Goal: Information Seeking & Learning: Learn about a topic

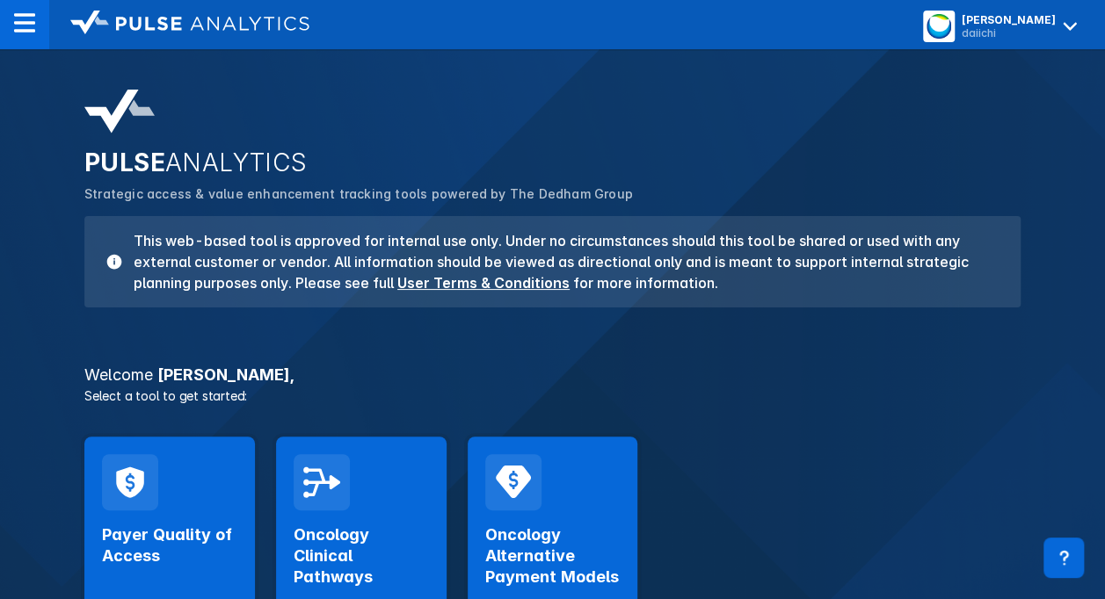
scroll to position [176, 0]
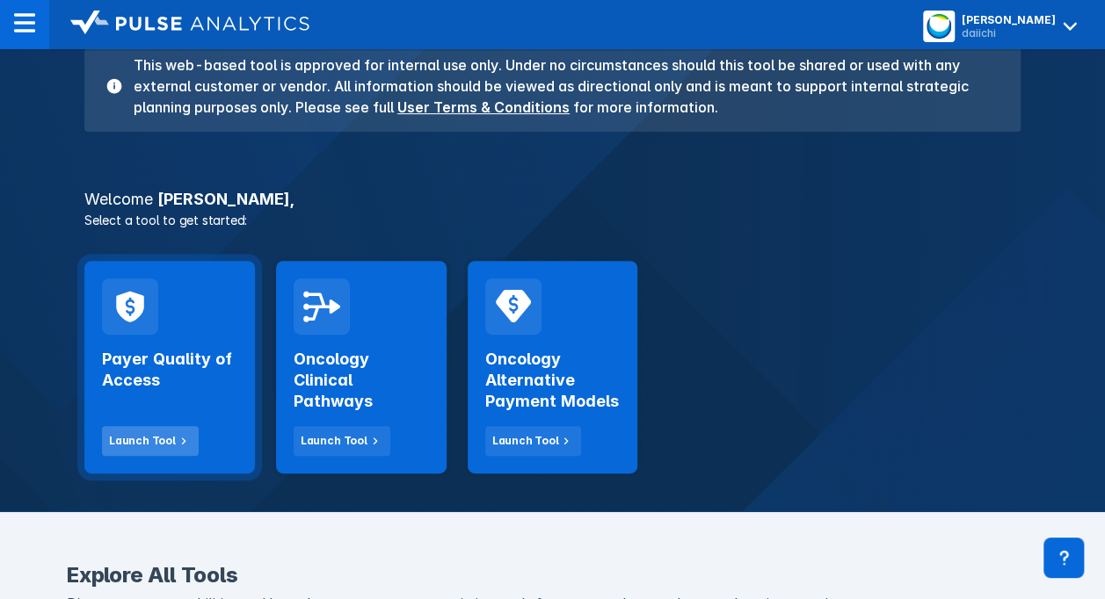
click at [147, 442] on div "Launch Tool" at bounding box center [142, 441] width 67 height 16
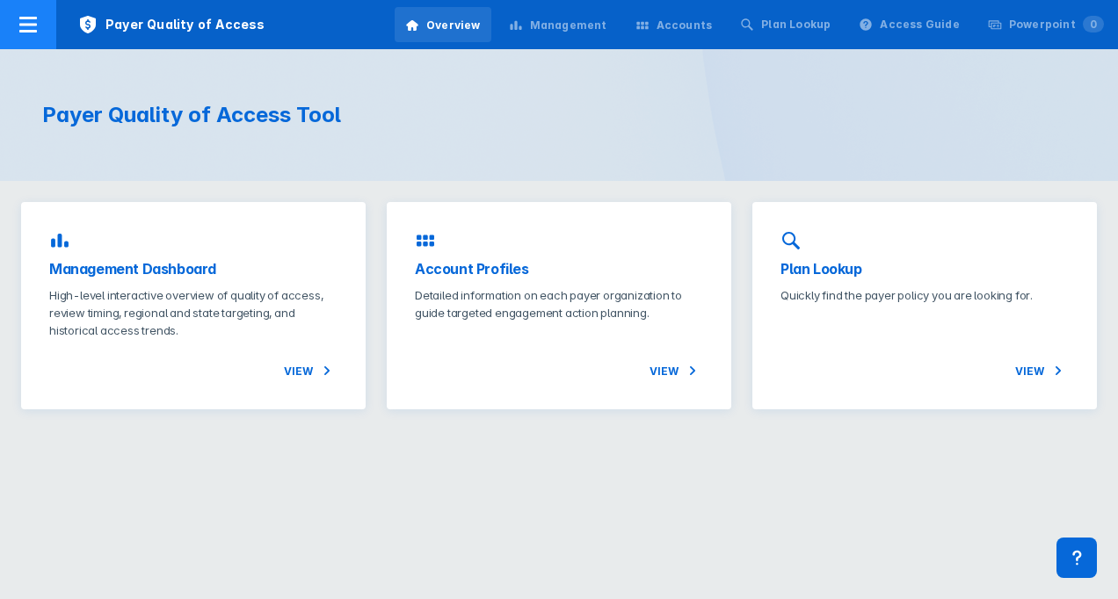
click at [7, 24] on div at bounding box center [28, 24] width 56 height 49
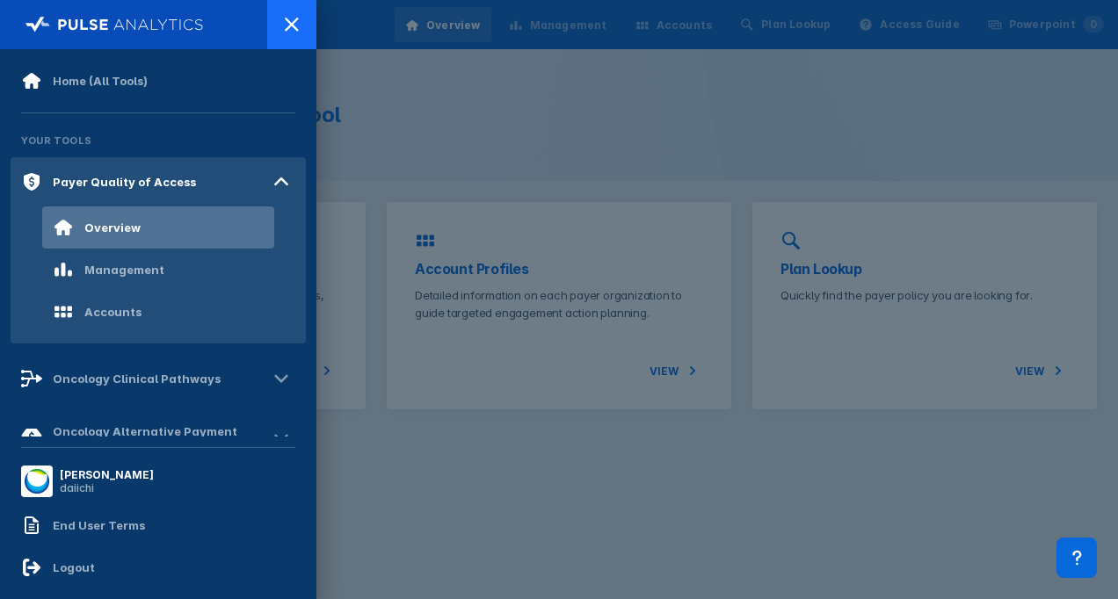
click at [288, 19] on icon at bounding box center [291, 24] width 21 height 21
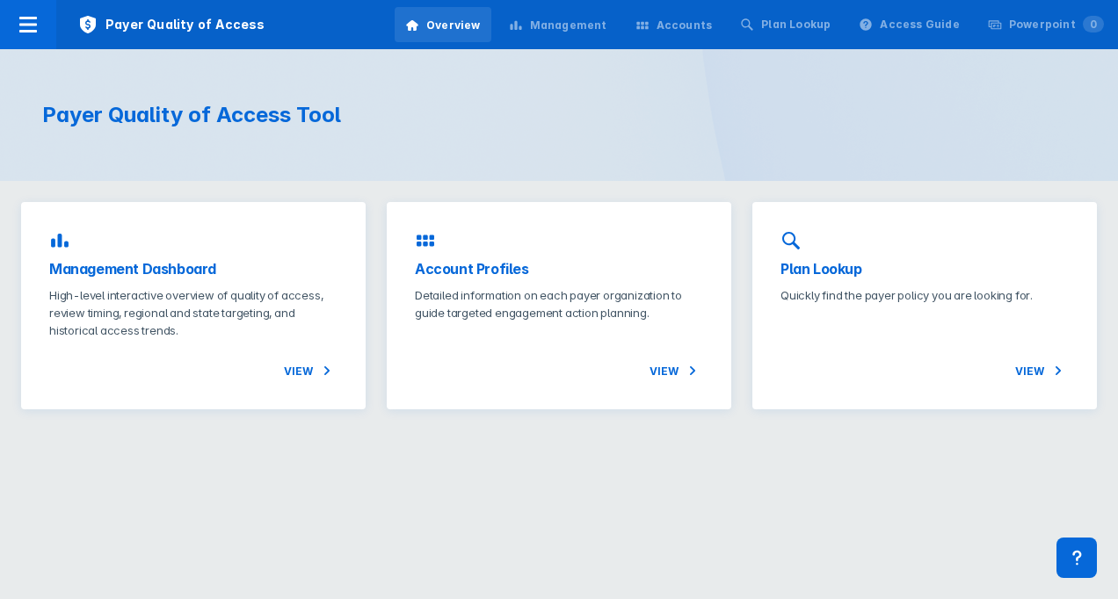
click at [594, 18] on div "Management" at bounding box center [568, 26] width 77 height 16
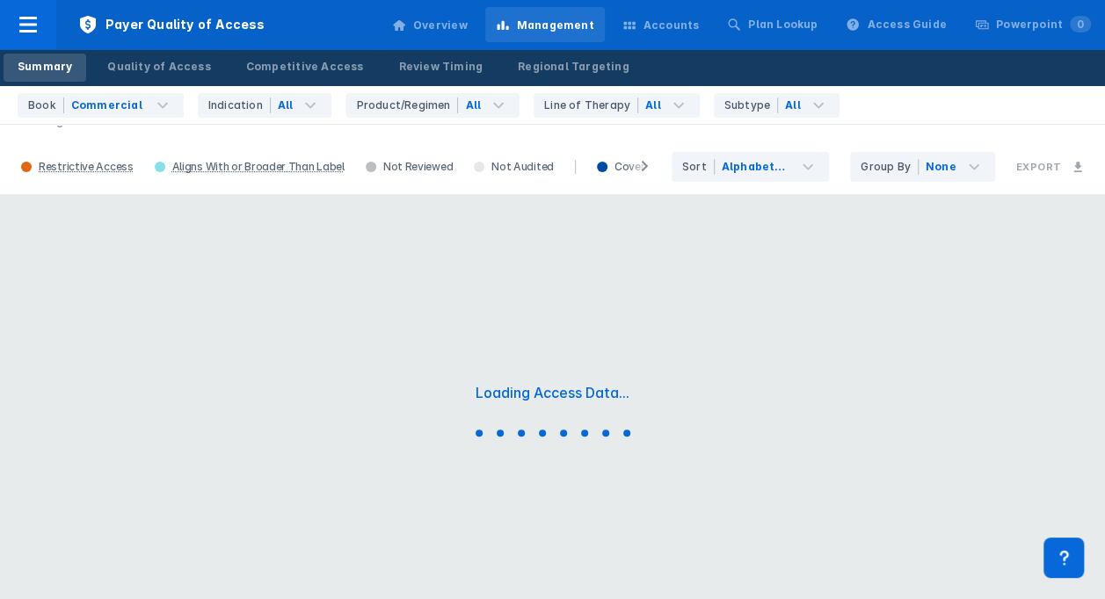
scroll to position [93, 0]
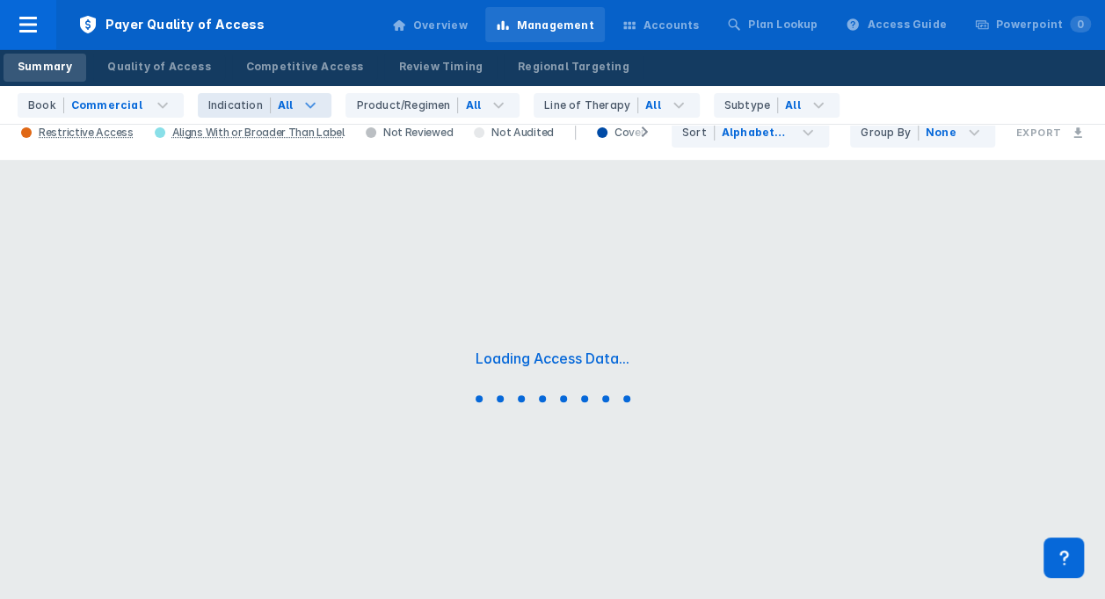
click at [313, 114] on div "All" at bounding box center [302, 105] width 62 height 25
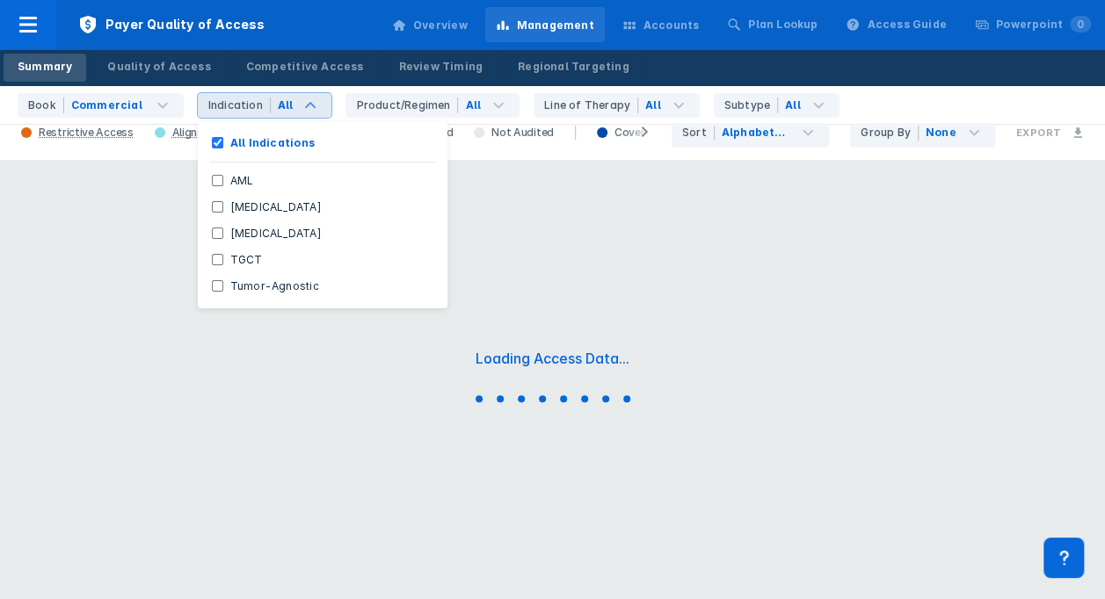
click at [313, 111] on div "All" at bounding box center [302, 105] width 62 height 25
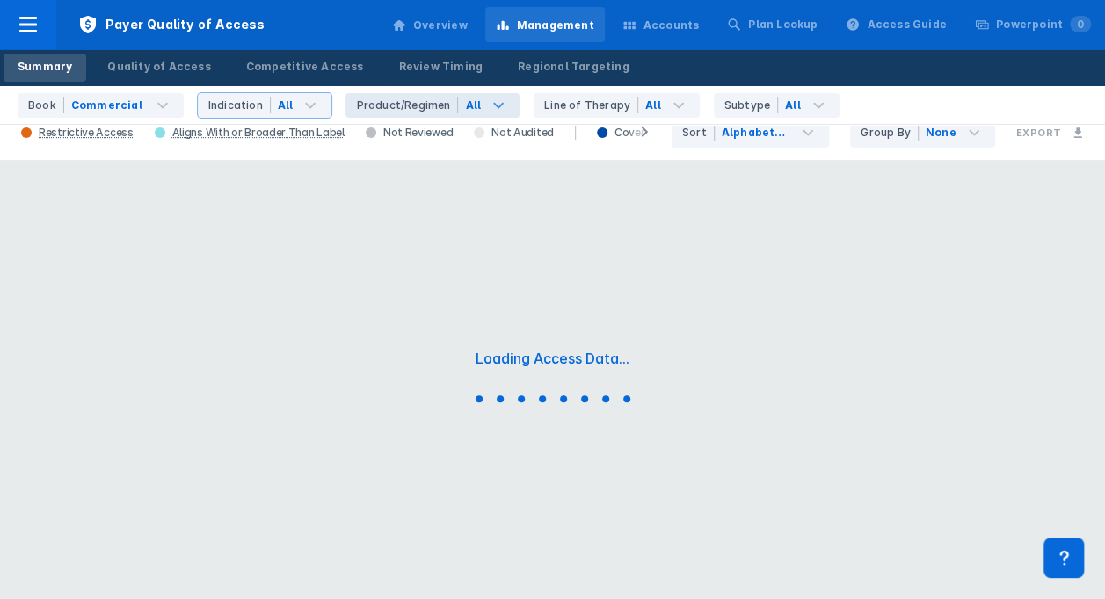
click at [490, 105] on icon at bounding box center [498, 105] width 21 height 21
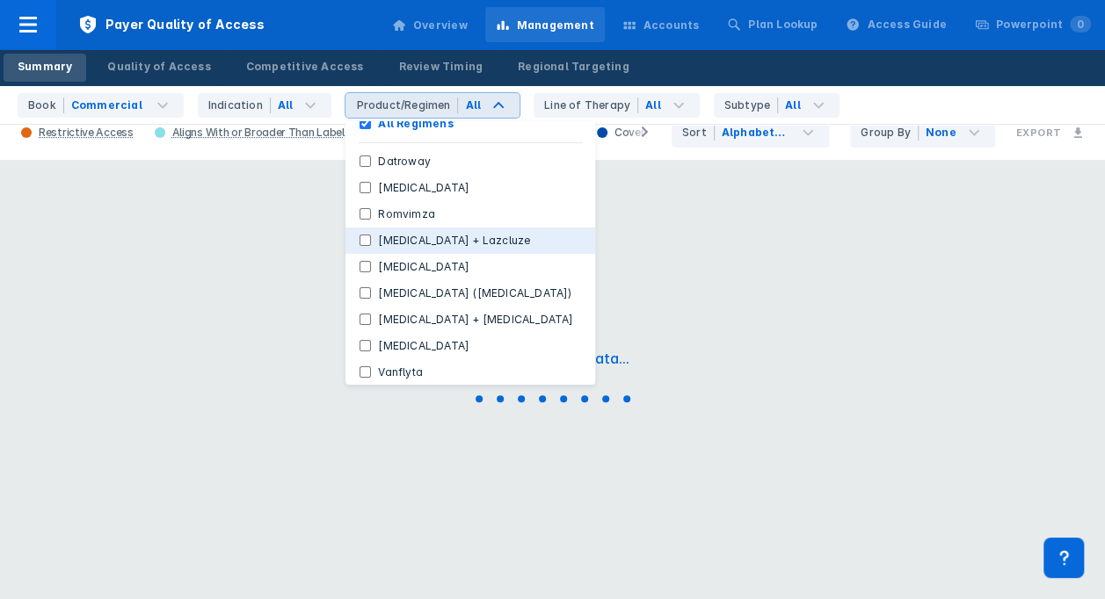
scroll to position [0, 0]
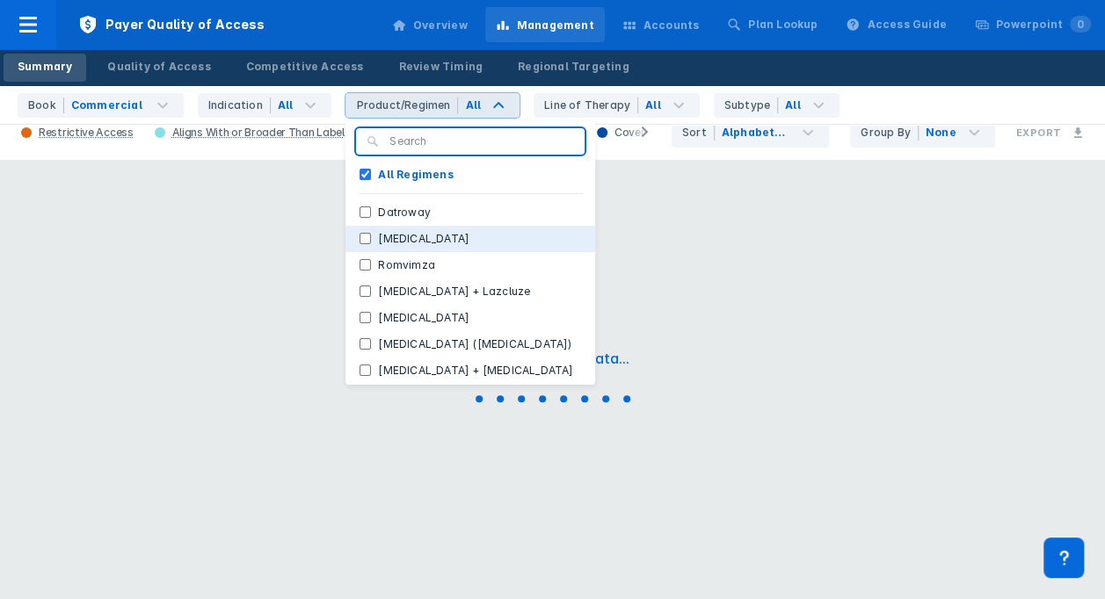
click at [359, 237] on input "[MEDICAL_DATA]" at bounding box center [364, 238] width 11 height 11
checkbox input "true"
checkbox Regimens "false"
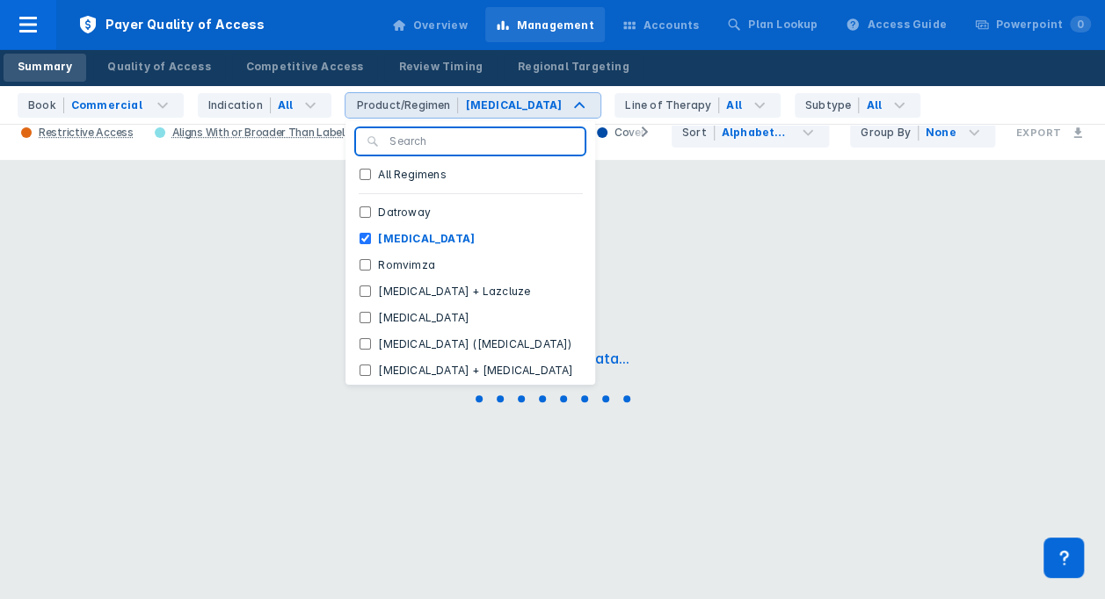
click at [634, 262] on div "Loading Access Data..." at bounding box center [552, 379] width 1105 height 439
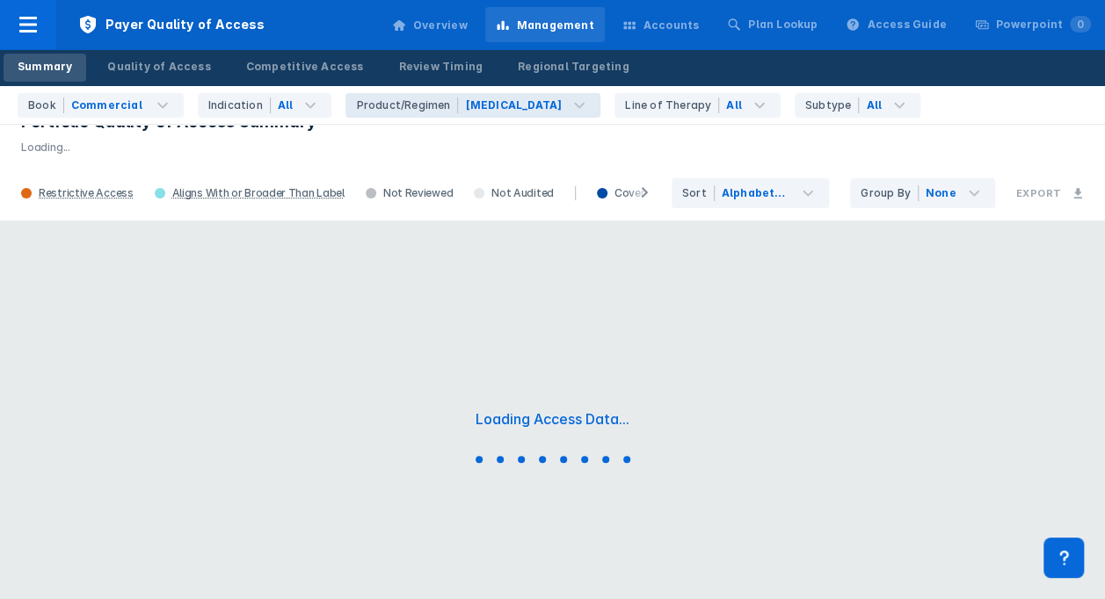
scroll to position [5, 0]
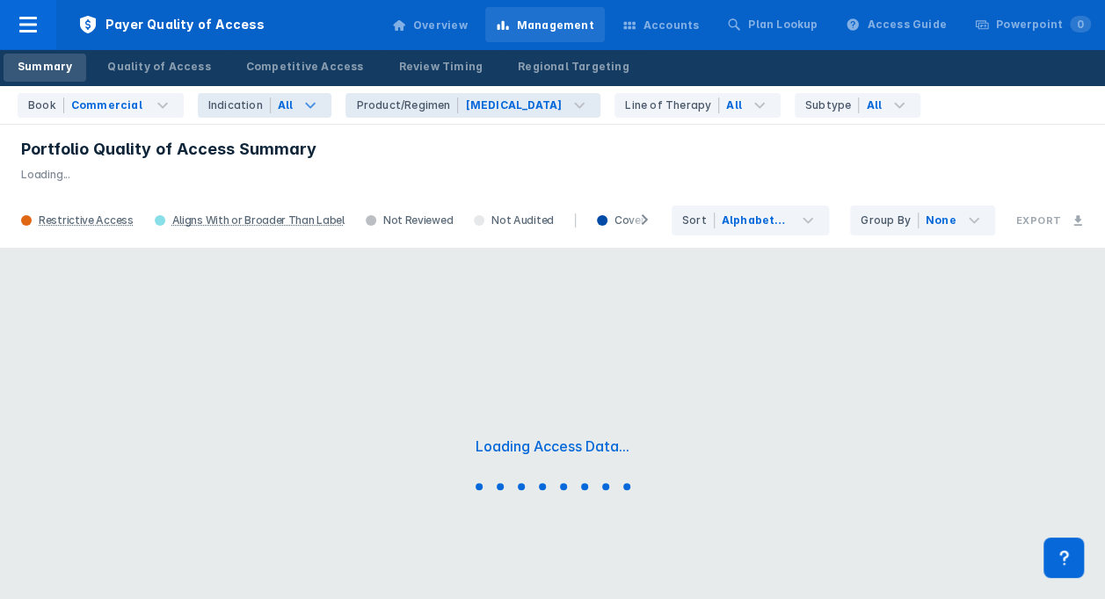
click at [313, 114] on div "All" at bounding box center [302, 105] width 62 height 25
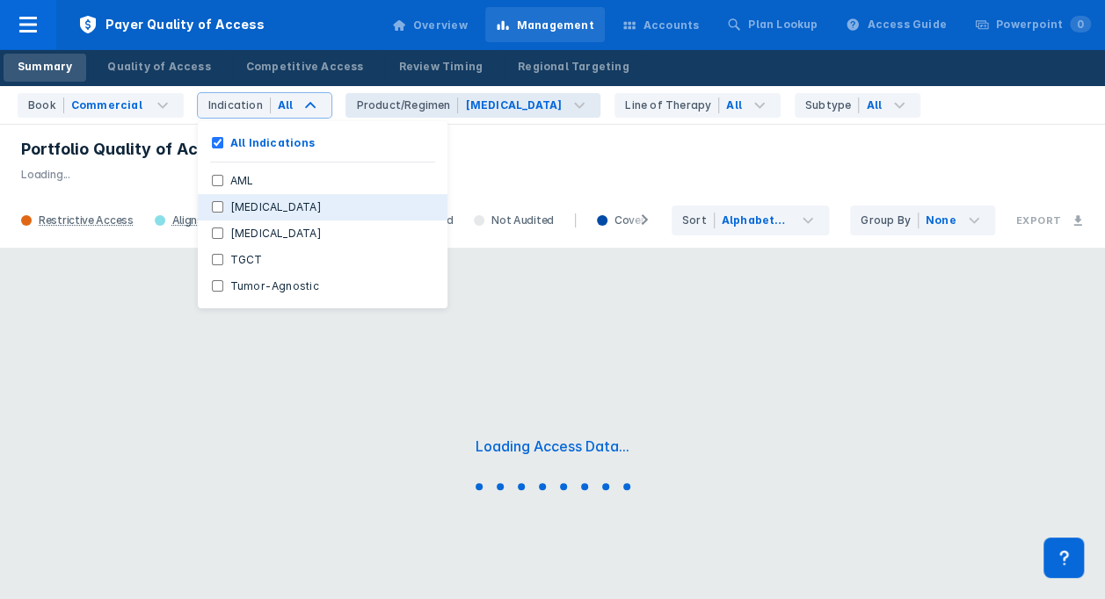
click at [223, 208] on label "[MEDICAL_DATA]" at bounding box center [275, 207] width 105 height 16
click at [214, 208] on Cancer "[MEDICAL_DATA]" at bounding box center [217, 206] width 11 height 11
checkbox Cancer "true"
checkbox Indications "false"
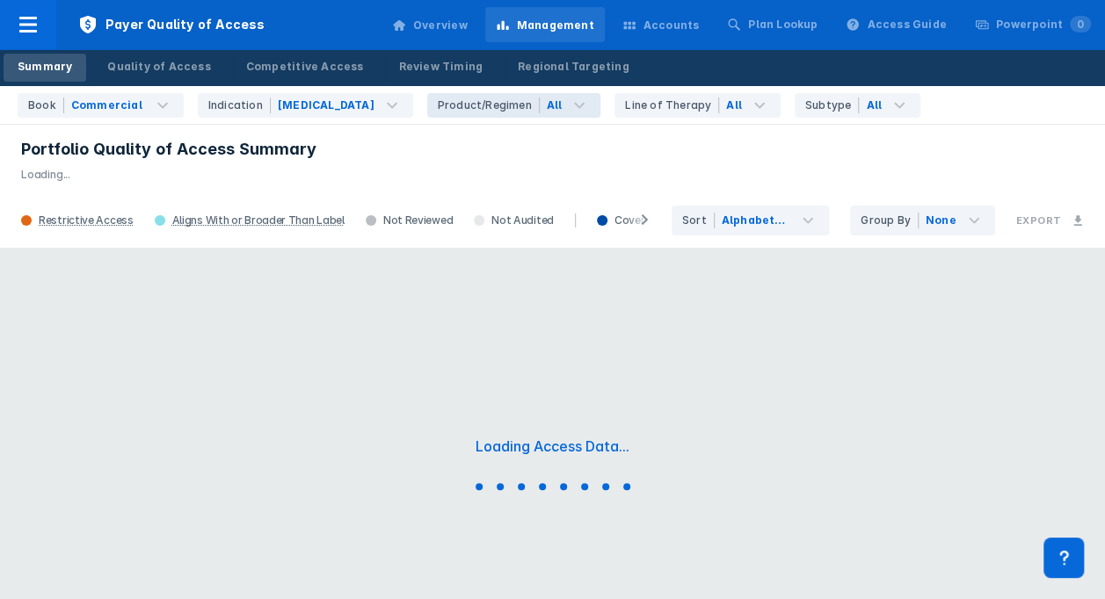
click at [504, 311] on div "Loading Access Data..." at bounding box center [552, 467] width 1105 height 439
click at [569, 111] on icon at bounding box center [579, 105] width 21 height 21
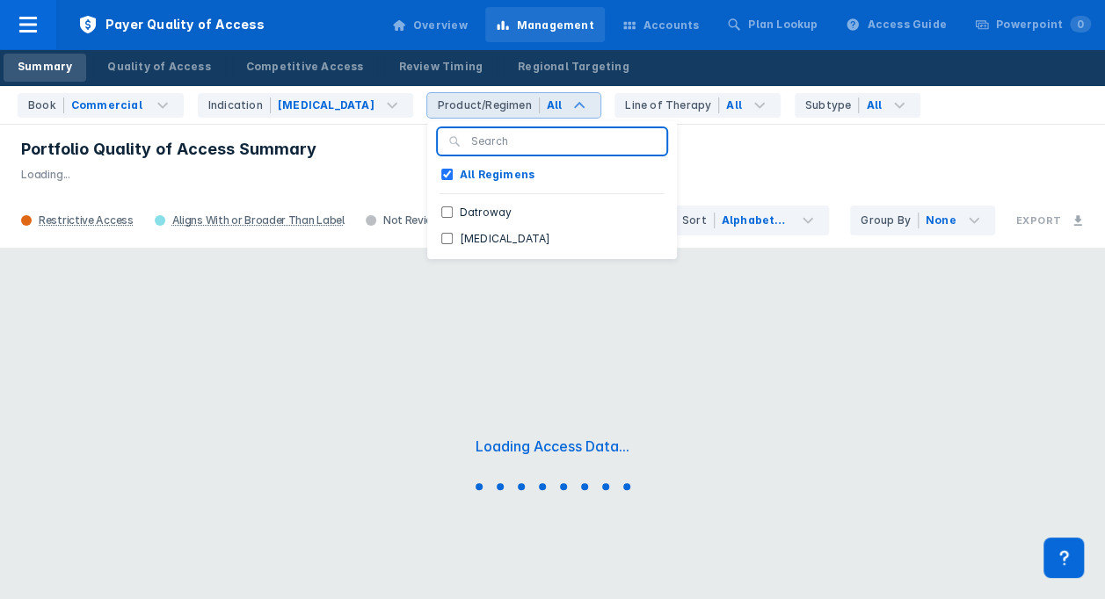
click at [569, 109] on icon at bounding box center [579, 105] width 21 height 21
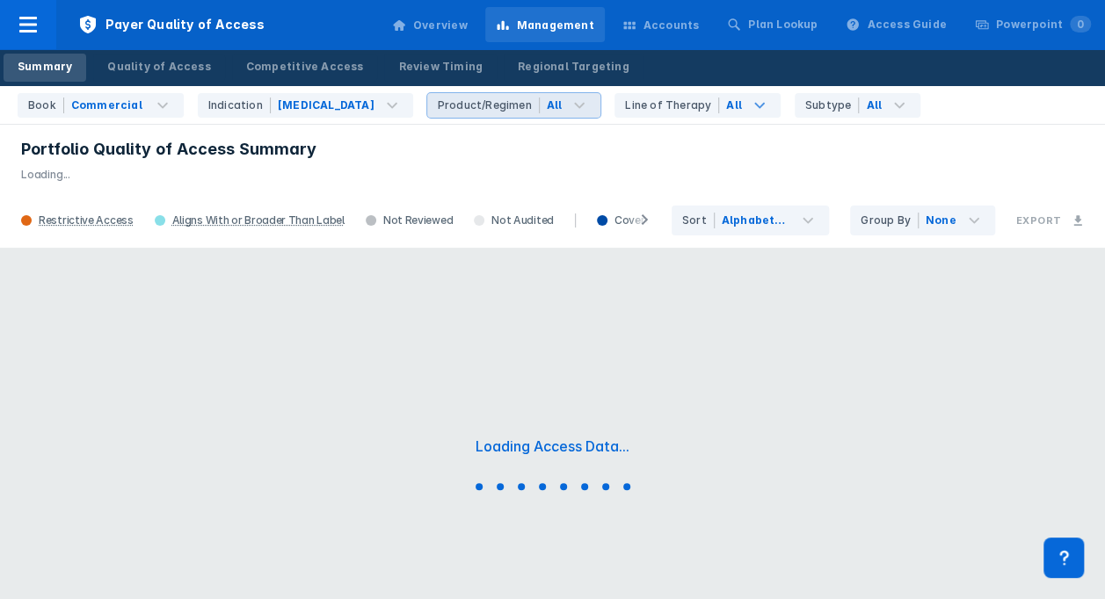
click at [540, 111] on div "All" at bounding box center [571, 105] width 62 height 25
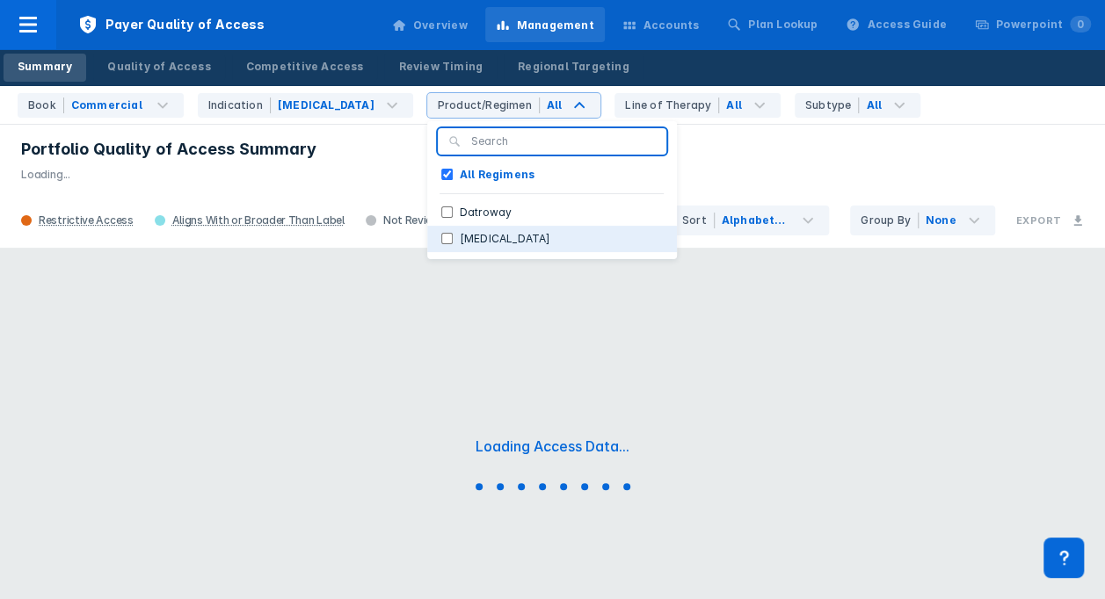
click at [453, 240] on label "[MEDICAL_DATA]" at bounding box center [505, 239] width 105 height 16
click at [441, 240] on input "[MEDICAL_DATA]" at bounding box center [446, 238] width 11 height 11
checkbox input "true"
checkbox Regimens "false"
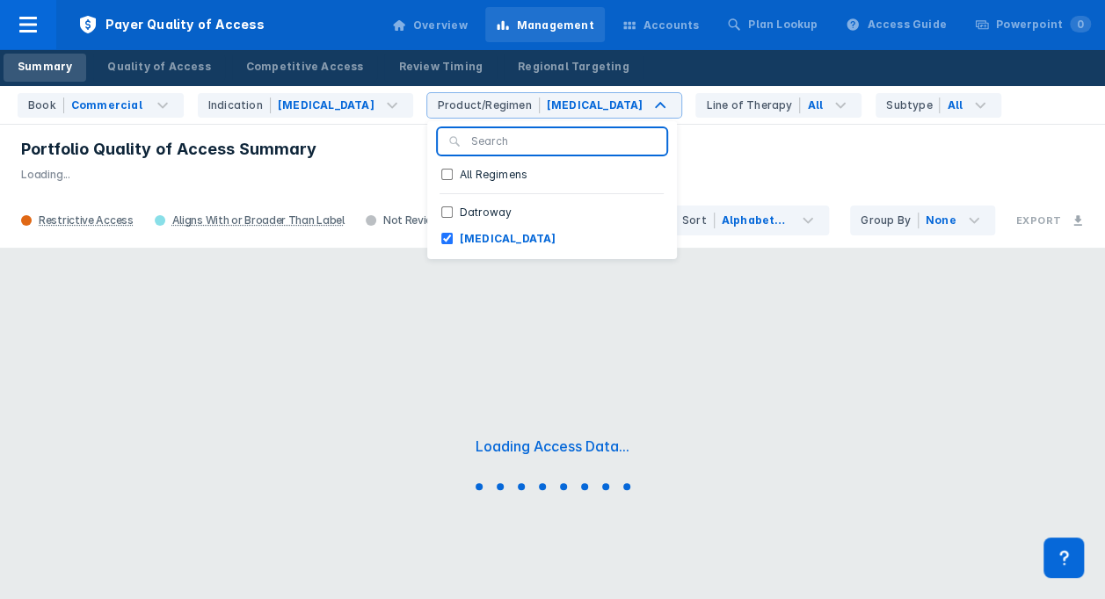
click at [485, 322] on div "Loading Access Data..." at bounding box center [552, 467] width 1105 height 439
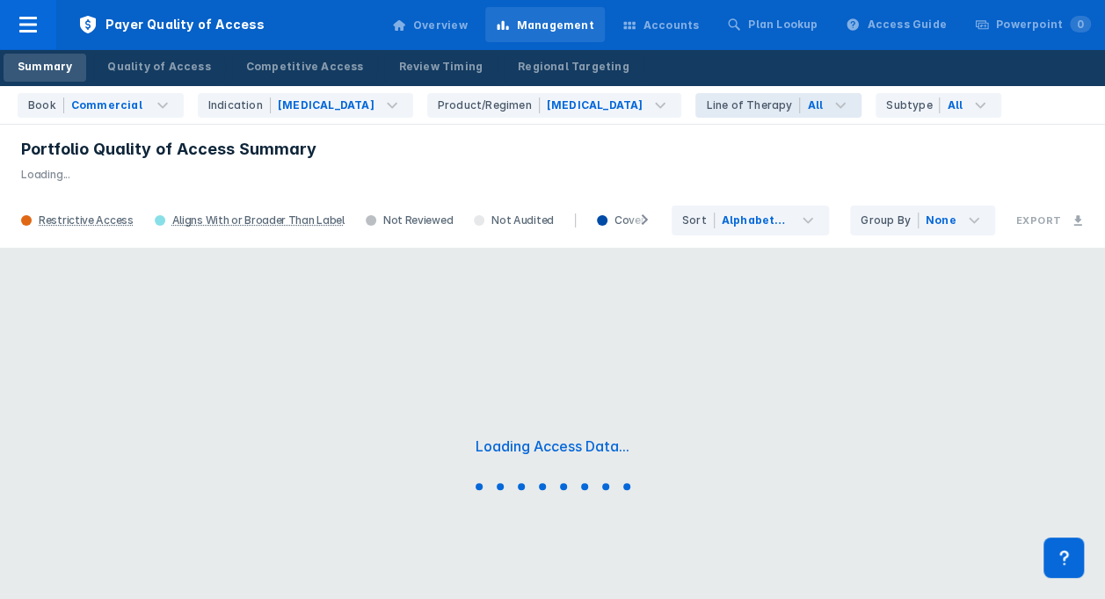
click at [706, 105] on div "Line of Therapy" at bounding box center [753, 106] width 94 height 16
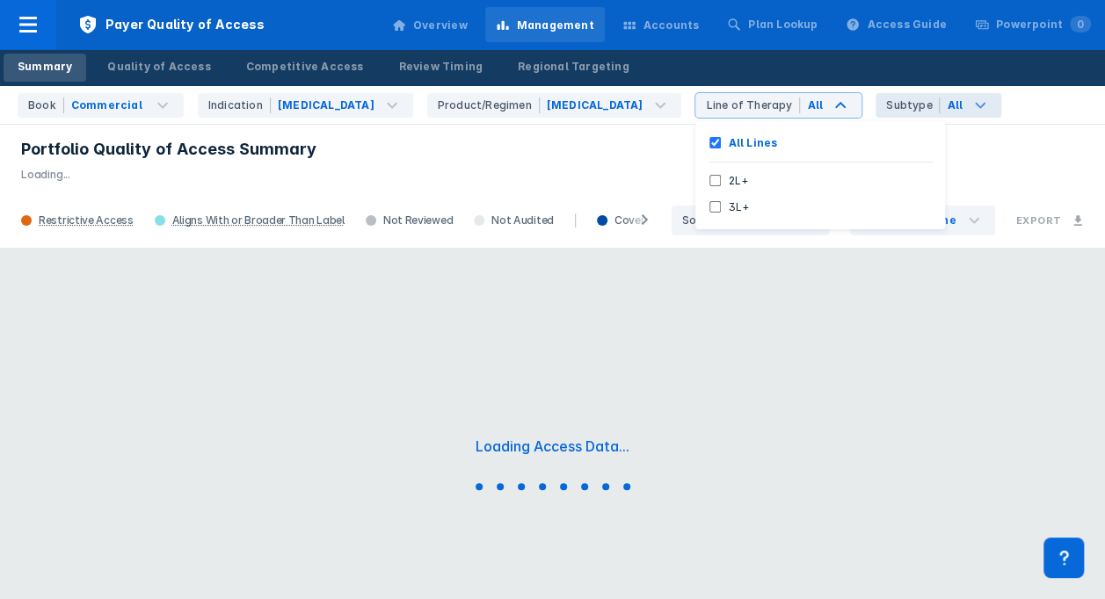
click at [875, 97] on span "Subtype" at bounding box center [907, 105] width 64 height 25
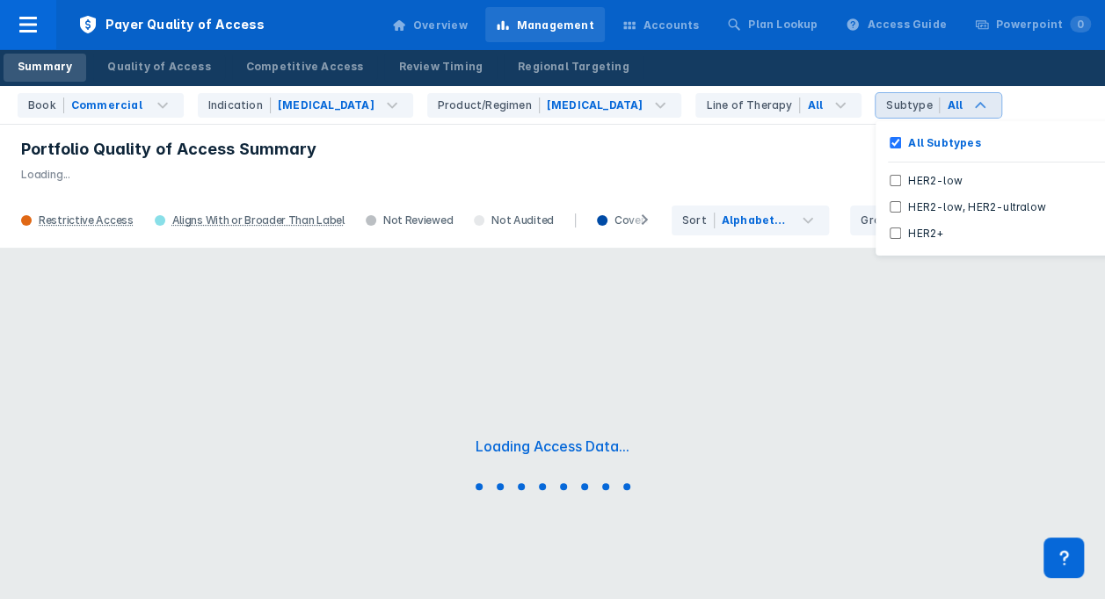
click at [886, 100] on div "Subtype" at bounding box center [913, 106] width 54 height 16
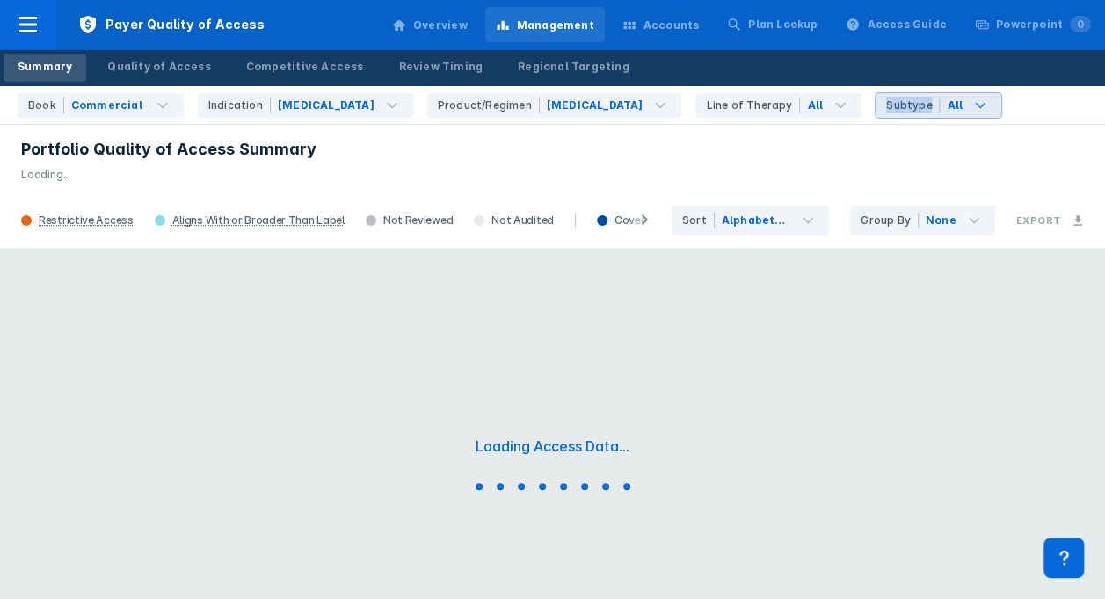
click at [886, 104] on div "Subtype" at bounding box center [913, 106] width 54 height 16
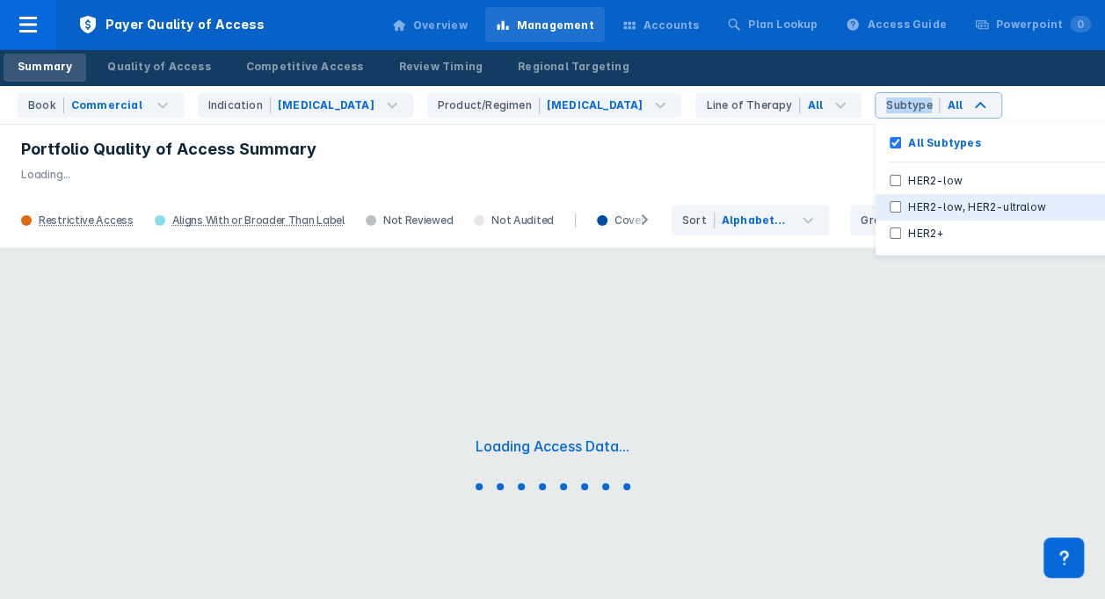
drag, startPoint x: 826, startPoint y: 104, endPoint x: 803, endPoint y: 206, distance: 105.3
click at [889, 206] on HER2-ultralow "HER2-low, HER2-ultralow" at bounding box center [894, 206] width 11 height 11
checkbox HER2-ultralow "true"
checkbox Subtypes "false"
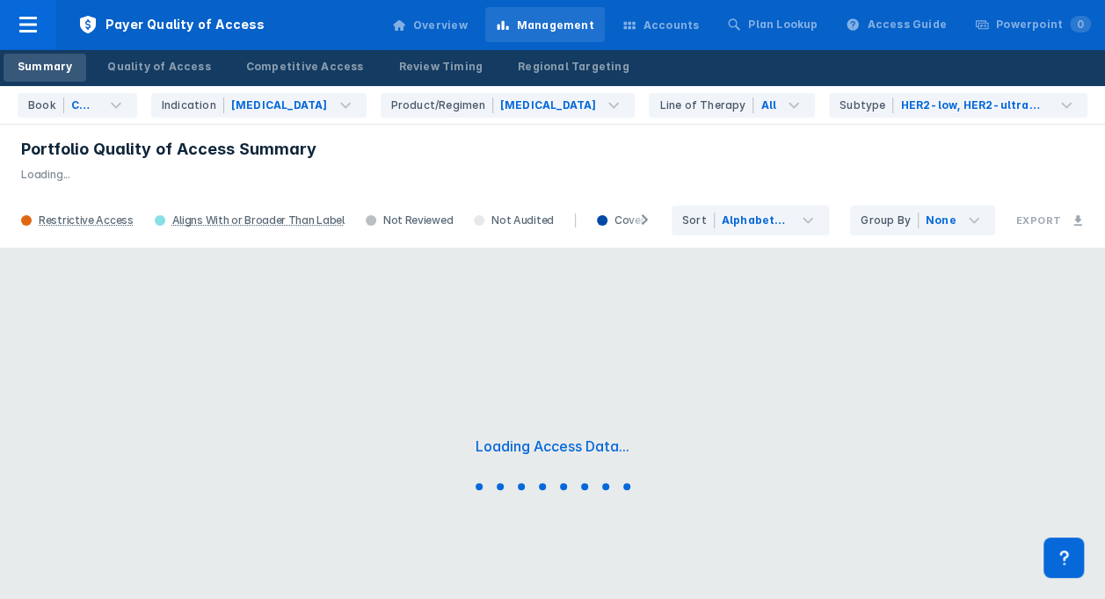
click at [828, 279] on div "Loading Access Data..." at bounding box center [552, 467] width 1105 height 439
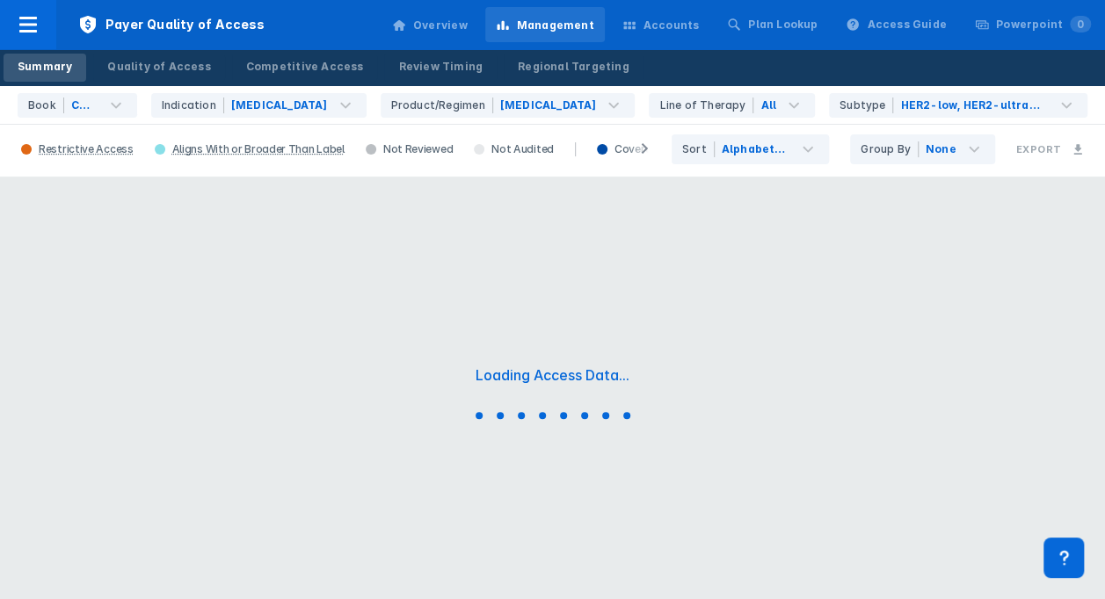
scroll to position [93, 0]
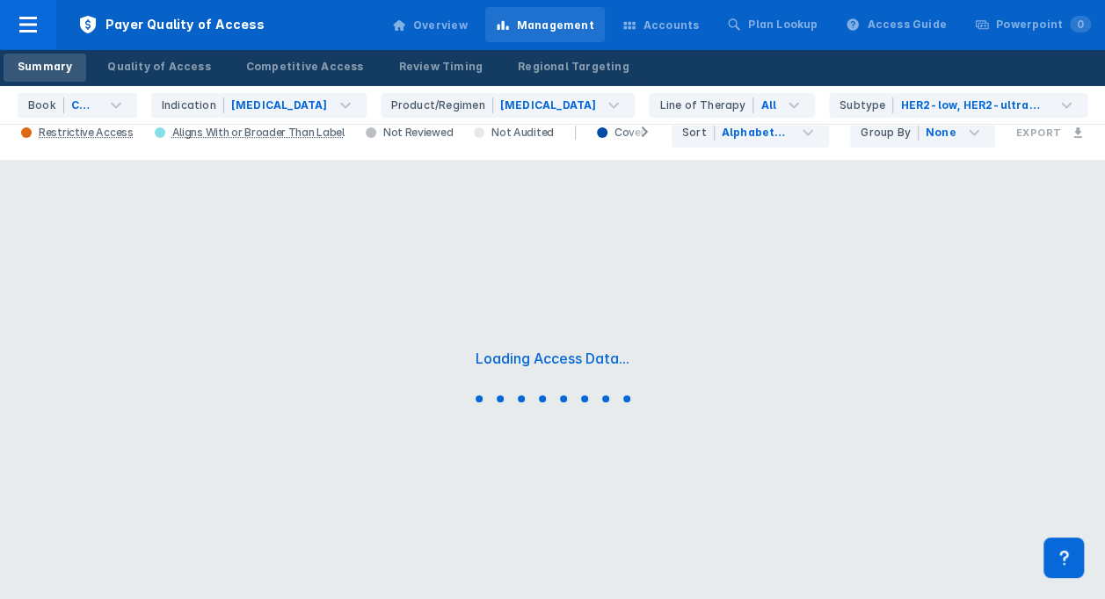
click at [706, 408] on div "Loading Access Data..." at bounding box center [552, 379] width 1105 height 439
click at [671, 30] on div "Accounts" at bounding box center [671, 26] width 56 height 16
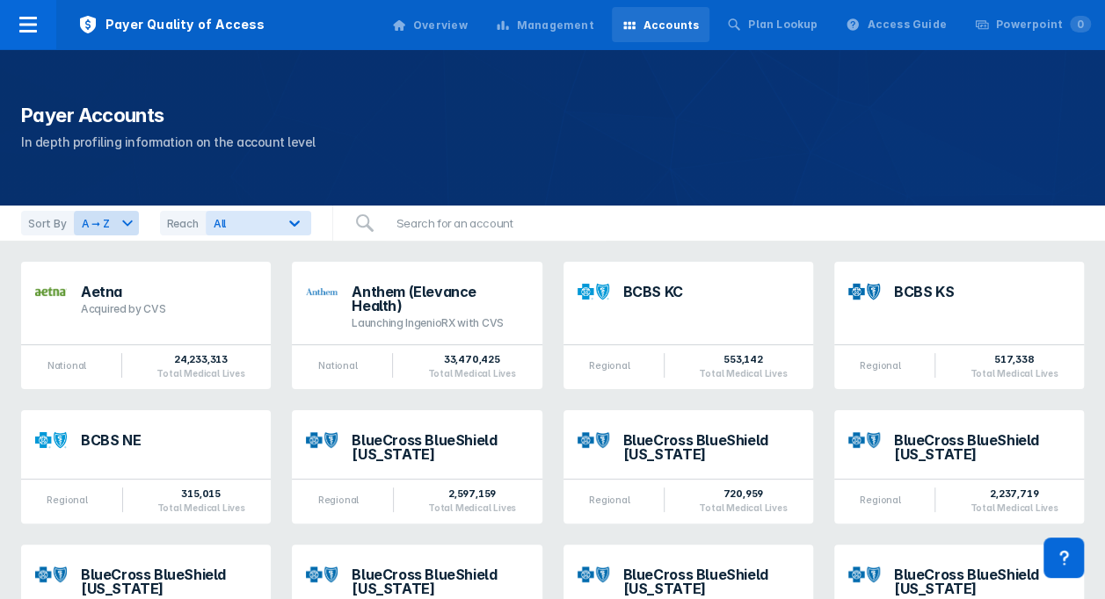
click at [583, 28] on div "Management" at bounding box center [555, 26] width 77 height 16
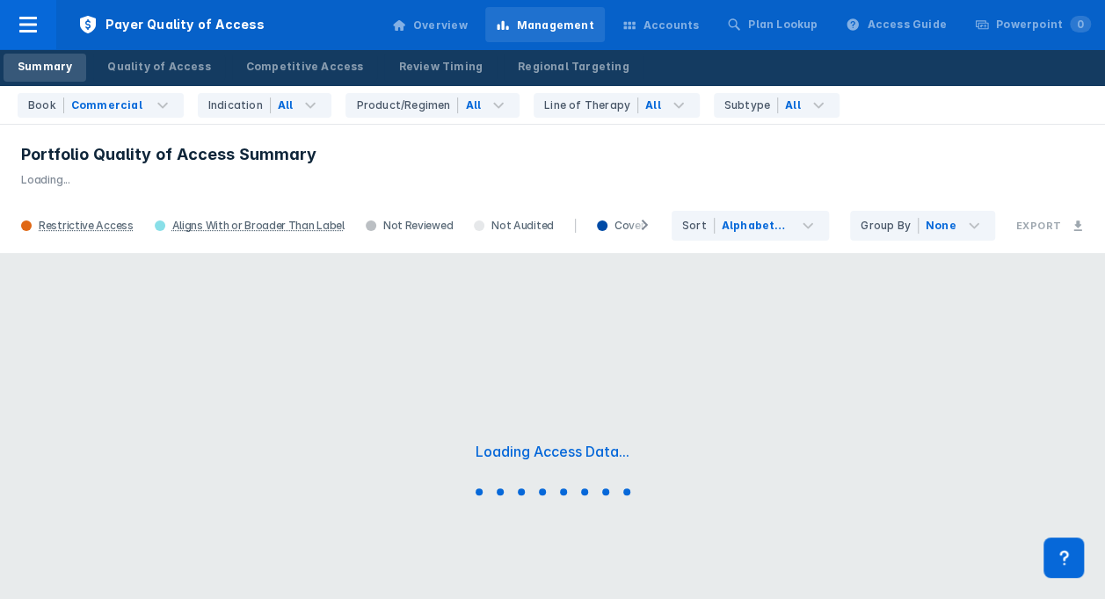
click at [634, 23] on icon at bounding box center [628, 26] width 11 height 8
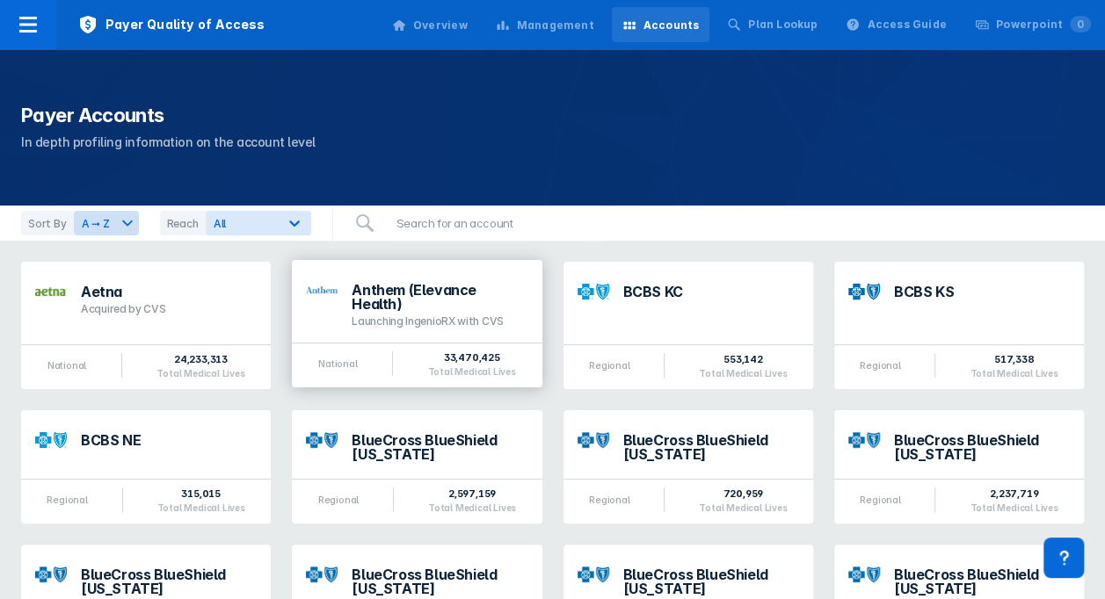
click at [466, 299] on div "Anthem (Elevance Health) Launching IngenioRX with CVS" at bounding box center [439, 306] width 176 height 46
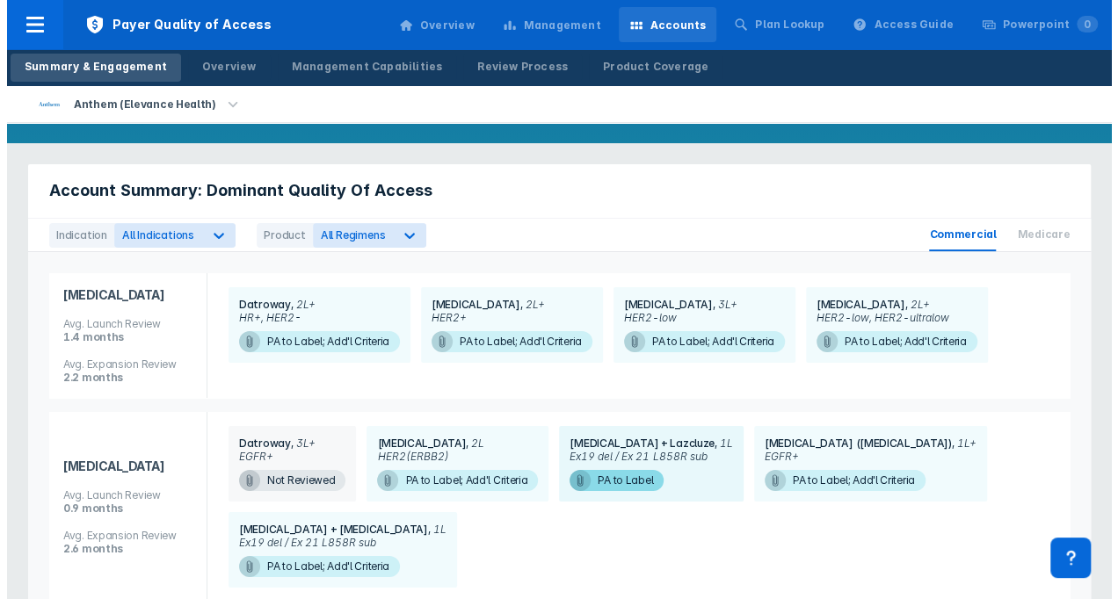
scroll to position [130, 0]
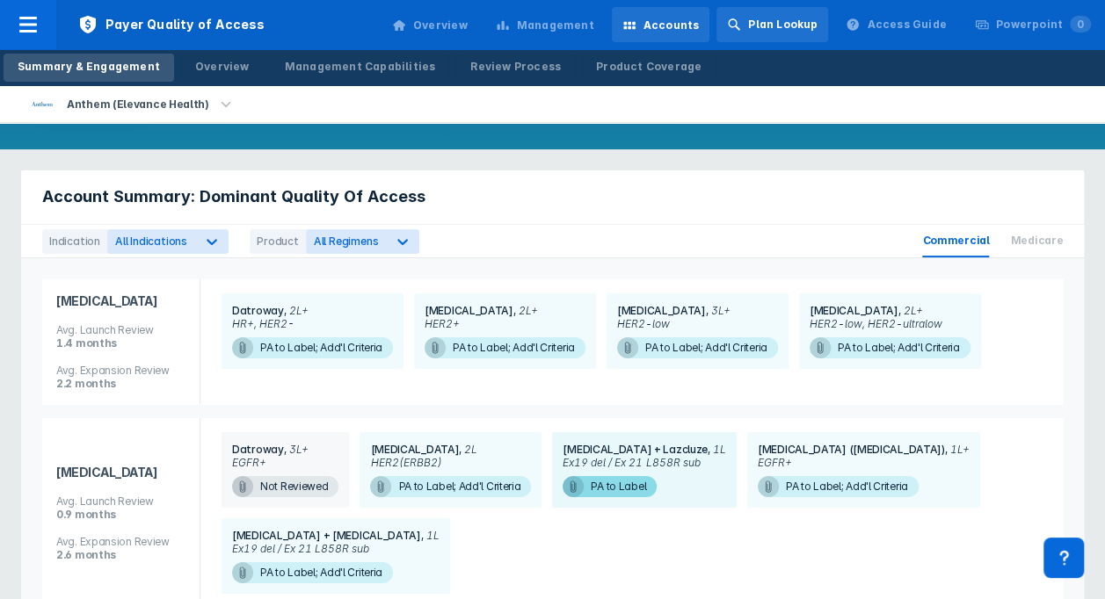
click at [780, 24] on div "Plan Lookup" at bounding box center [782, 25] width 69 height 16
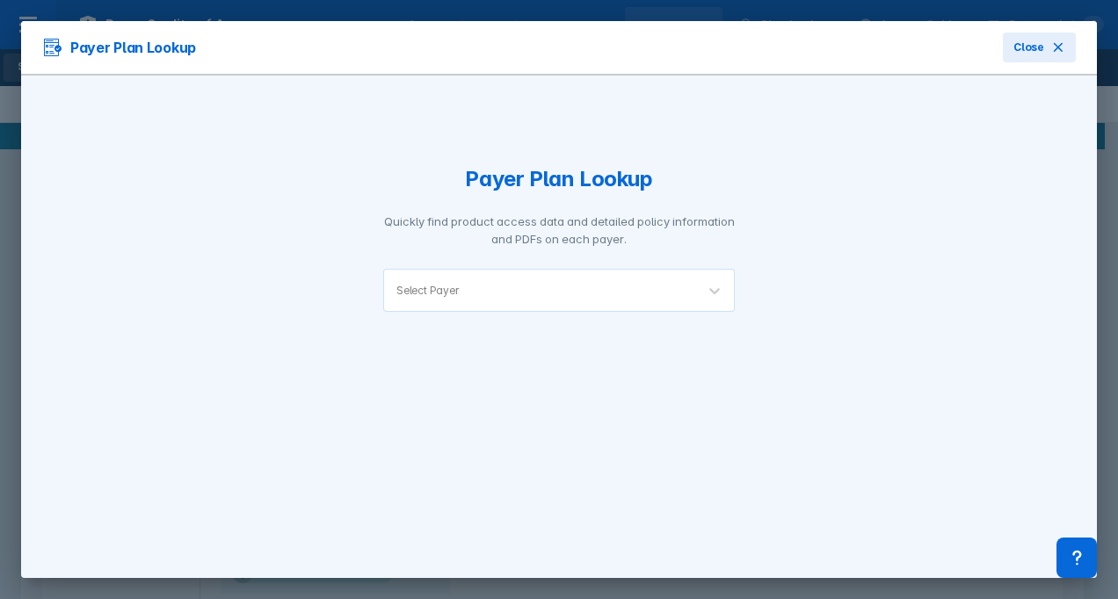
click at [677, 300] on div "Select Payer" at bounding box center [539, 290] width 311 height 41
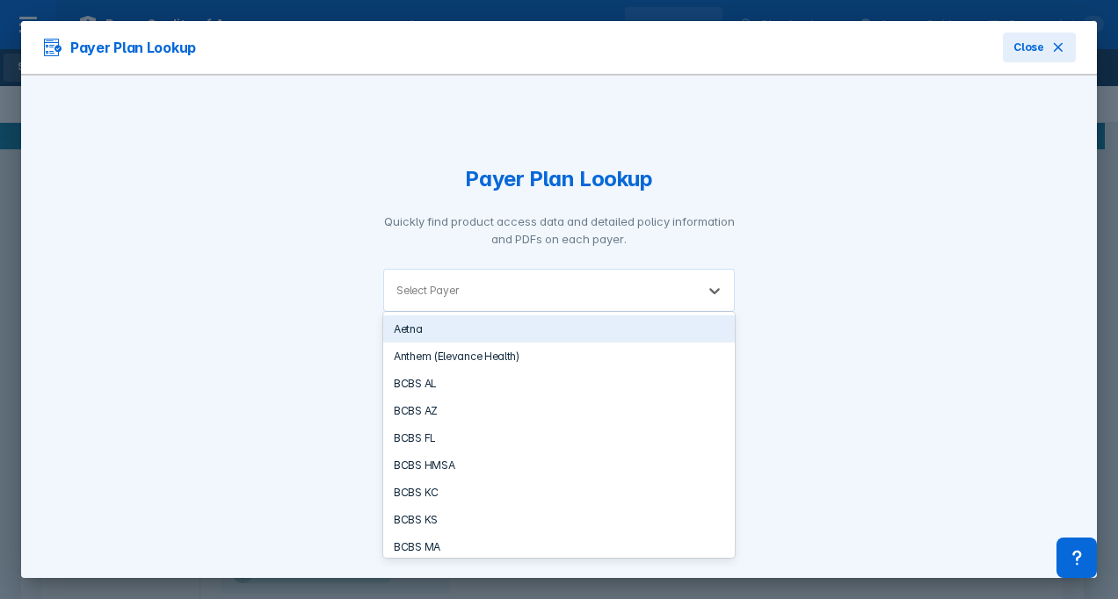
click at [521, 329] on div "Aetna" at bounding box center [558, 328] width 351 height 27
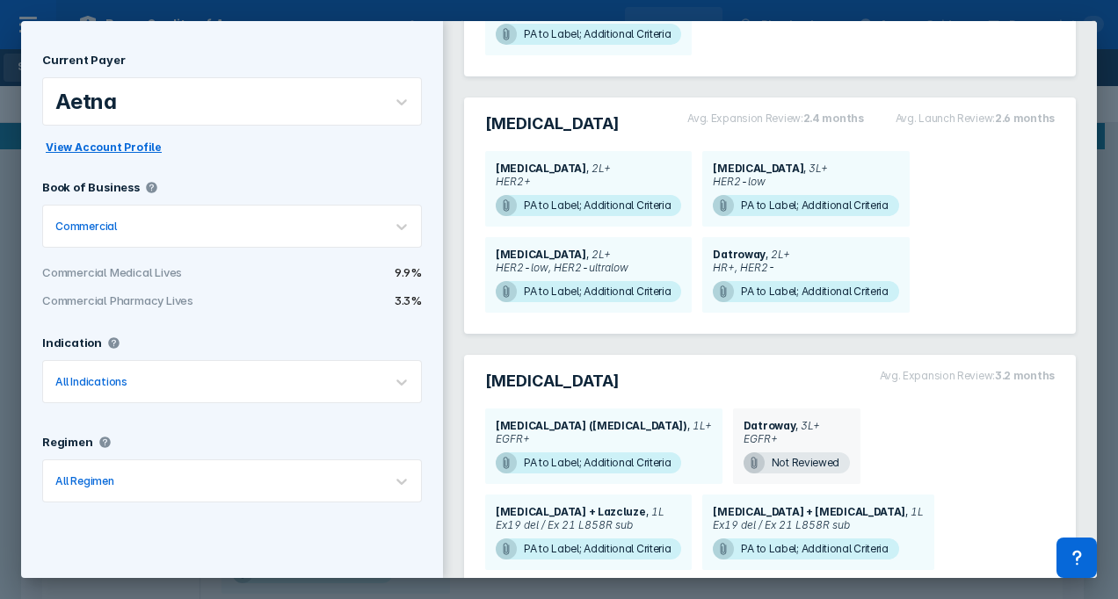
scroll to position [176, 0]
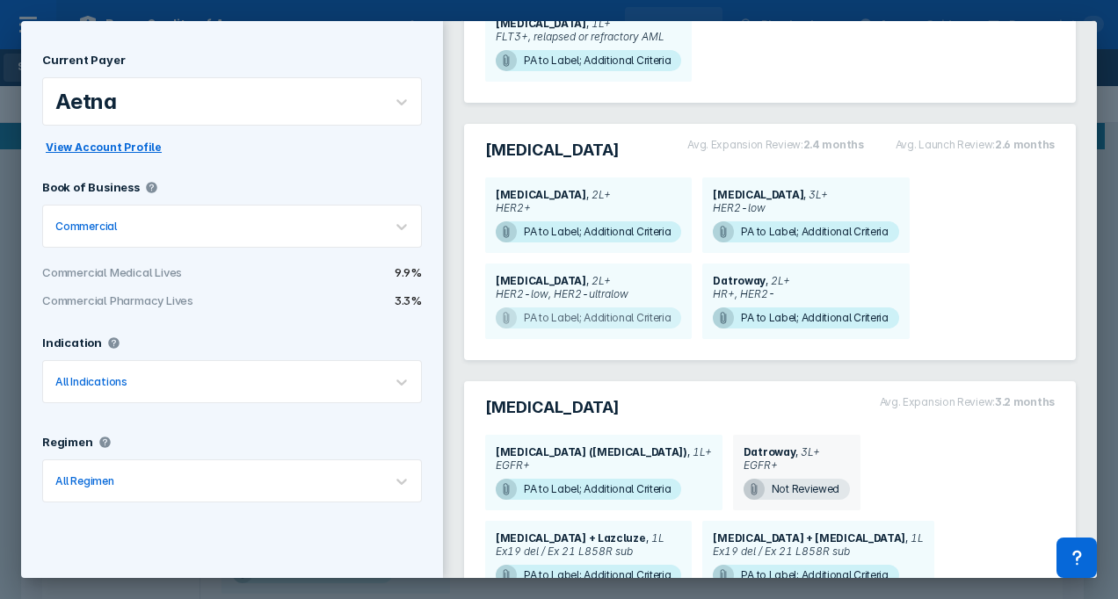
click at [540, 310] on span "PA to Label; Additional Criteria" at bounding box center [588, 318] width 185 height 21
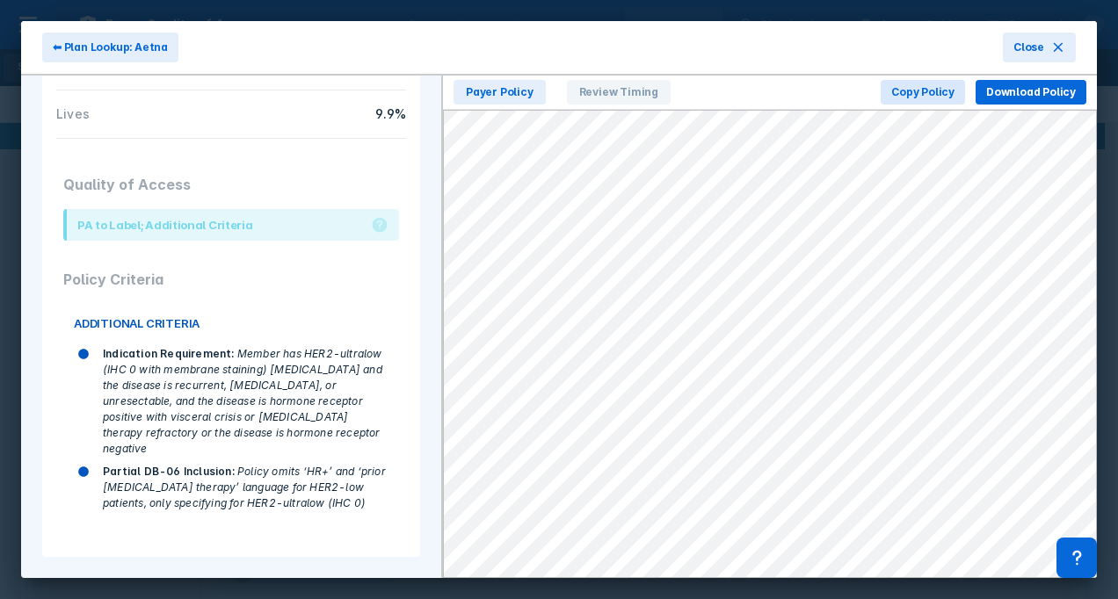
scroll to position [415, 0]
click at [634, 99] on span "Review Timing" at bounding box center [619, 92] width 104 height 25
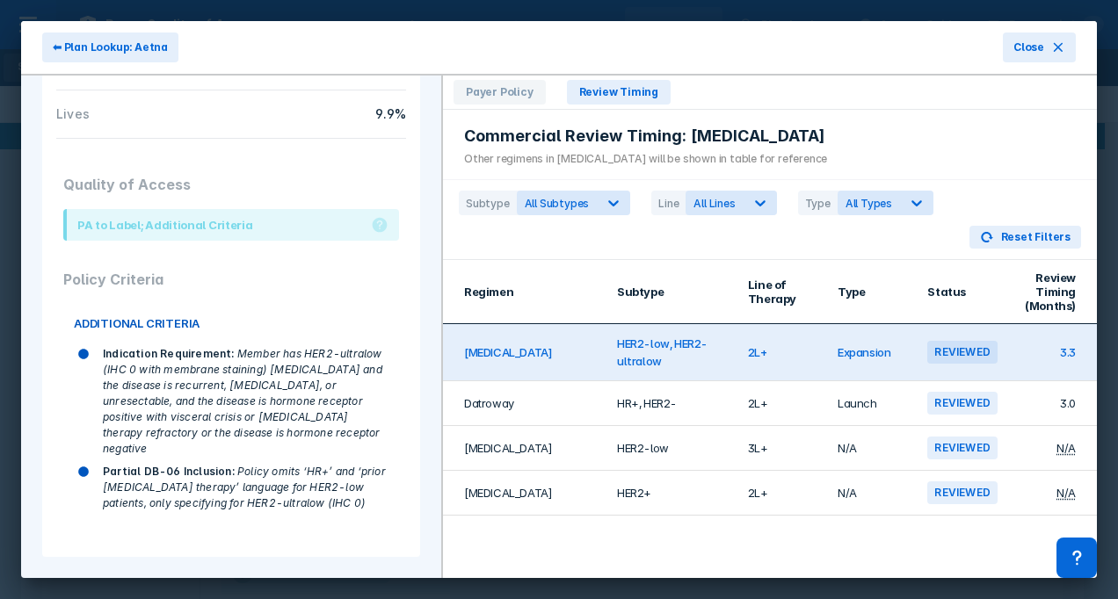
click at [504, 106] on div "Payer Policy Review Timing" at bounding box center [770, 93] width 654 height 34
click at [503, 102] on span "Payer Policy" at bounding box center [499, 92] width 92 height 25
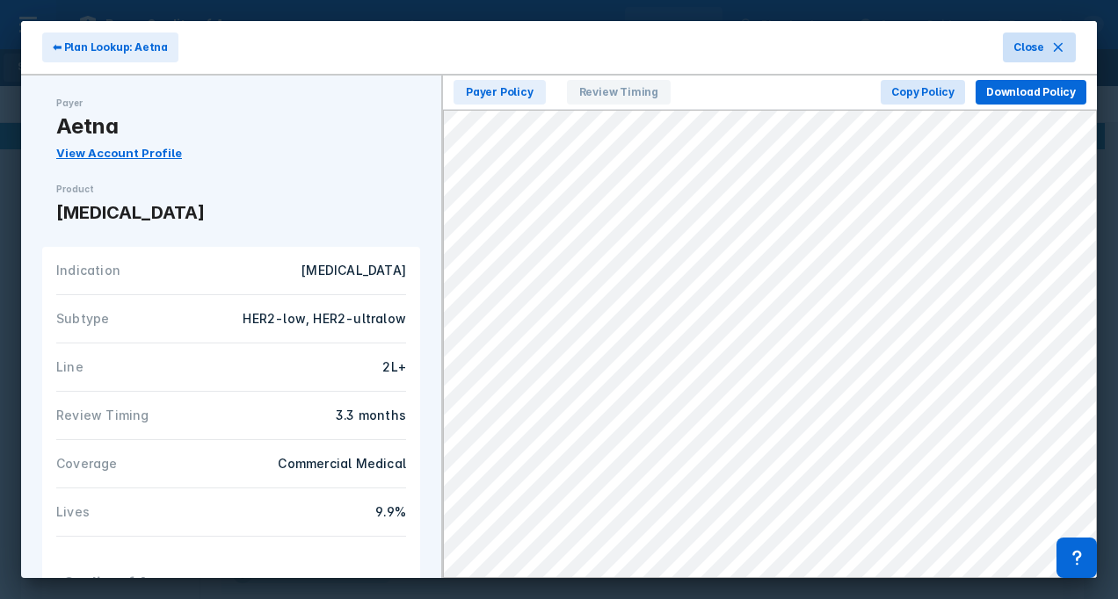
click at [1064, 42] on icon at bounding box center [1058, 47] width 14 height 14
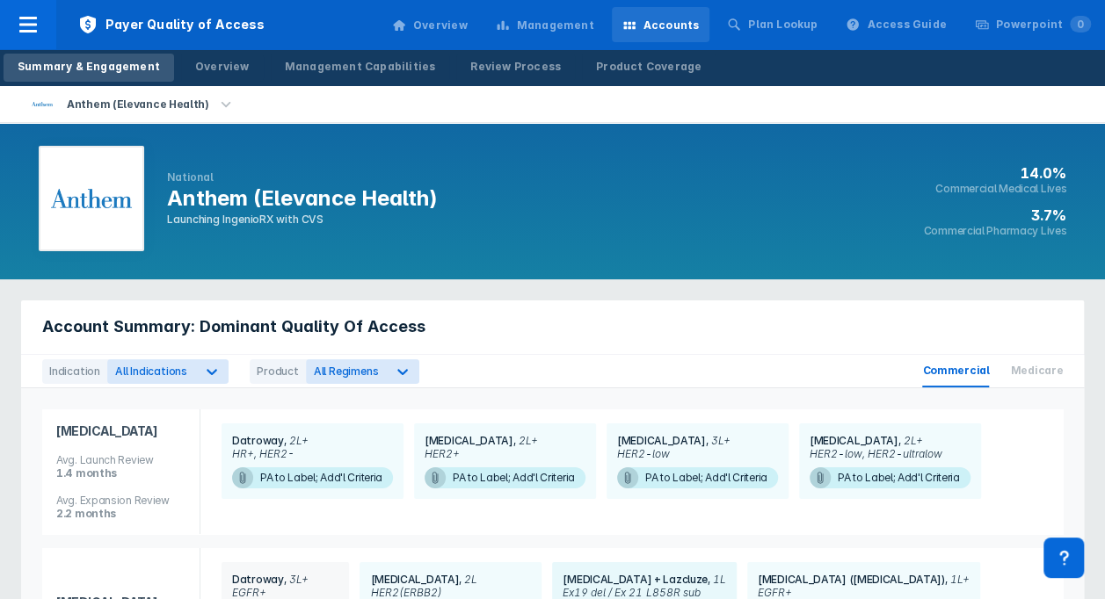
click at [546, 32] on div "Management" at bounding box center [555, 26] width 77 height 16
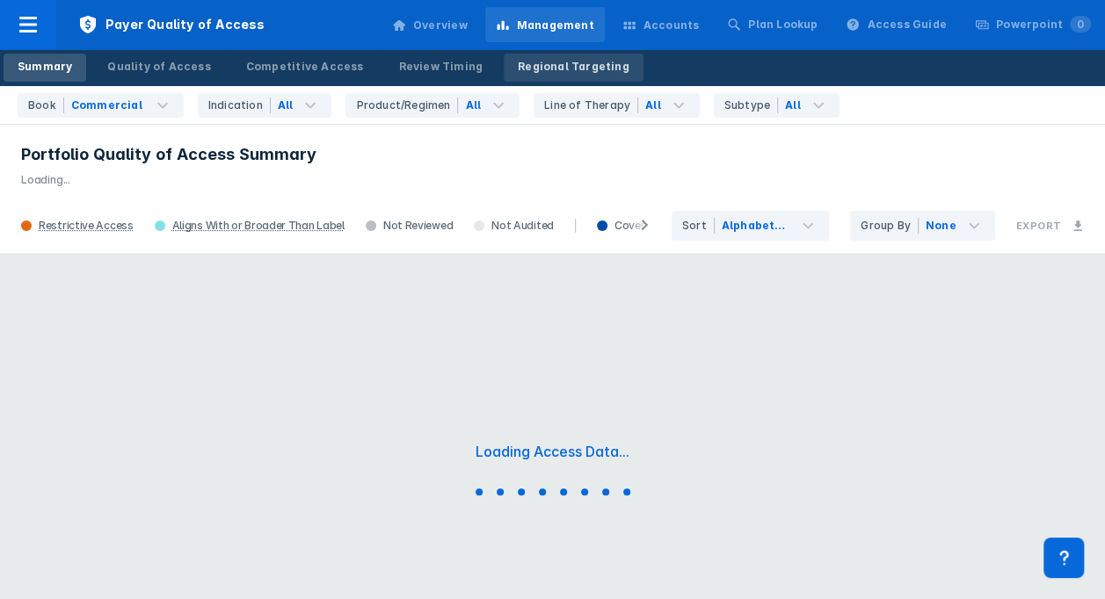
click at [557, 76] on link "Regional Targeting" at bounding box center [574, 68] width 140 height 28
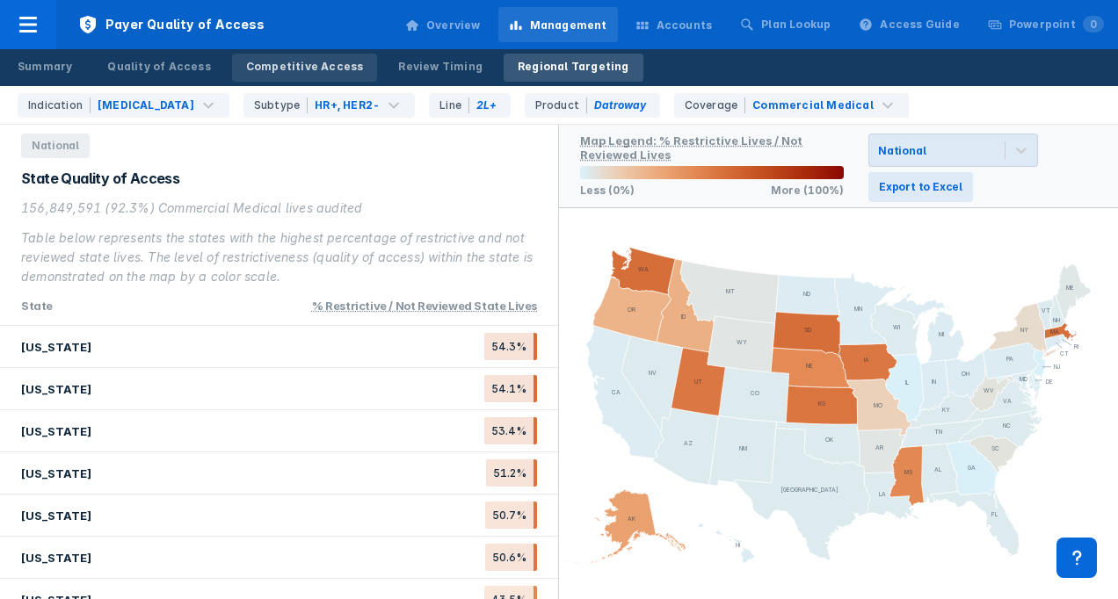
click at [299, 70] on div "Competitive Access" at bounding box center [305, 67] width 118 height 16
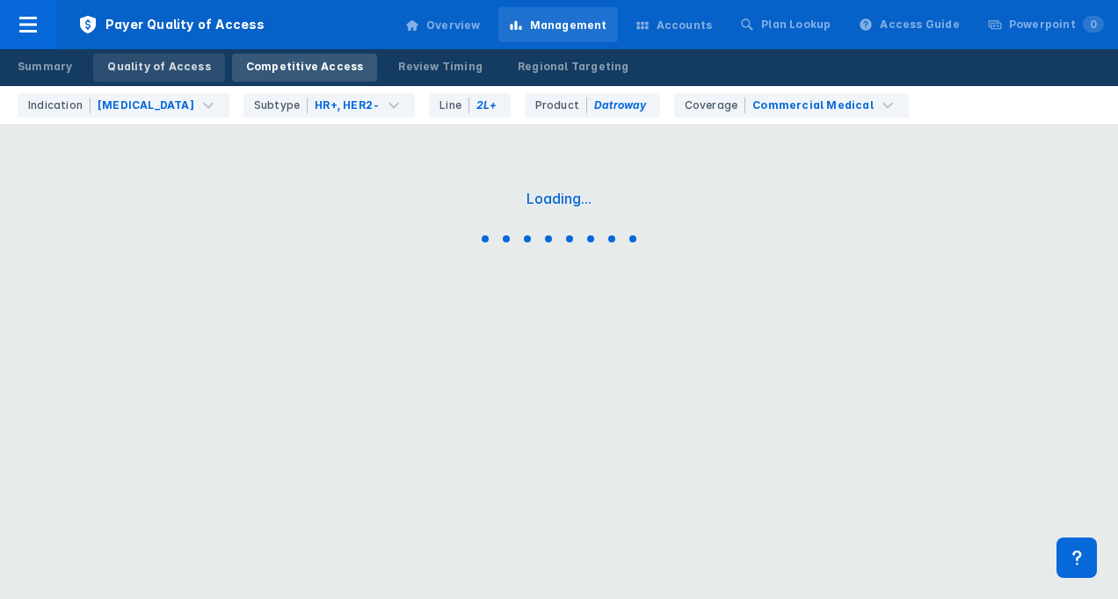
click at [172, 70] on div "Quality of Access" at bounding box center [158, 67] width 103 height 16
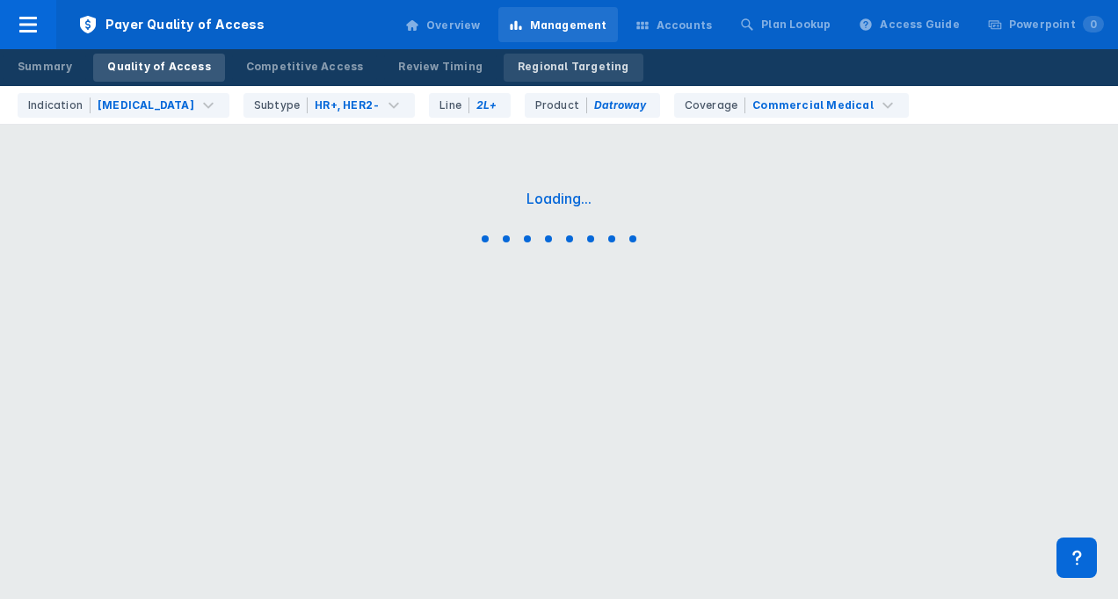
click at [561, 69] on div "Regional Targeting" at bounding box center [574, 67] width 112 height 16
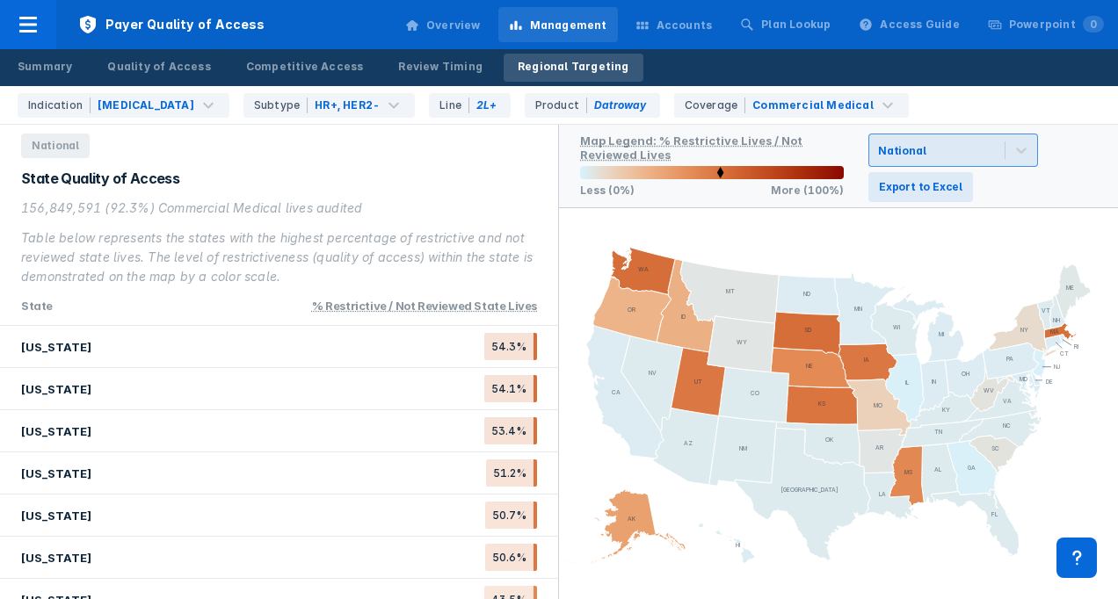
click at [937, 141] on div "National" at bounding box center [936, 150] width 135 height 32
click at [938, 140] on div "National" at bounding box center [936, 150] width 135 height 32
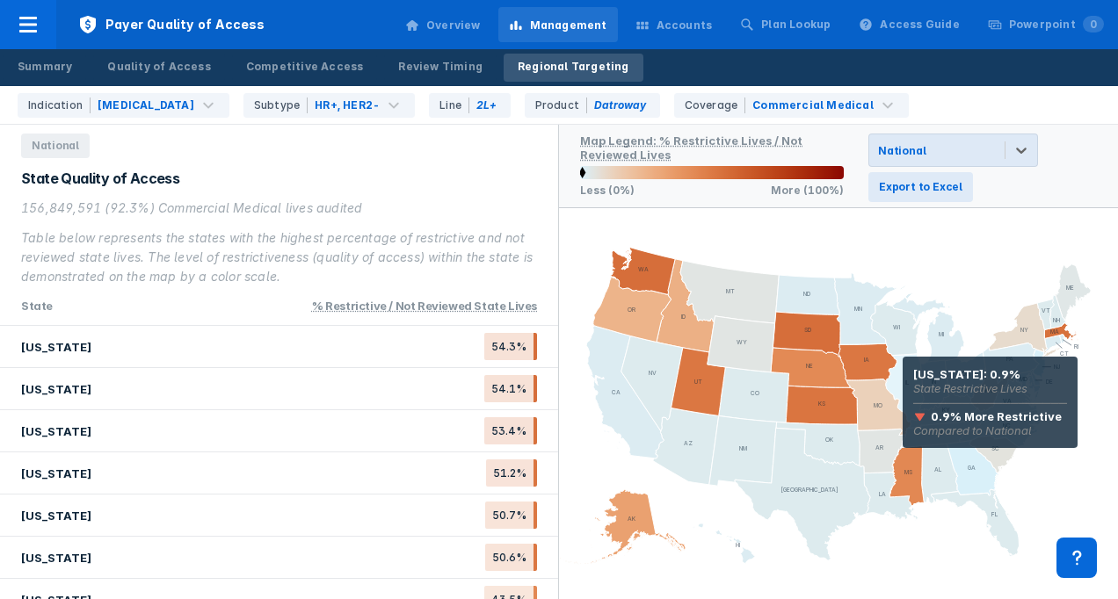
click at [902, 381] on icon at bounding box center [905, 388] width 39 height 69
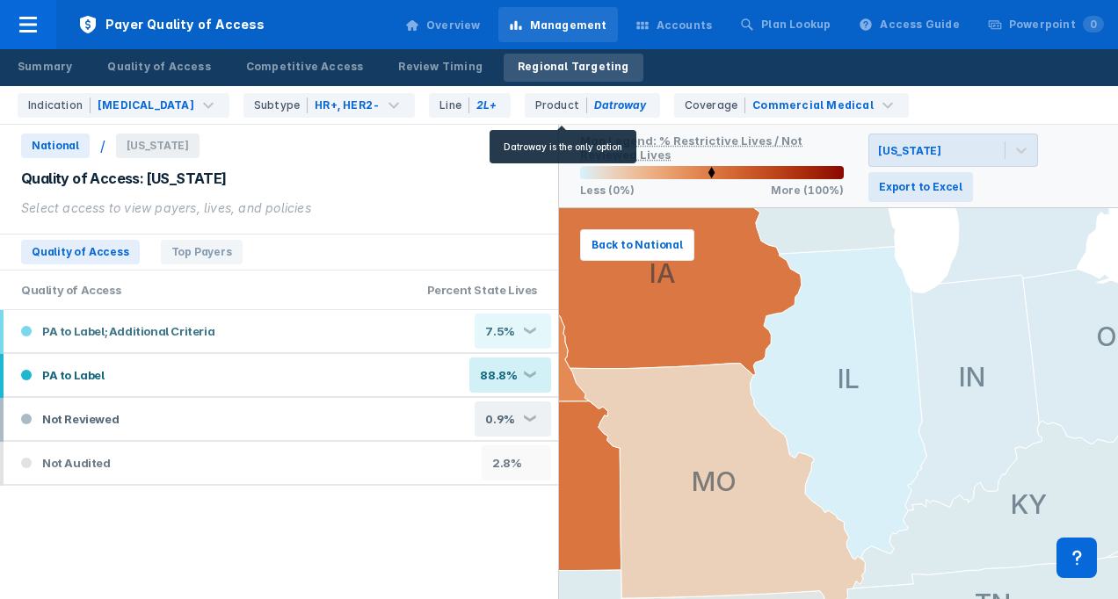
click at [565, 102] on div "Product Datroway" at bounding box center [592, 105] width 135 height 25
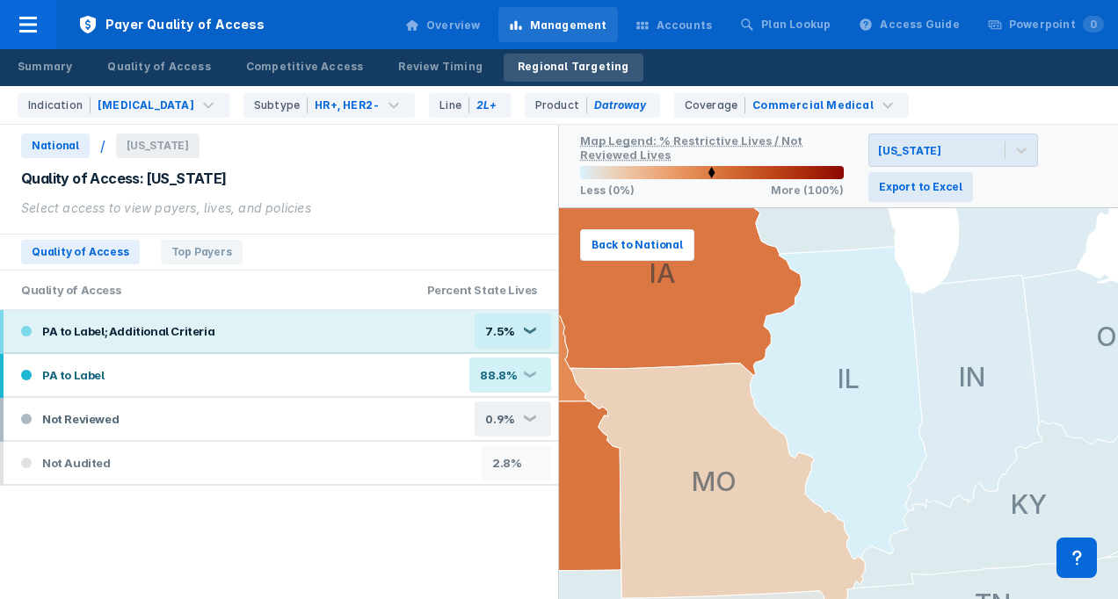
click at [533, 329] on div "❮" at bounding box center [529, 332] width 14 height 10
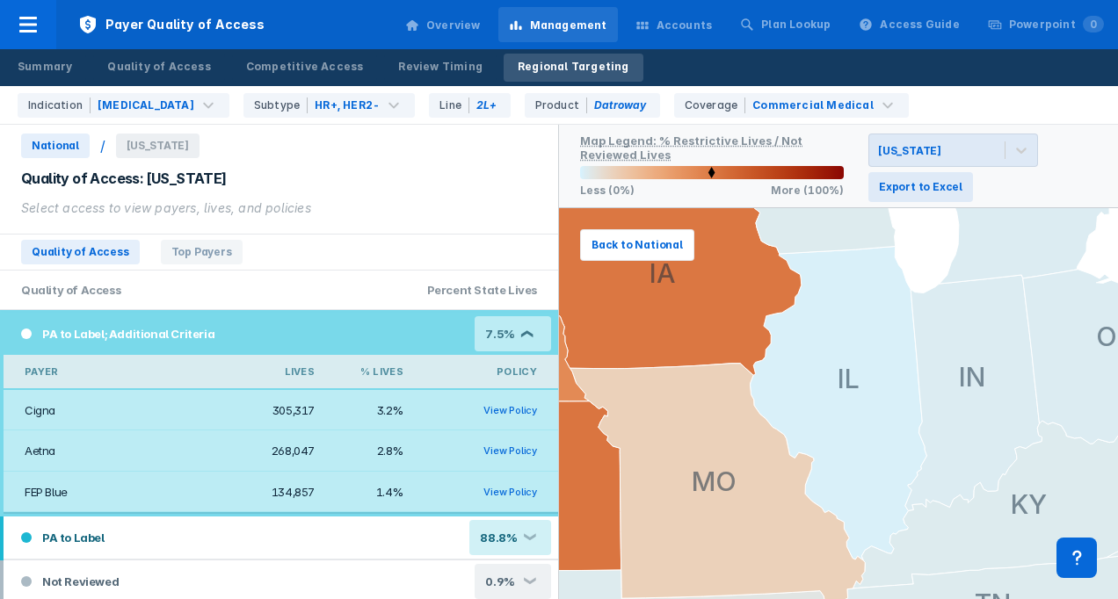
click at [522, 334] on div "❮" at bounding box center [529, 335] width 14 height 10
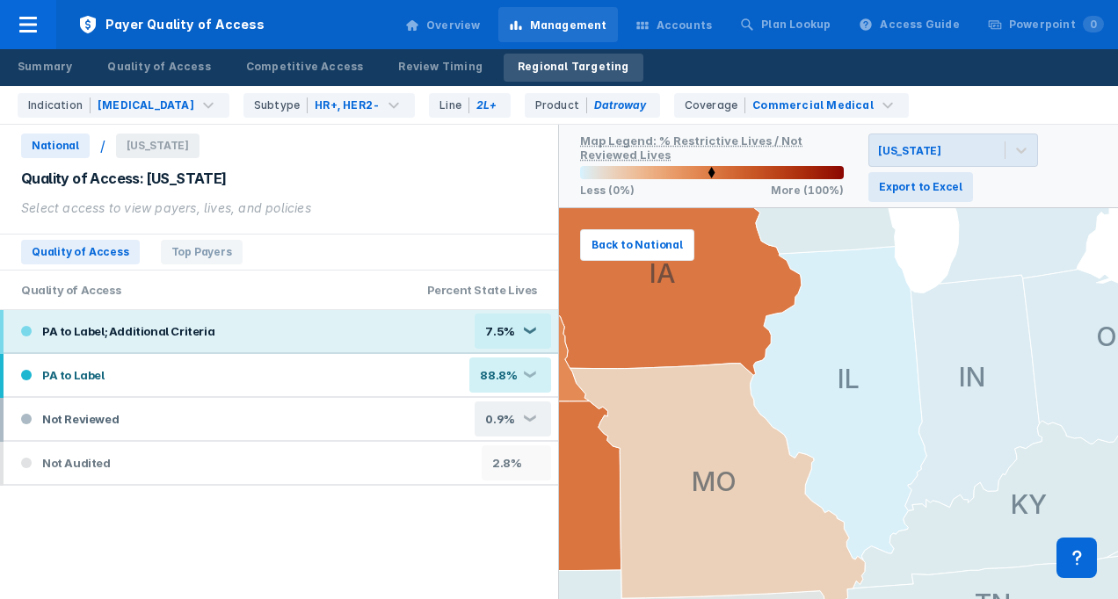
click at [514, 334] on div "7.5%" at bounding box center [501, 331] width 32 height 14
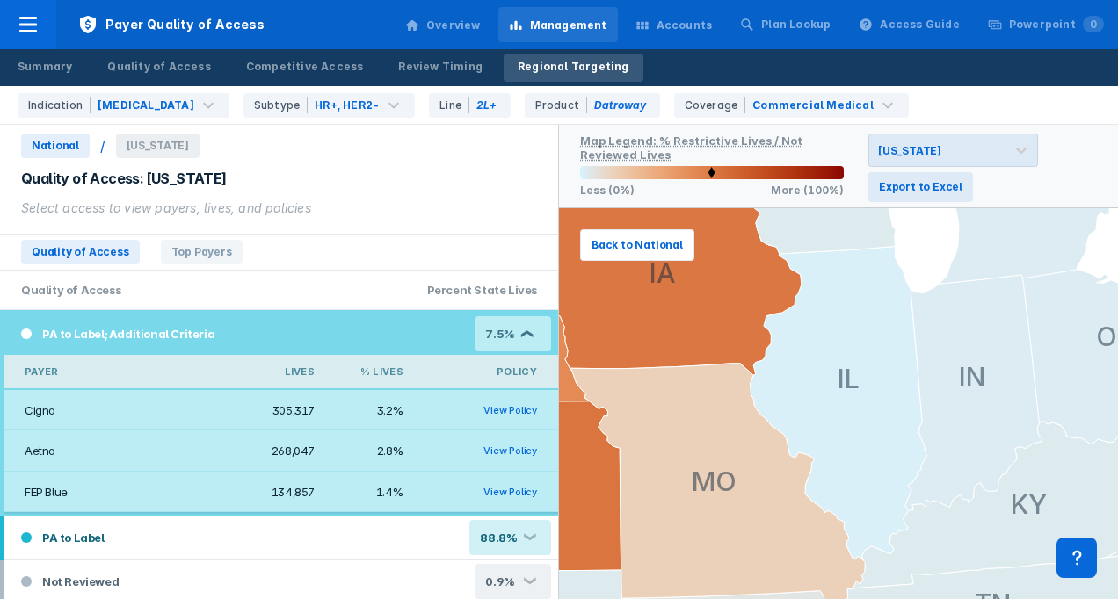
click at [522, 331] on div "❮" at bounding box center [529, 335] width 14 height 10
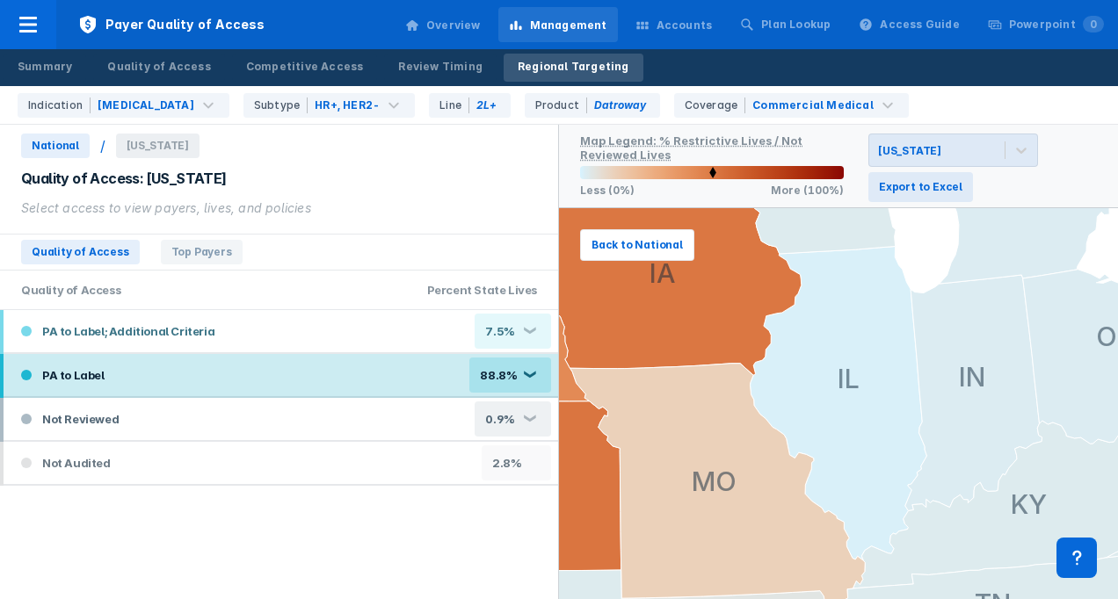
click at [524, 368] on div "88.8% ❮" at bounding box center [510, 375] width 82 height 35
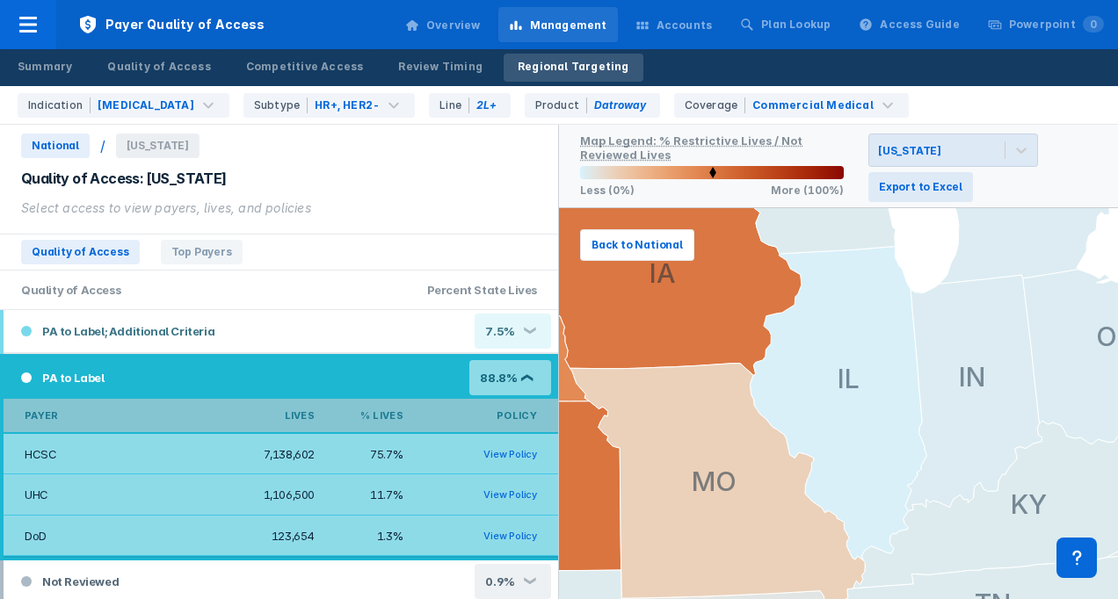
click at [526, 370] on div "88.8% ❮" at bounding box center [510, 377] width 82 height 35
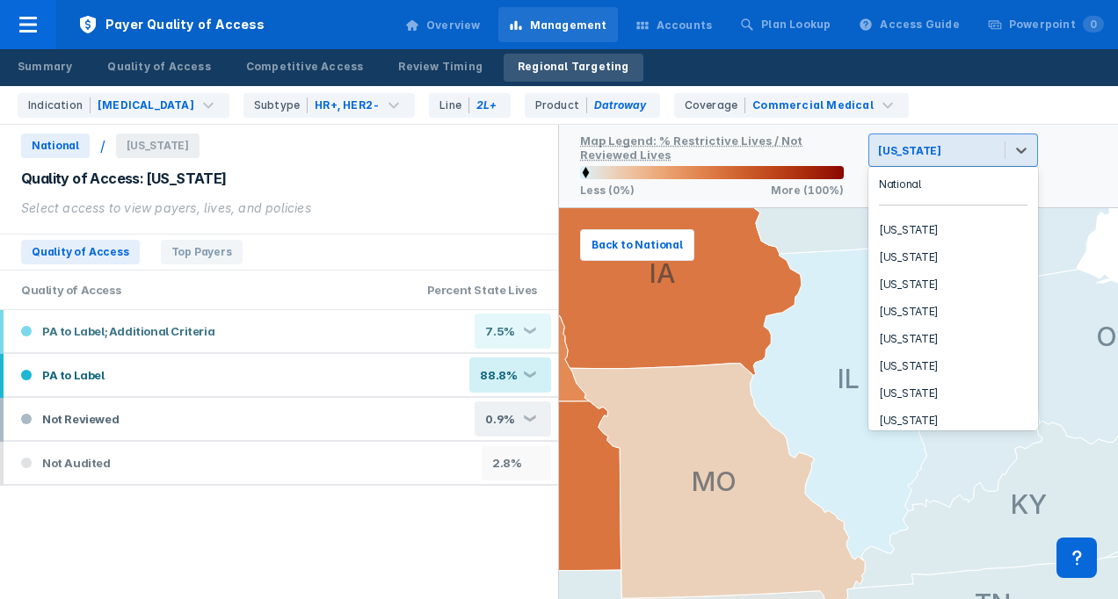
click at [955, 144] on div at bounding box center [970, 150] width 51 height 17
click at [981, 149] on div at bounding box center [970, 150] width 51 height 17
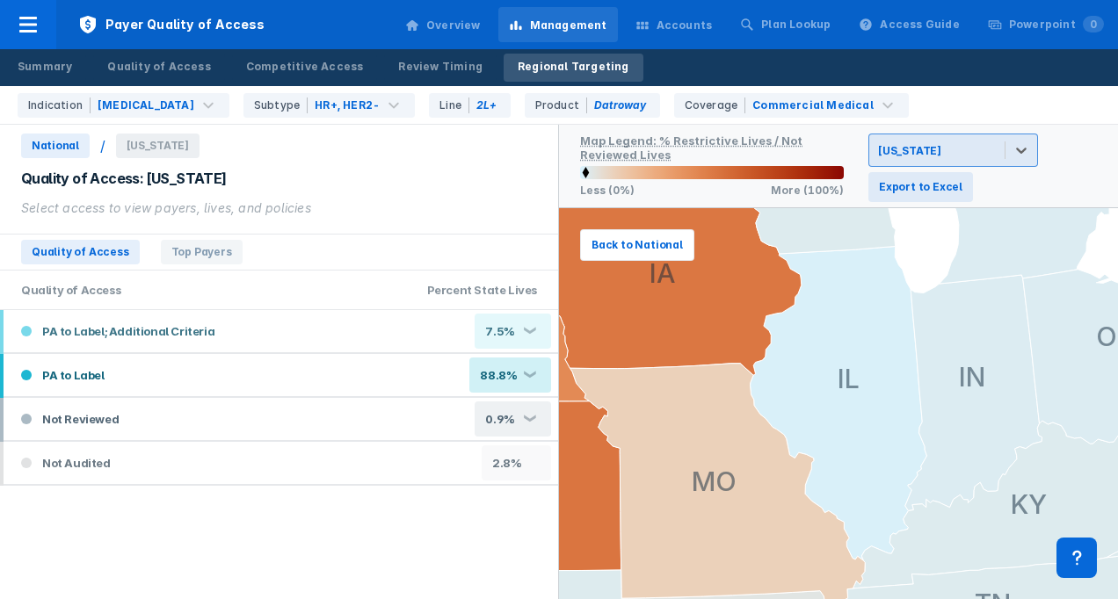
click at [981, 149] on div at bounding box center [970, 150] width 51 height 17
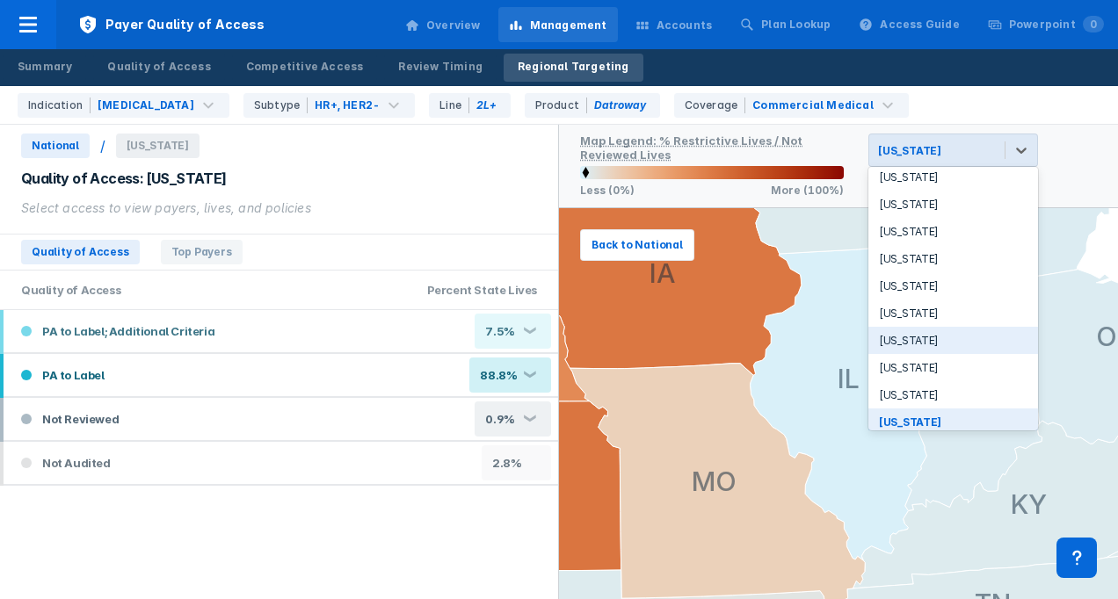
scroll to position [0, 0]
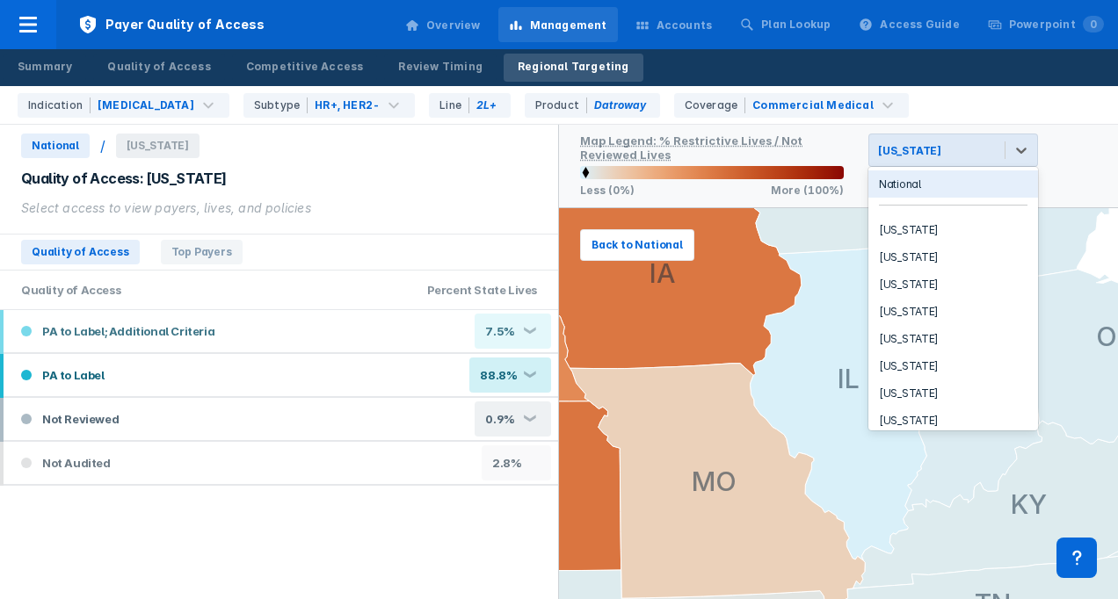
click at [936, 177] on div "National" at bounding box center [953, 183] width 170 height 27
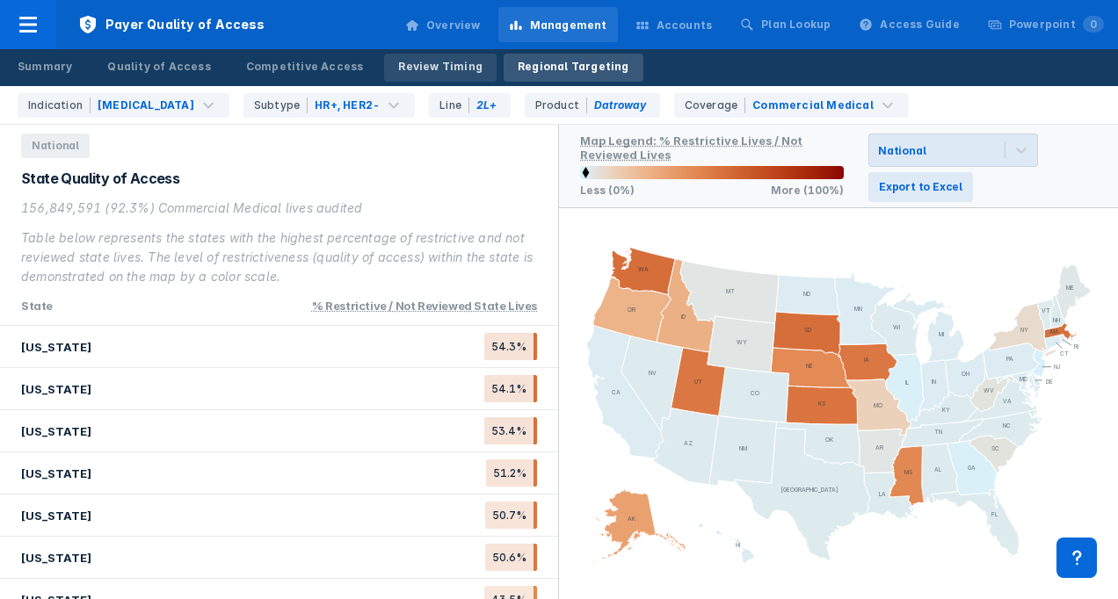
click at [398, 67] on div "Review Timing" at bounding box center [440, 67] width 84 height 16
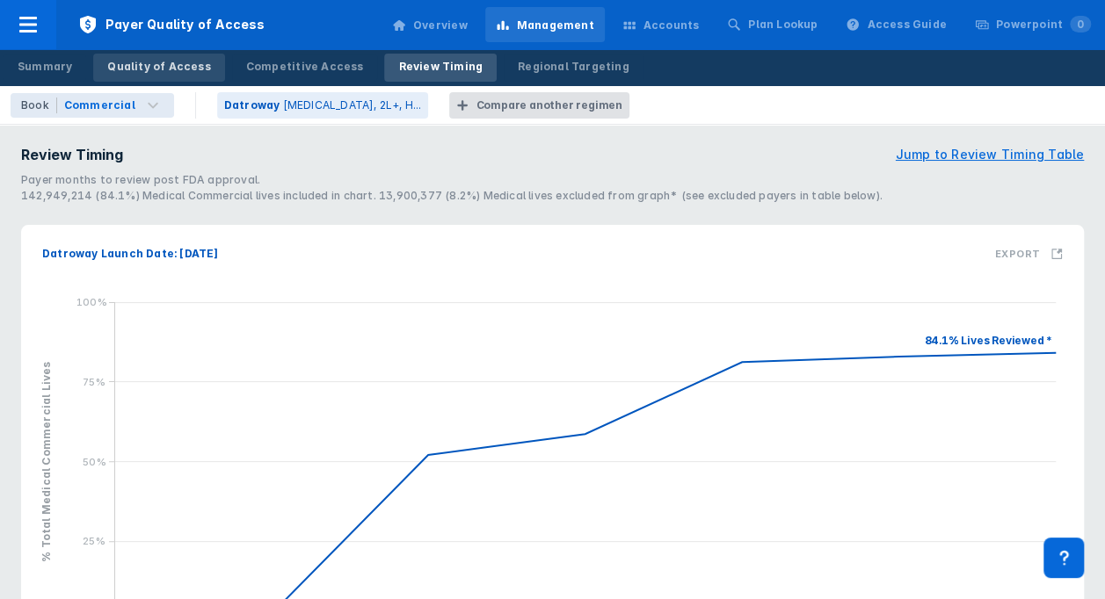
click at [144, 76] on link "Quality of Access" at bounding box center [158, 68] width 131 height 28
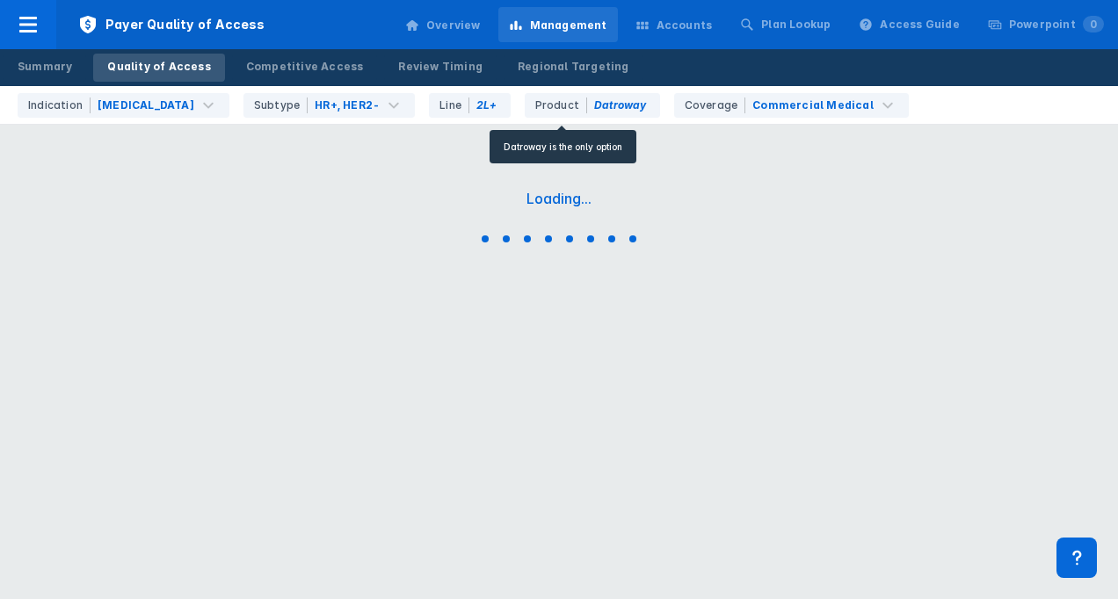
click at [596, 106] on div "Product Datroway" at bounding box center [592, 105] width 135 height 25
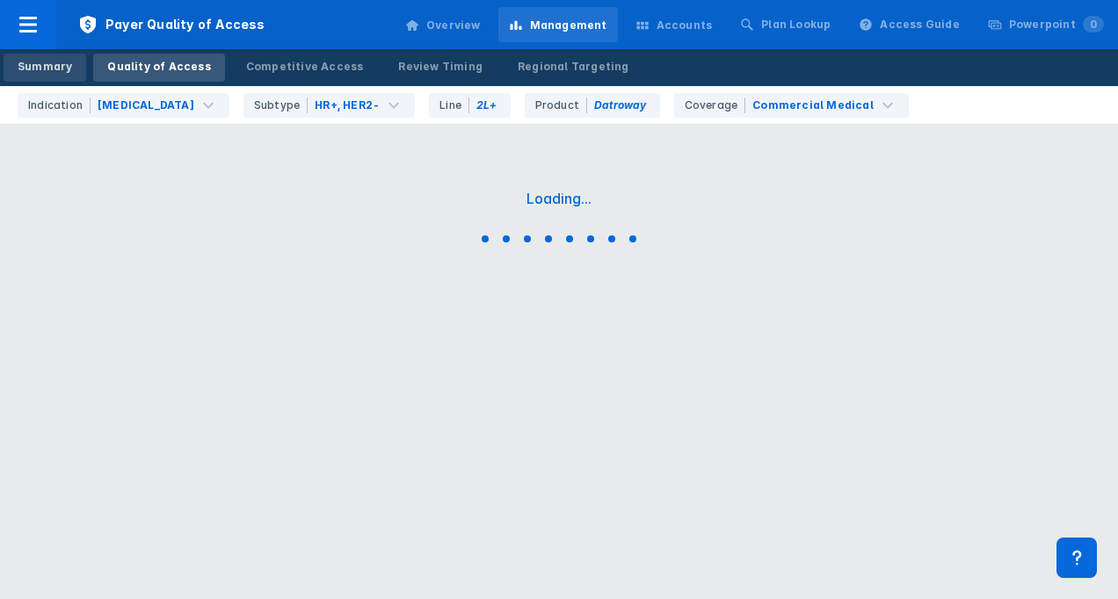
click at [44, 74] on div "Summary" at bounding box center [45, 67] width 54 height 16
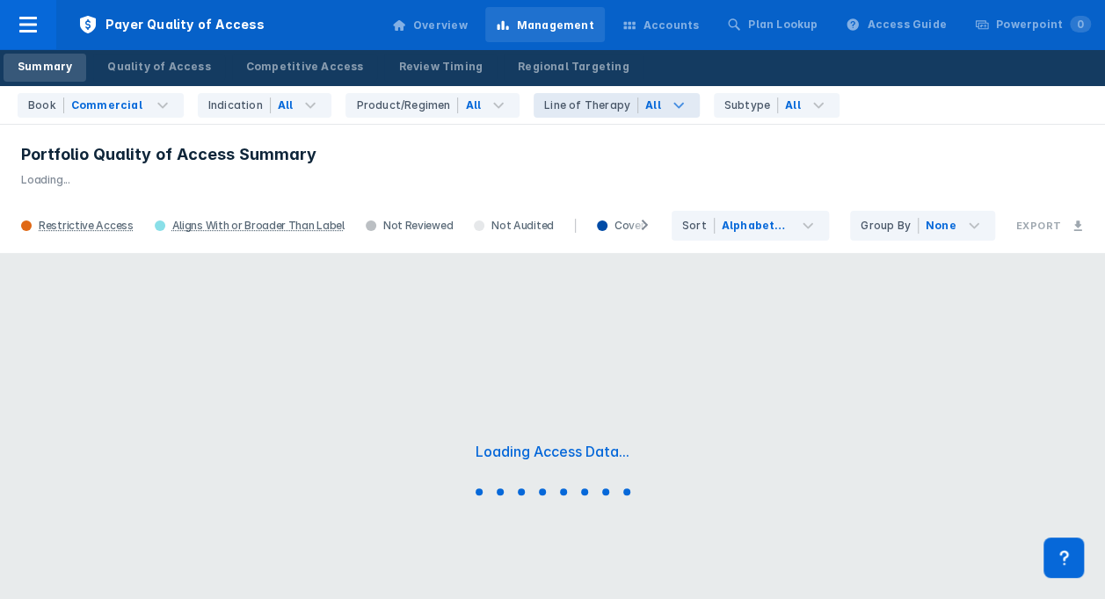
click at [584, 105] on div "Line of Therapy" at bounding box center [591, 106] width 94 height 16
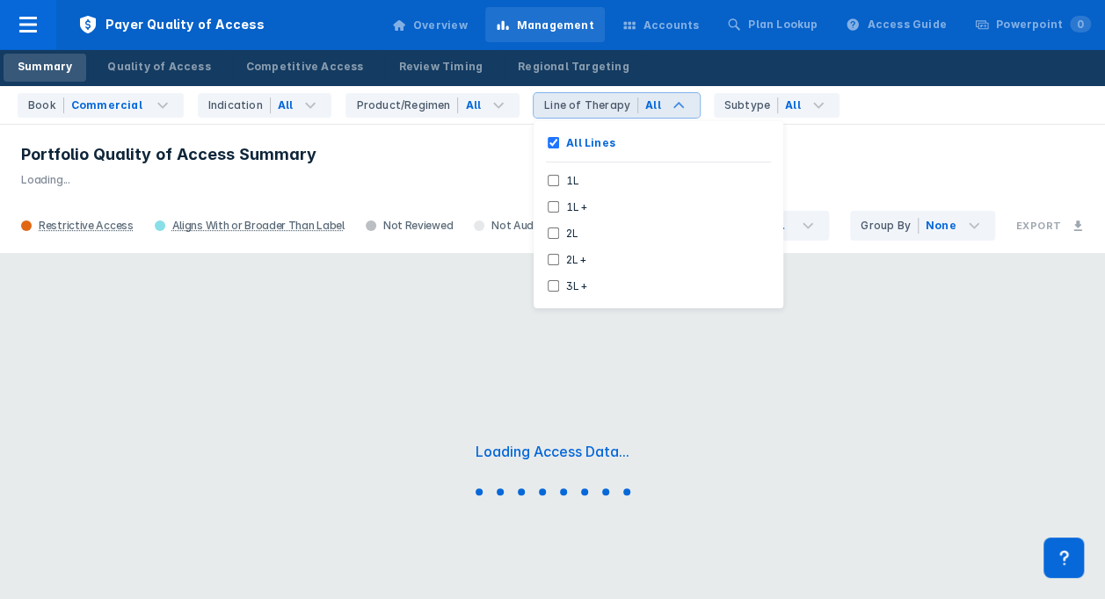
click at [585, 105] on div "Line of Therapy" at bounding box center [591, 106] width 94 height 16
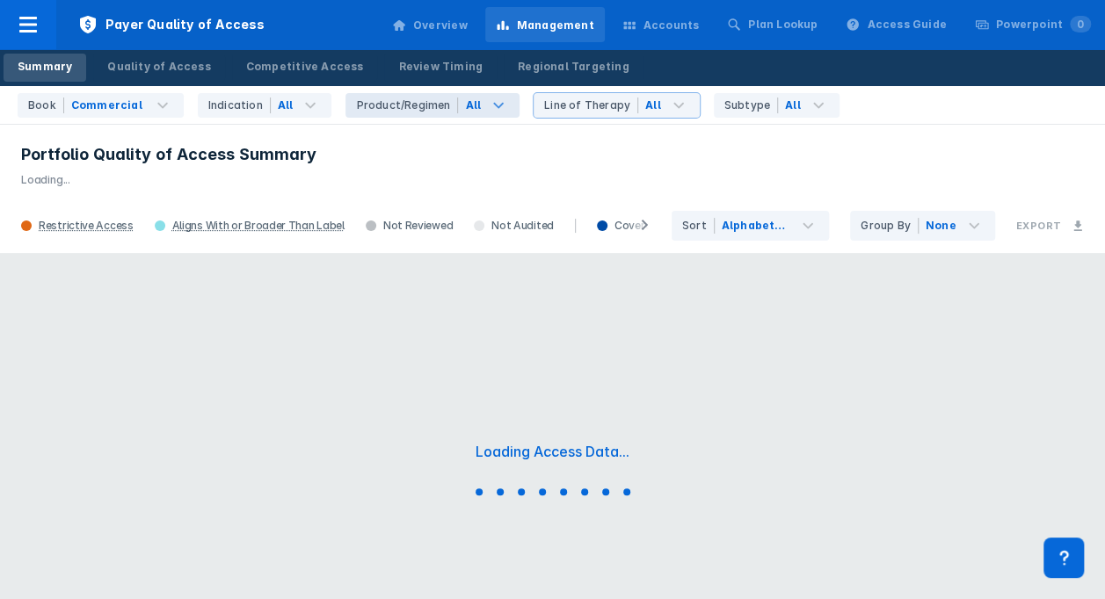
click at [434, 104] on div "Product/Regimen" at bounding box center [407, 106] width 102 height 16
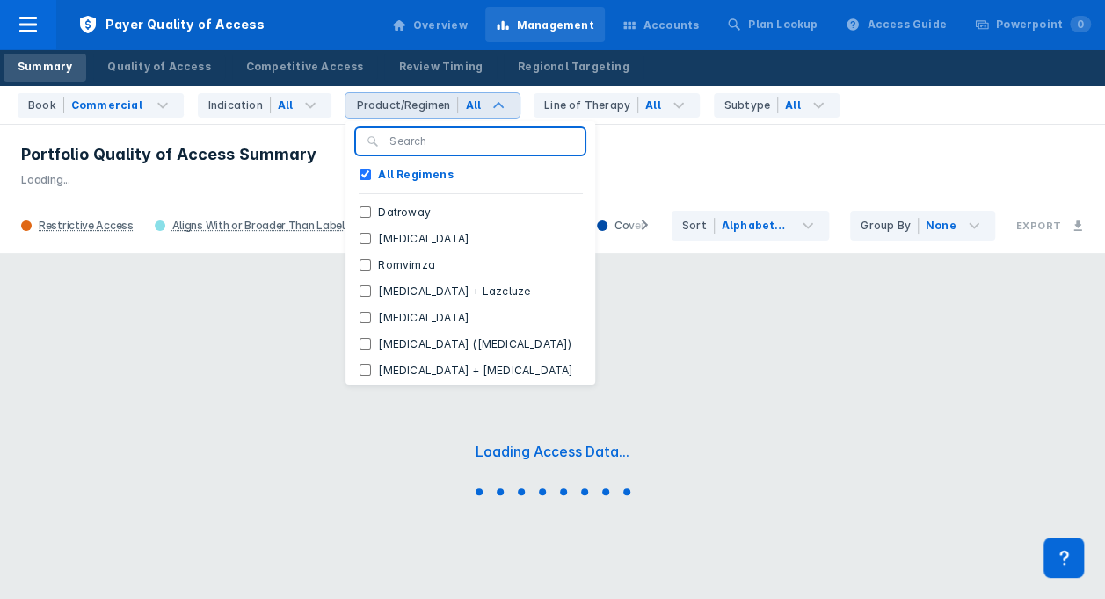
click at [434, 104] on div "Product/Regimen" at bounding box center [407, 106] width 102 height 16
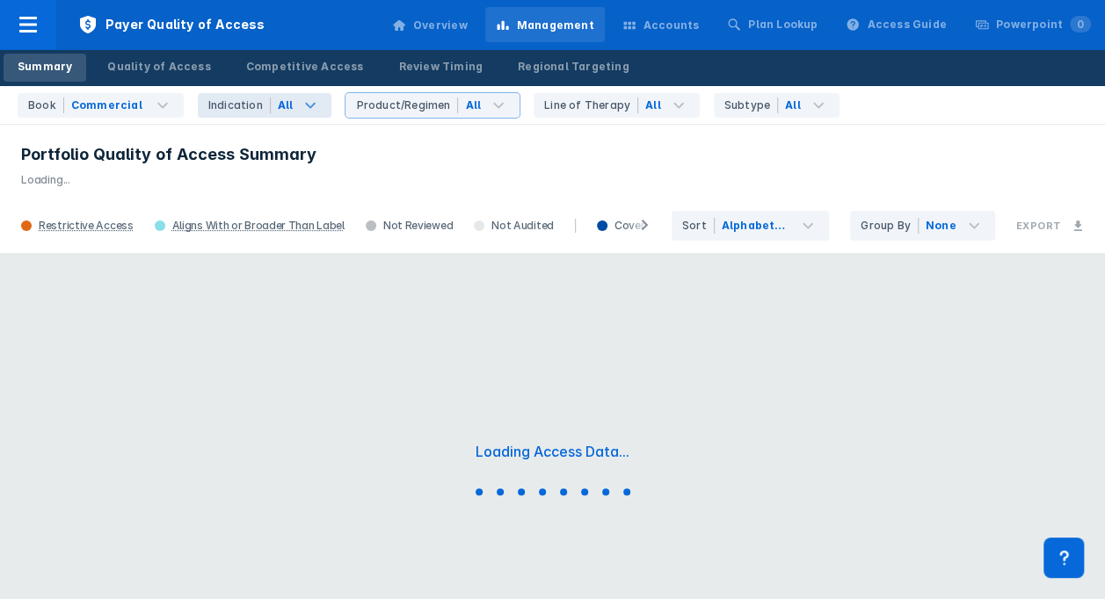
click at [271, 96] on div "All" at bounding box center [302, 105] width 62 height 25
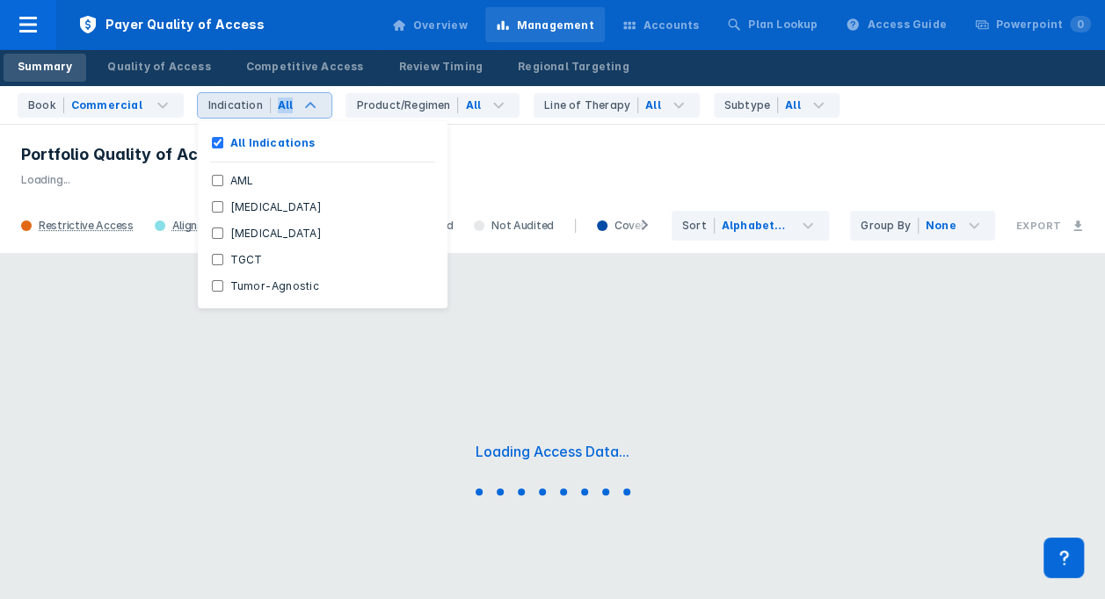
click at [271, 96] on div "All" at bounding box center [302, 105] width 62 height 25
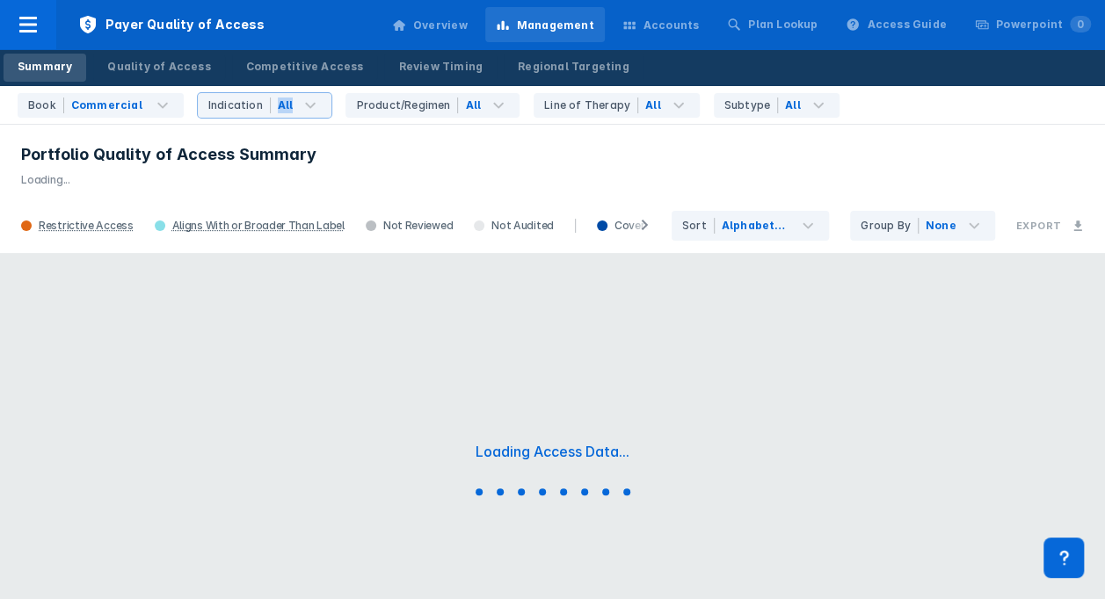
click at [467, 28] on div "Overview" at bounding box center [440, 26] width 54 height 16
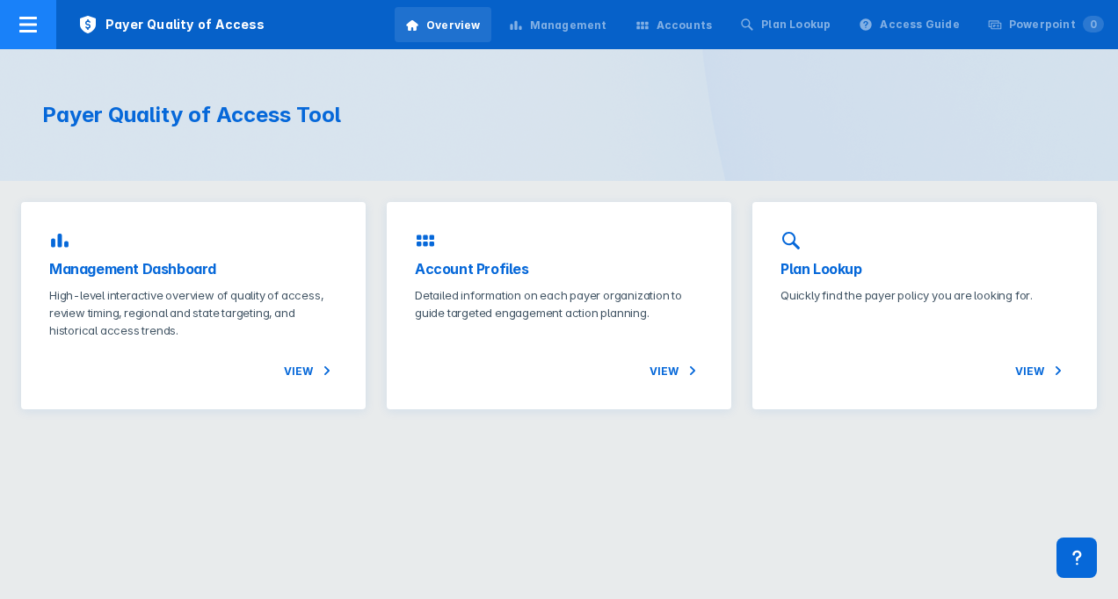
click at [23, 27] on icon at bounding box center [28, 24] width 21 height 21
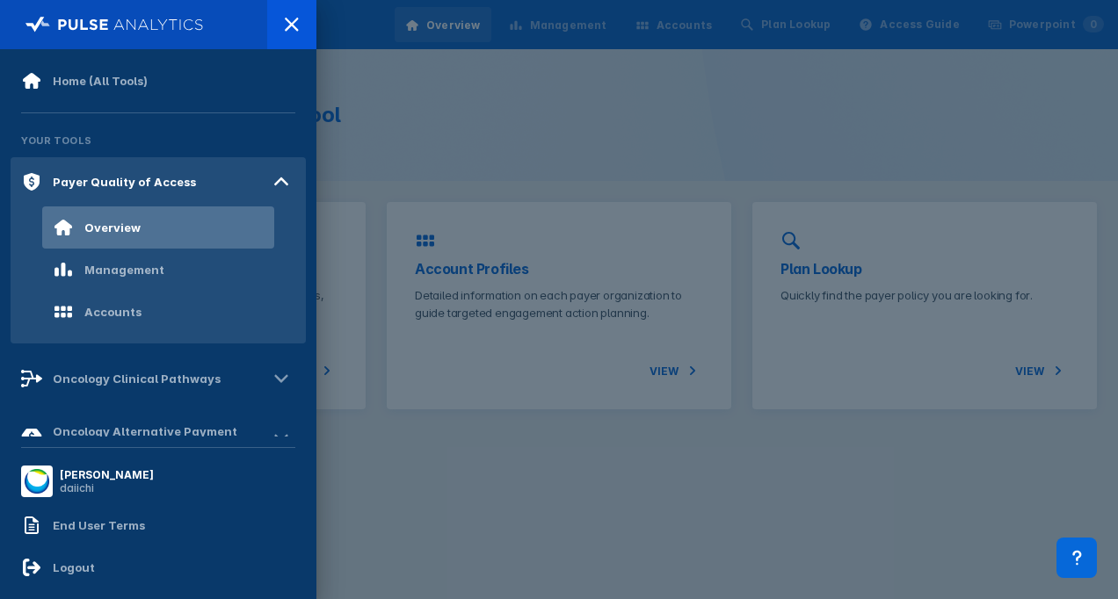
click at [385, 102] on div at bounding box center [559, 299] width 1118 height 599
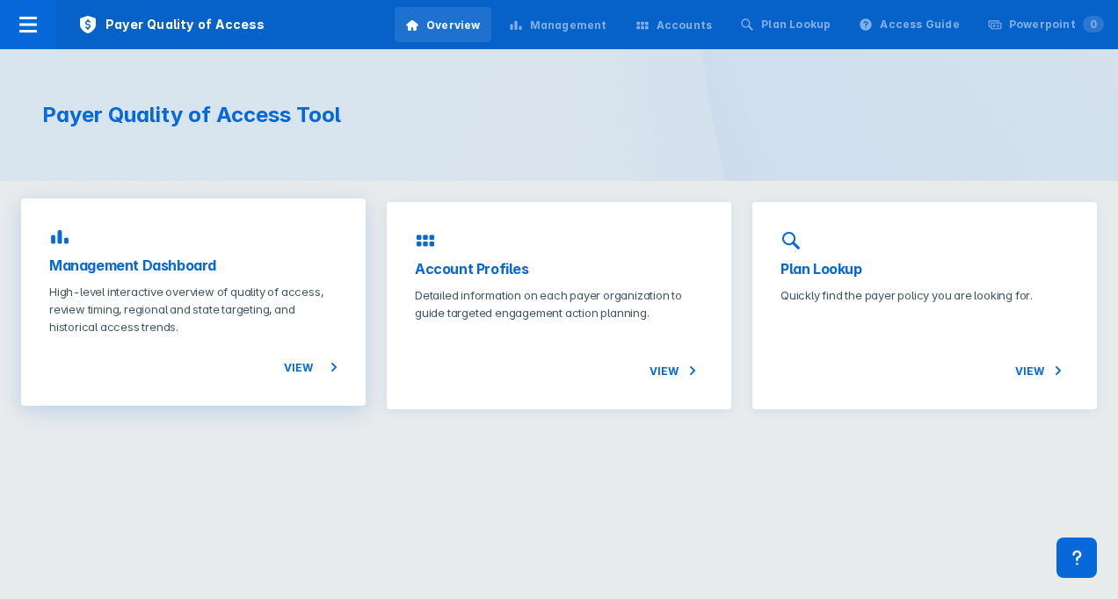
click at [308, 357] on span "View" at bounding box center [311, 367] width 54 height 21
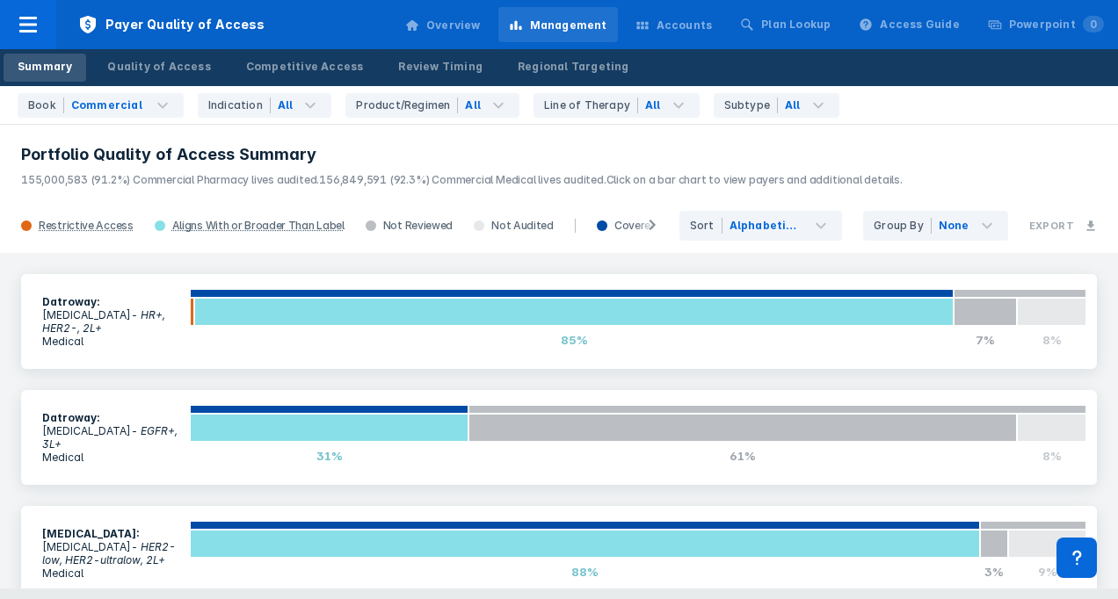
click at [481, 27] on div "Overview" at bounding box center [453, 26] width 54 height 16
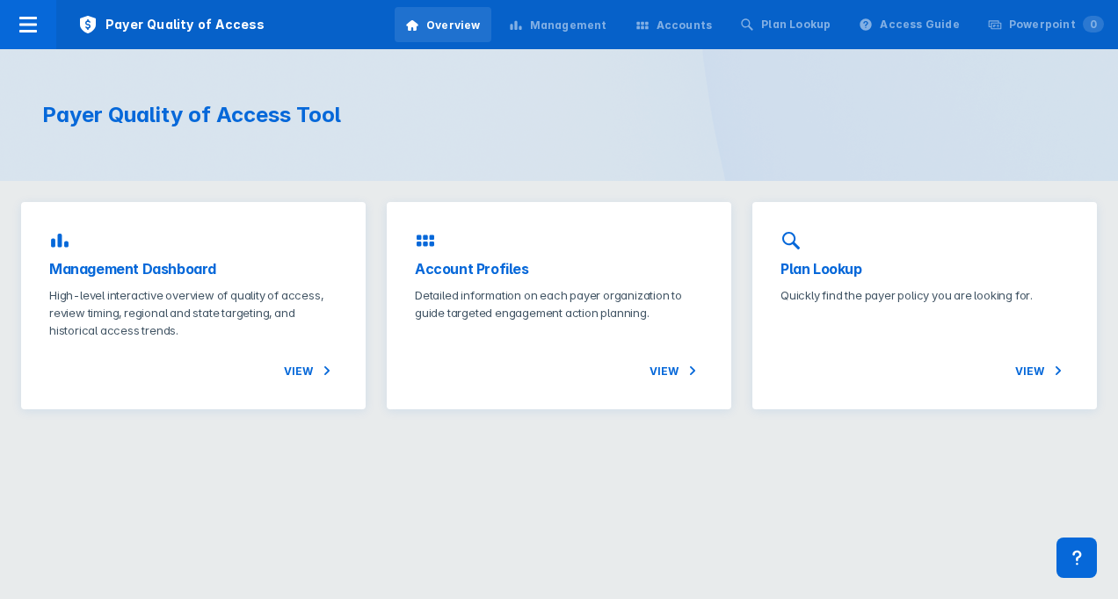
click at [578, 33] on div "Management" at bounding box center [558, 25] width 120 height 37
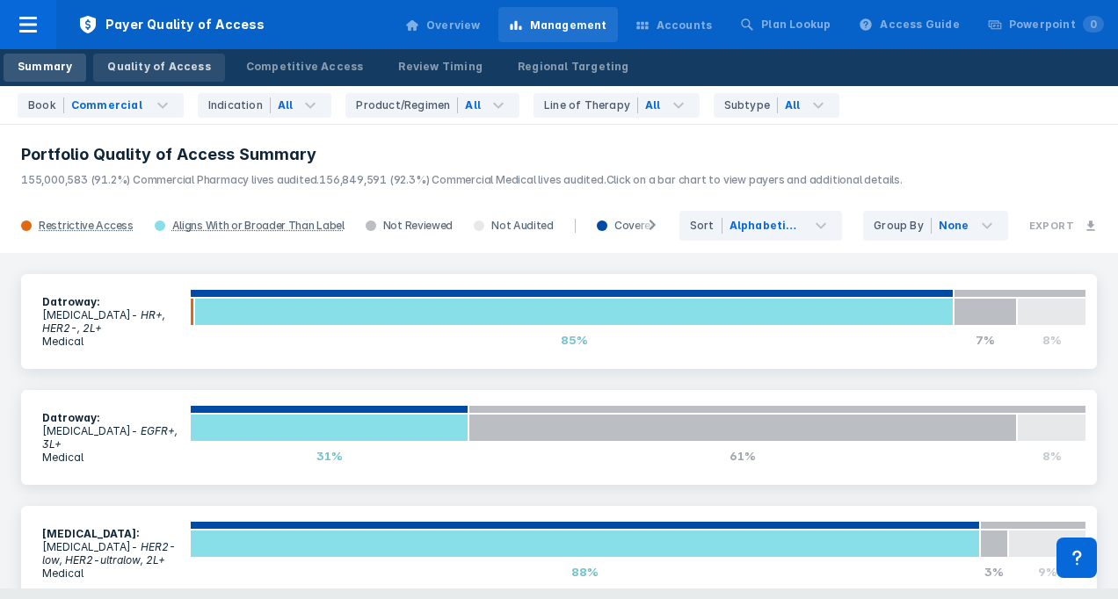
click at [160, 68] on div "Quality of Access" at bounding box center [158, 67] width 103 height 16
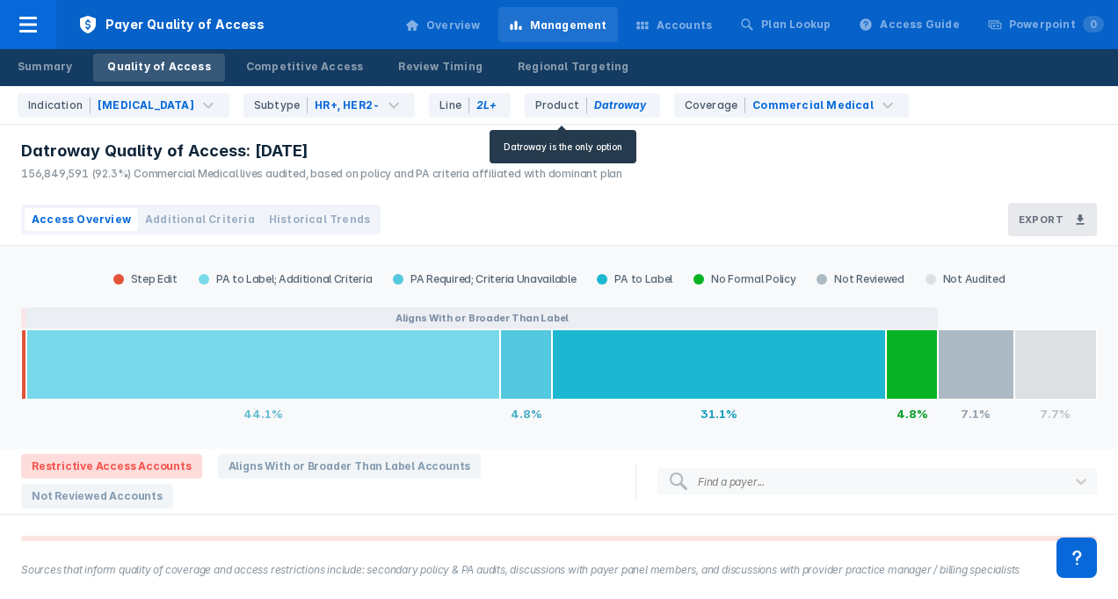
click at [569, 104] on div "Product Datroway" at bounding box center [592, 105] width 135 height 25
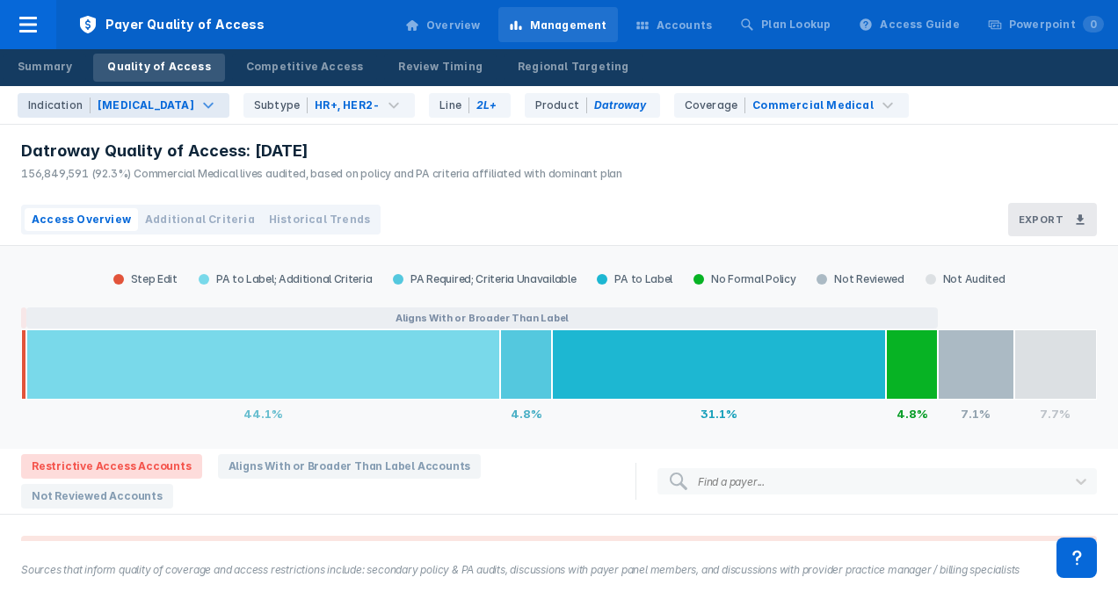
click at [159, 109] on div "[MEDICAL_DATA]" at bounding box center [146, 106] width 97 height 16
click at [161, 106] on div "[MEDICAL_DATA]" at bounding box center [146, 106] width 97 height 16
click at [315, 104] on div "HR+, HER2-" at bounding box center [347, 106] width 65 height 16
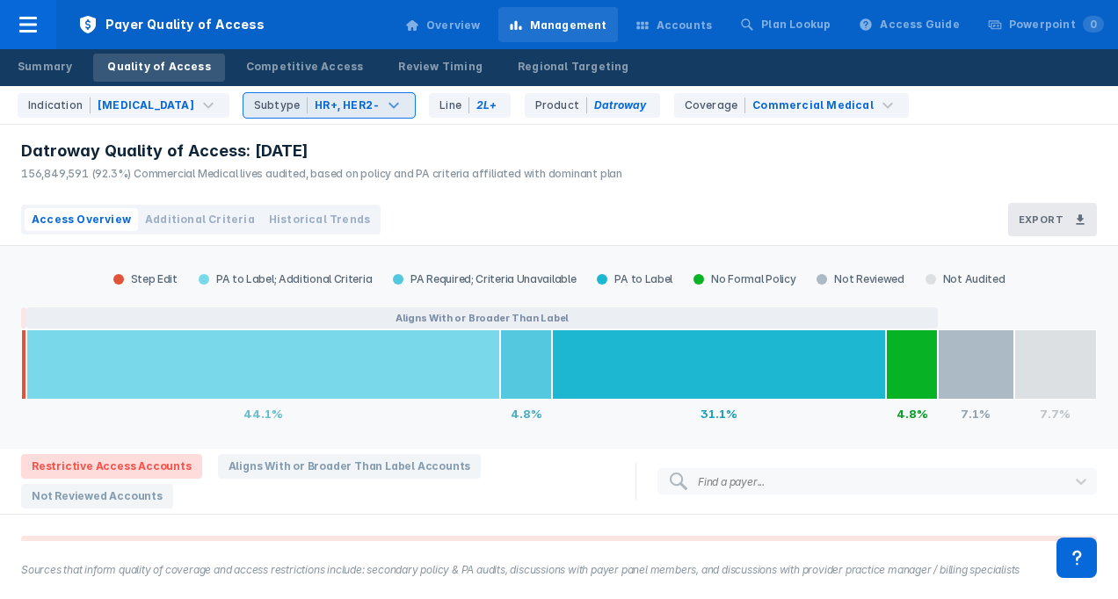
click at [315, 104] on div "HR+, HER2-" at bounding box center [347, 106] width 65 height 16
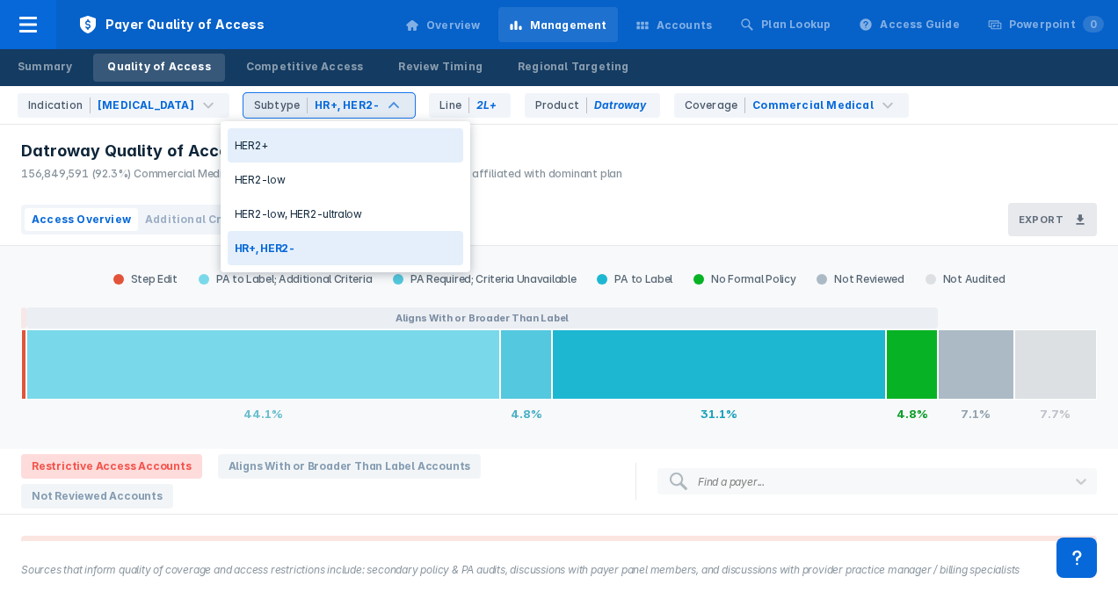
click at [315, 104] on div "HR+, HER2-" at bounding box center [347, 106] width 65 height 16
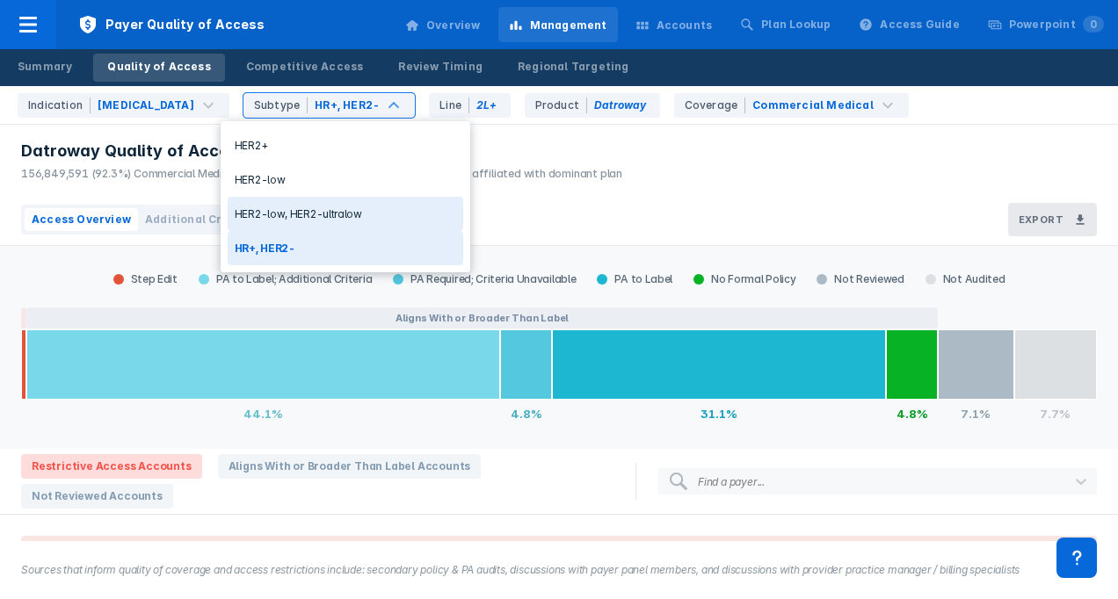
click at [545, 192] on div "Datroway Quality of Access: Jul 2025 156,849,591 (92.3%) Commercial Medical liv…" at bounding box center [317, 159] width 634 height 69
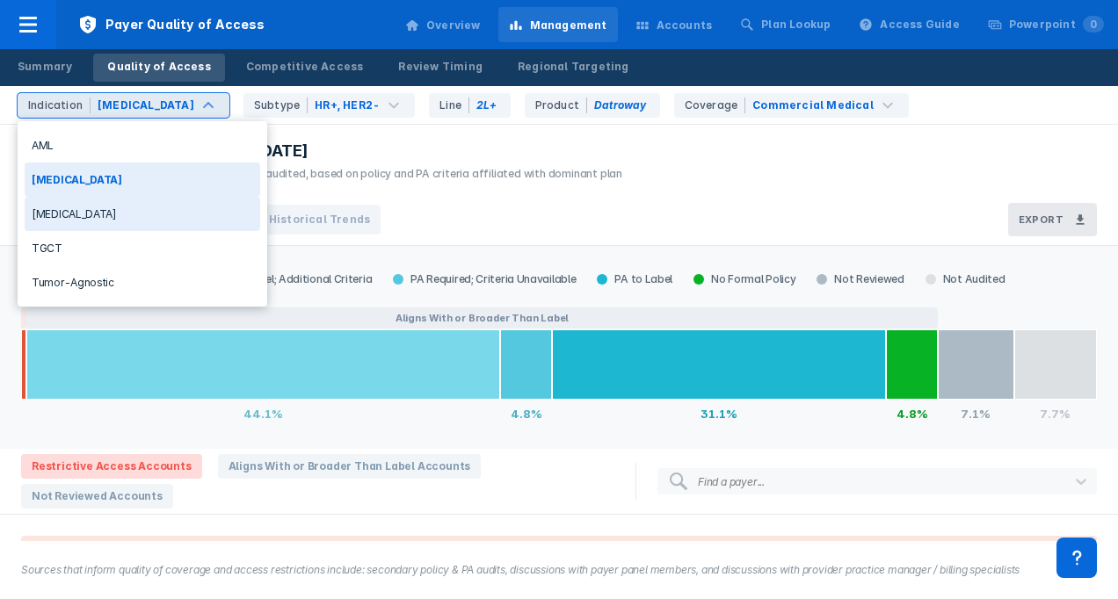
click at [68, 208] on div "[MEDICAL_DATA]" at bounding box center [142, 214] width 235 height 34
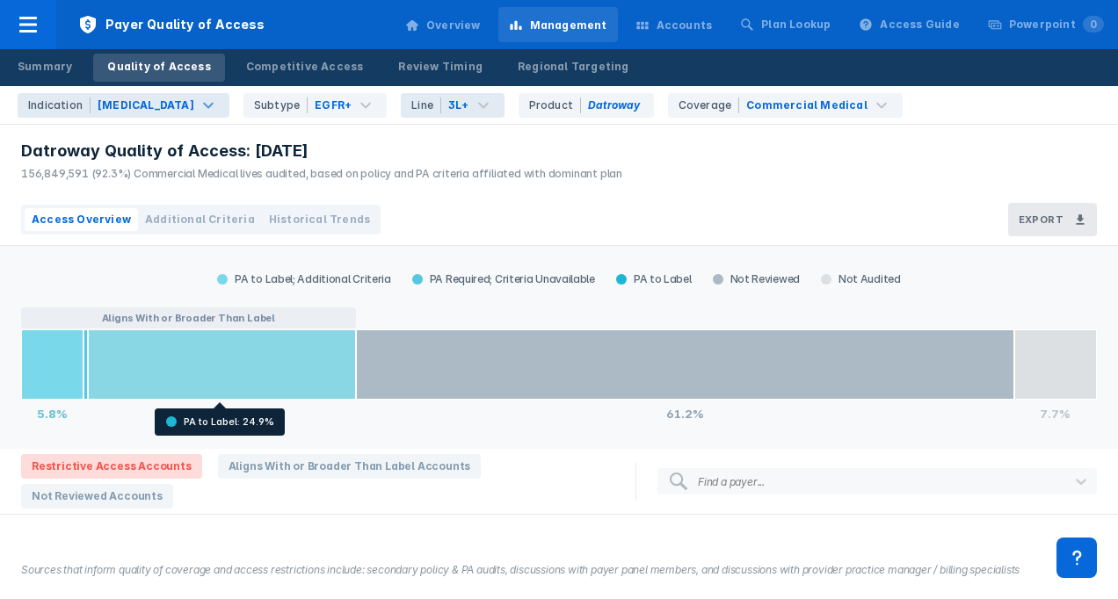
click at [251, 362] on div at bounding box center [222, 365] width 268 height 70
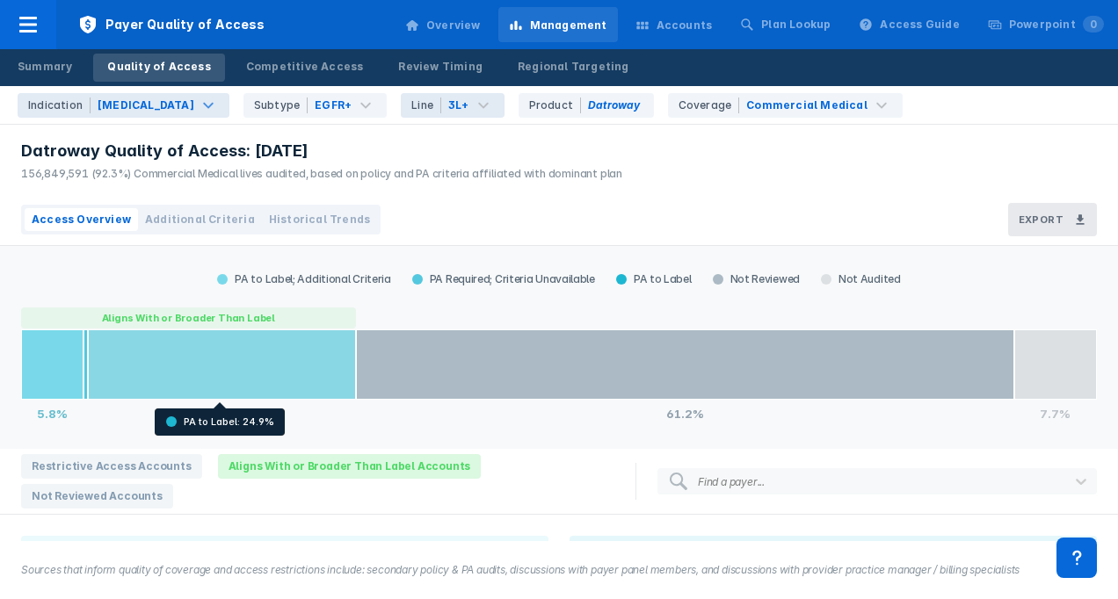
click at [272, 379] on div at bounding box center [222, 365] width 268 height 70
click at [239, 387] on div at bounding box center [222, 365] width 268 height 70
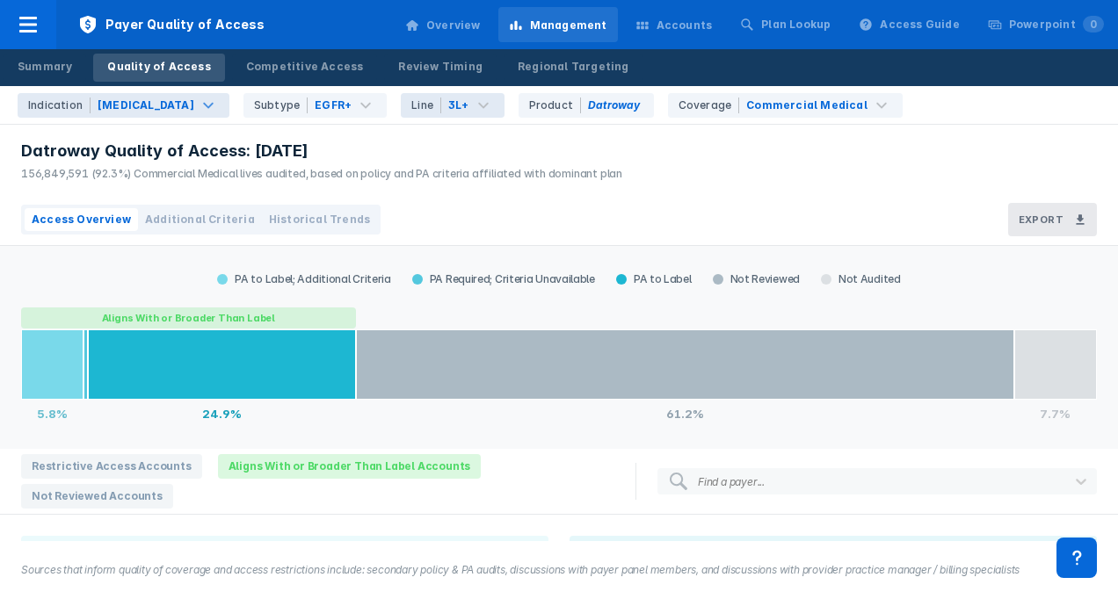
click at [214, 309] on button "Aligns With or Broader Than Label" at bounding box center [188, 318] width 335 height 21
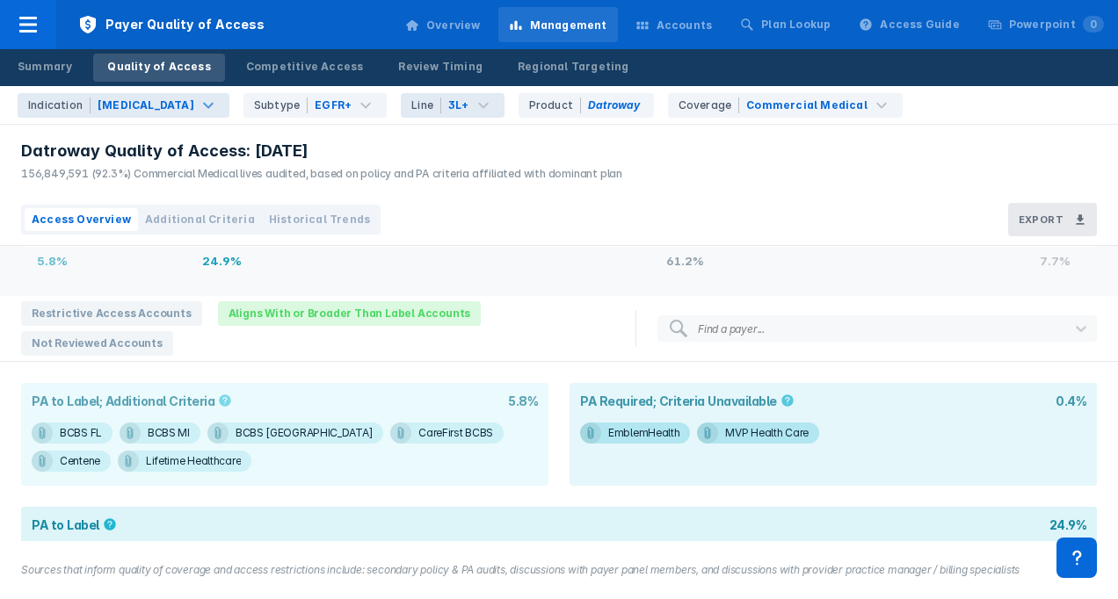
scroll to position [125, 0]
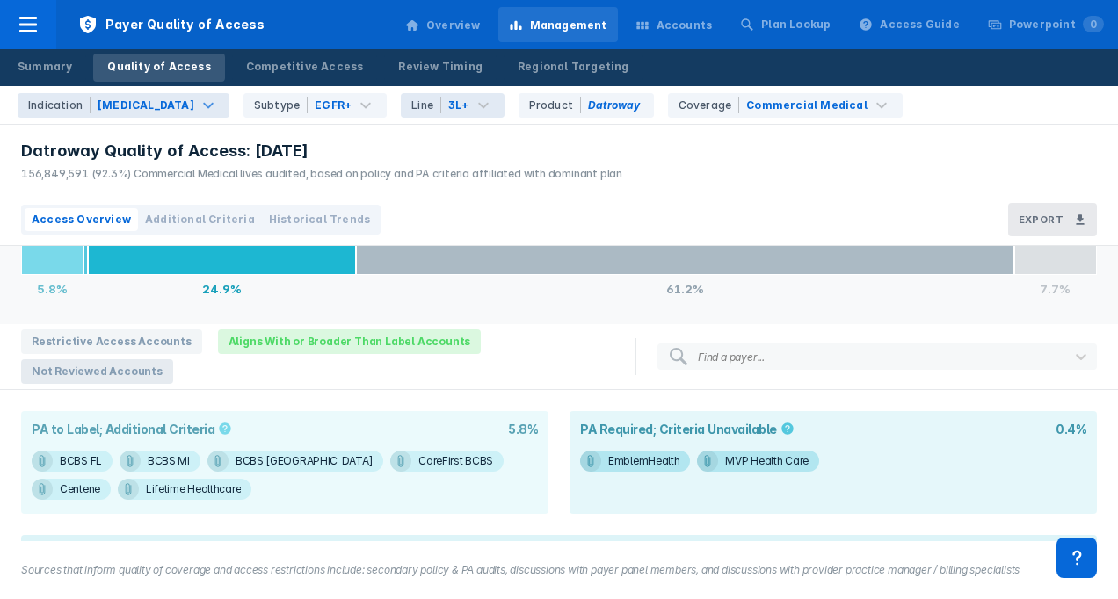
click at [125, 371] on span "Not Reviewed Accounts" at bounding box center [97, 371] width 152 height 25
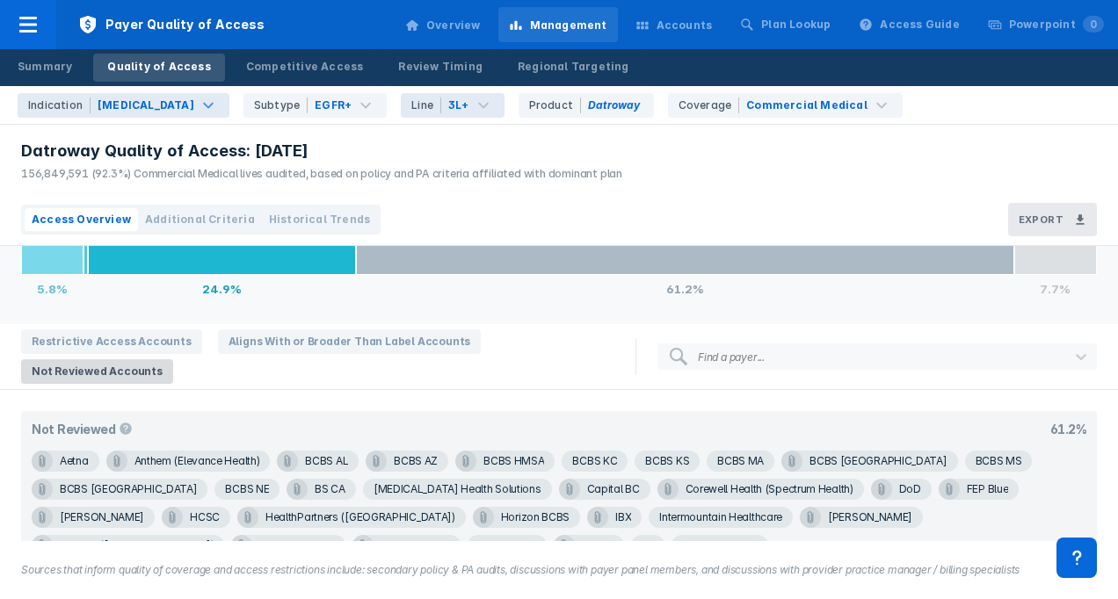
scroll to position [174, 0]
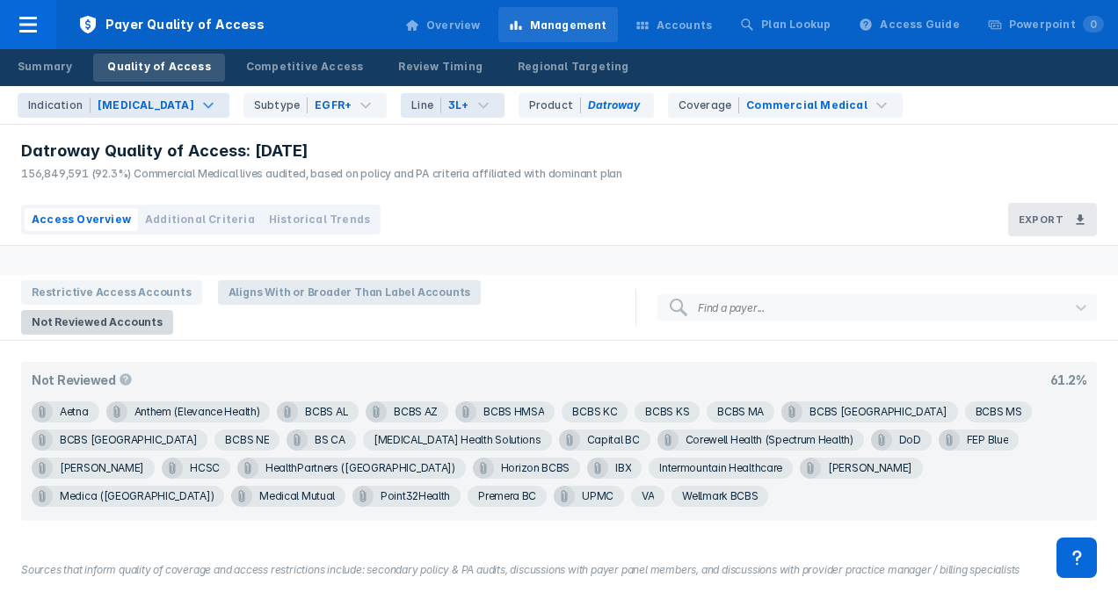
click at [288, 303] on span "Aligns With or Broader Than Label Accounts" at bounding box center [350, 292] width 264 height 25
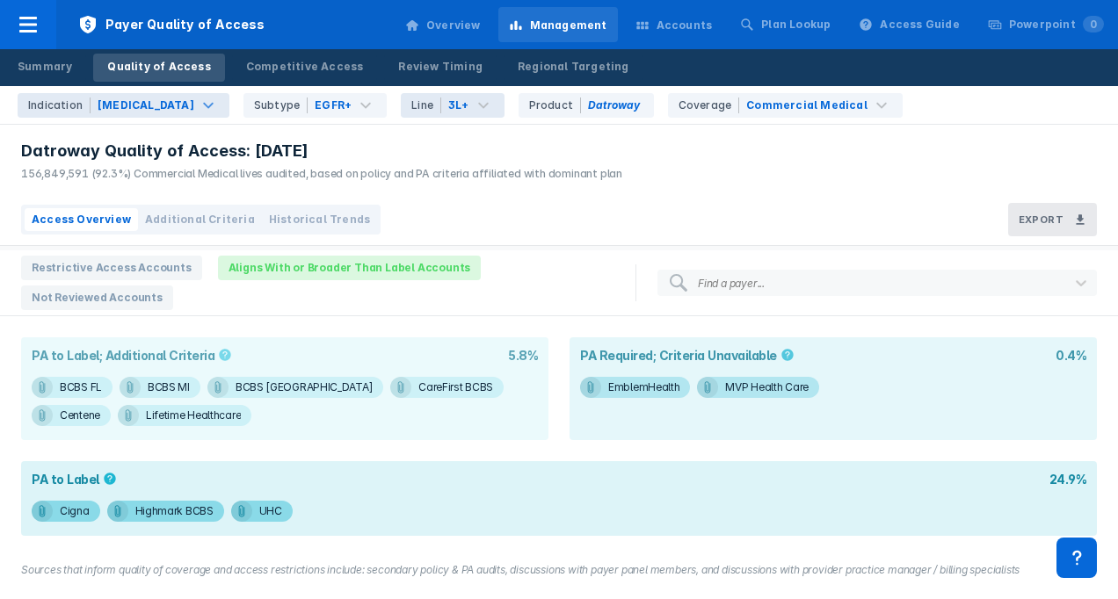
scroll to position [213, 0]
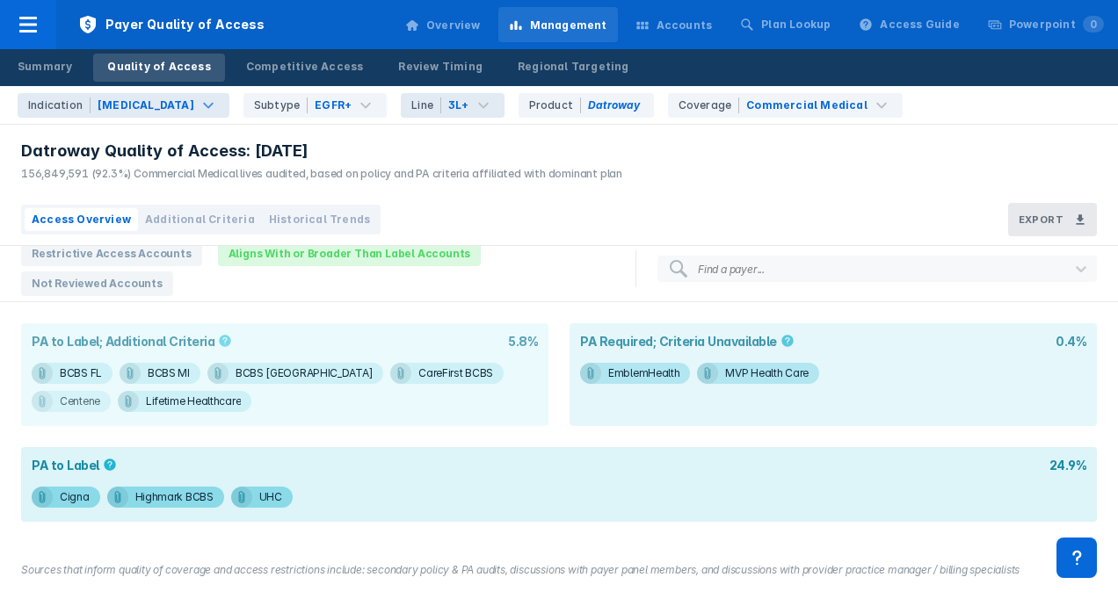
click at [100, 391] on div "Centene" at bounding box center [80, 401] width 40 height 21
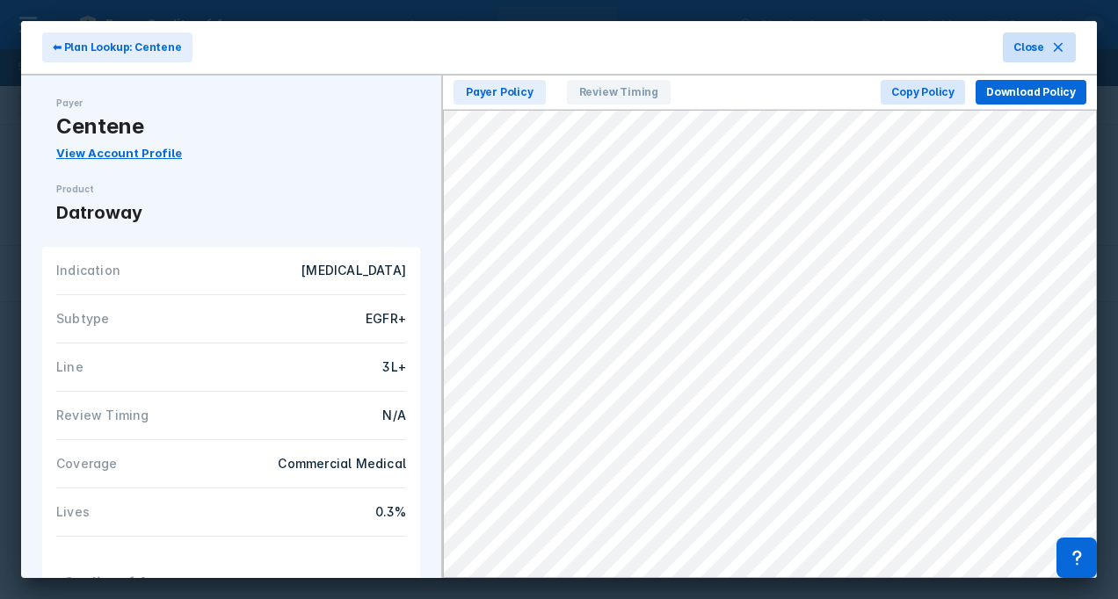
click at [1063, 41] on icon at bounding box center [1058, 47] width 14 height 14
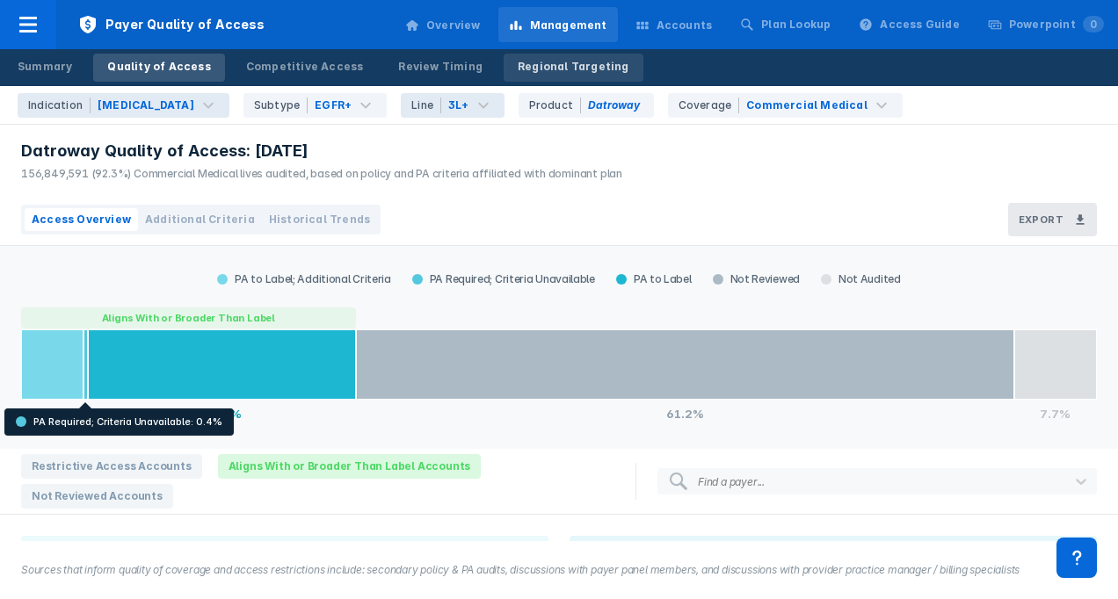
click at [522, 69] on div "Regional Targeting" at bounding box center [574, 67] width 112 height 16
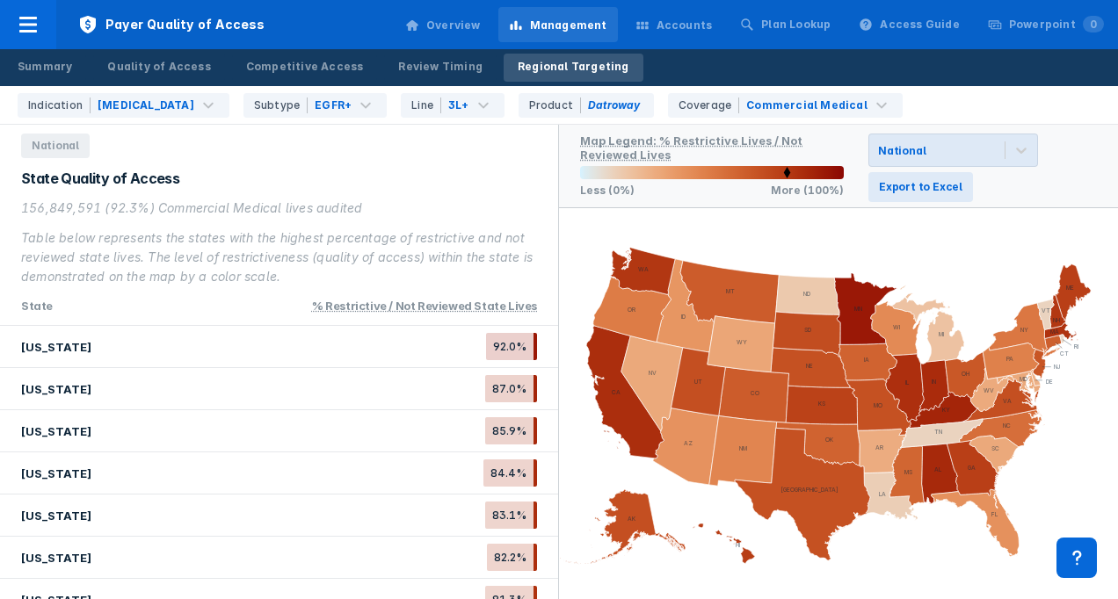
drag, startPoint x: 787, startPoint y: 170, endPoint x: 678, endPoint y: 177, distance: 109.2
click at [689, 177] on icon at bounding box center [712, 172] width 264 height 13
click at [902, 146] on div "National" at bounding box center [901, 150] width 47 height 13
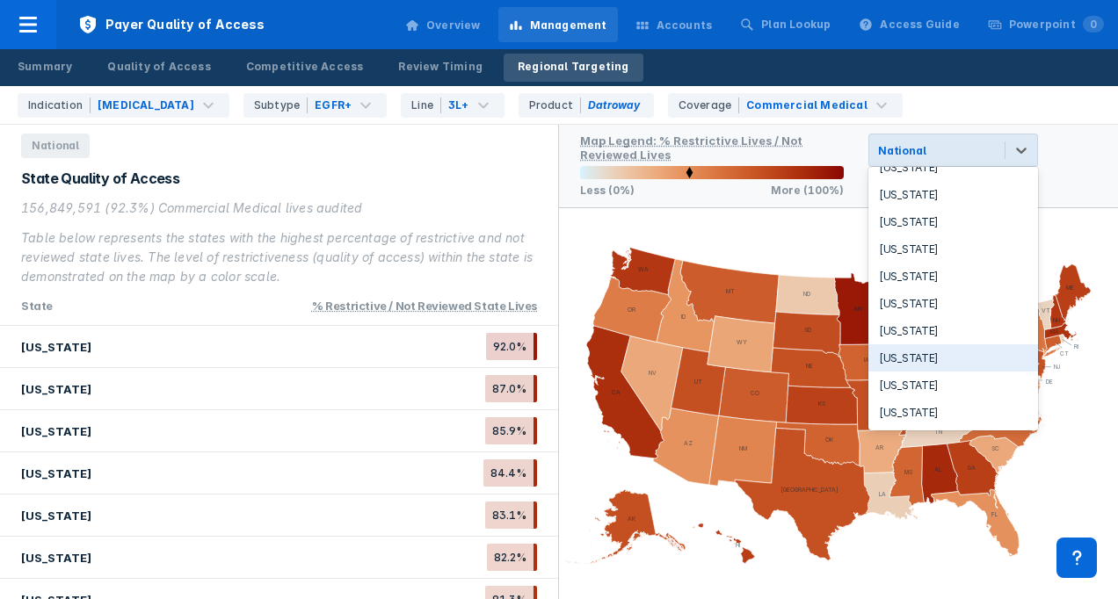
scroll to position [88, 0]
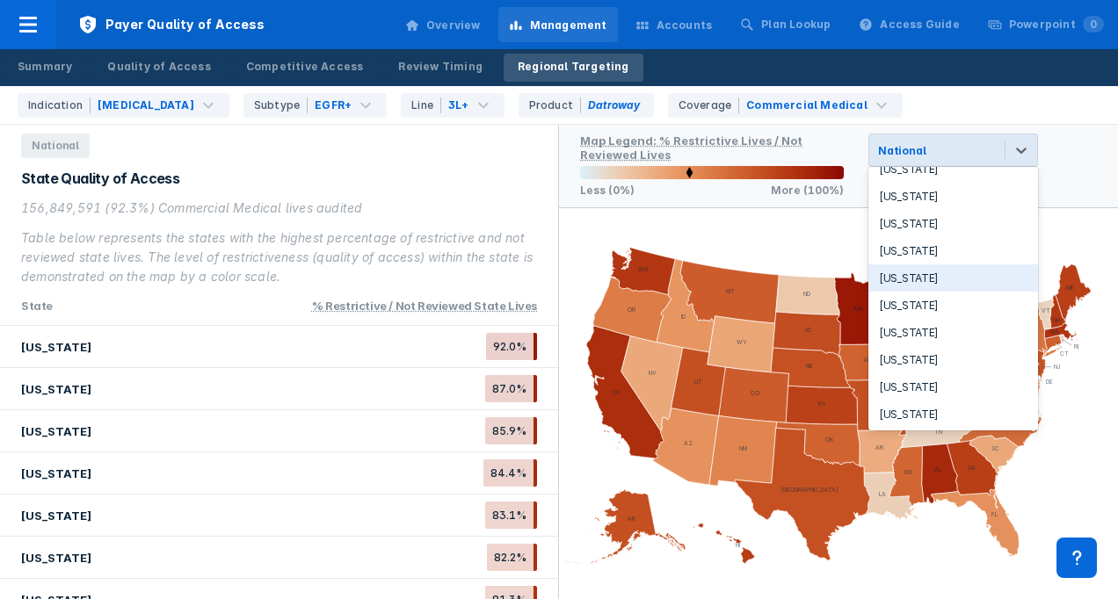
click at [914, 264] on div "[US_STATE]" at bounding box center [953, 277] width 170 height 27
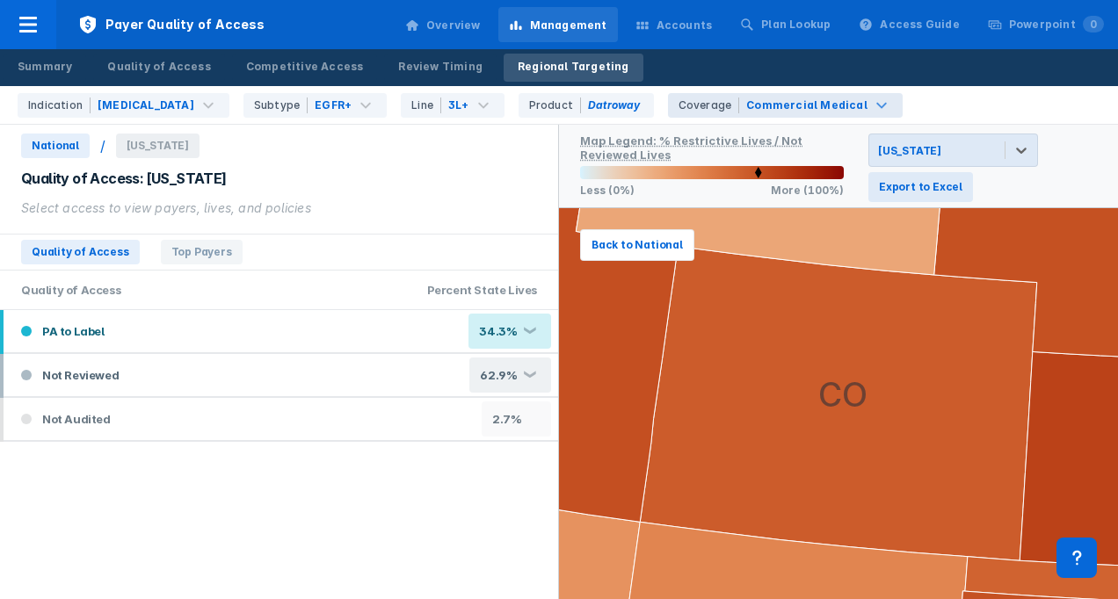
click at [746, 102] on div "Commercial Medical" at bounding box center [806, 106] width 121 height 16
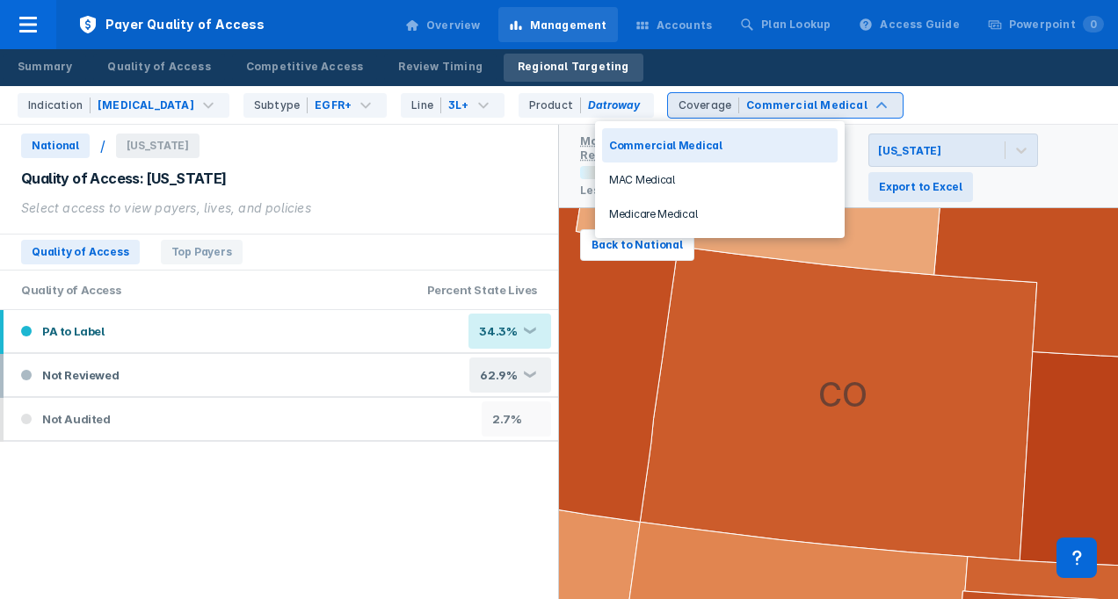
click at [746, 102] on div "Commercial Medical" at bounding box center [806, 106] width 121 height 16
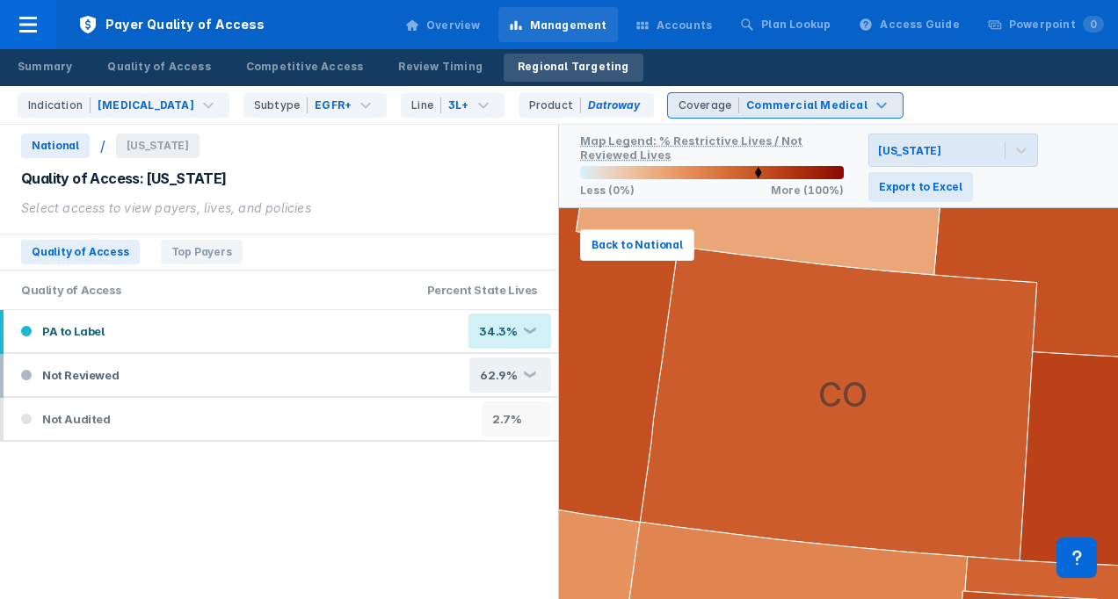
click at [746, 102] on div "Commercial Medical" at bounding box center [806, 106] width 121 height 16
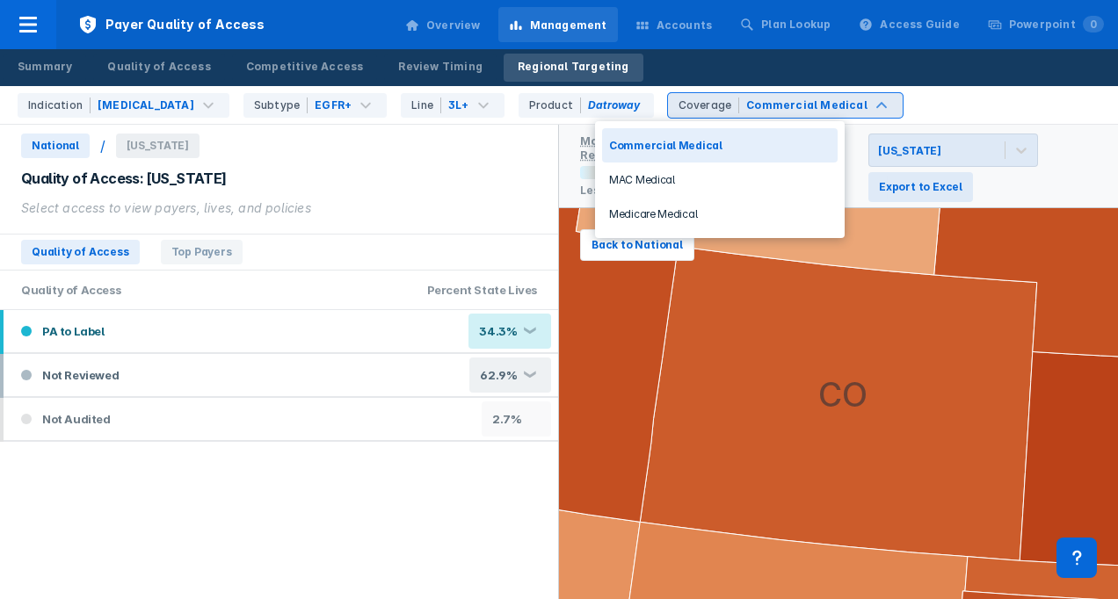
click at [746, 102] on div "Commercial Medical" at bounding box center [806, 106] width 121 height 16
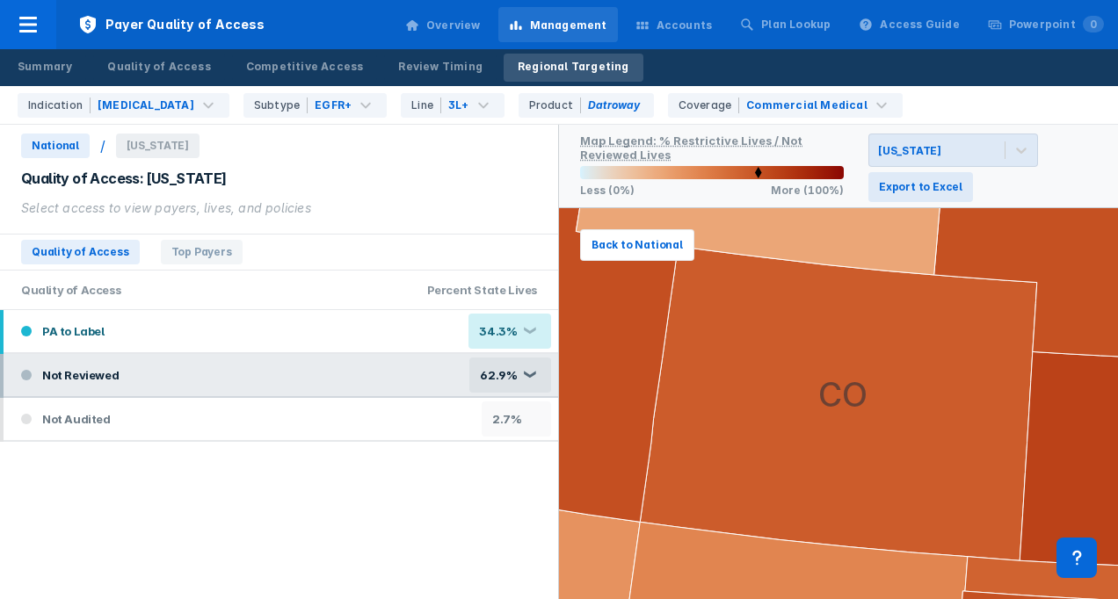
click at [533, 370] on div "62.9% ❮" at bounding box center [510, 375] width 82 height 35
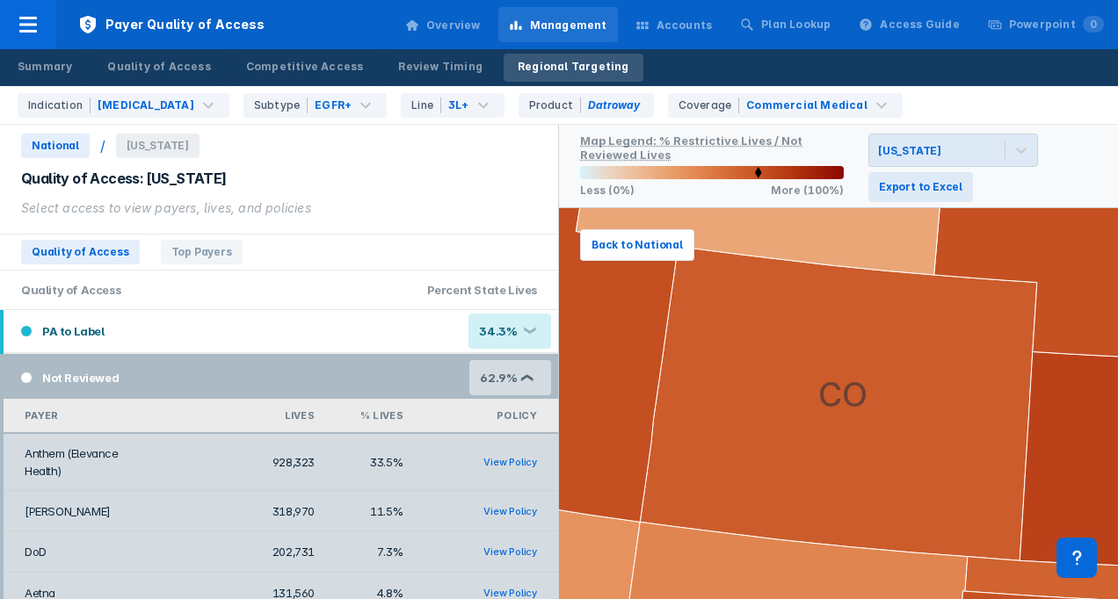
click at [531, 374] on div "62.9% ❮" at bounding box center [510, 377] width 82 height 35
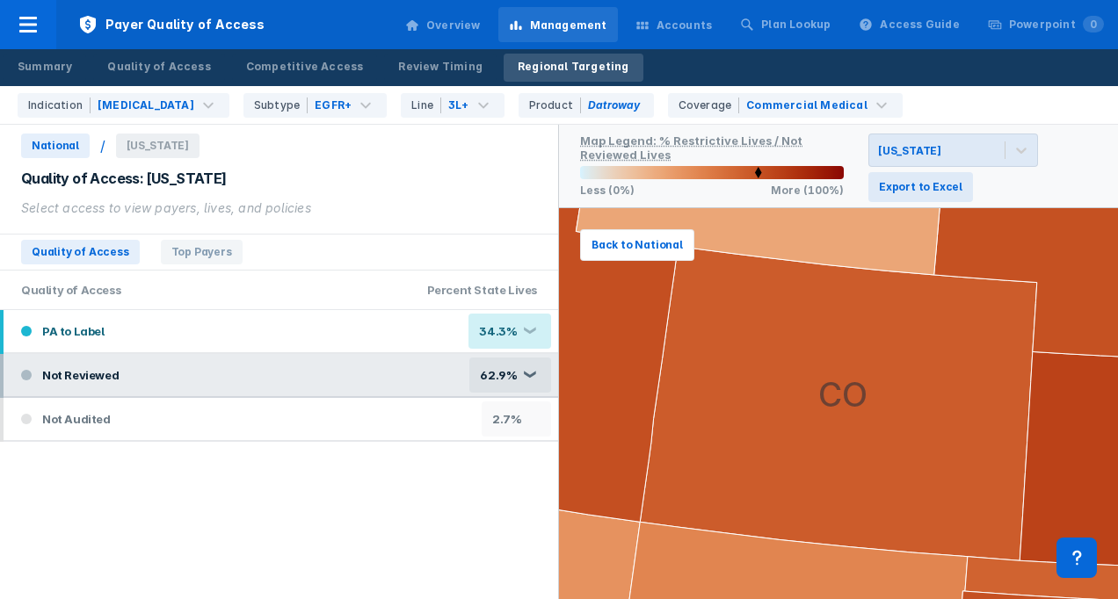
click at [531, 374] on div "❮" at bounding box center [529, 376] width 14 height 10
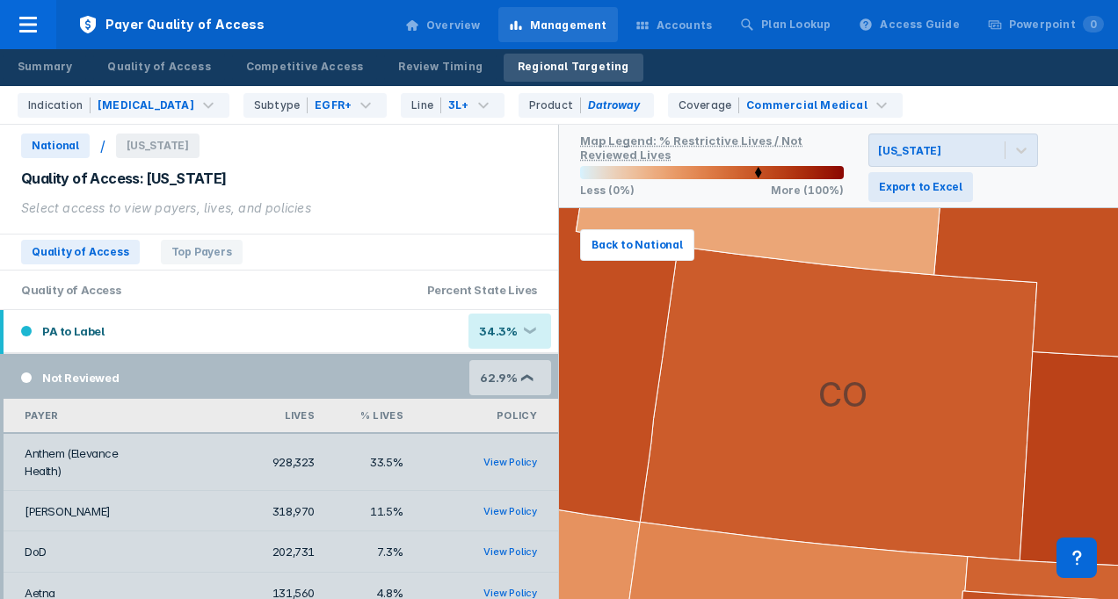
click at [531, 374] on div "62.9% ❮" at bounding box center [510, 377] width 82 height 35
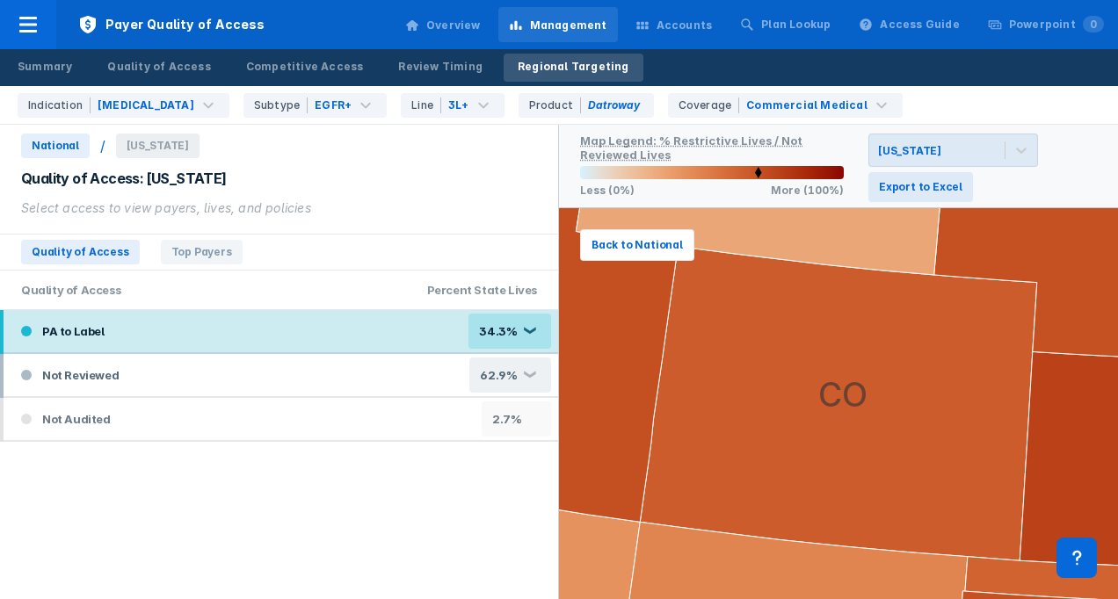
click at [515, 329] on div "34.3%" at bounding box center [498, 331] width 38 height 14
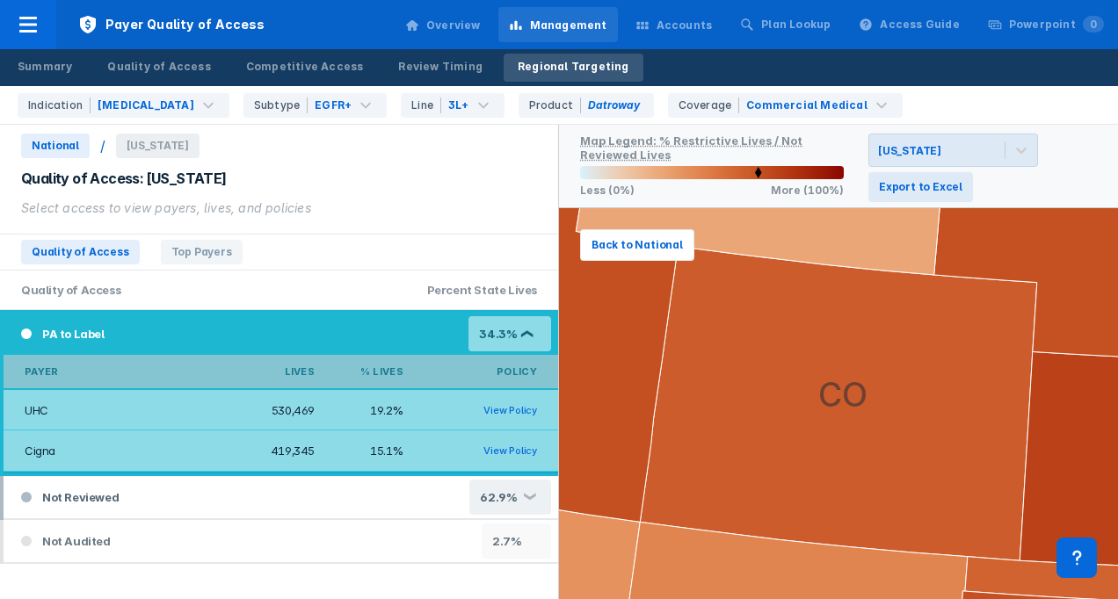
click at [527, 329] on div "34.3% ❮" at bounding box center [509, 333] width 83 height 35
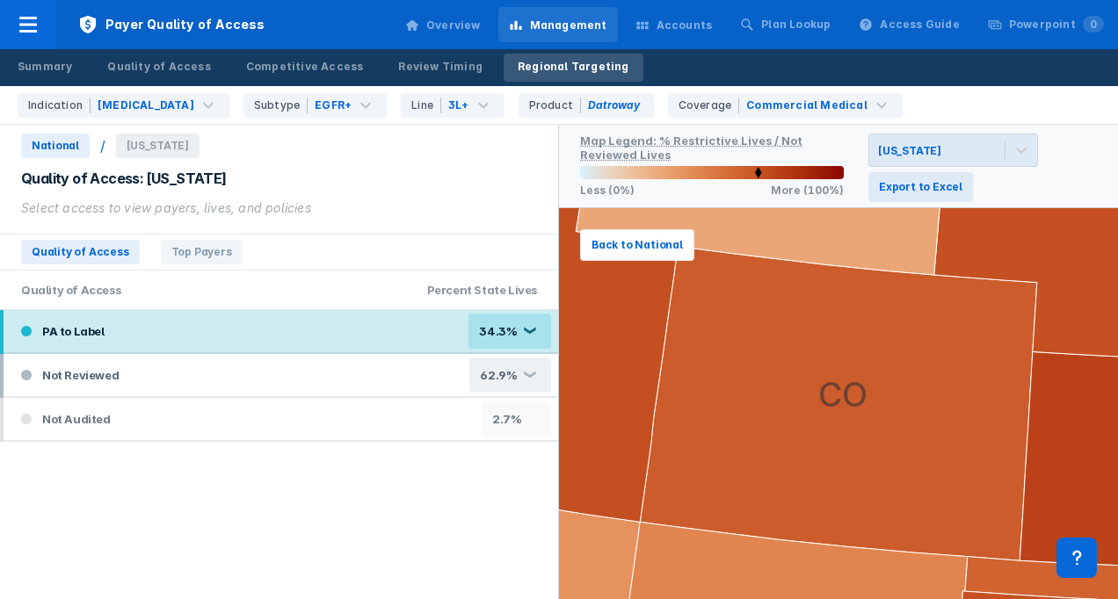
click at [528, 331] on div "❮" at bounding box center [529, 332] width 14 height 10
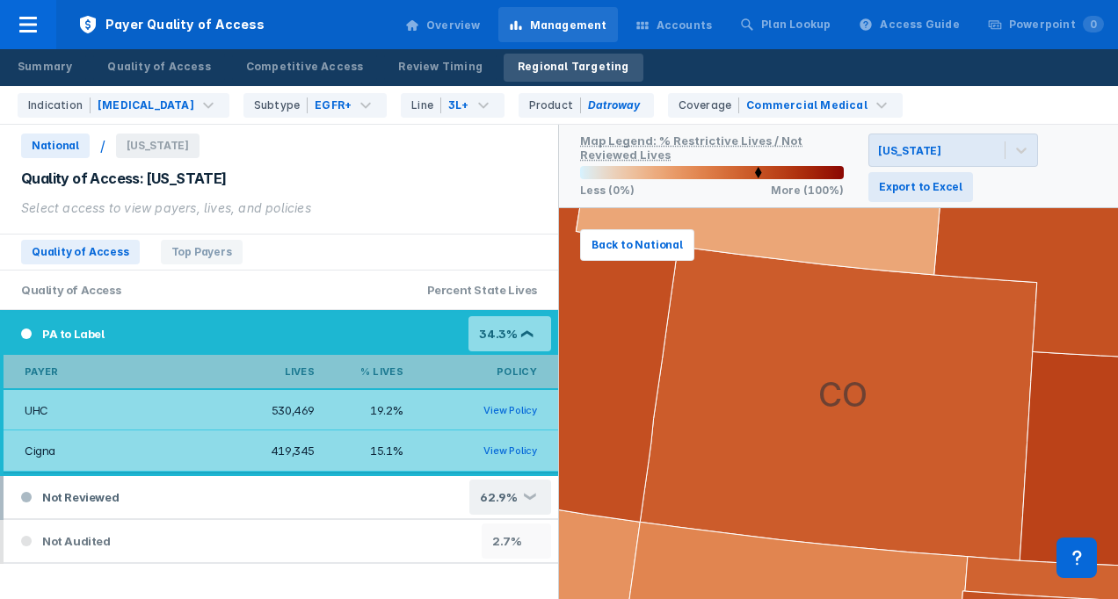
click at [528, 328] on div "34.3% ❮" at bounding box center [509, 333] width 83 height 35
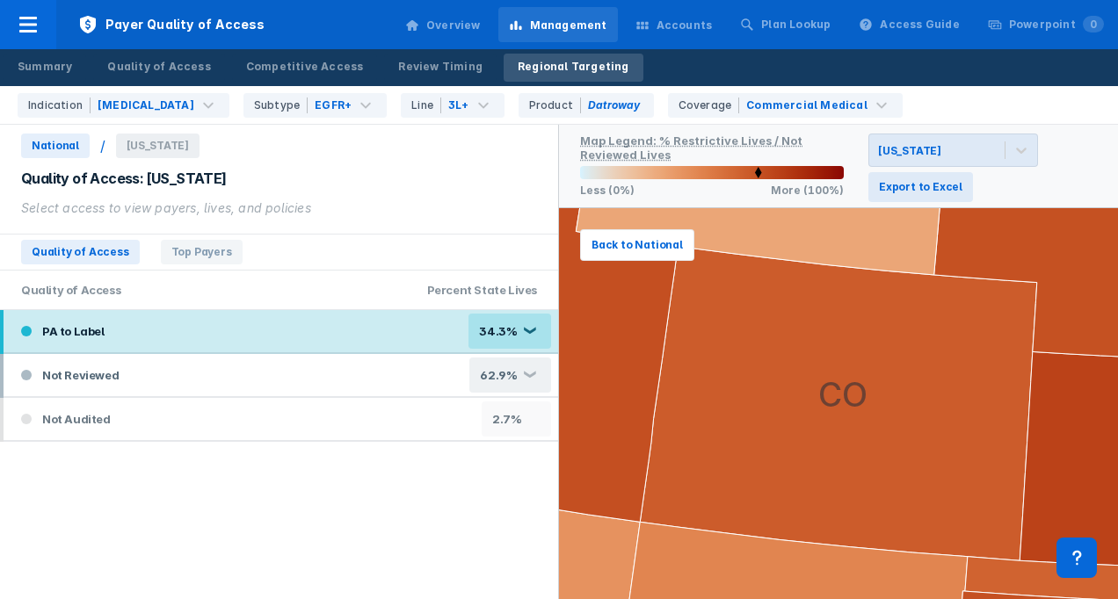
click at [533, 319] on div "34.3% ❮" at bounding box center [509, 331] width 83 height 35
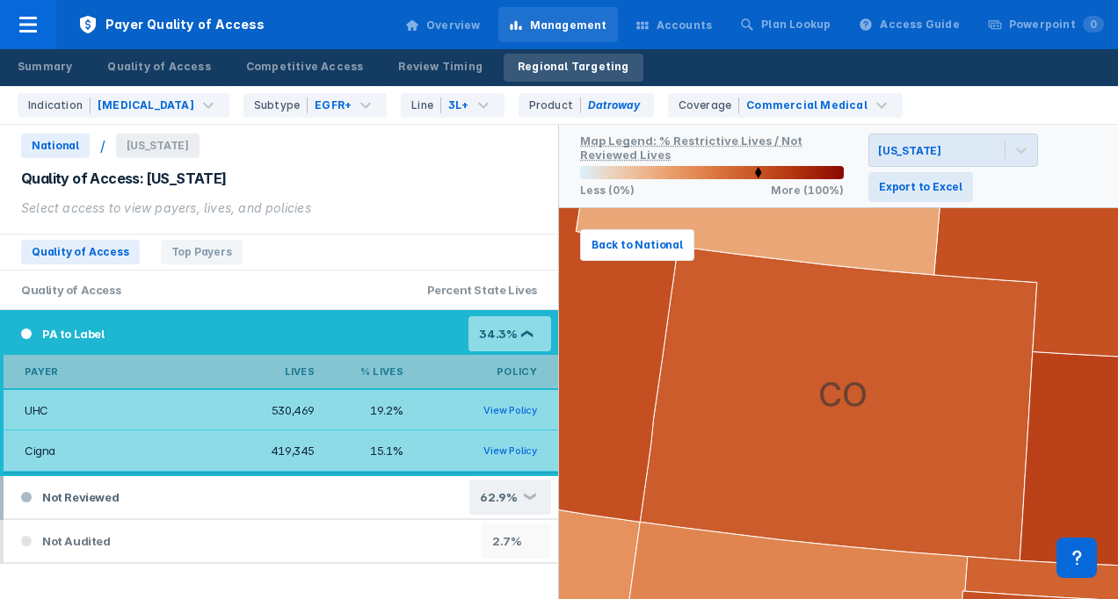
click at [525, 326] on div "34.3% ❮" at bounding box center [509, 333] width 83 height 35
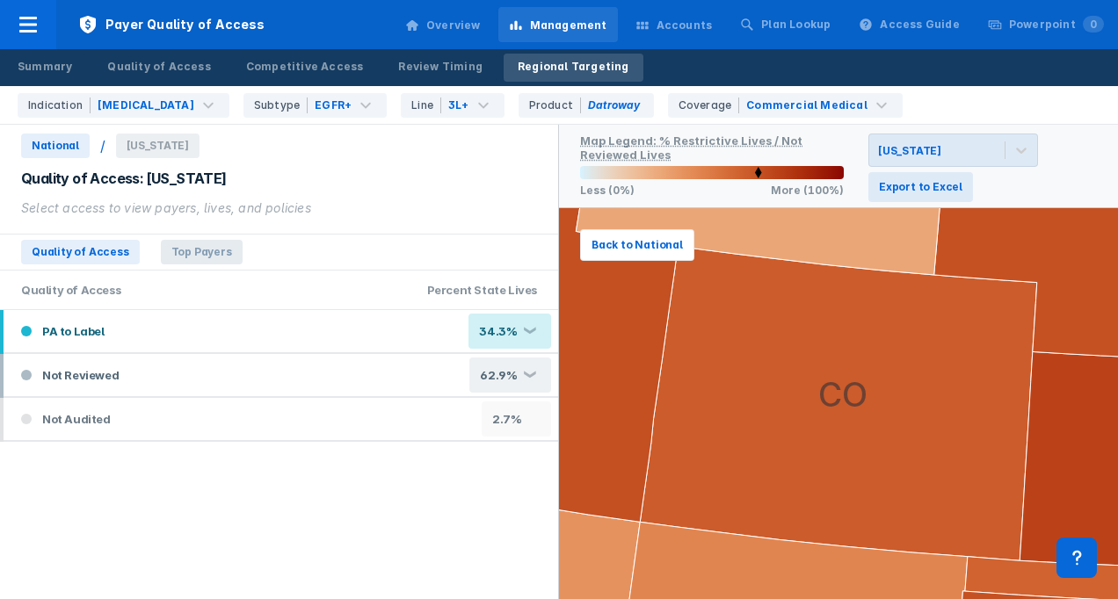
click at [183, 255] on span "Top Payers" at bounding box center [202, 252] width 82 height 25
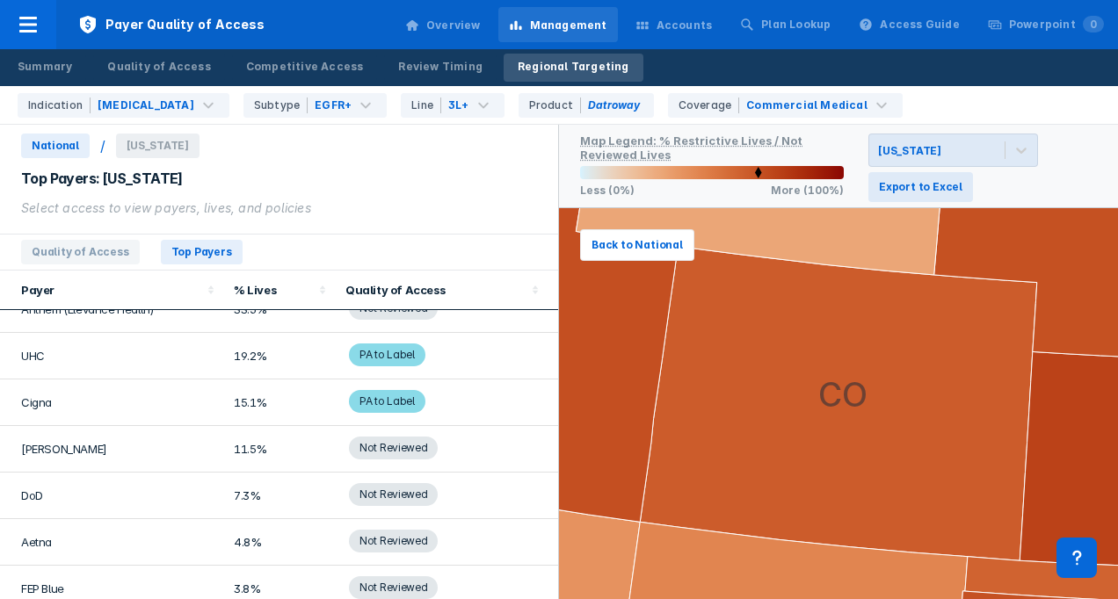
scroll to position [0, 0]
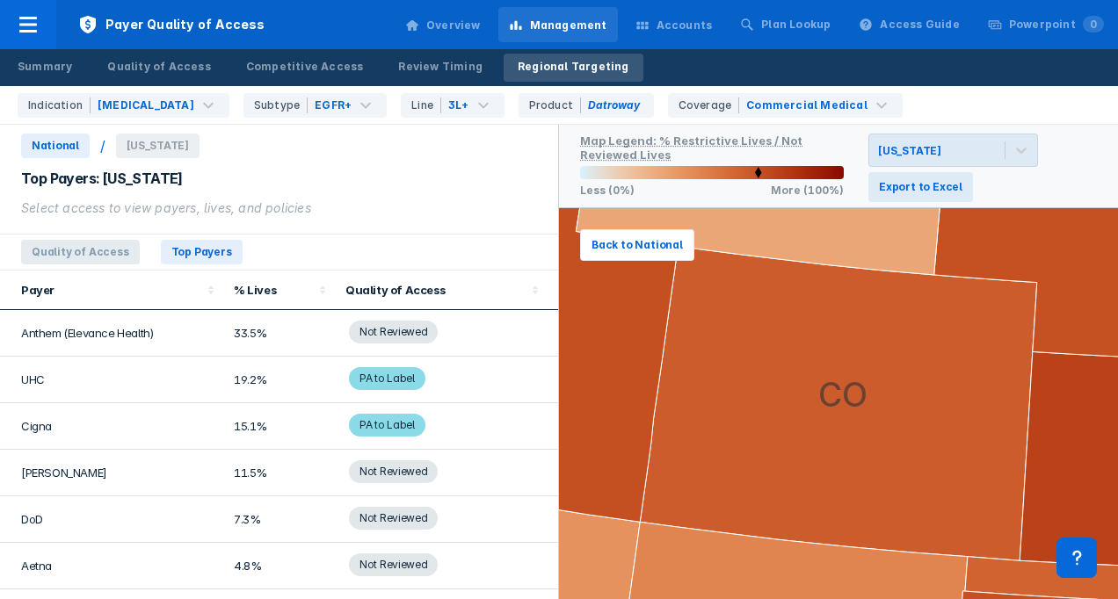
click at [116, 262] on span "Quality of Access" at bounding box center [80, 252] width 119 height 25
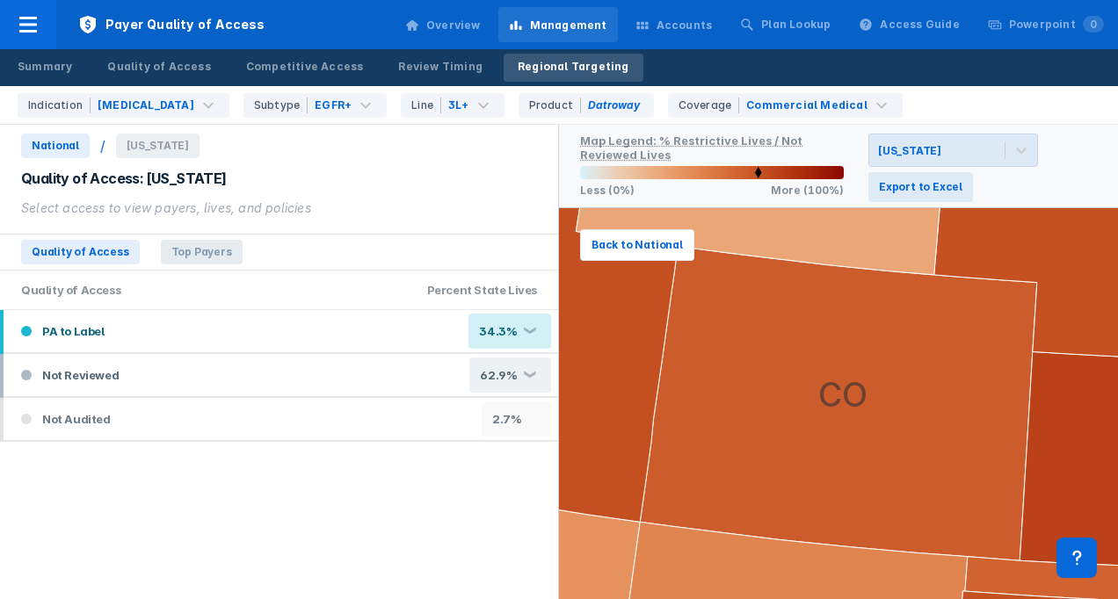
click at [170, 252] on span "Top Payers" at bounding box center [202, 252] width 82 height 25
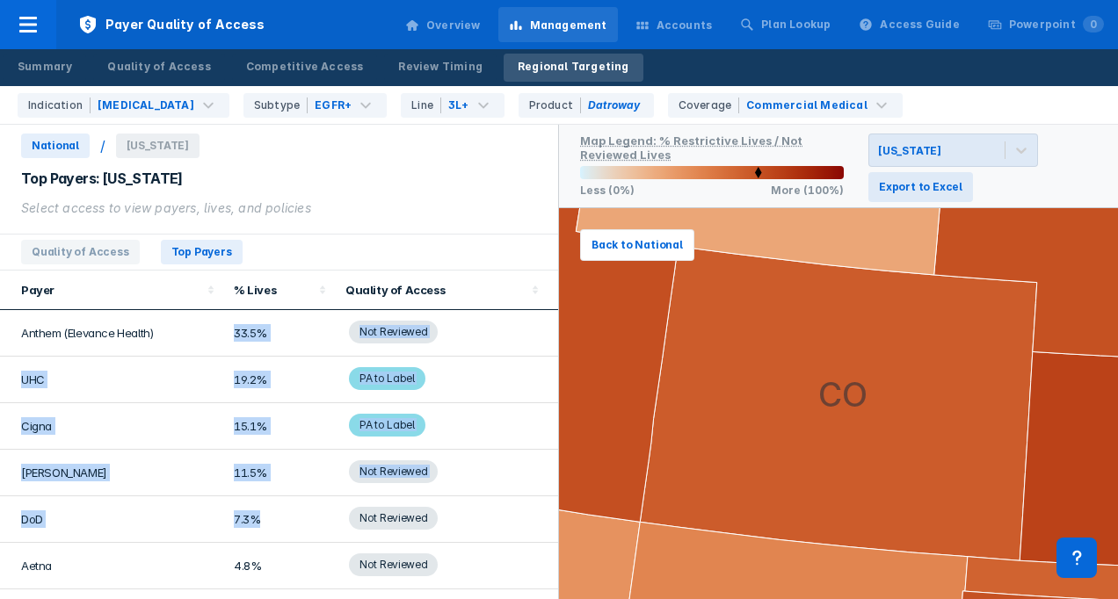
scroll to position [80, 0]
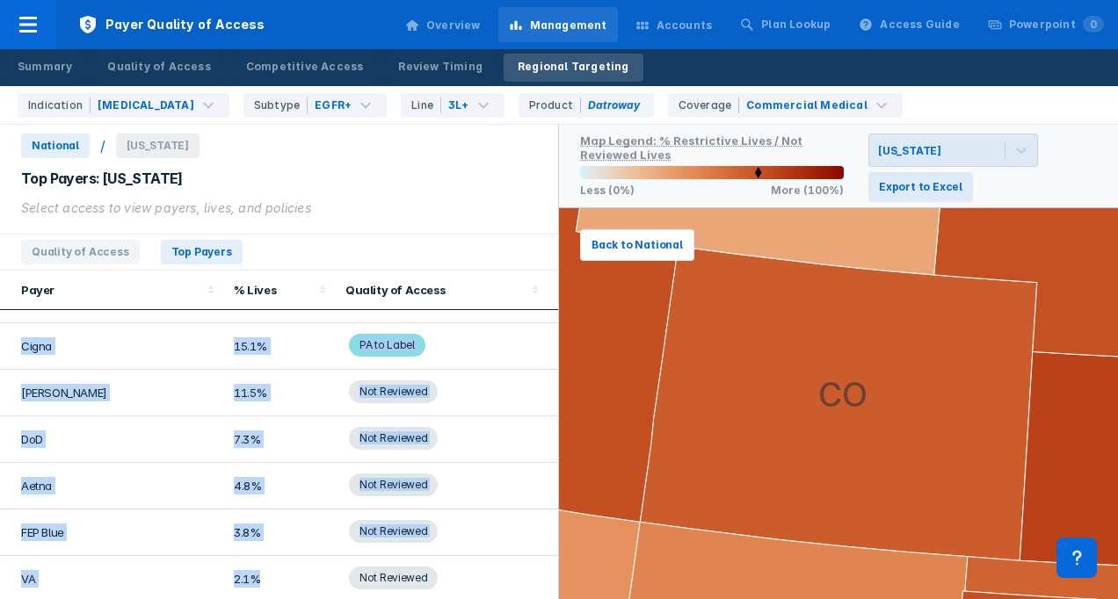
drag, startPoint x: 228, startPoint y: 331, endPoint x: 251, endPoint y: 569, distance: 239.3
click at [251, 569] on tbody "Anthem (Elevance Health) 33.5% Not Reviewed UHC 19.2% PA to Label Cigna 15.1% P…" at bounding box center [279, 416] width 558 height 373
click at [251, 569] on td "2.1%" at bounding box center [279, 579] width 112 height 47
click at [264, 571] on td "2.1%" at bounding box center [279, 579] width 112 height 47
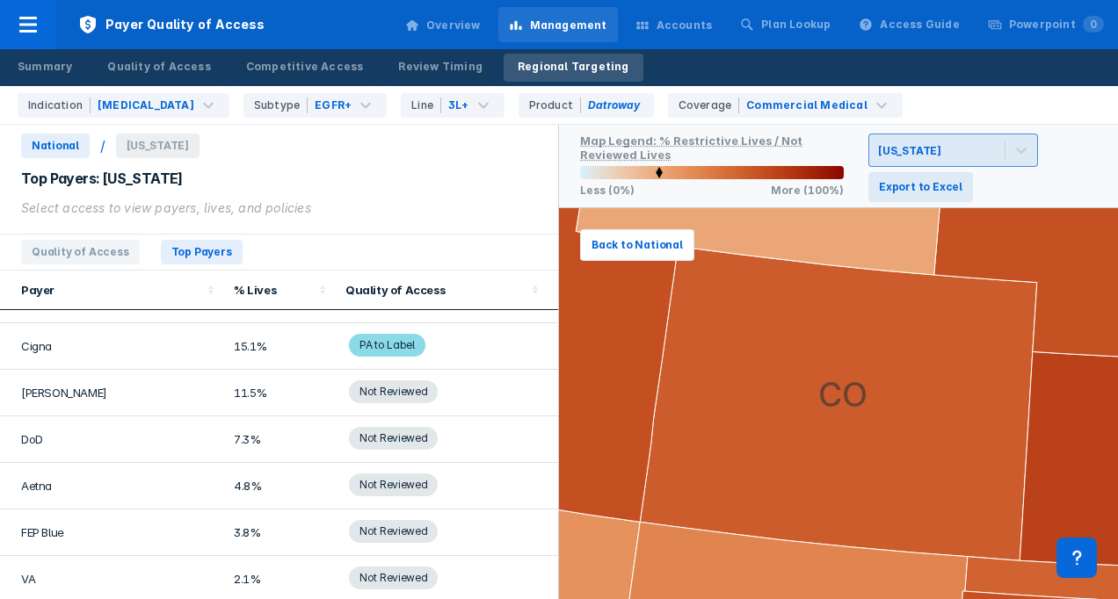
click at [947, 134] on div "[US_STATE]" at bounding box center [953, 150] width 170 height 33
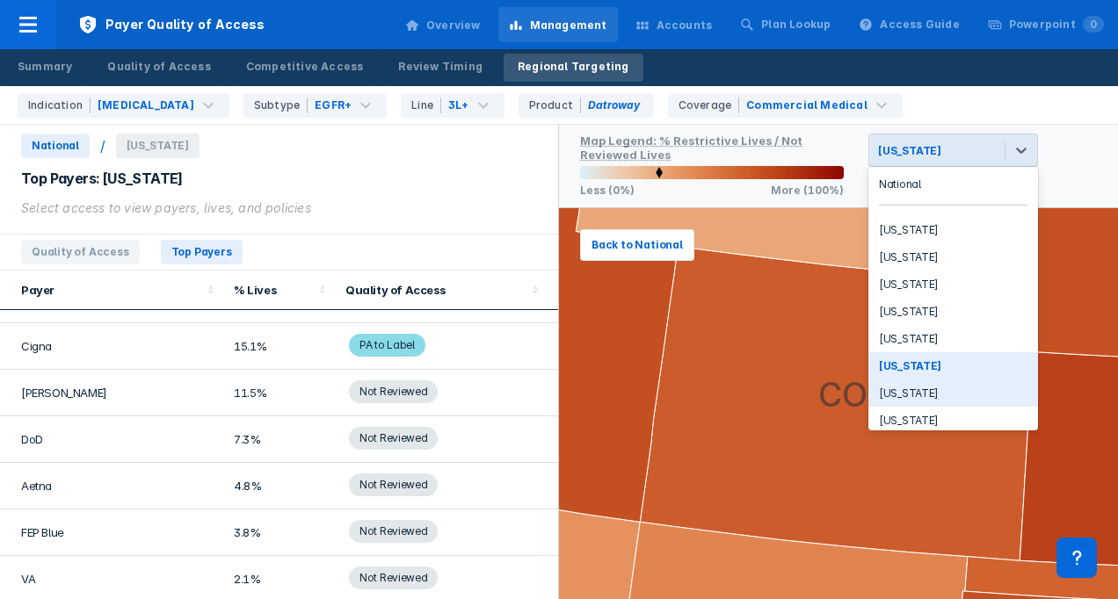
scroll to position [176, 0]
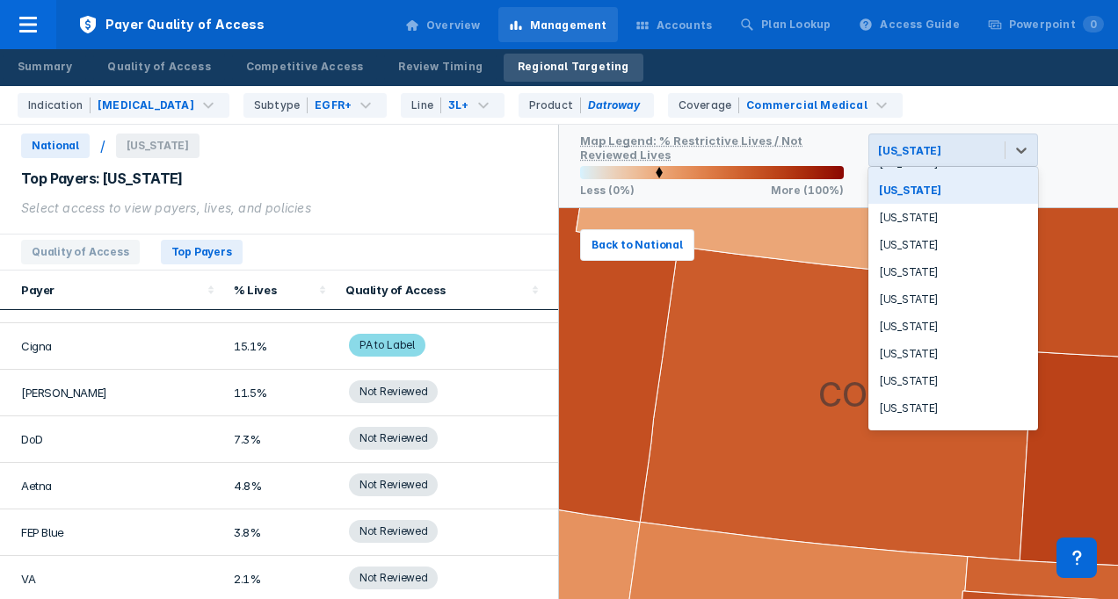
click at [1070, 143] on div "52 results available. Use Up and Down to choose options, press Enter to select …" at bounding box center [975, 165] width 243 height 63
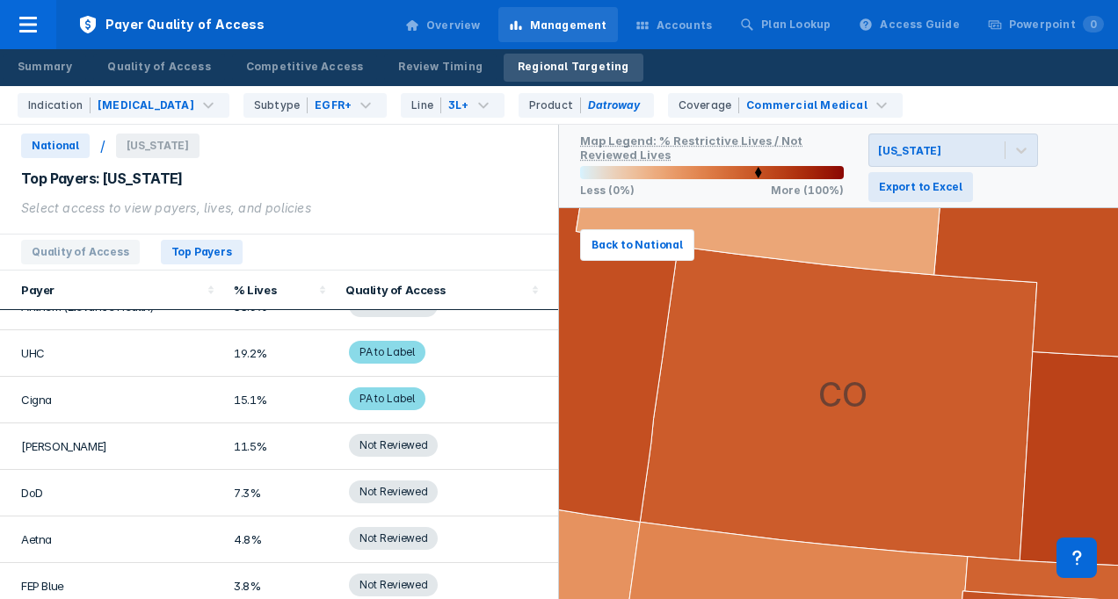
scroll to position [0, 0]
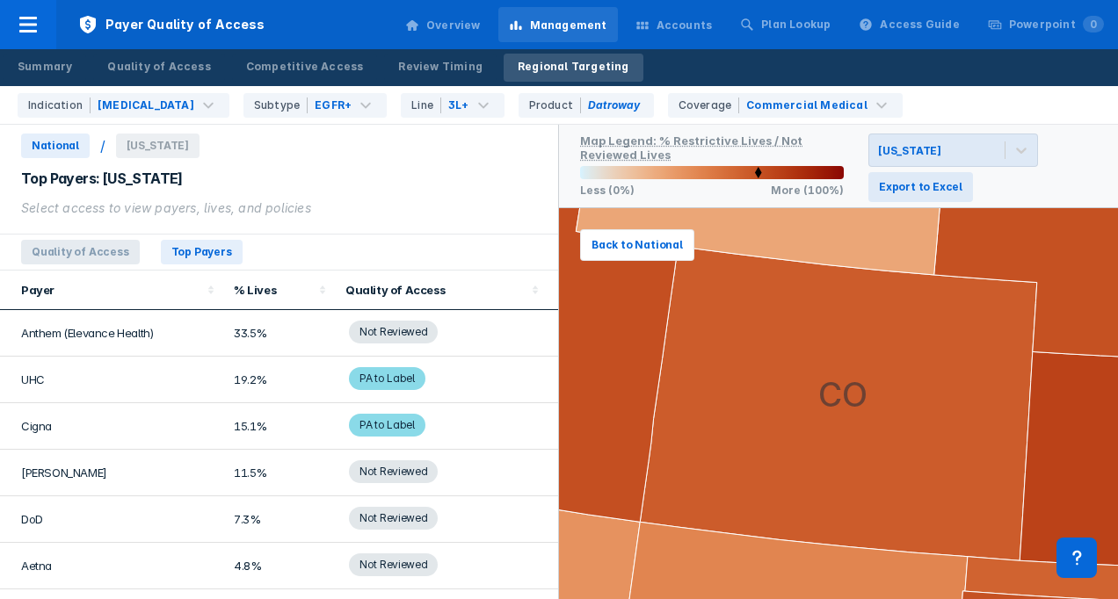
click at [80, 240] on span "Quality of Access" at bounding box center [80, 252] width 119 height 25
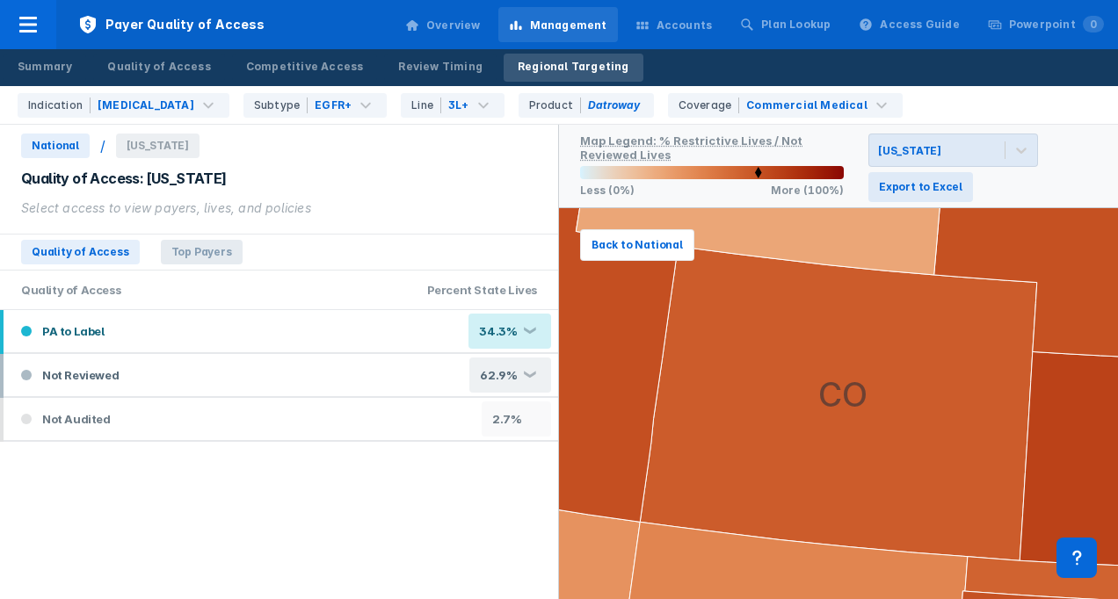
click at [213, 257] on span "Top Payers" at bounding box center [202, 252] width 82 height 25
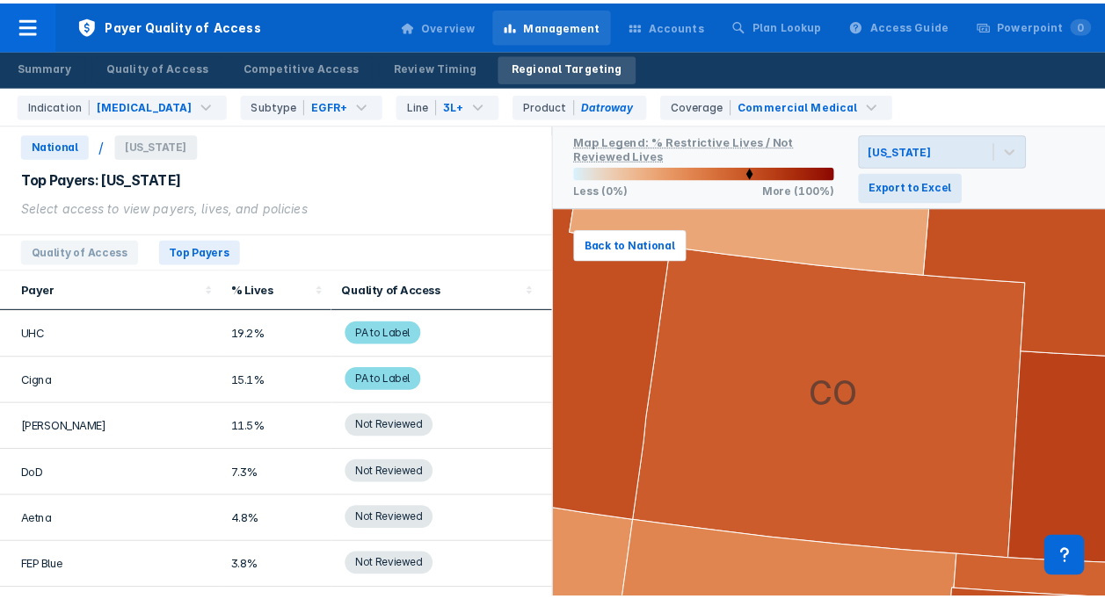
scroll to position [80, 0]
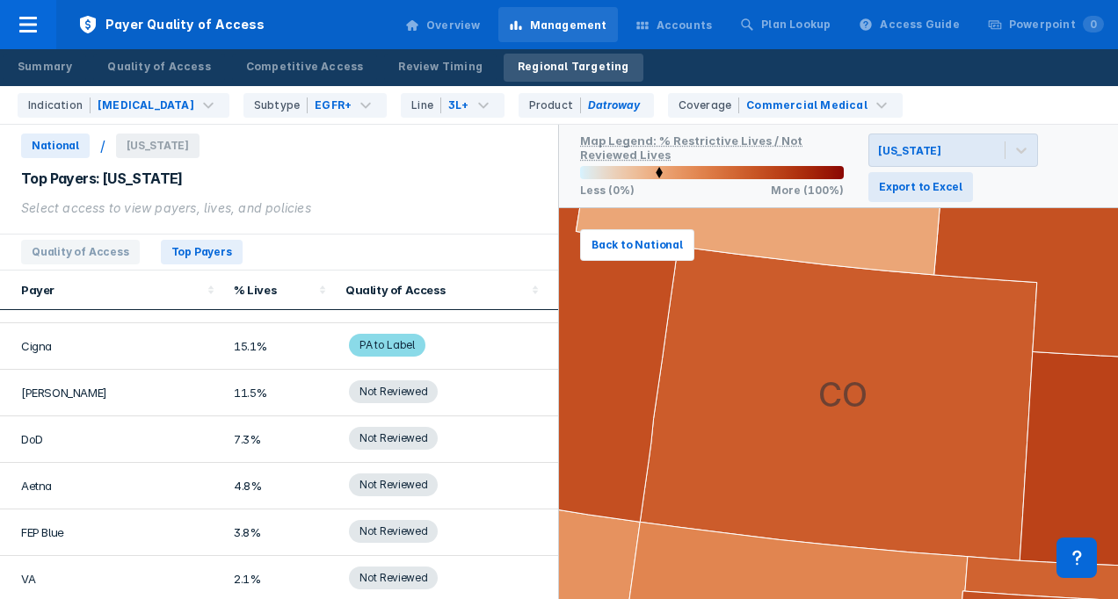
click at [688, 29] on div "Accounts" at bounding box center [684, 26] width 56 height 16
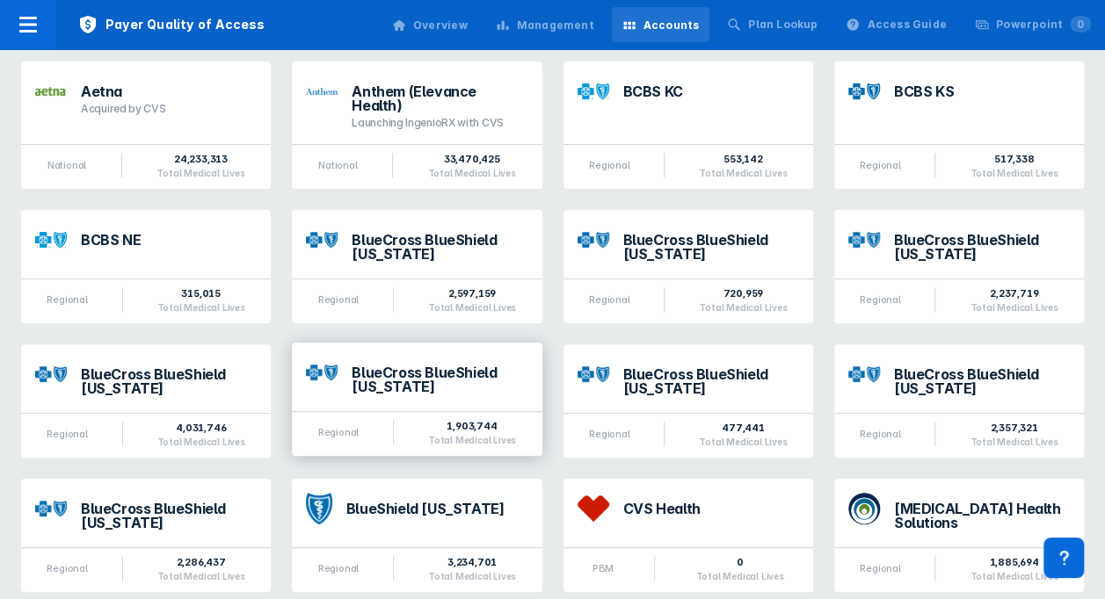
scroll to position [264, 0]
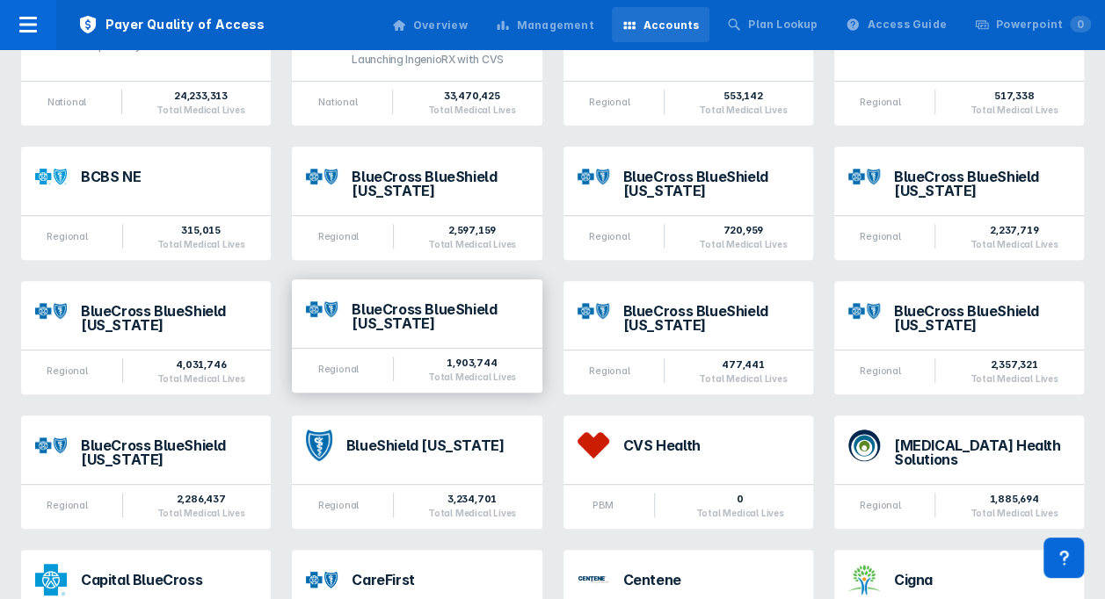
click at [493, 322] on div "BlueCross BlueShield [US_STATE]" at bounding box center [417, 313] width 250 height 69
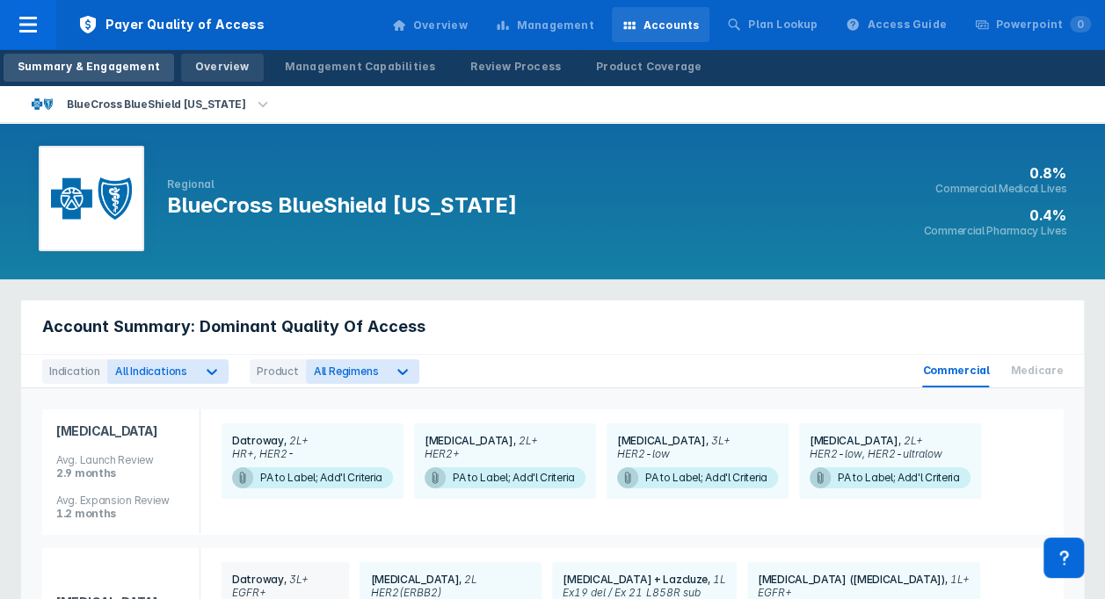
click at [235, 69] on link "Overview" at bounding box center [222, 68] width 83 height 28
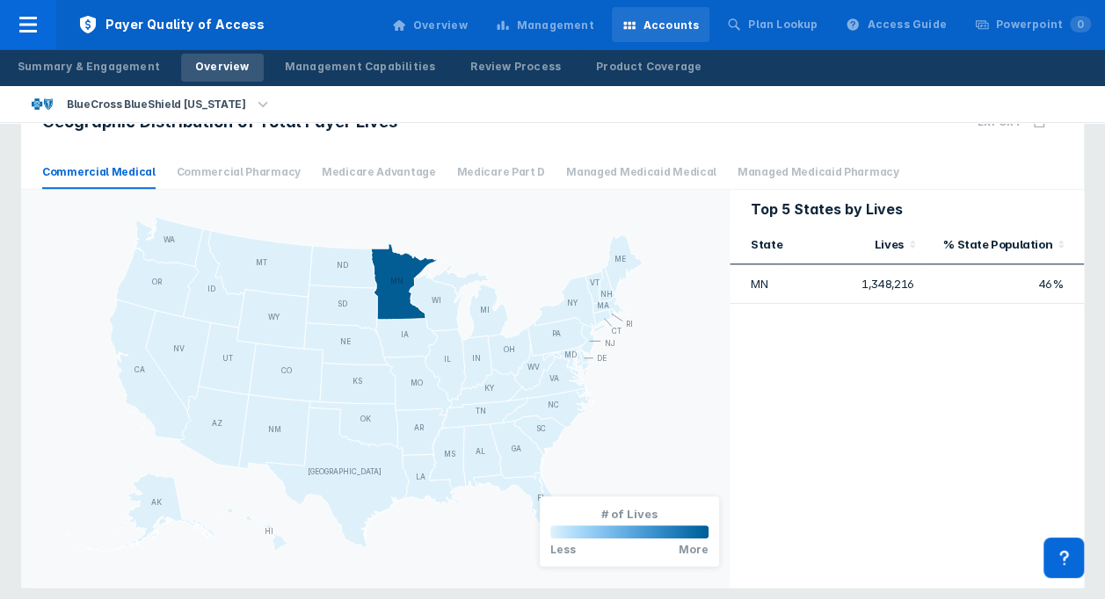
scroll to position [631, 0]
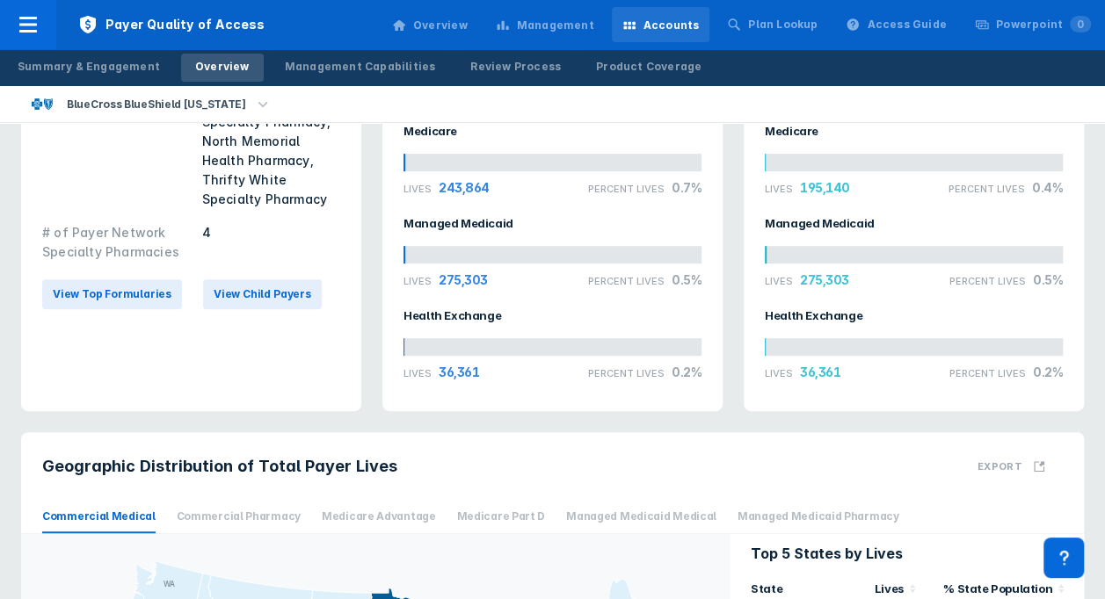
click at [1091, 353] on div "Payer Overview Organization Reach Regional Contracted PBM Prime Therapeutics Sp…" at bounding box center [552, 337] width 1105 height 1233
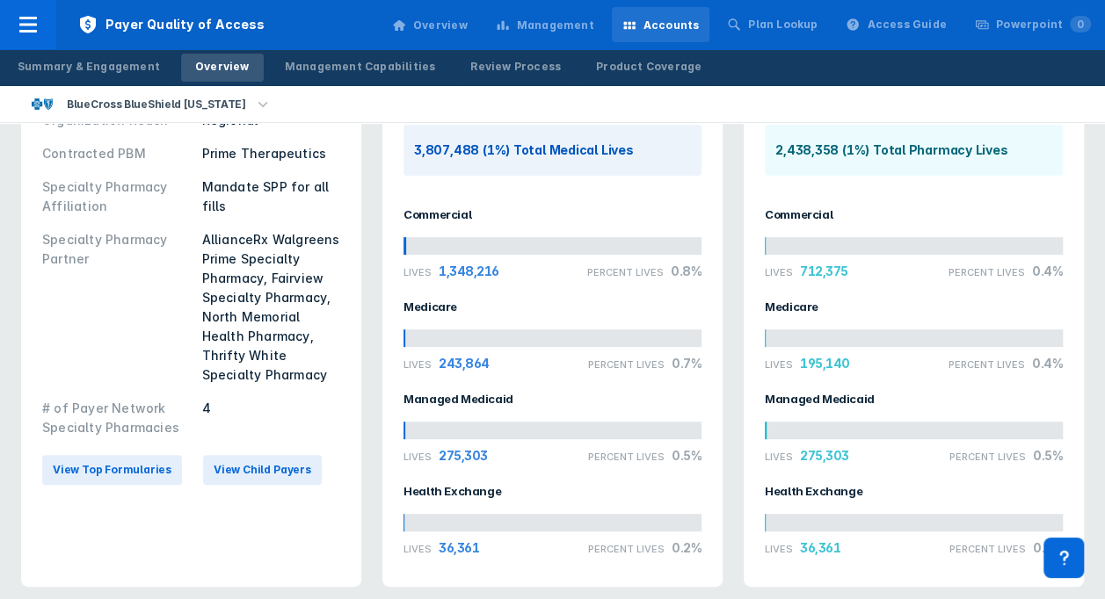
scroll to position [0, 0]
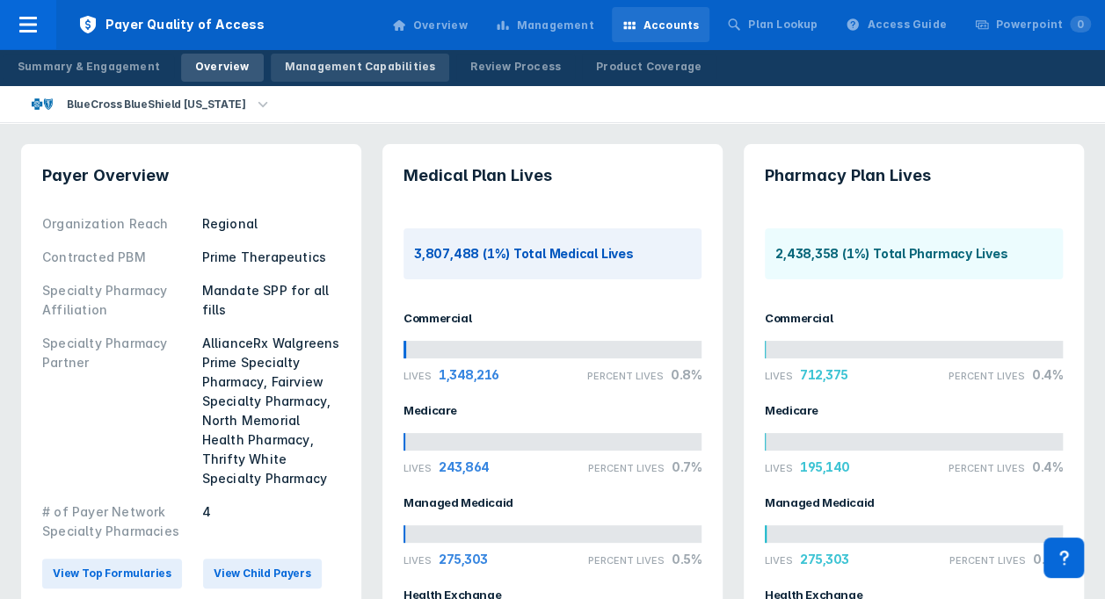
click at [385, 74] on div "Management Capabilities" at bounding box center [360, 67] width 151 height 16
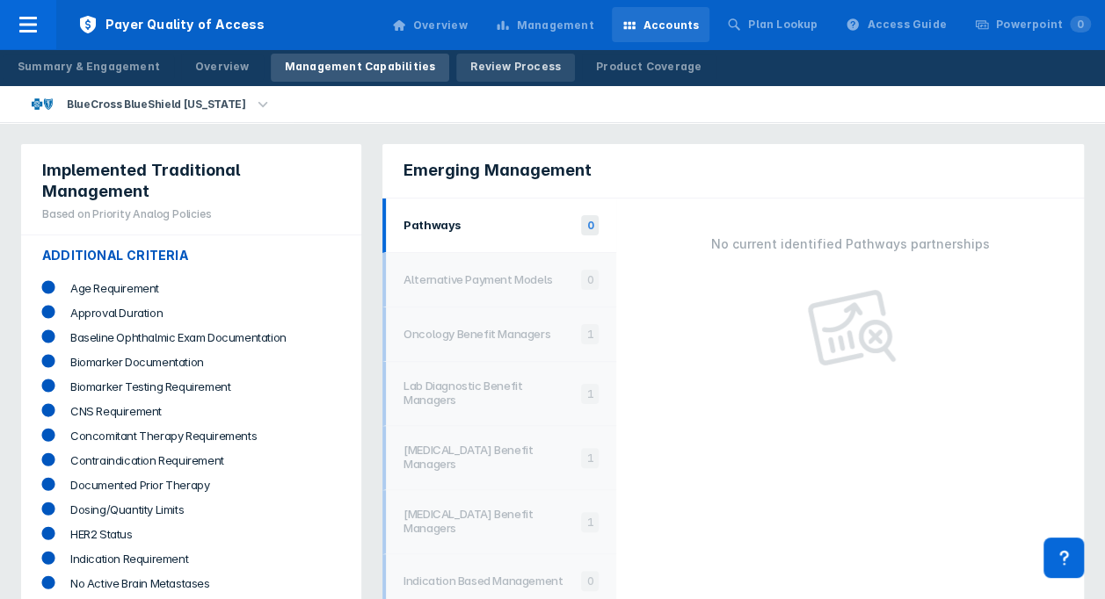
click at [504, 65] on div "Review Process" at bounding box center [515, 67] width 91 height 16
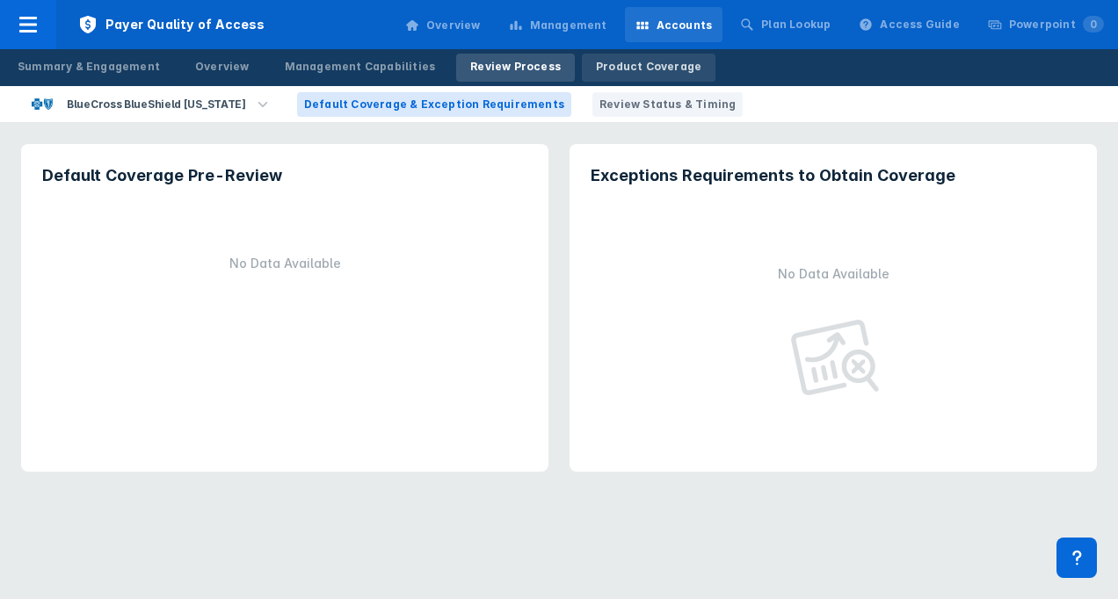
click at [609, 69] on div "Product Coverage" at bounding box center [648, 67] width 105 height 16
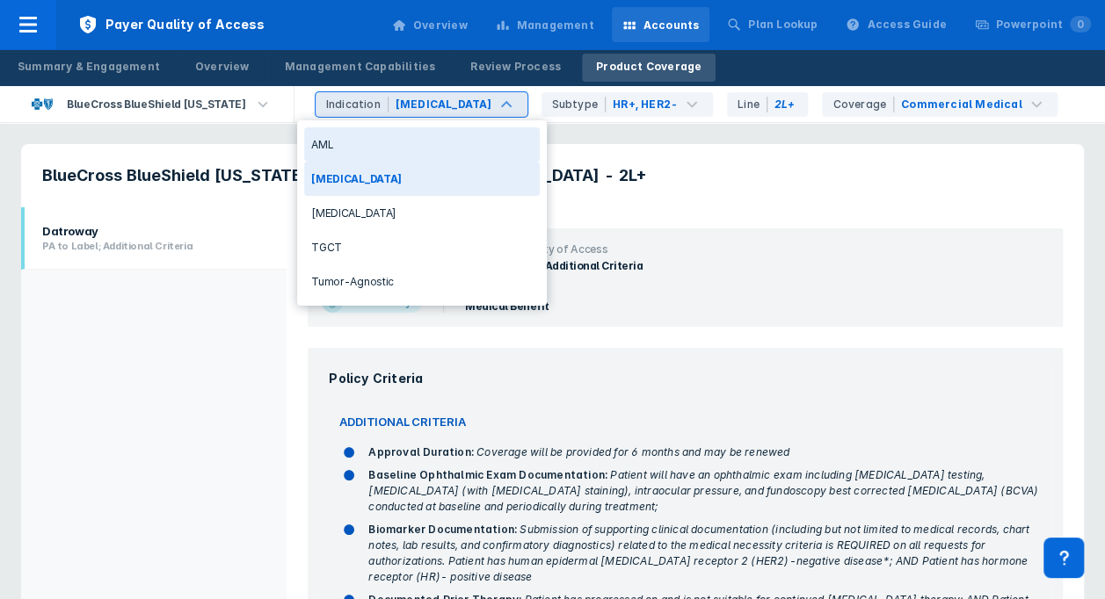
click at [428, 107] on div "[MEDICAL_DATA]" at bounding box center [443, 105] width 97 height 16
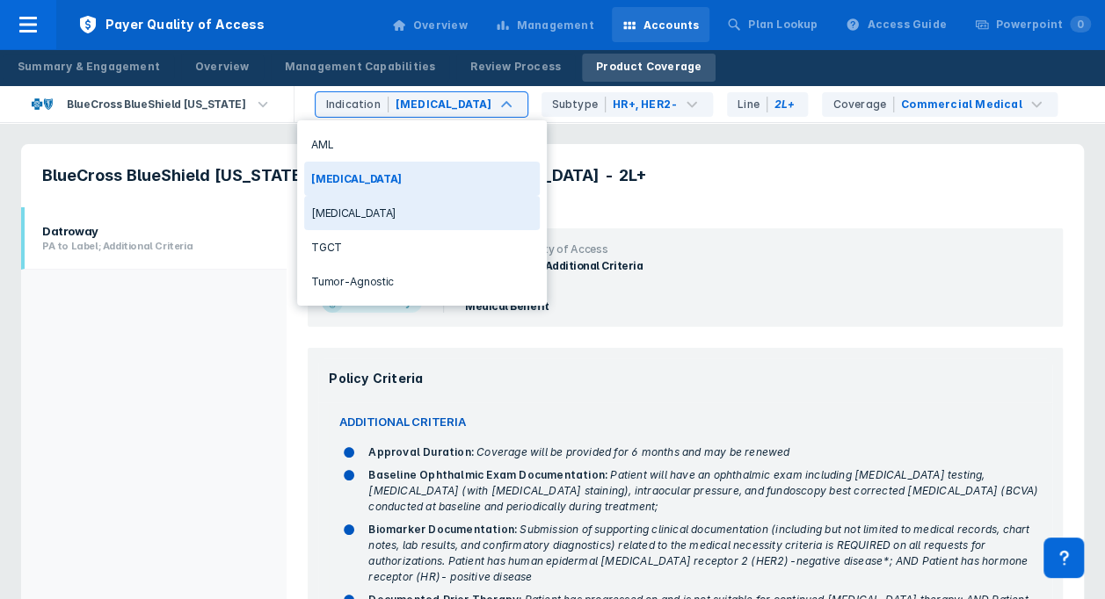
click at [348, 216] on div "[MEDICAL_DATA]" at bounding box center [421, 213] width 235 height 34
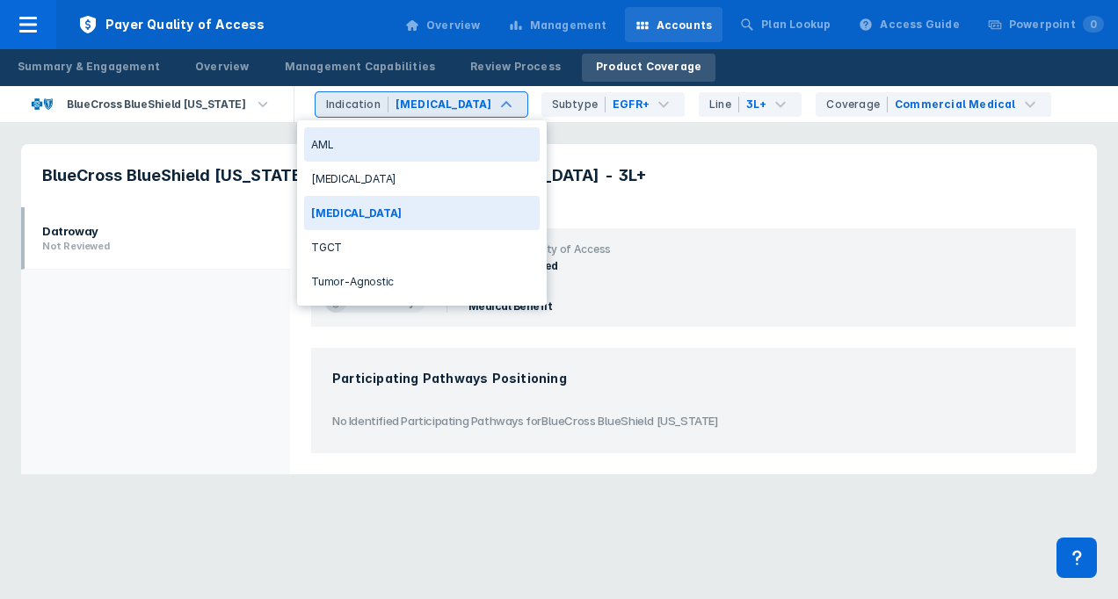
click at [374, 146] on div "AML" at bounding box center [421, 144] width 235 height 34
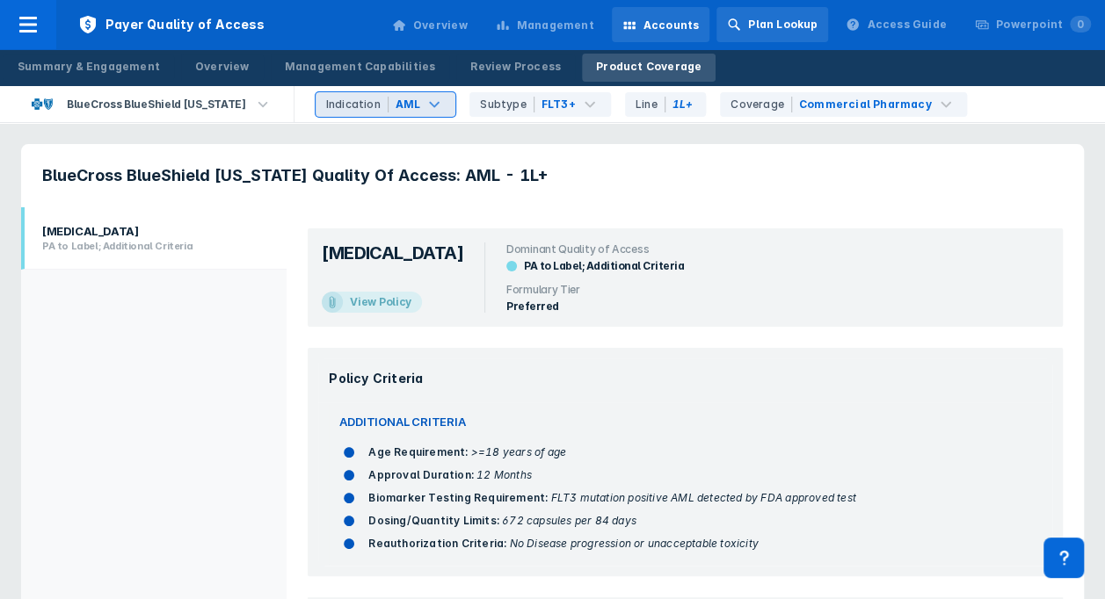
click at [755, 33] on div "Plan Lookup" at bounding box center [772, 24] width 112 height 35
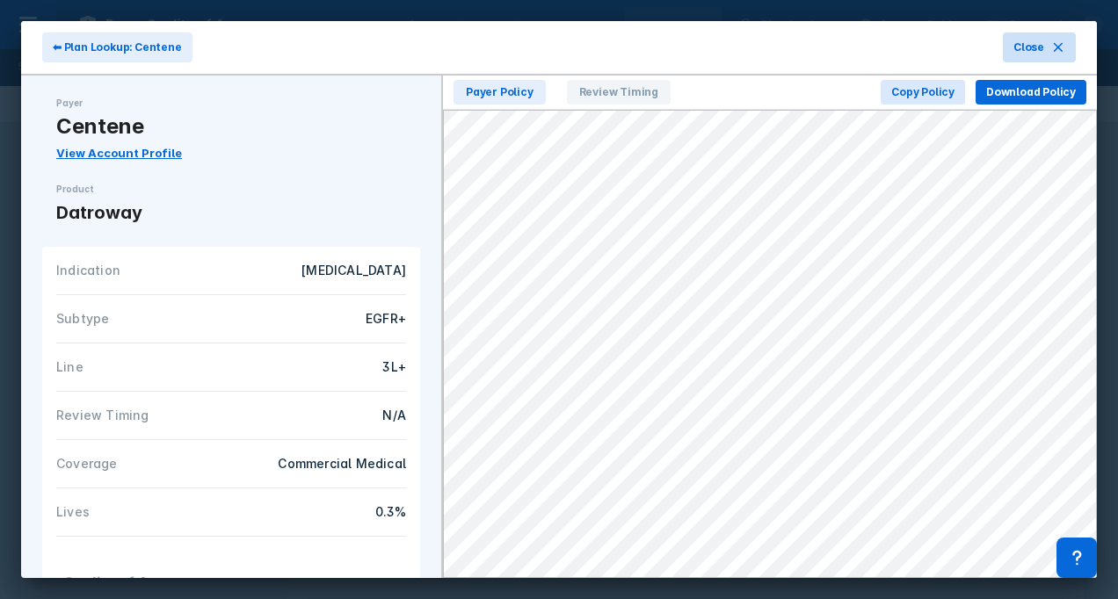
click at [1054, 49] on icon at bounding box center [1058, 47] width 14 height 14
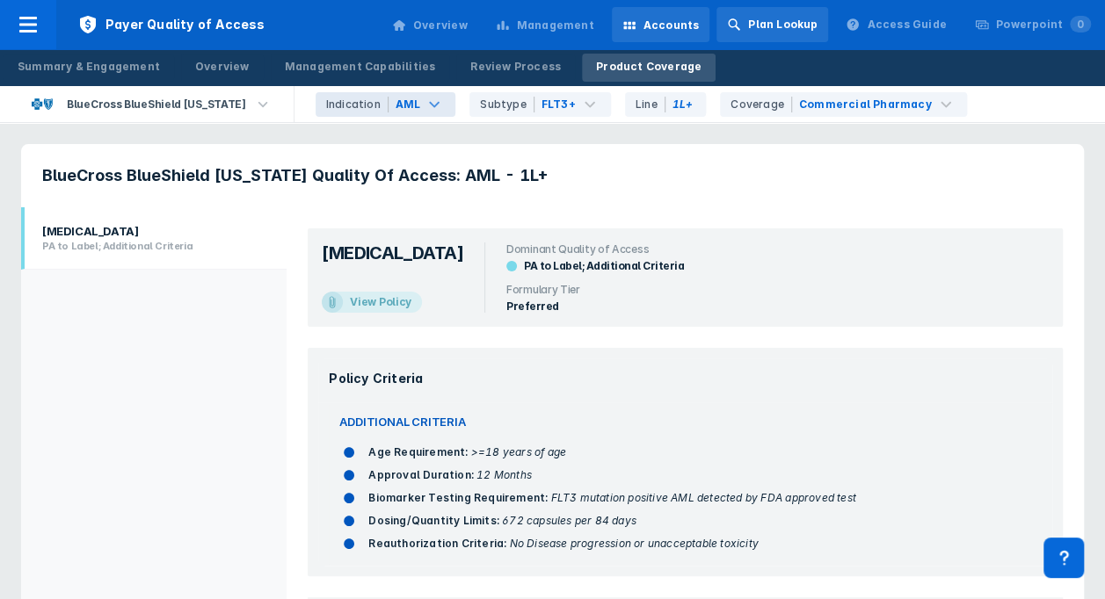
click at [800, 14] on div "Plan Lookup" at bounding box center [772, 24] width 112 height 35
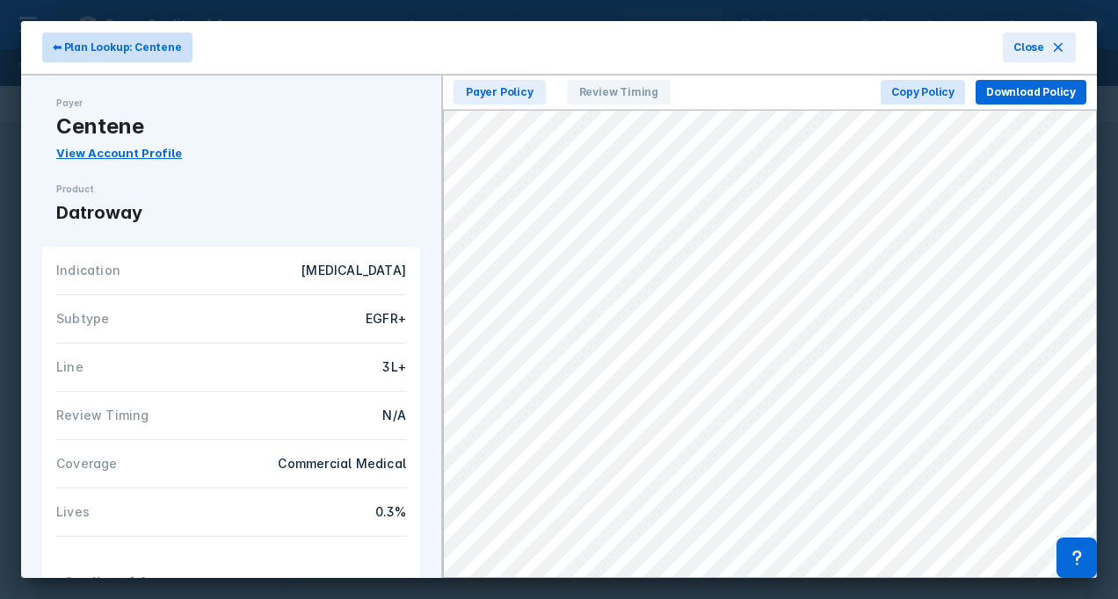
click at [112, 52] on span "⬅ Plan Lookup: Centene" at bounding box center [117, 48] width 129 height 16
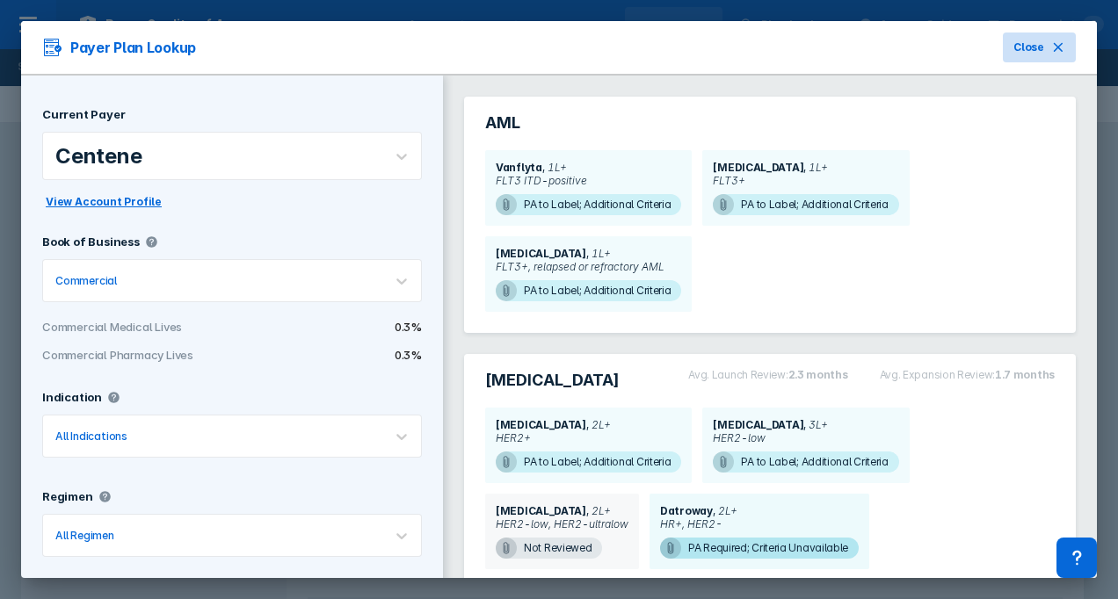
click at [1045, 54] on button "Close" at bounding box center [1039, 48] width 73 height 30
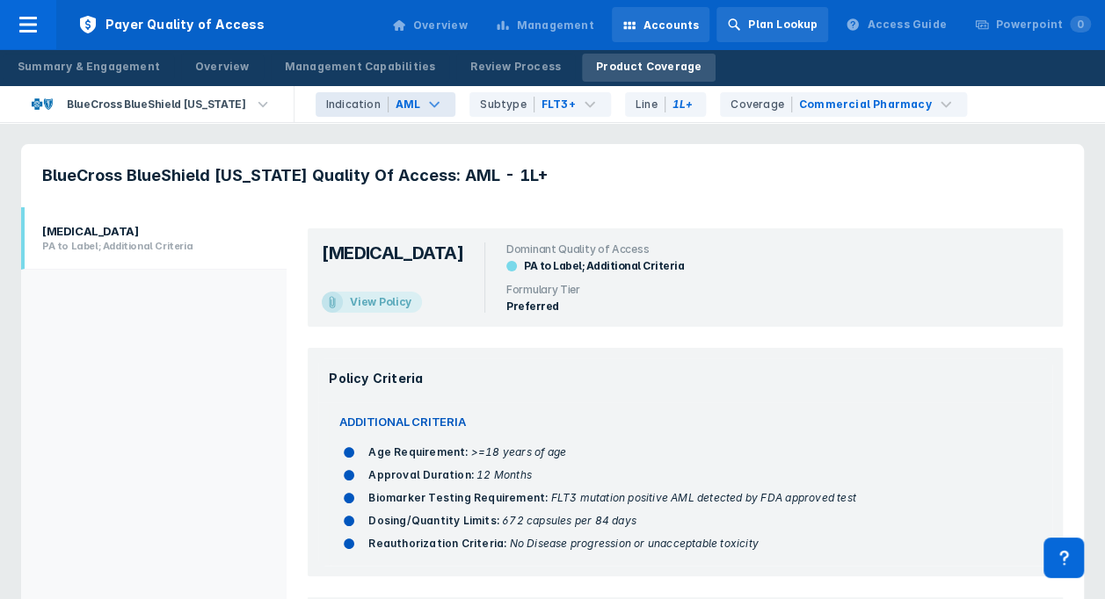
click at [795, 32] on div "Plan Lookup" at bounding box center [782, 25] width 69 height 16
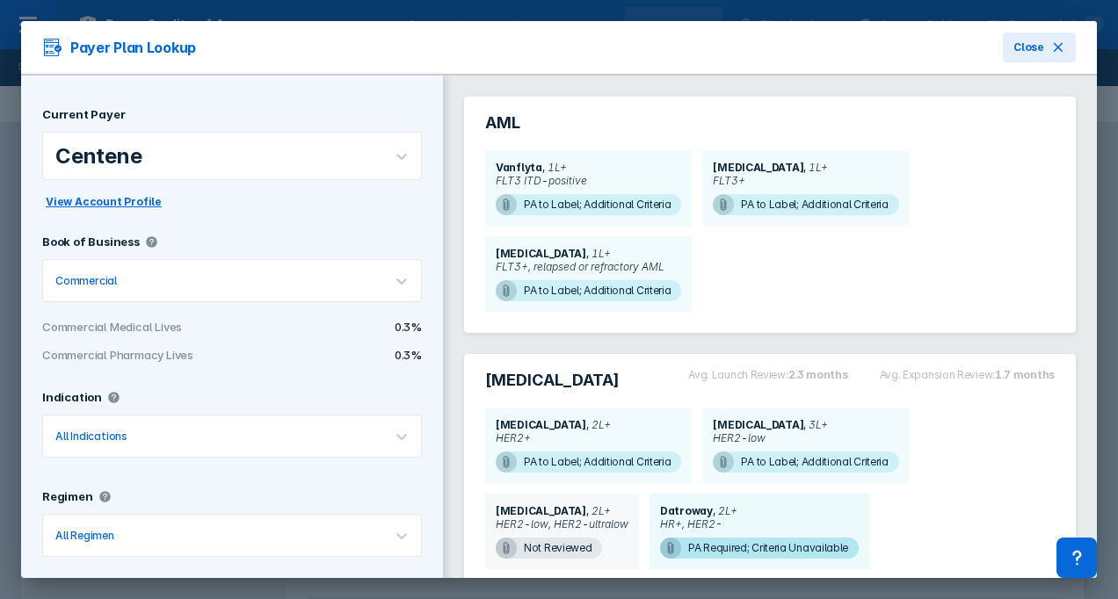
click at [325, 152] on div at bounding box center [258, 156] width 224 height 17
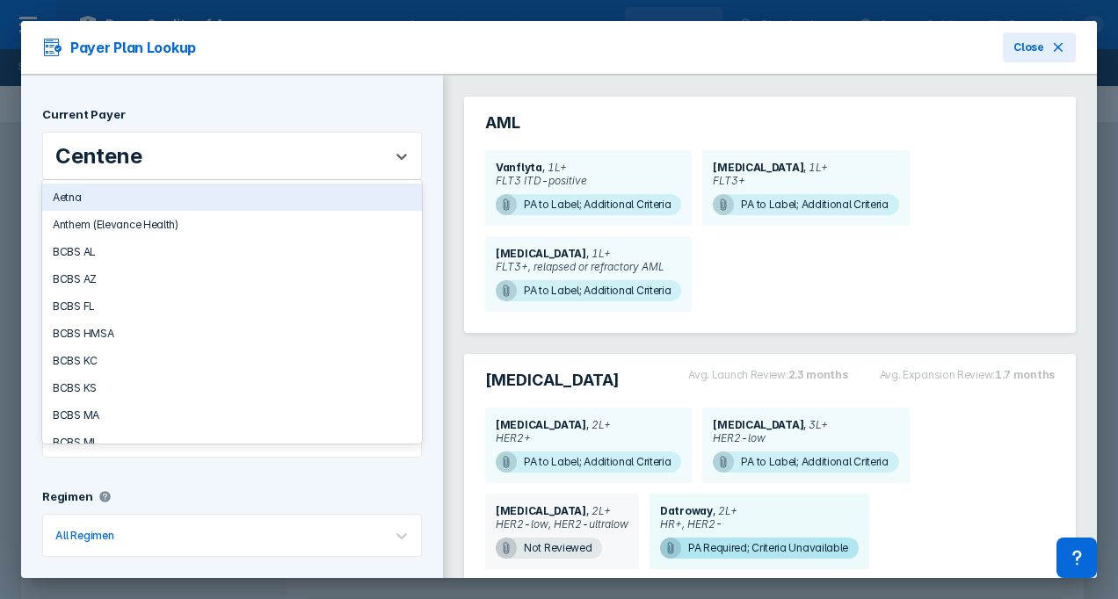
click at [366, 152] on div "Centene" at bounding box center [212, 156] width 339 height 47
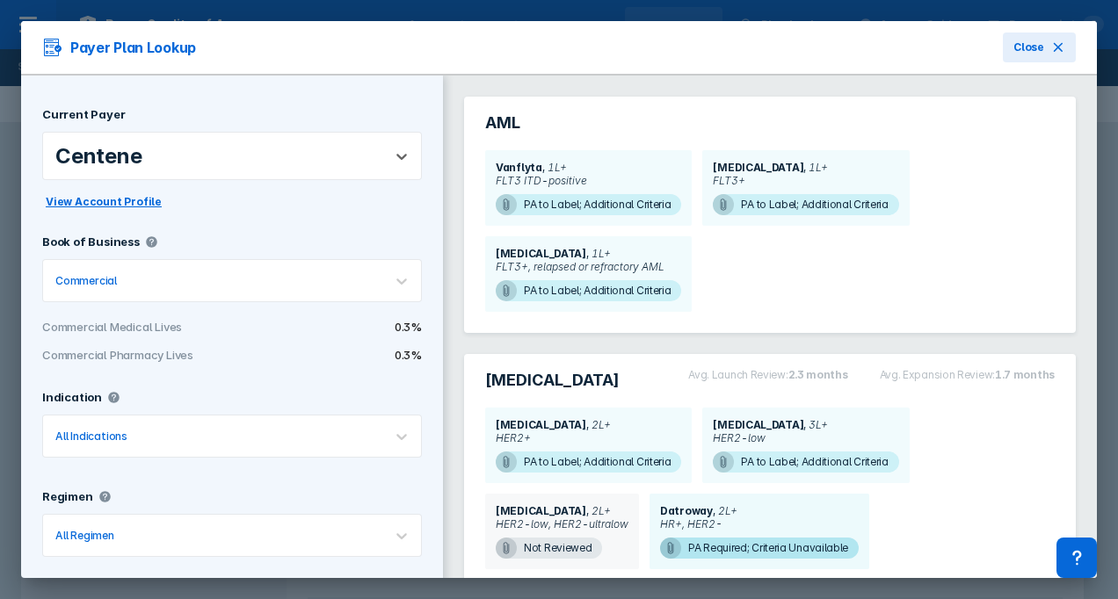
click at [364, 152] on div "Centene" at bounding box center [212, 156] width 339 height 47
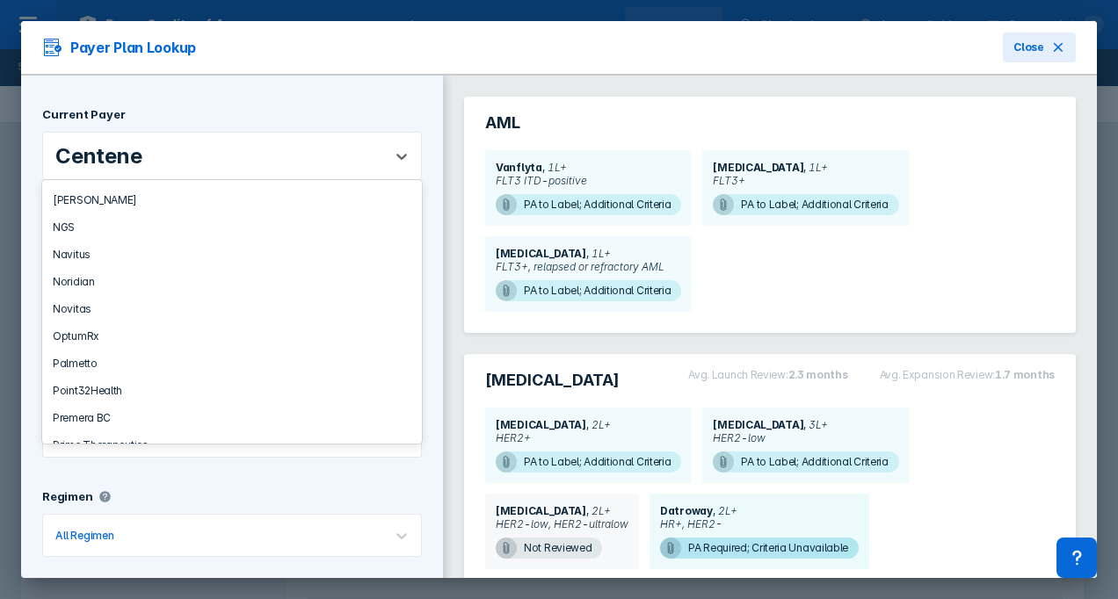
scroll to position [1378, 0]
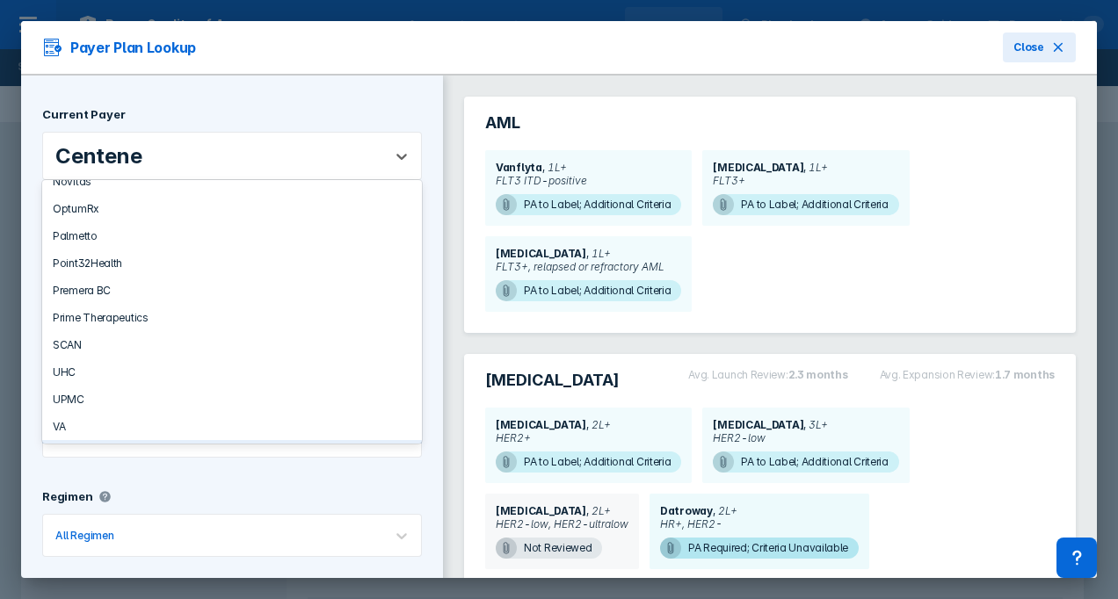
drag, startPoint x: 391, startPoint y: 404, endPoint x: 425, endPoint y: 389, distance: 37.4
click at [425, 392] on div "Current Payer 62 results available. Use Up and Down to choose options, press En…" at bounding box center [232, 354] width 422 height 557
click at [425, 389] on div "Current Payer 62 results available. Use Up and Down to choose options, press En…" at bounding box center [232, 354] width 422 height 557
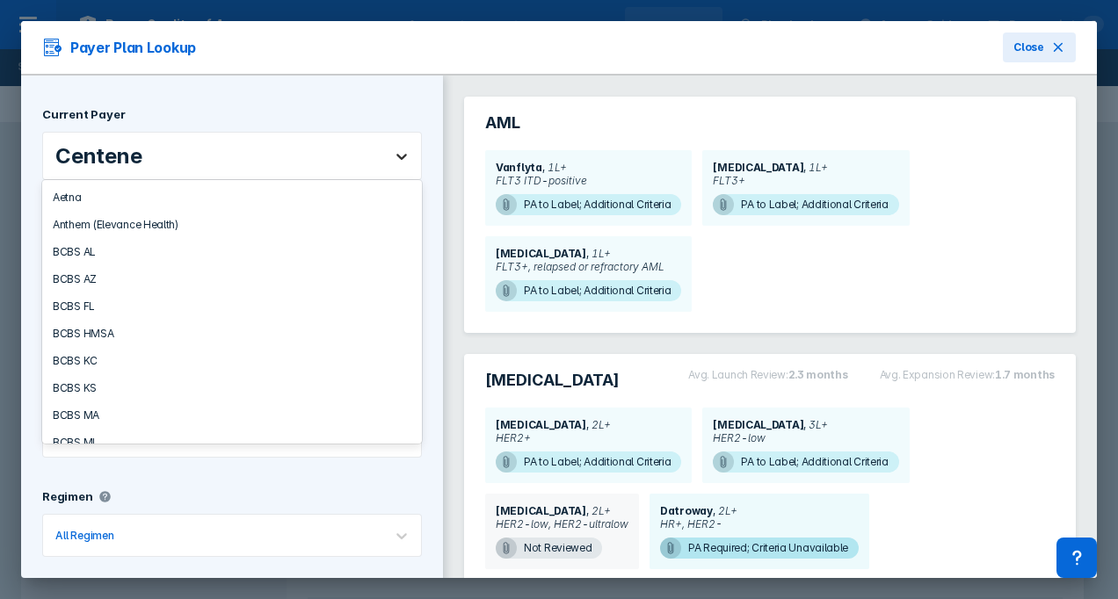
click at [382, 167] on div at bounding box center [401, 156] width 39 height 39
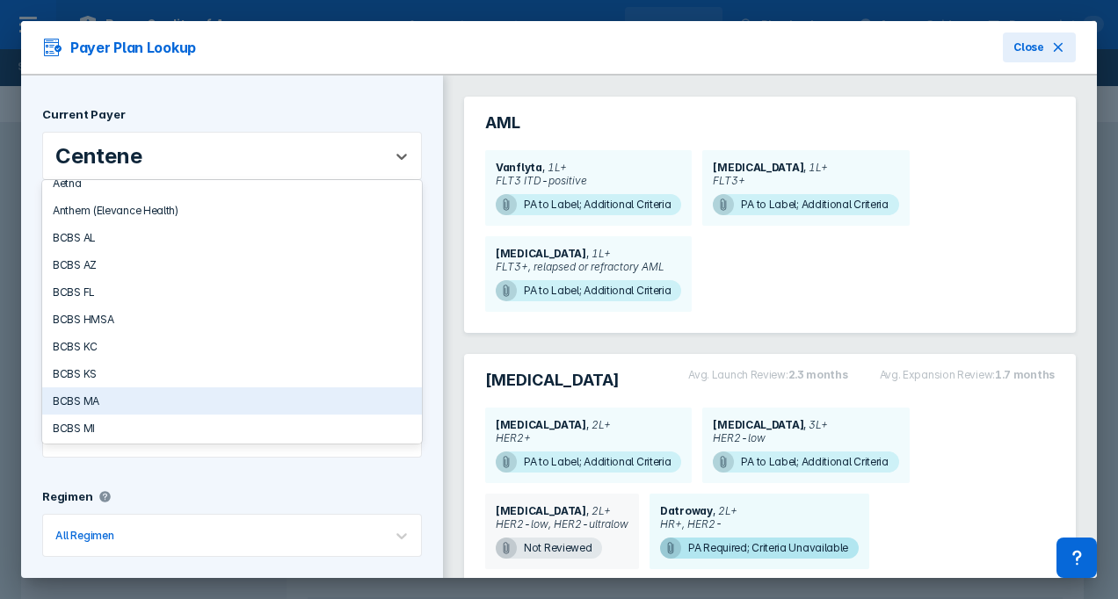
scroll to position [0, 0]
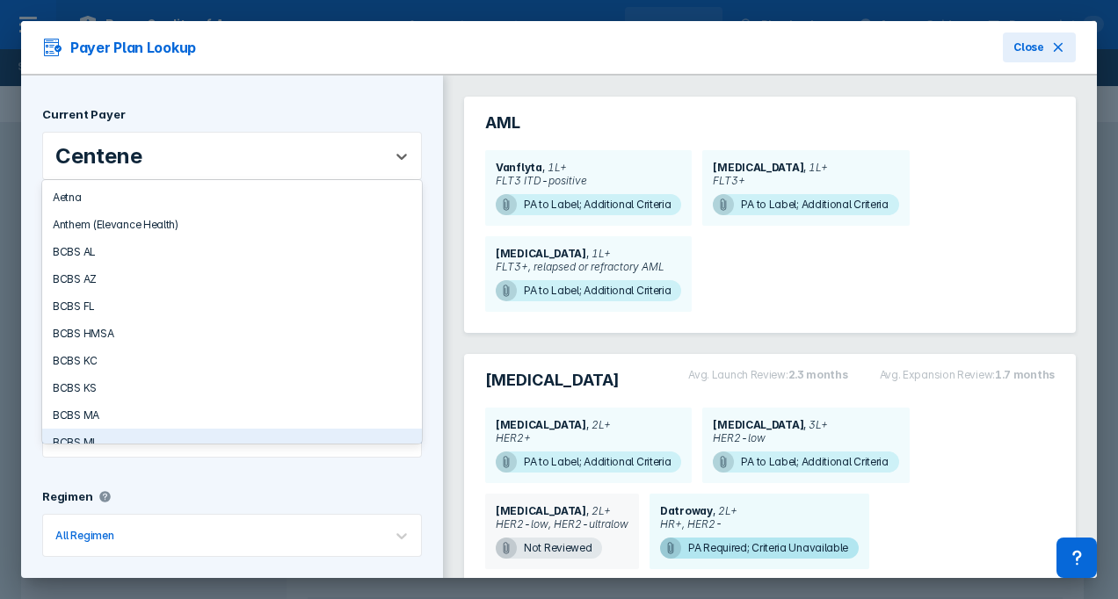
click at [118, 429] on div "BCBS MI" at bounding box center [232, 442] width 380 height 27
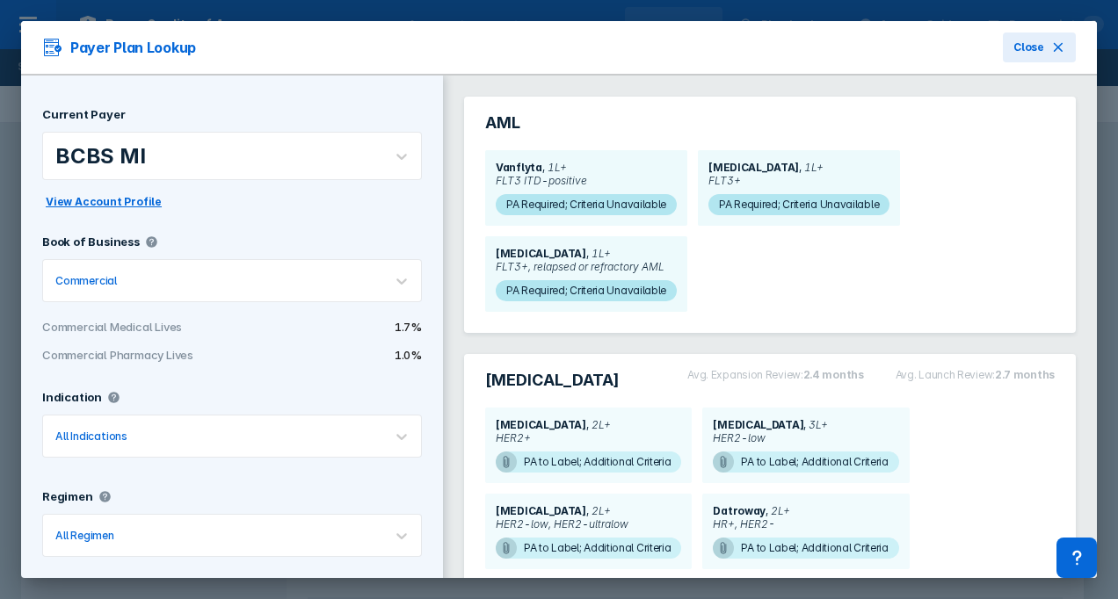
click at [353, 160] on div at bounding box center [259, 156] width 221 height 17
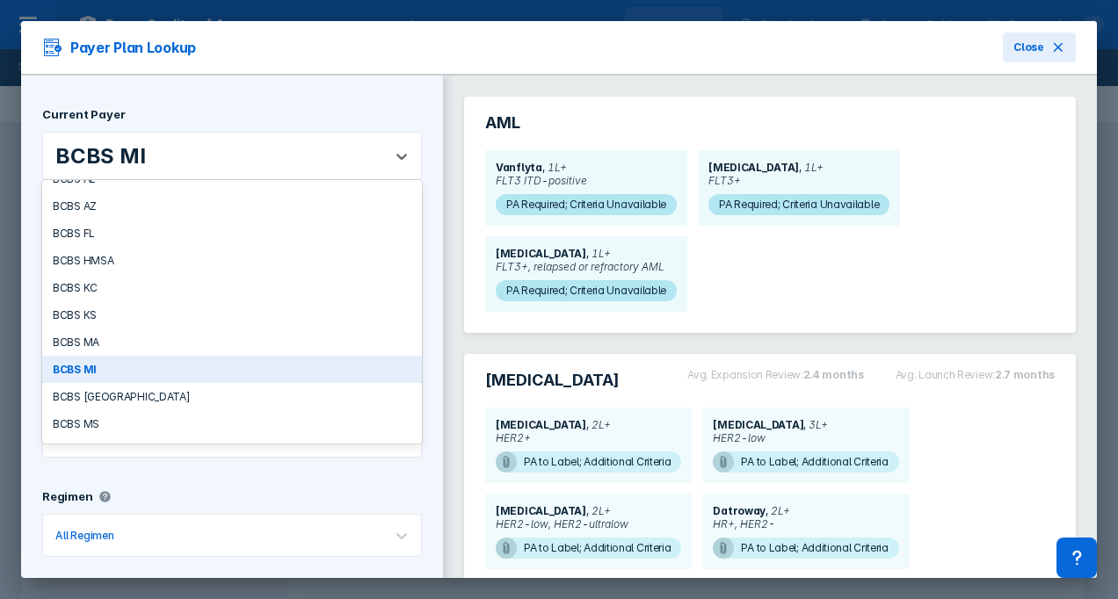
scroll to position [100, 0]
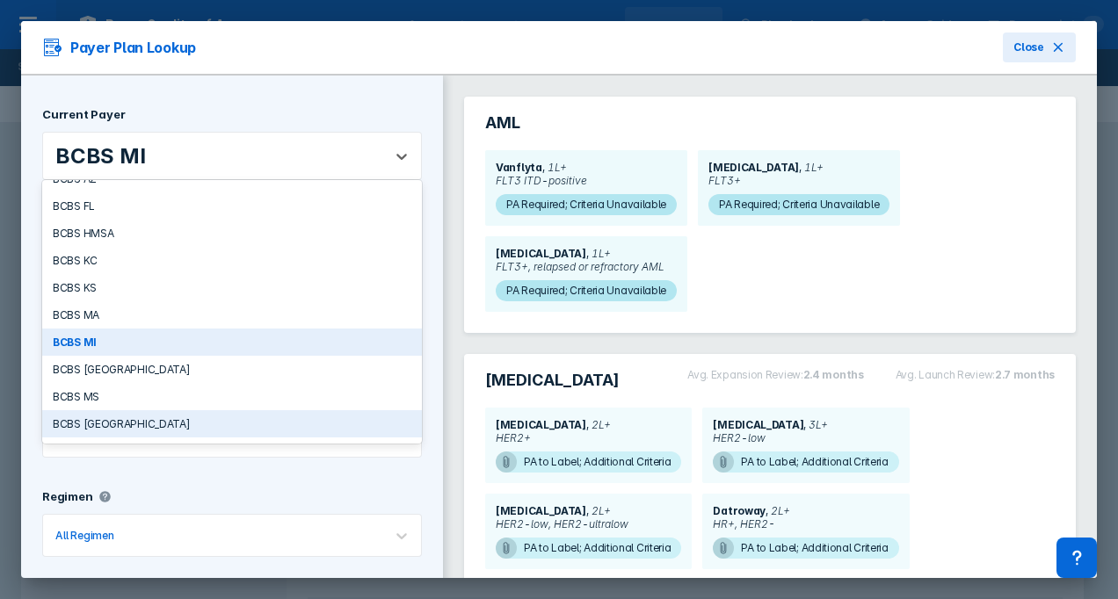
click at [139, 412] on div "BCBS [GEOGRAPHIC_DATA]" at bounding box center [232, 423] width 380 height 27
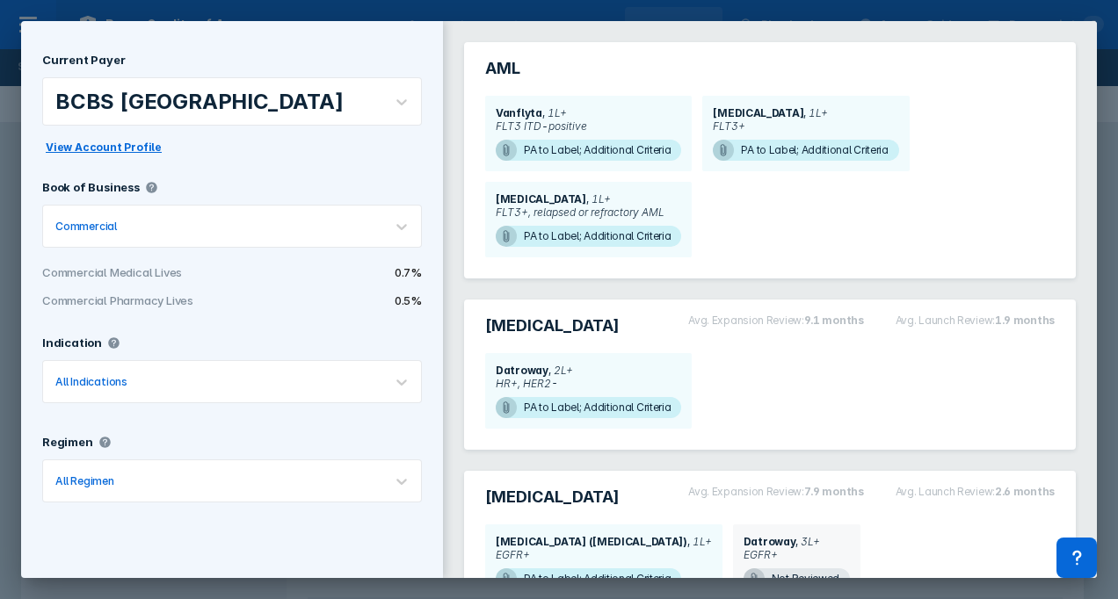
click at [837, 415] on div "Datroway 2L+ HR+, HER2- PA to Label; Additional Criteria" at bounding box center [770, 391] width 580 height 86
click at [230, 221] on div at bounding box center [245, 226] width 250 height 17
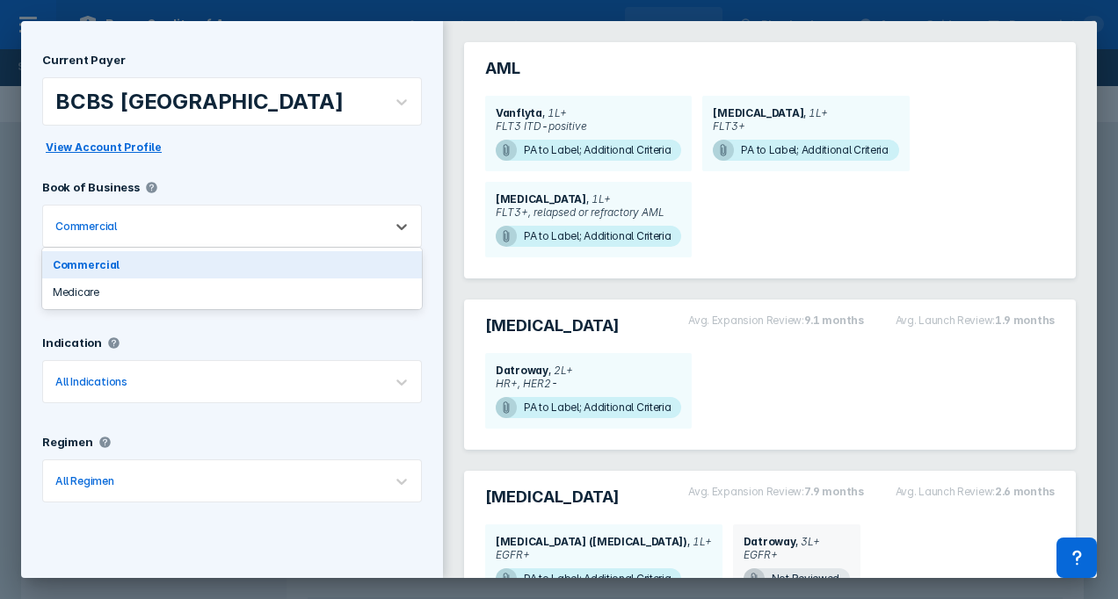
click at [228, 221] on div at bounding box center [245, 226] width 250 height 17
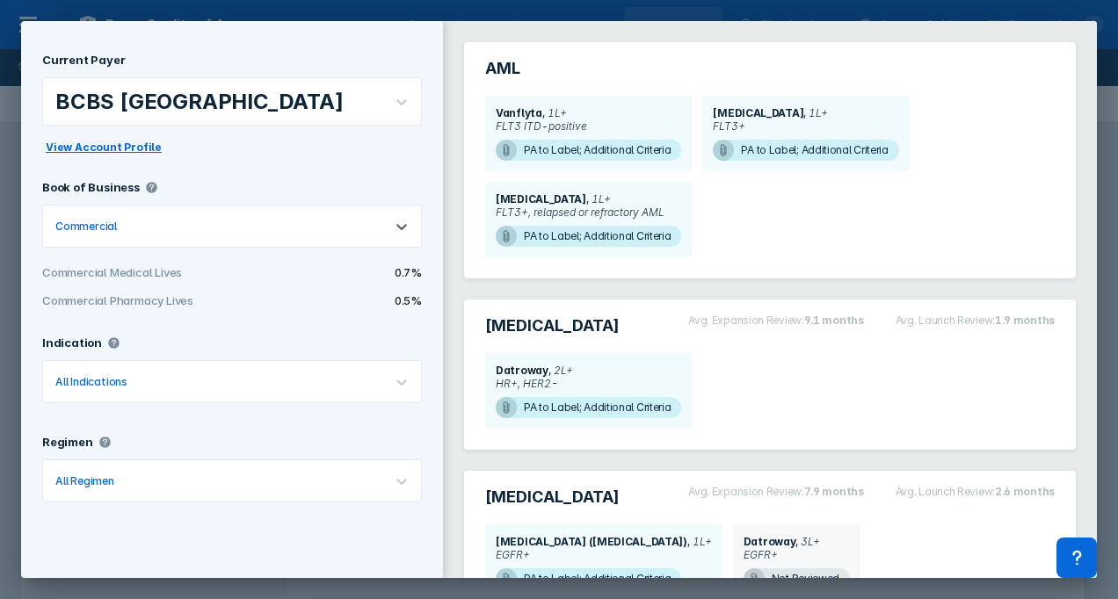
click at [316, 384] on div at bounding box center [250, 381] width 239 height 17
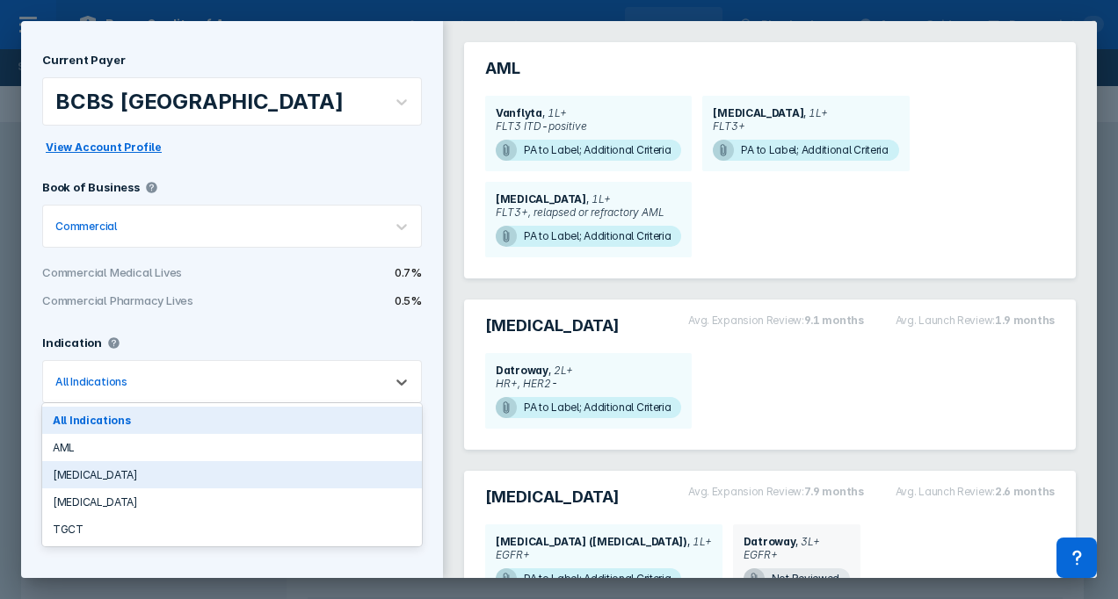
click at [113, 476] on div "[MEDICAL_DATA]" at bounding box center [232, 474] width 380 height 27
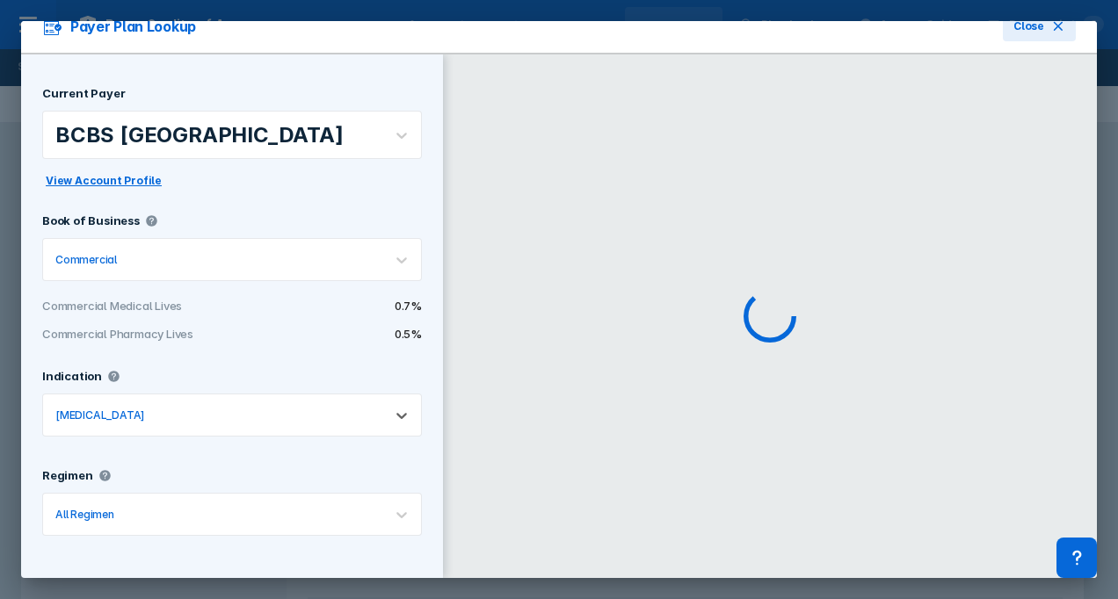
scroll to position [16, 0]
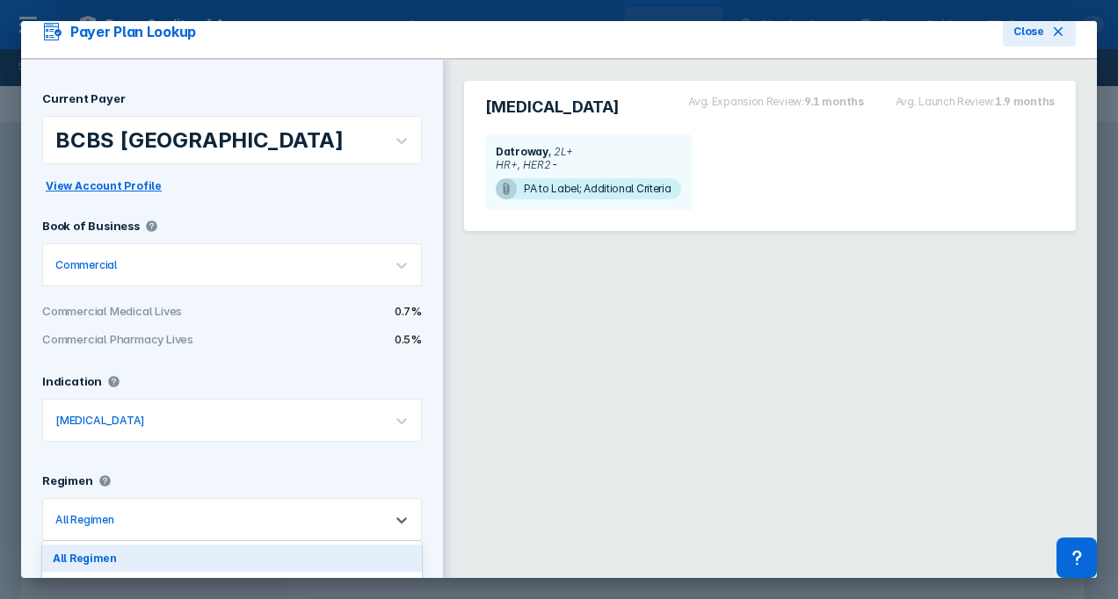
click at [190, 513] on div at bounding box center [244, 519] width 252 height 17
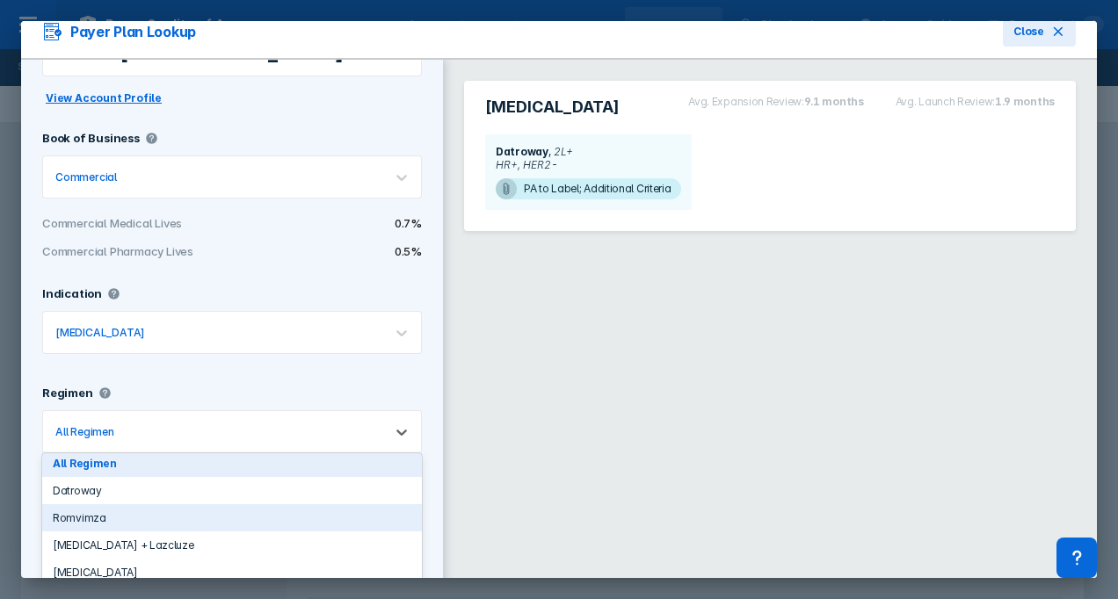
scroll to position [0, 0]
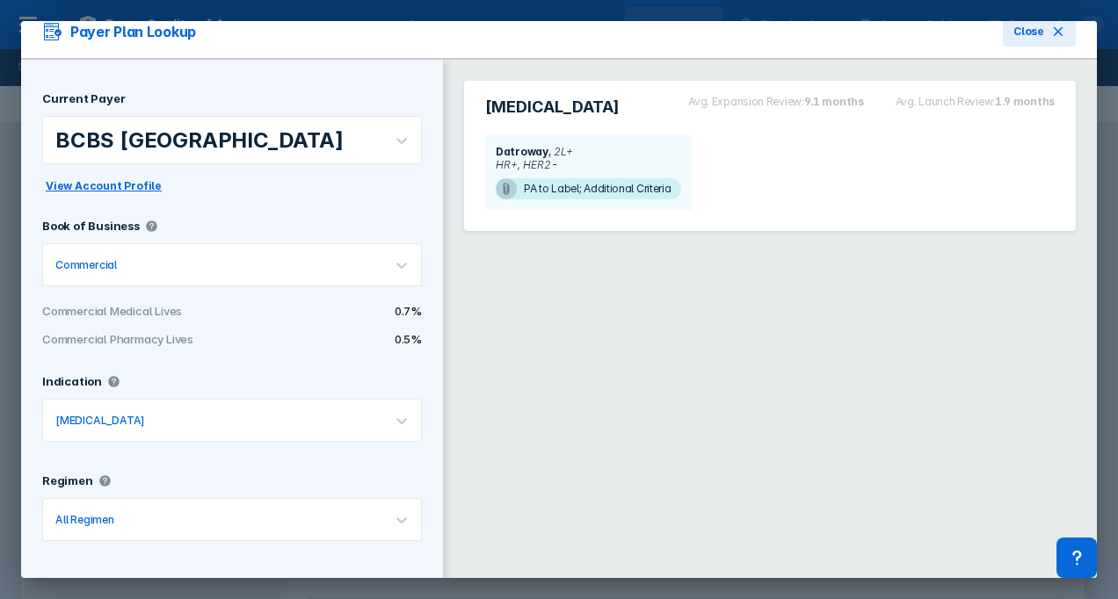
click at [269, 397] on div "Current Payer BCBS NC View Account Profile Book of Business Commercial Commerci…" at bounding box center [232, 322] width 422 height 524
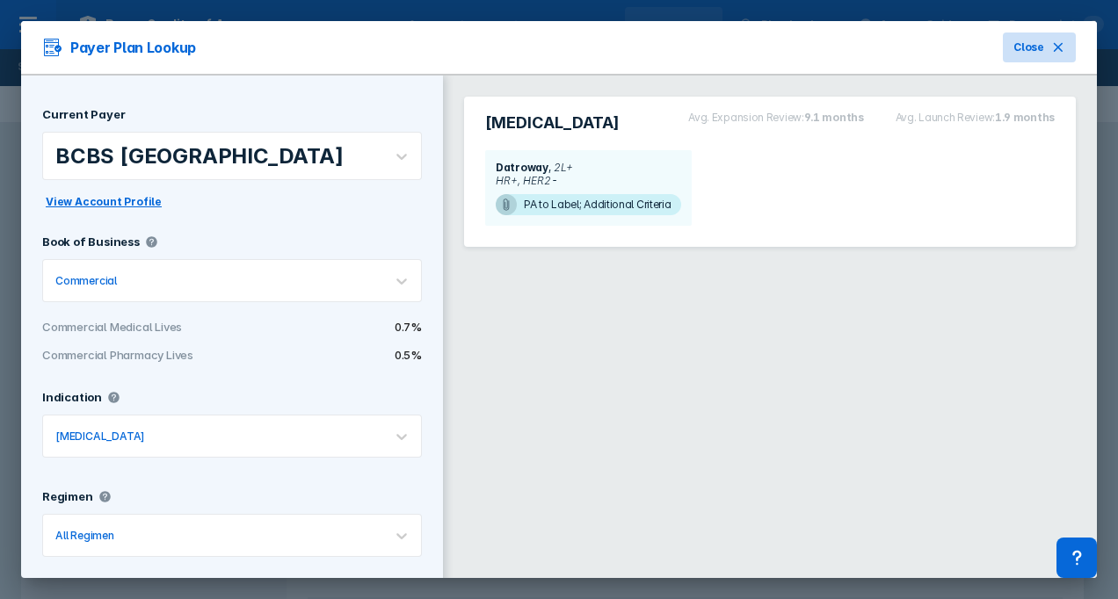
click at [1013, 43] on span "Close" at bounding box center [1028, 48] width 31 height 16
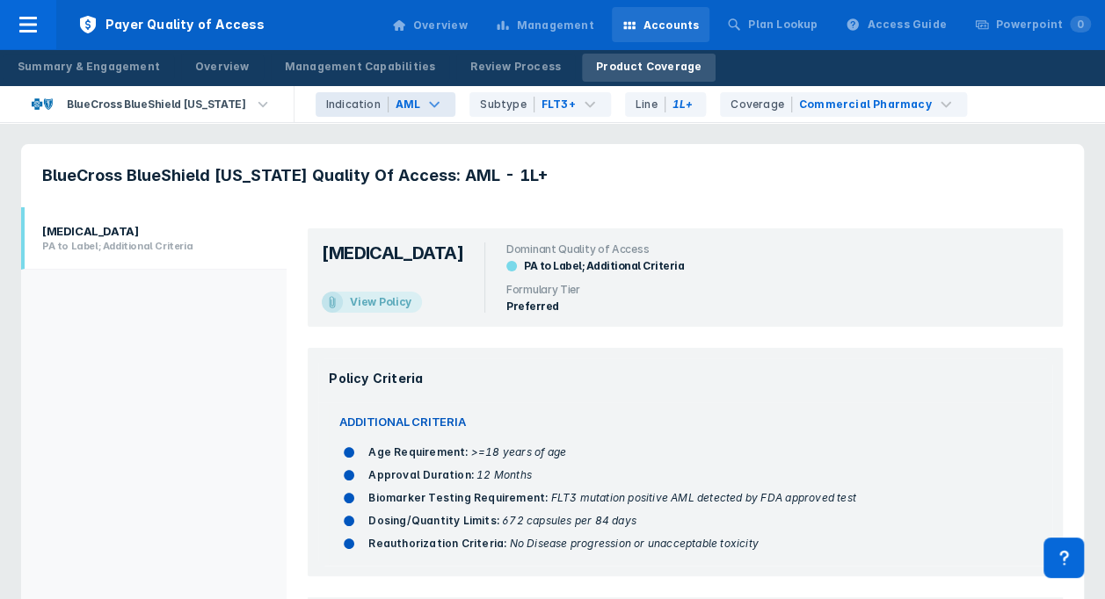
click at [510, 18] on icon at bounding box center [503, 25] width 14 height 14
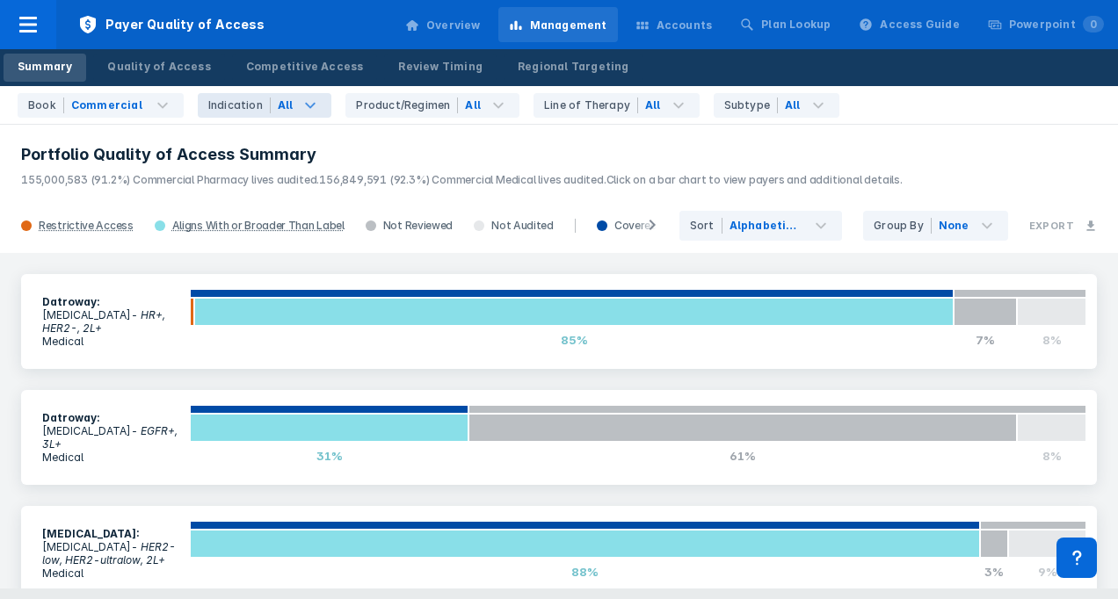
click at [281, 112] on div "All" at bounding box center [302, 105] width 62 height 25
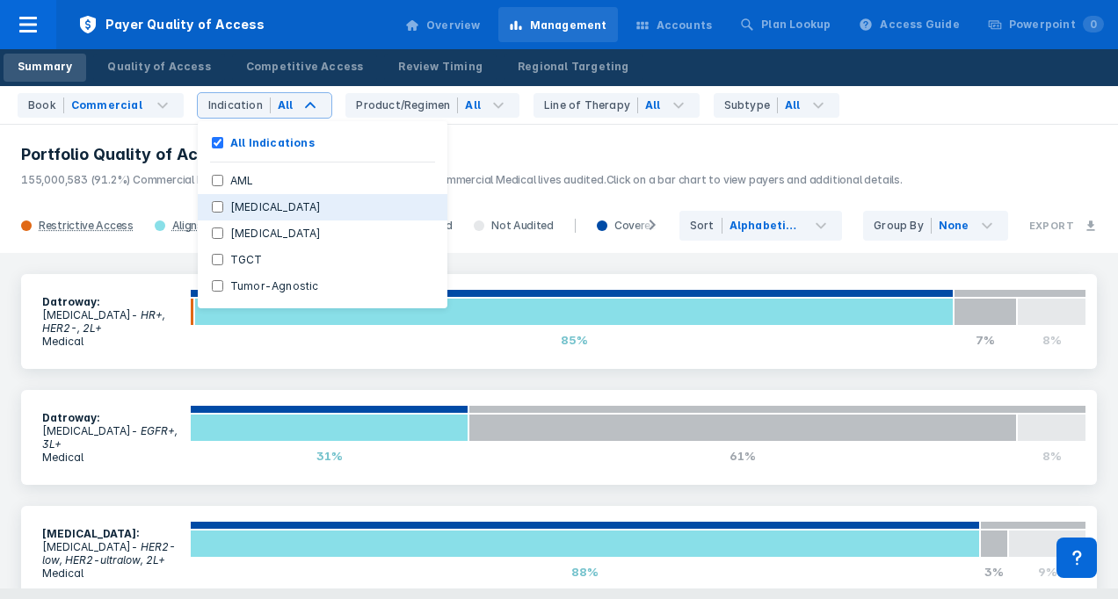
click at [212, 209] on Cancer "[MEDICAL_DATA]" at bounding box center [217, 206] width 11 height 11
checkbox Cancer "true"
checkbox Indications "false"
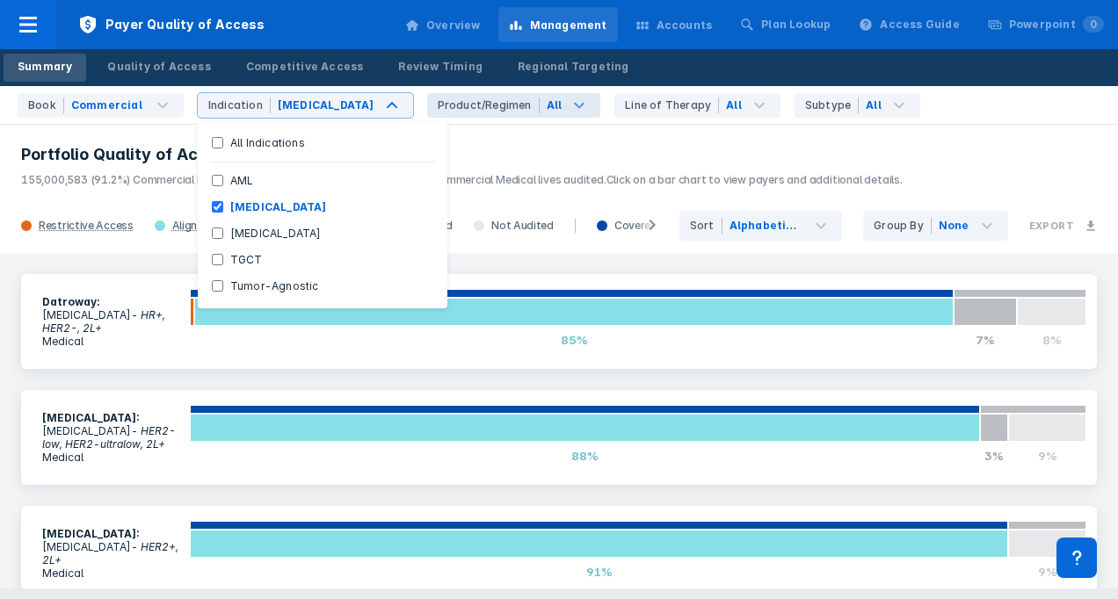
click at [569, 103] on icon at bounding box center [579, 105] width 21 height 21
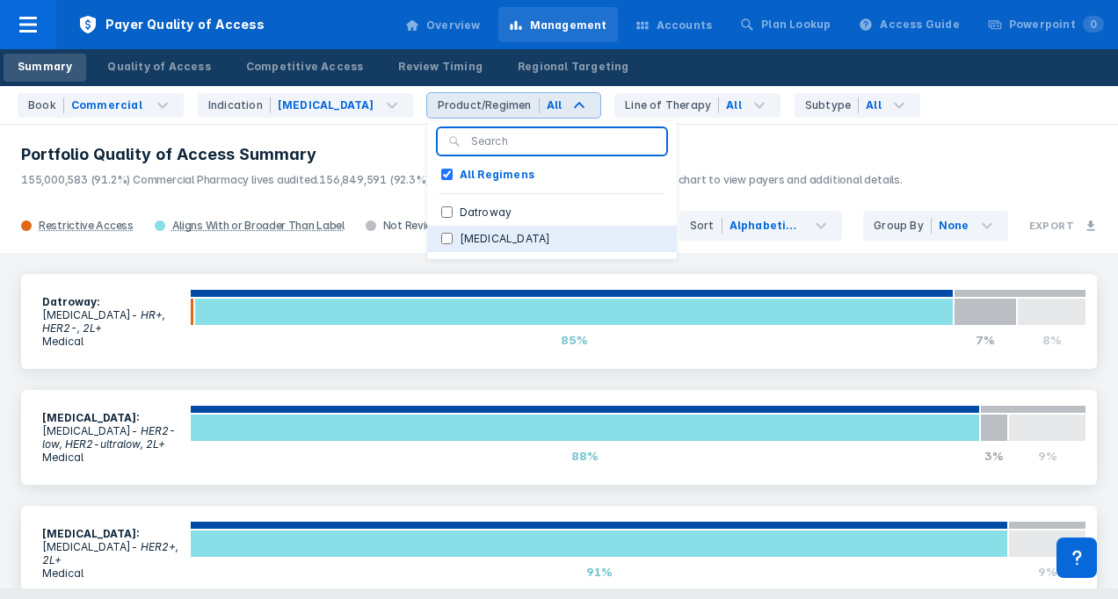
click at [441, 243] on input "[MEDICAL_DATA]" at bounding box center [446, 238] width 11 height 11
checkbox input "true"
checkbox Regimens "false"
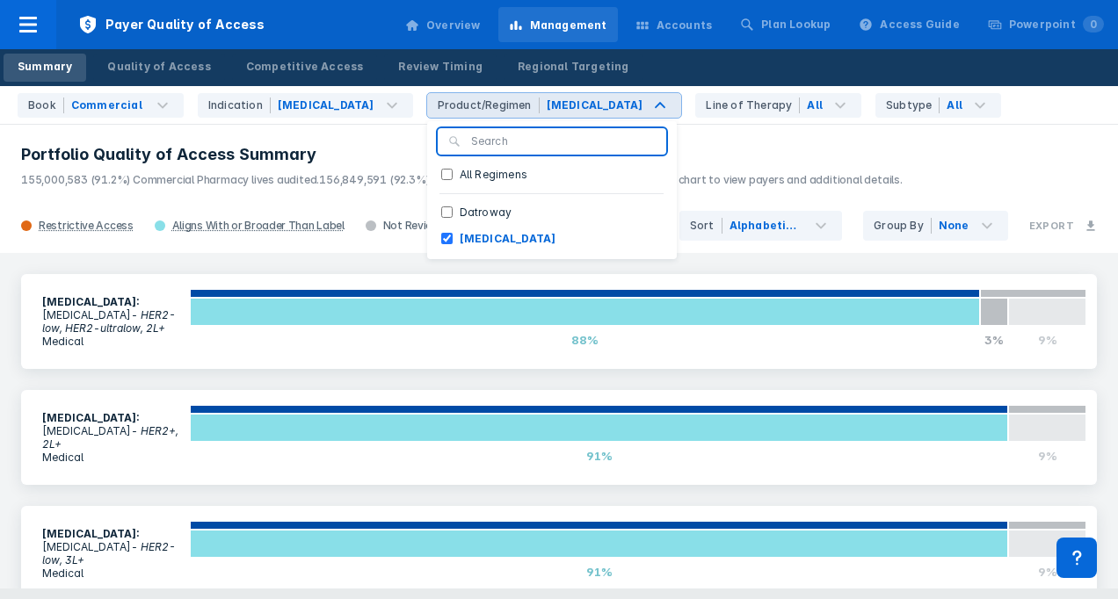
click at [343, 166] on p "155,000,583 (91.2%) Commercial Pharmacy lives audited. 156,849,591 (92.3%) Comm…" at bounding box center [559, 176] width 1076 height 23
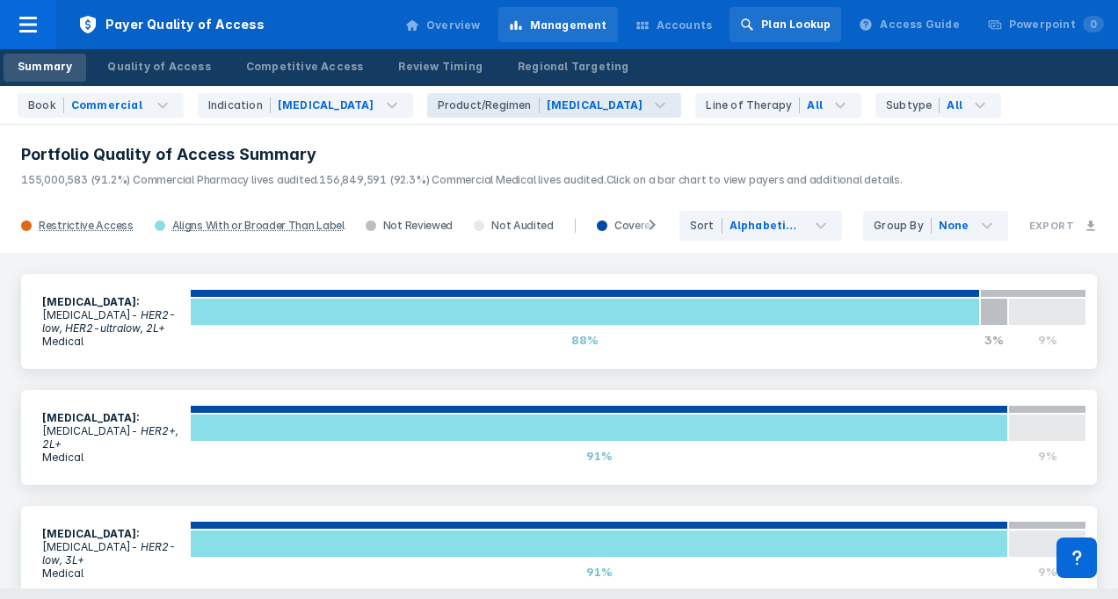
click at [788, 12] on div "Plan Lookup" at bounding box center [785, 24] width 112 height 35
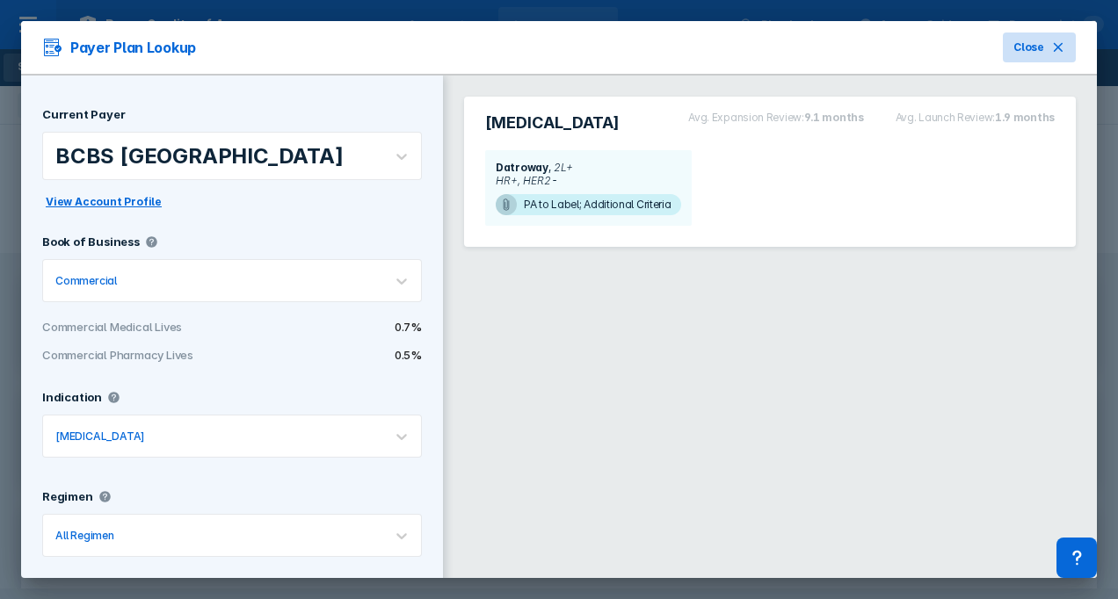
click at [1033, 54] on button "Close" at bounding box center [1039, 48] width 73 height 30
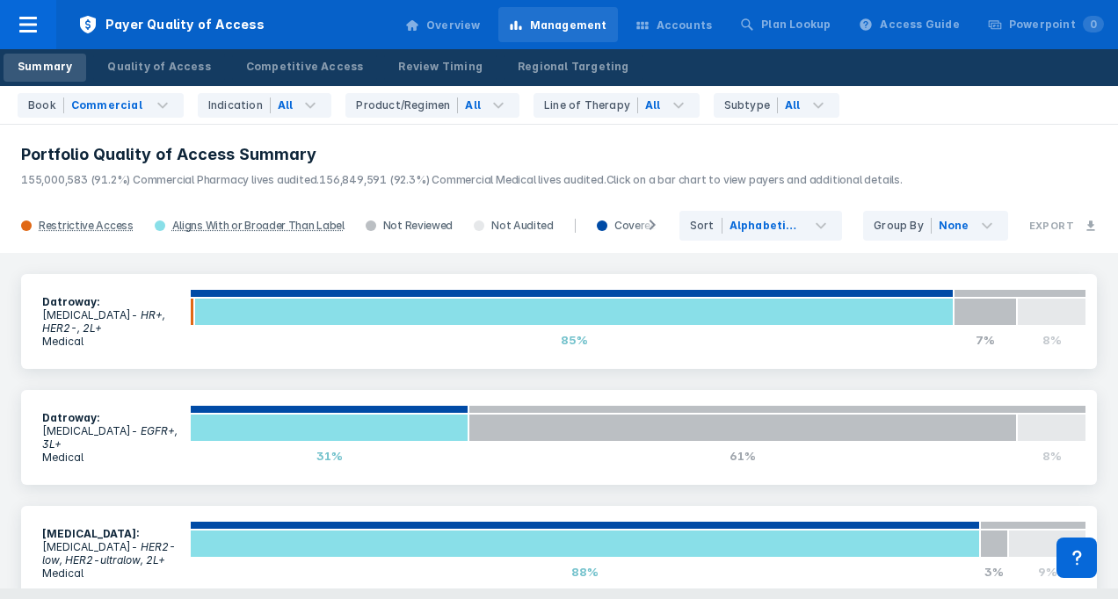
click at [672, 26] on div "Accounts" at bounding box center [674, 25] width 98 height 37
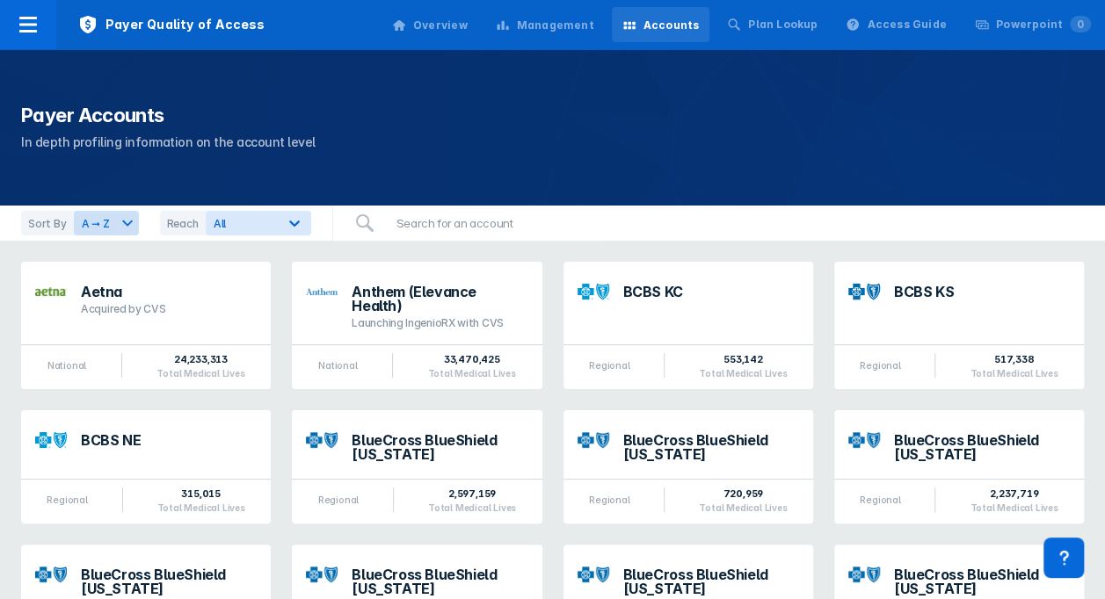
click at [587, 23] on div "Management" at bounding box center [555, 26] width 77 height 16
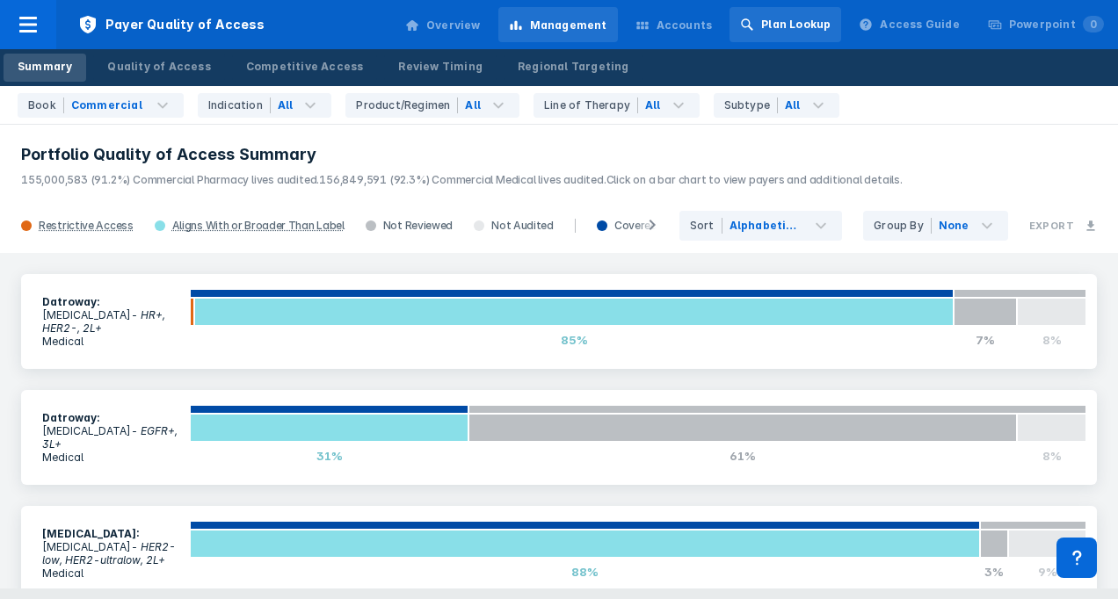
click at [772, 20] on div "Plan Lookup" at bounding box center [785, 24] width 112 height 35
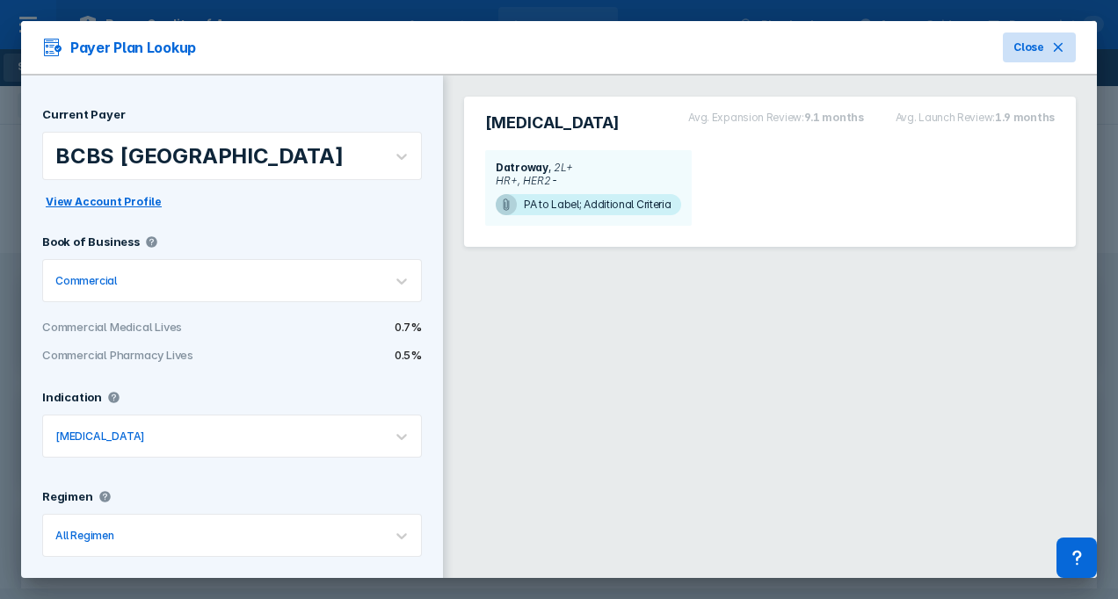
click at [1013, 47] on span "Close" at bounding box center [1028, 48] width 31 height 16
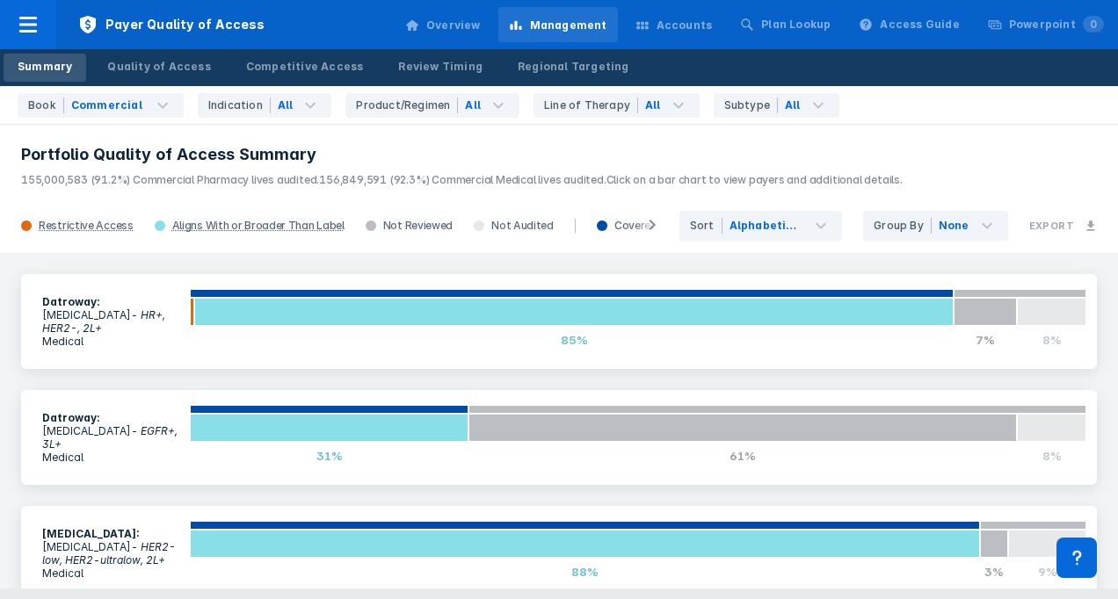
click at [481, 27] on div "Overview" at bounding box center [453, 26] width 54 height 16
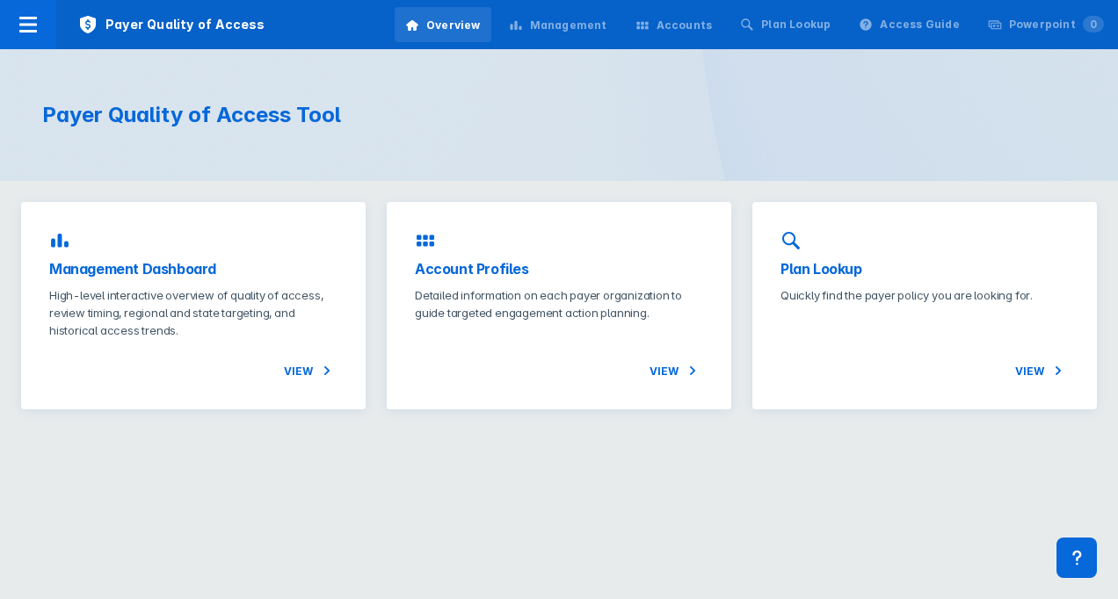
click at [538, 33] on div "Management" at bounding box center [558, 25] width 120 height 37
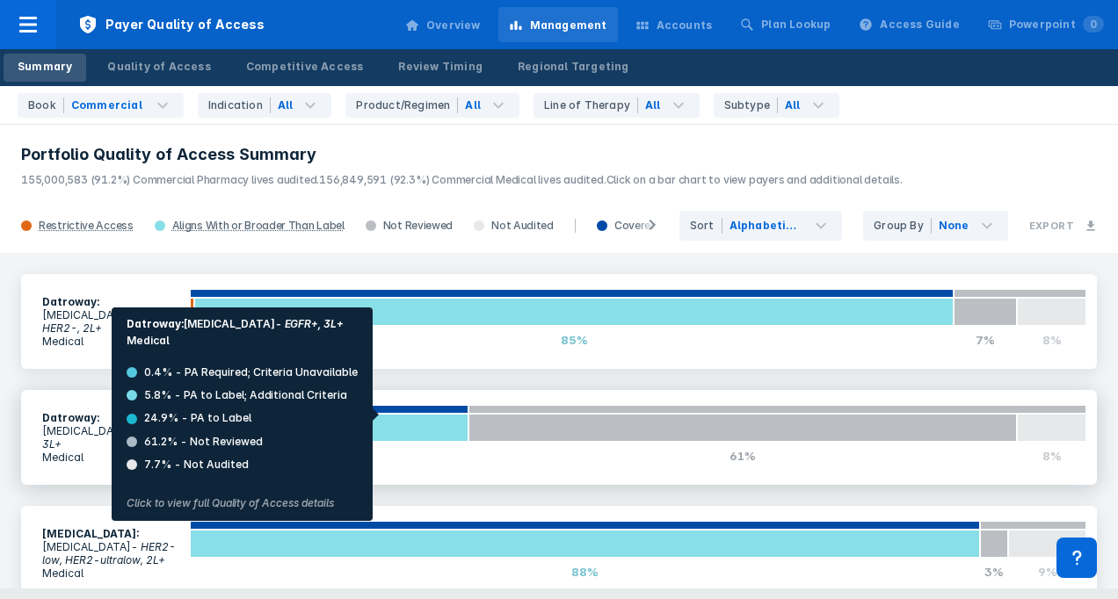
click at [384, 415] on div at bounding box center [329, 428] width 279 height 28
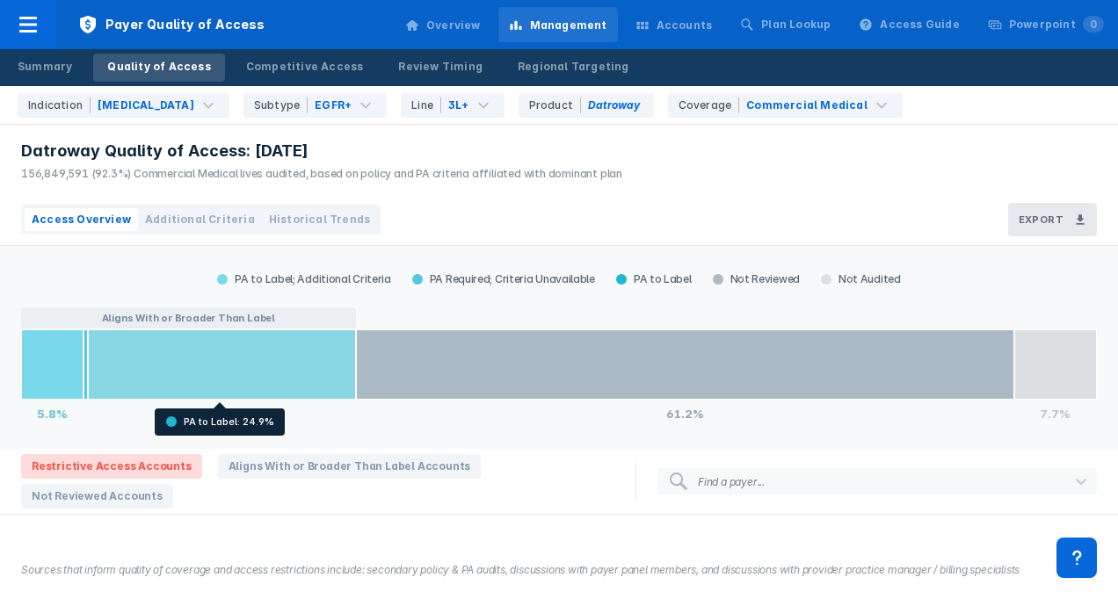
click at [279, 380] on div at bounding box center [222, 365] width 268 height 70
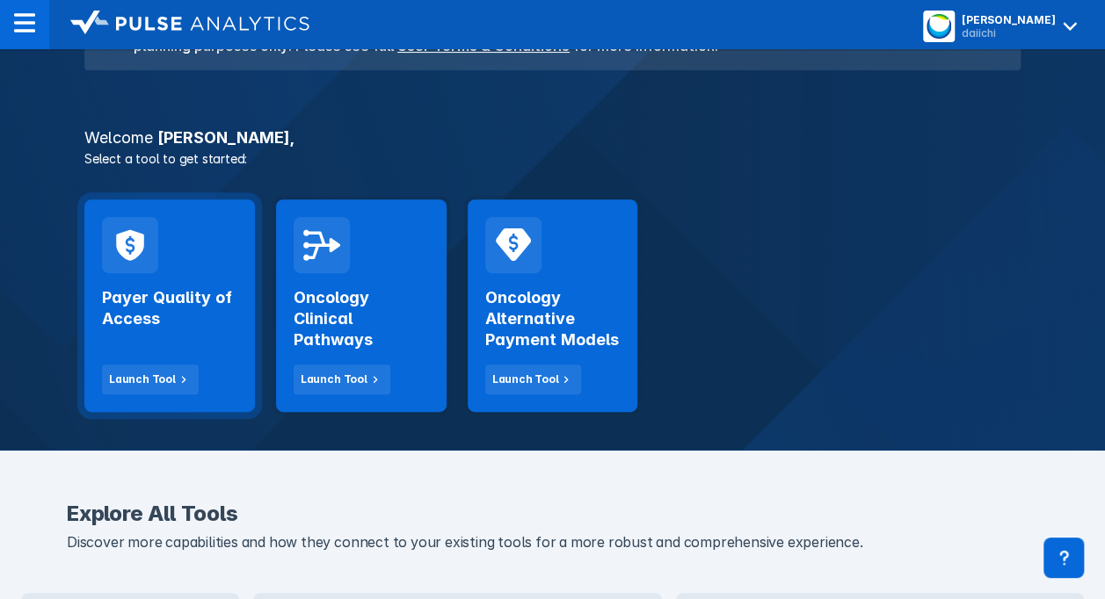
scroll to position [264, 0]
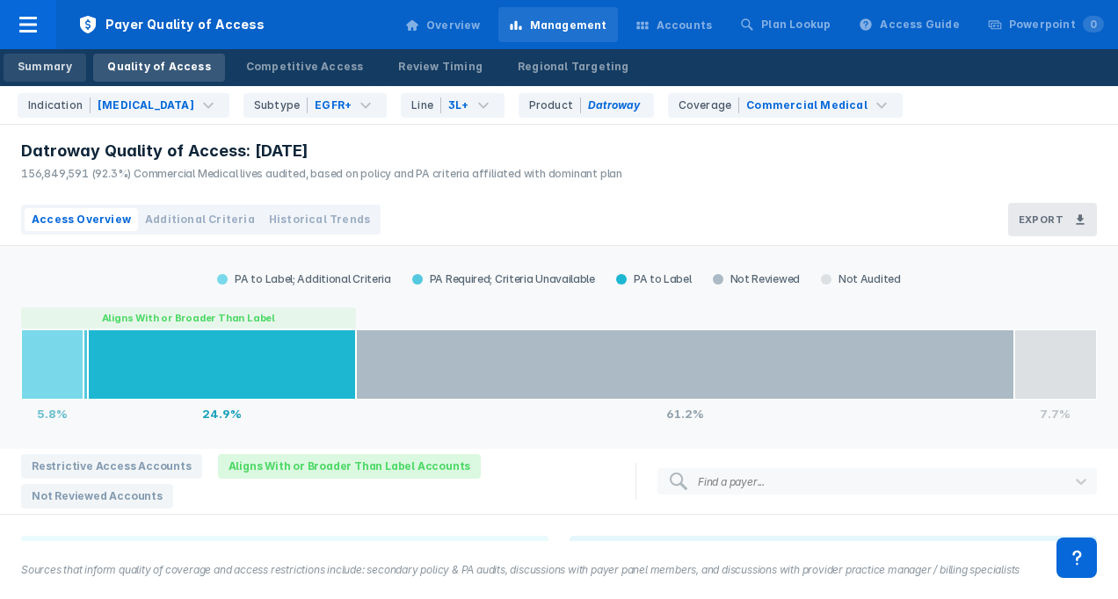
click at [41, 64] on div "Summary" at bounding box center [45, 67] width 54 height 16
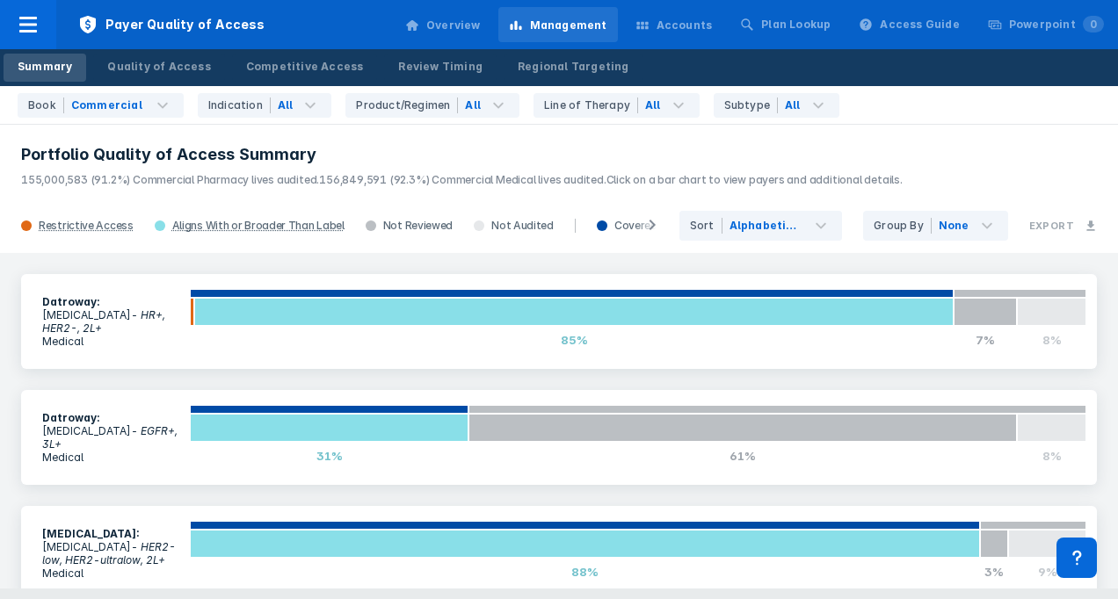
click at [377, 151] on h3 "Portfolio Quality of Access Summary" at bounding box center [559, 154] width 1076 height 21
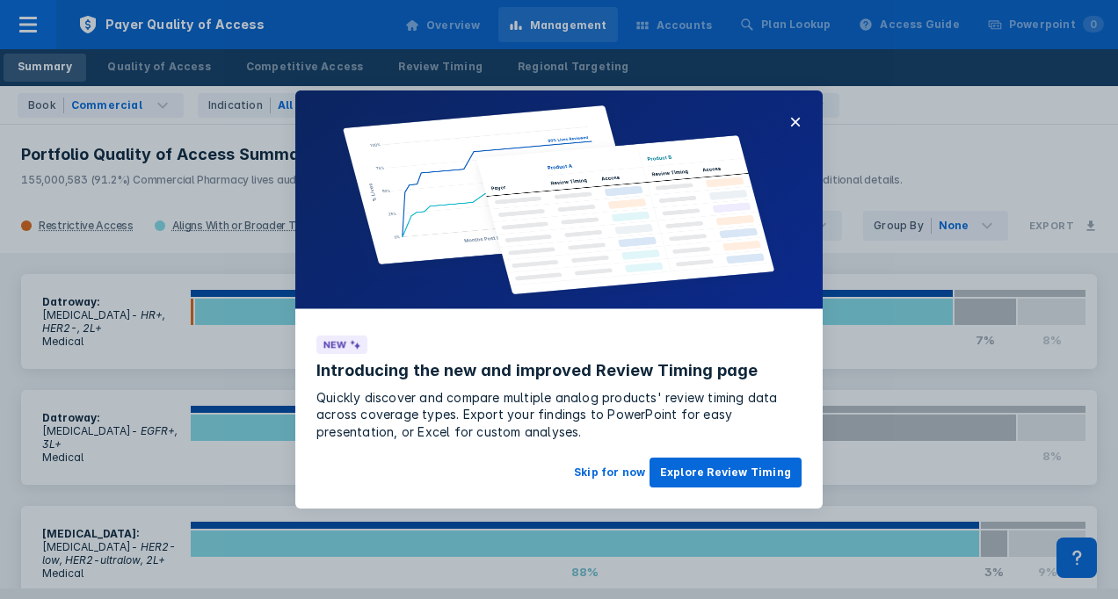
click at [794, 109] on img at bounding box center [558, 201] width 527 height 221
click at [795, 118] on button "×" at bounding box center [795, 122] width 12 height 21
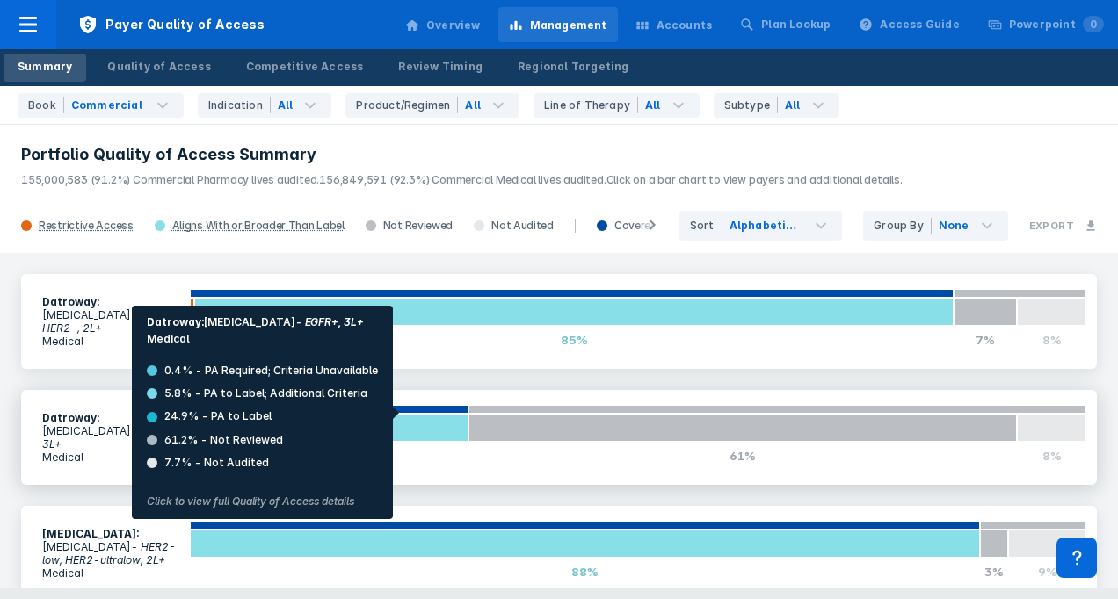
click at [404, 414] on div at bounding box center [329, 428] width 279 height 28
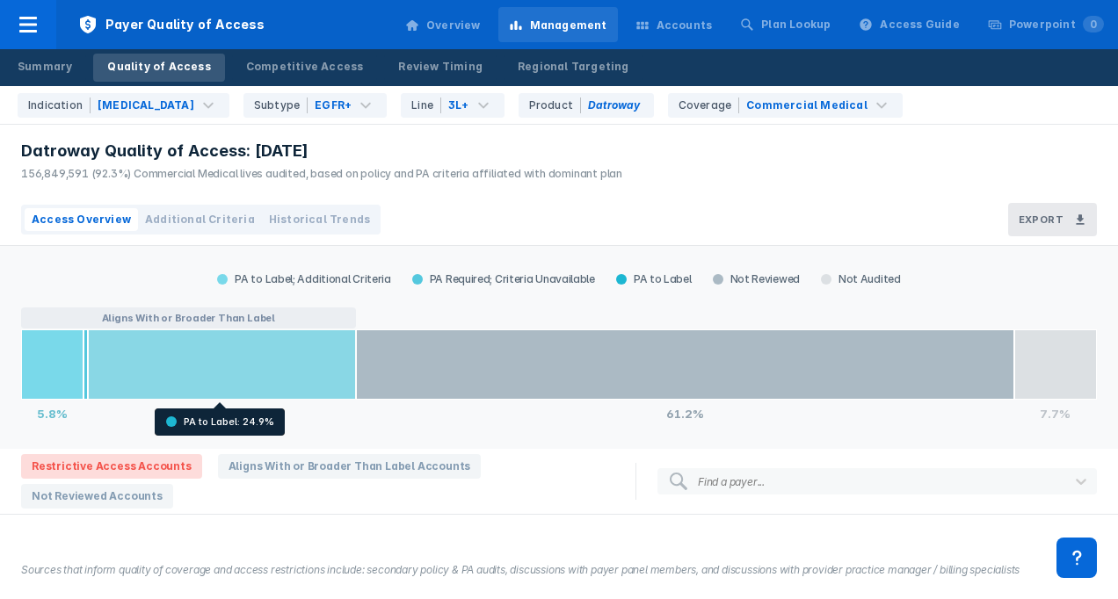
click at [286, 364] on div at bounding box center [222, 365] width 268 height 70
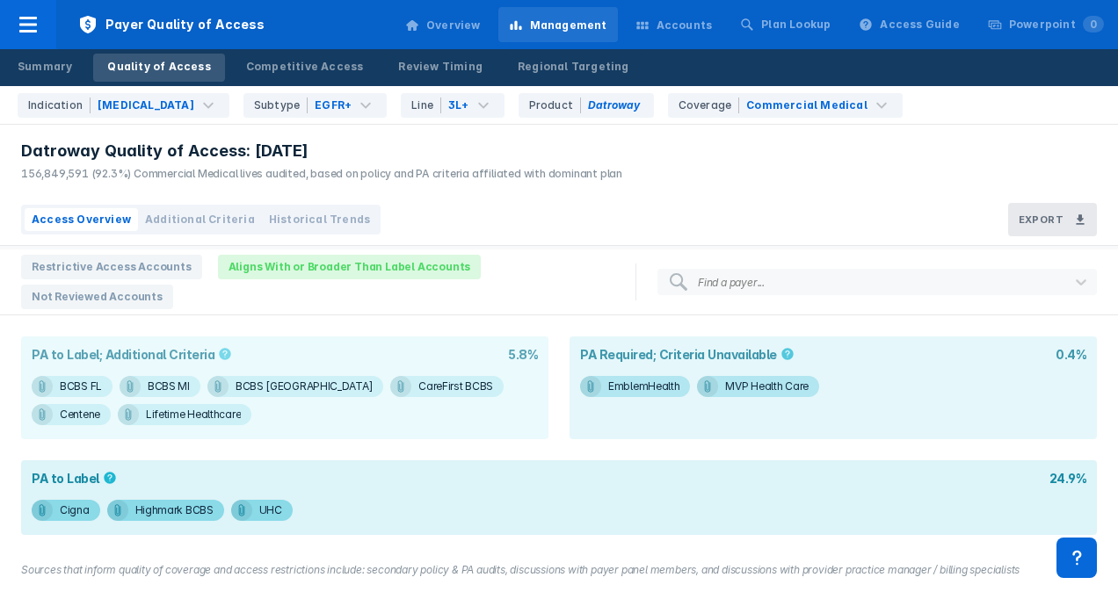
scroll to position [213, 0]
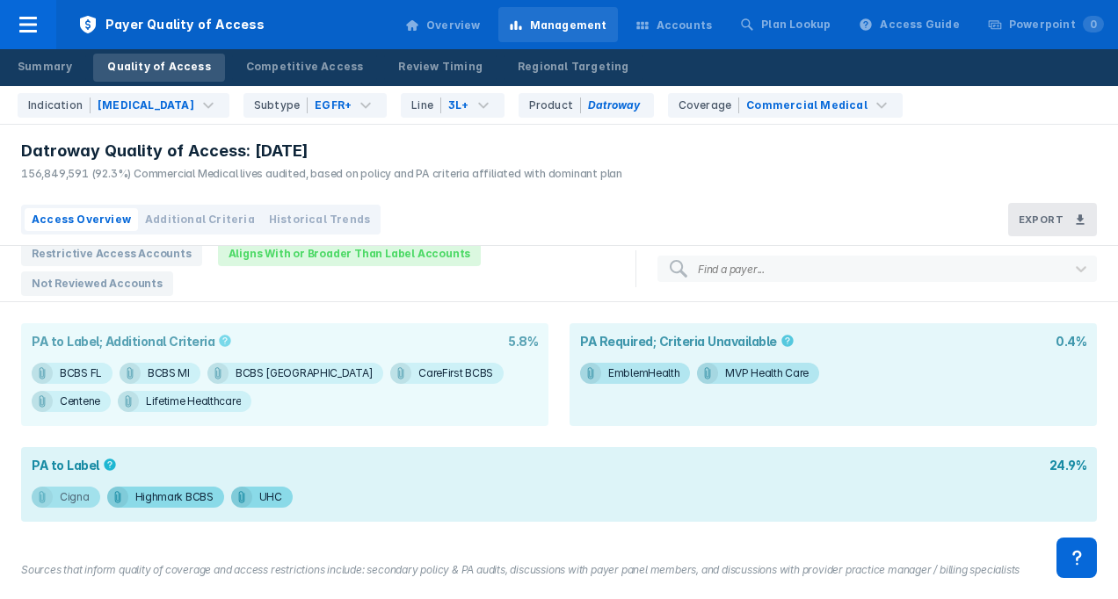
click at [61, 499] on div "Cigna" at bounding box center [75, 497] width 30 height 21
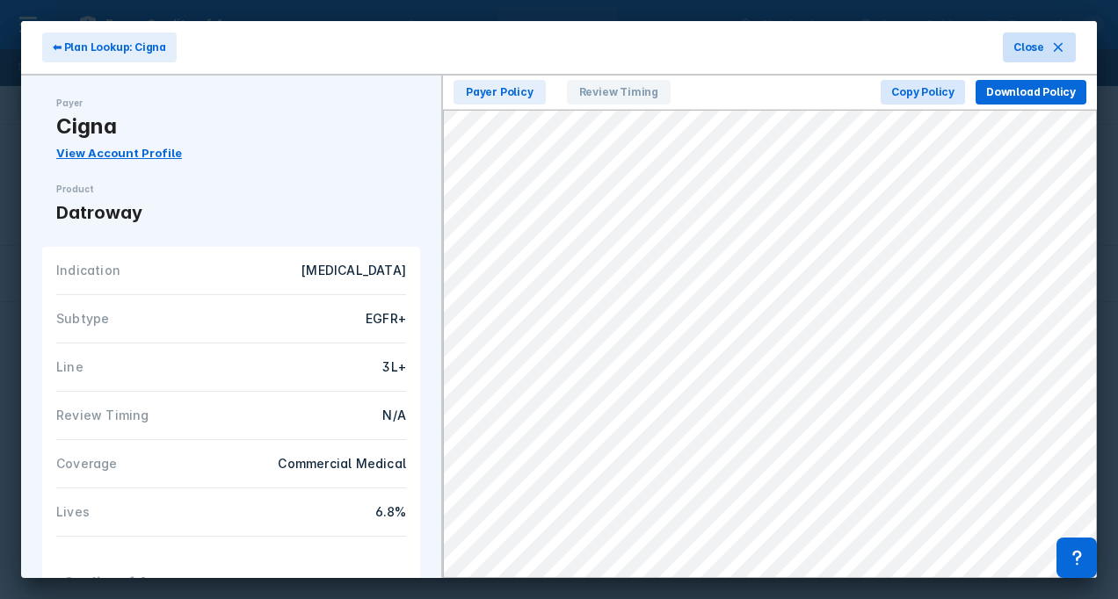
click at [1049, 42] on button "Close" at bounding box center [1039, 48] width 73 height 30
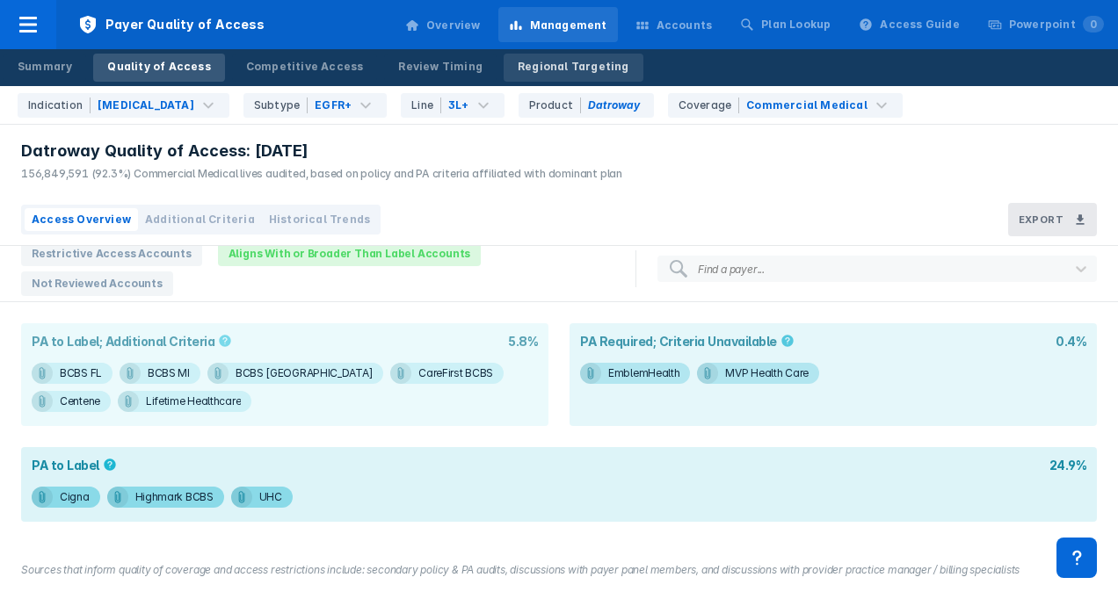
click at [535, 68] on div "Regional Targeting" at bounding box center [574, 67] width 112 height 16
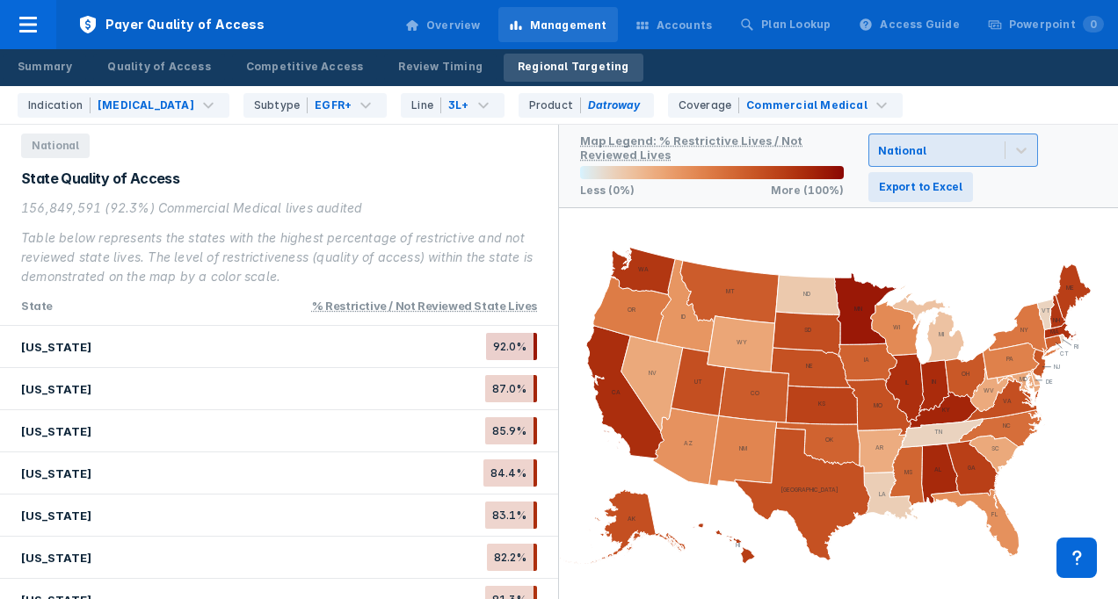
click at [1002, 141] on div "National" at bounding box center [936, 150] width 135 height 32
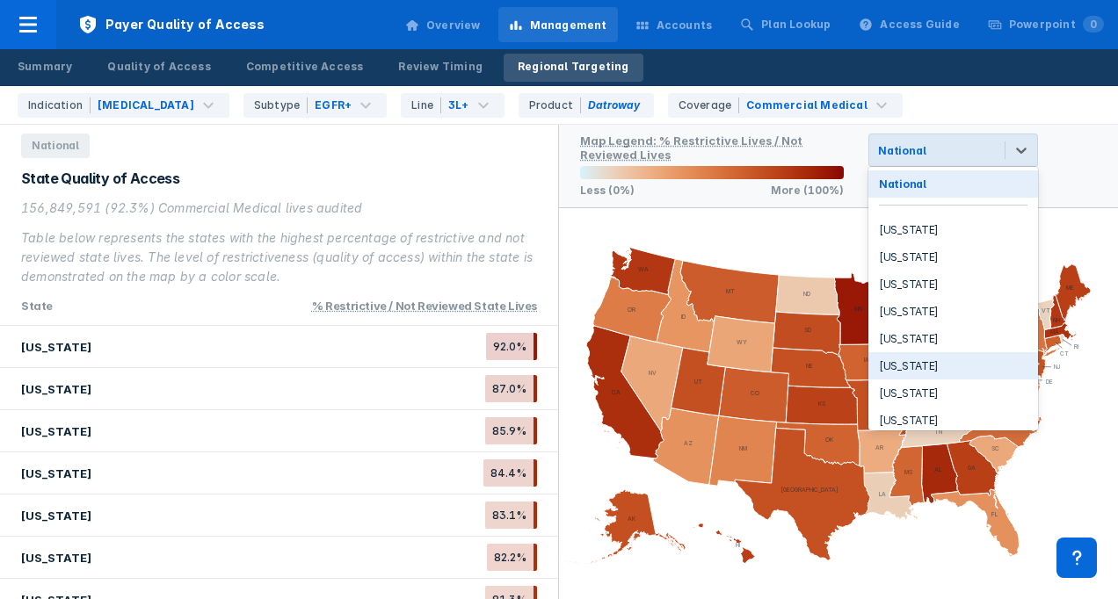
click at [893, 359] on div "[US_STATE]" at bounding box center [953, 365] width 170 height 27
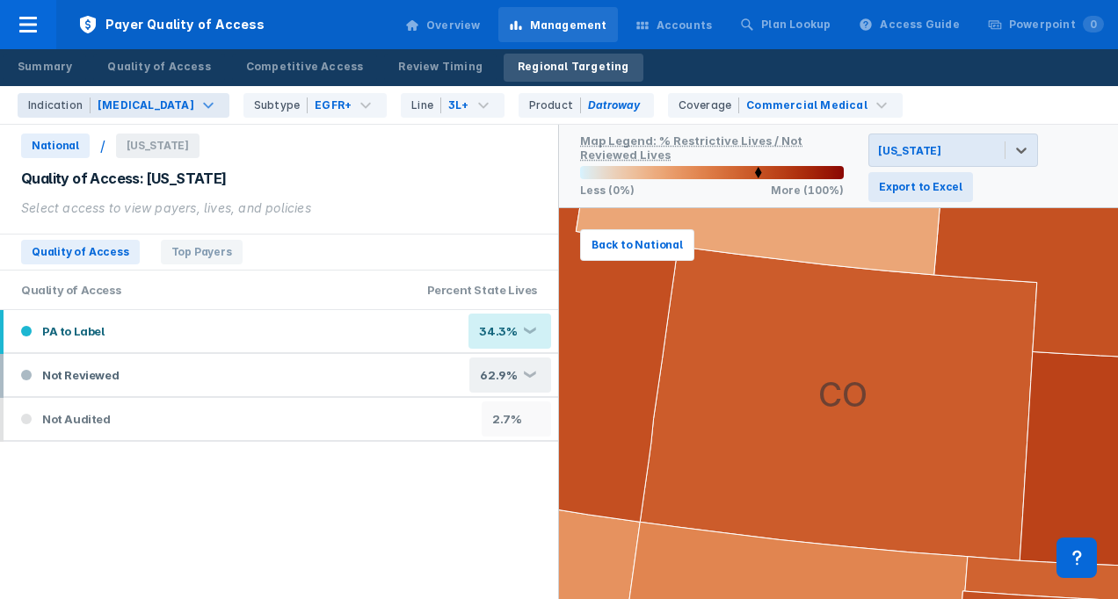
click at [128, 112] on div "[MEDICAL_DATA]" at bounding box center [146, 106] width 97 height 16
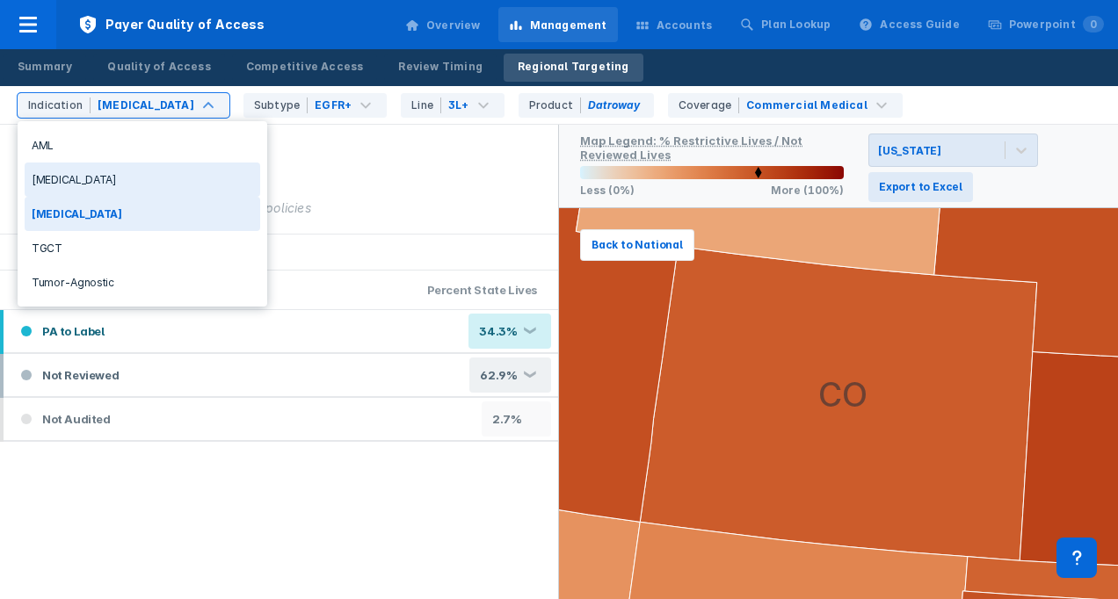
click at [104, 177] on div "[MEDICAL_DATA]" at bounding box center [142, 180] width 235 height 34
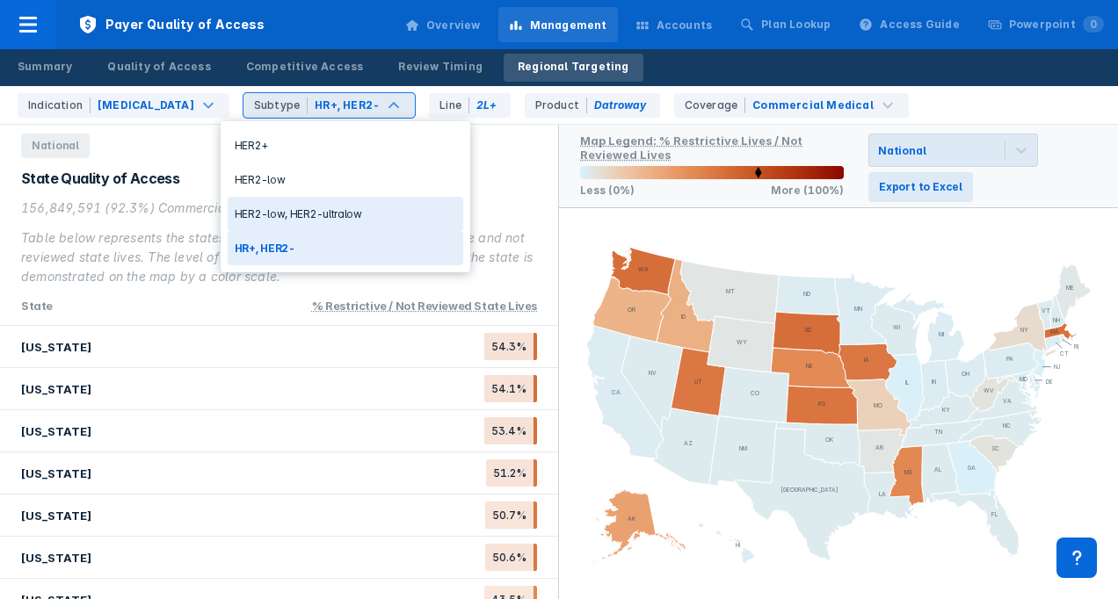
click at [311, 211] on div "HER2-low, HER2-ultralow" at bounding box center [345, 214] width 235 height 34
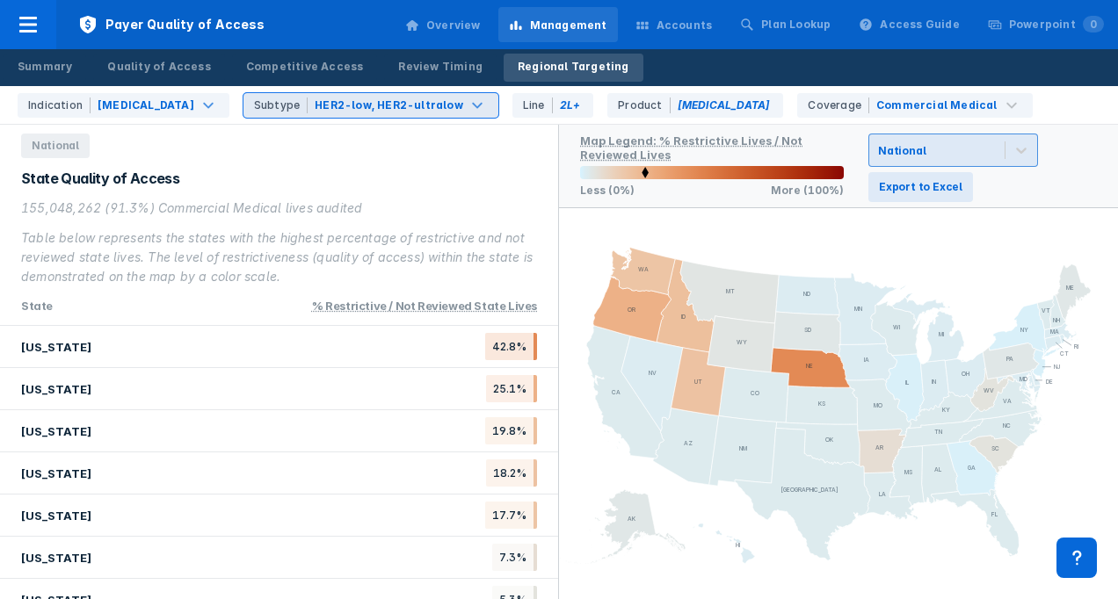
click at [910, 151] on div "National" at bounding box center [901, 150] width 47 height 13
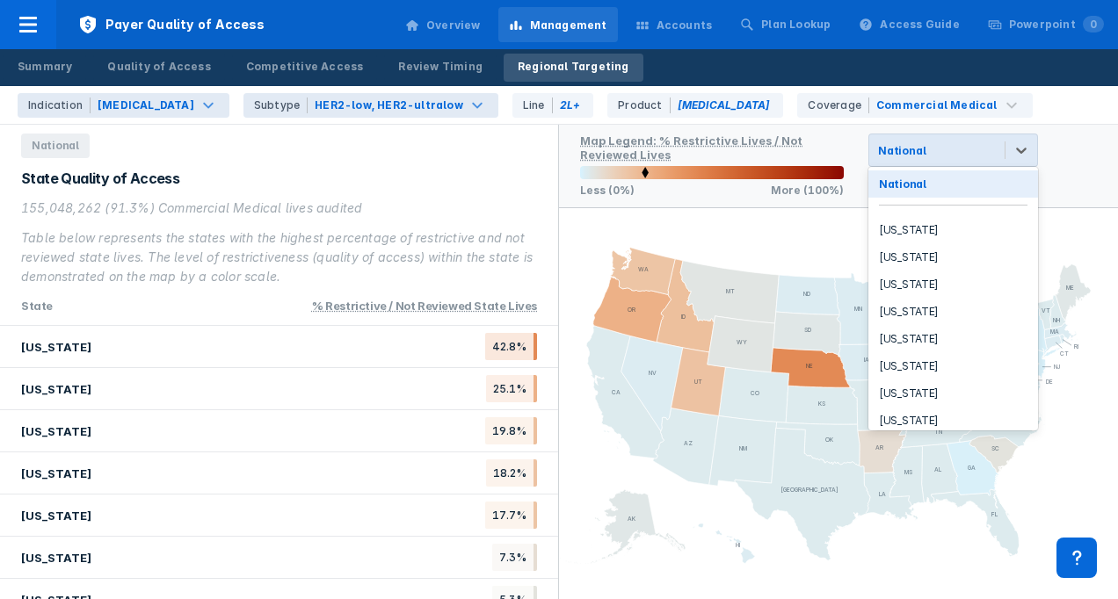
click at [143, 104] on div "[MEDICAL_DATA]" at bounding box center [146, 106] width 97 height 16
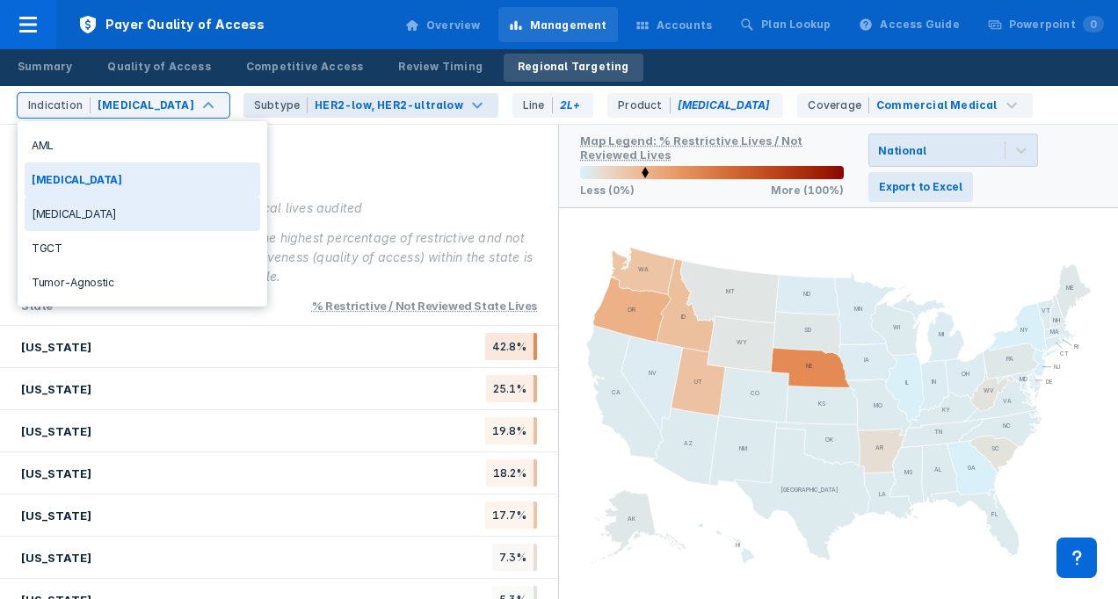
click at [76, 207] on div "[MEDICAL_DATA]" at bounding box center [142, 214] width 235 height 34
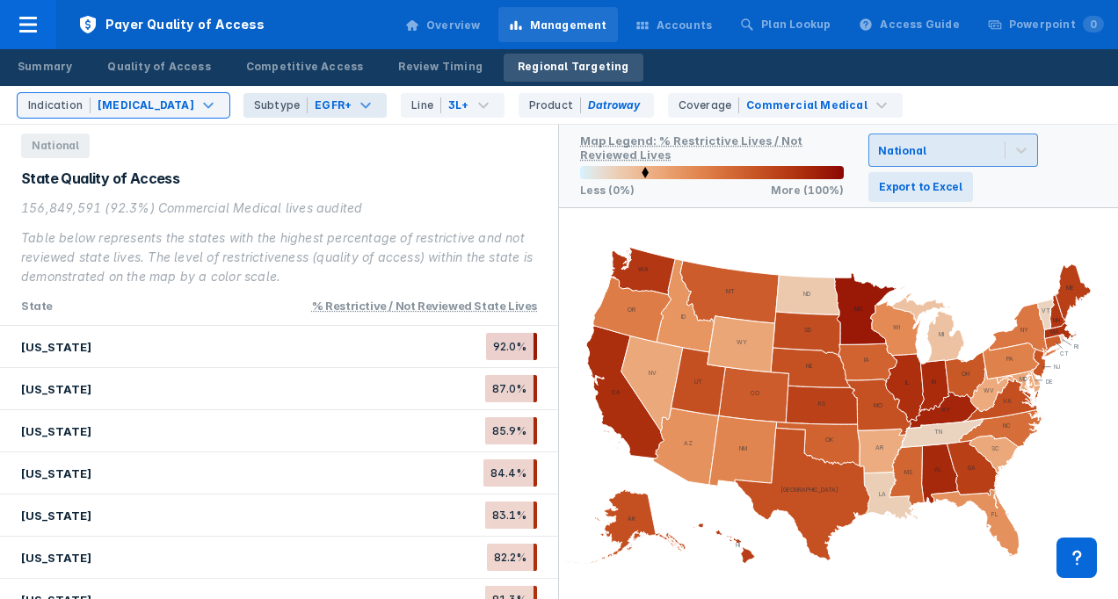
click at [898, 151] on div "National" at bounding box center [901, 150] width 47 height 13
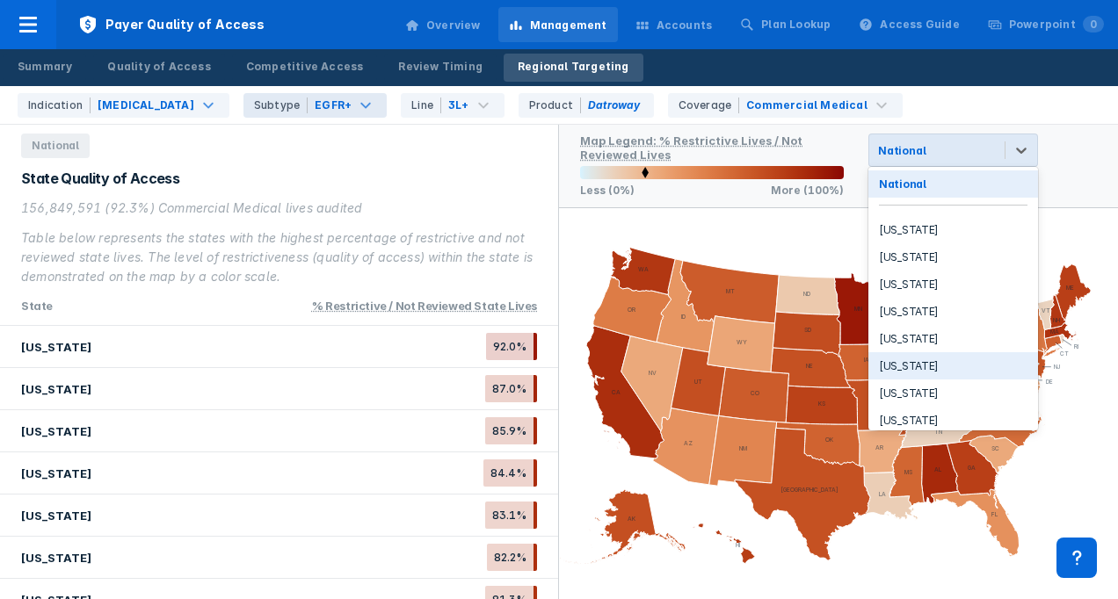
click at [891, 361] on div "[US_STATE]" at bounding box center [953, 365] width 170 height 27
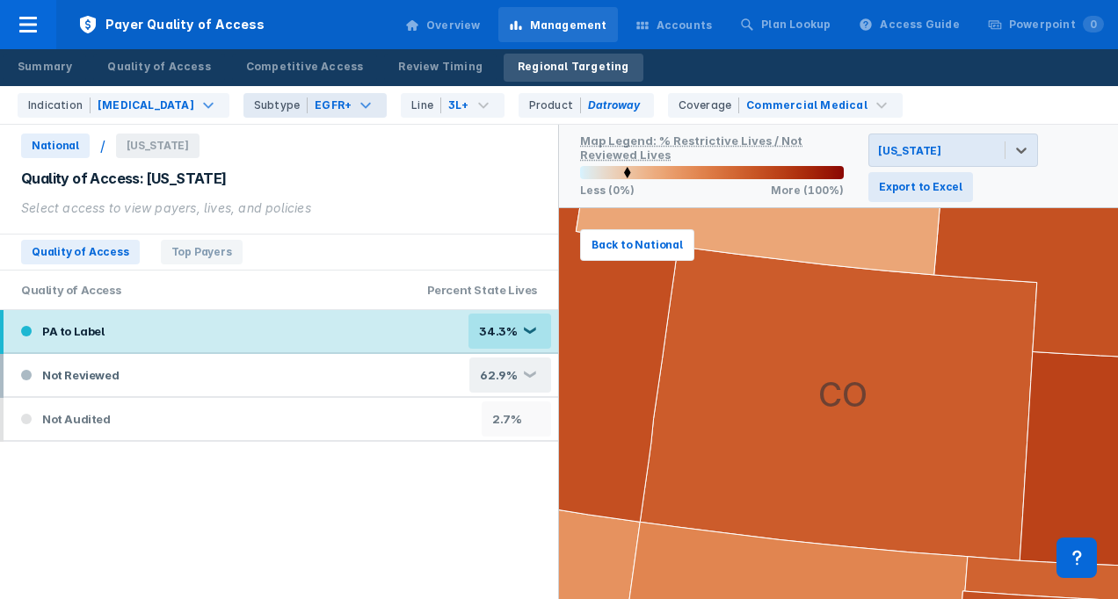
click at [536, 332] on div "❮" at bounding box center [529, 332] width 14 height 10
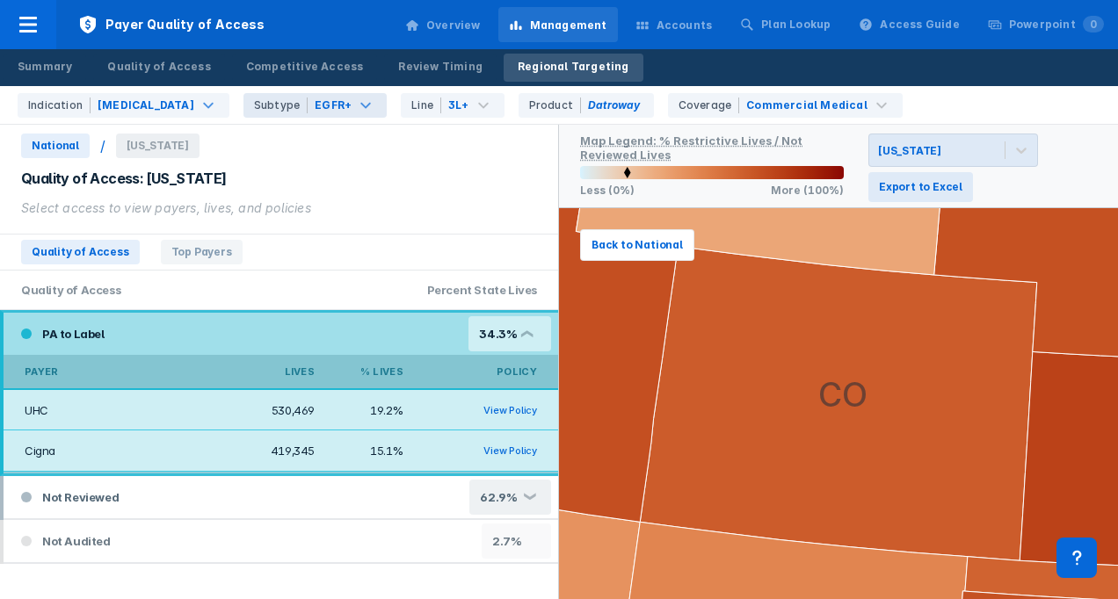
click at [282, 277] on div "Quality of Access Percent state Lives" at bounding box center [279, 291] width 558 height 40
click at [170, 251] on span "Top Payers" at bounding box center [202, 252] width 82 height 25
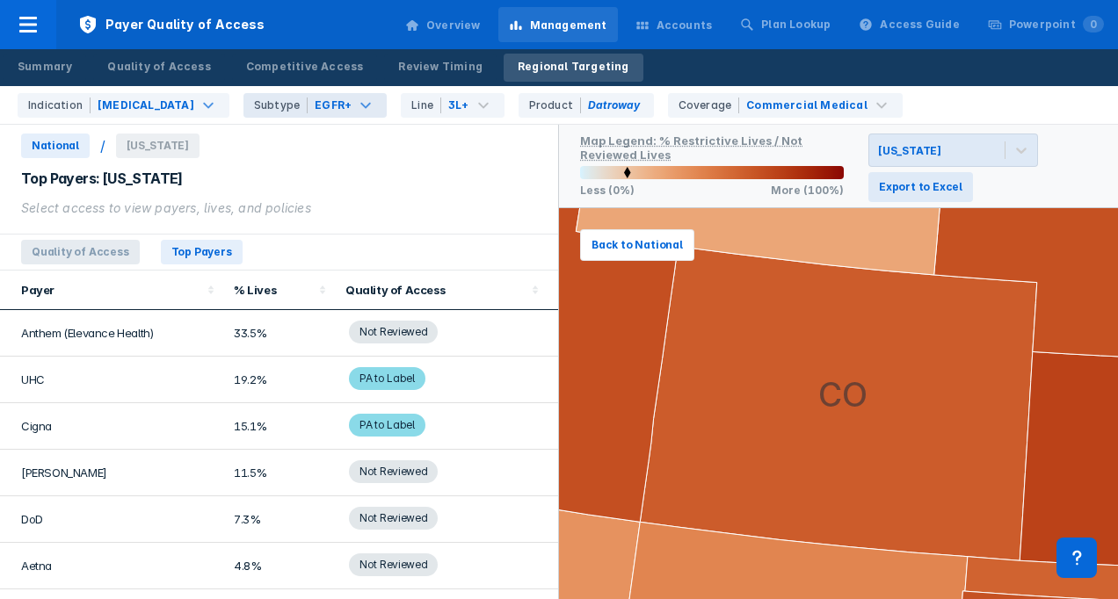
click at [66, 244] on span "Quality of Access" at bounding box center [80, 252] width 119 height 25
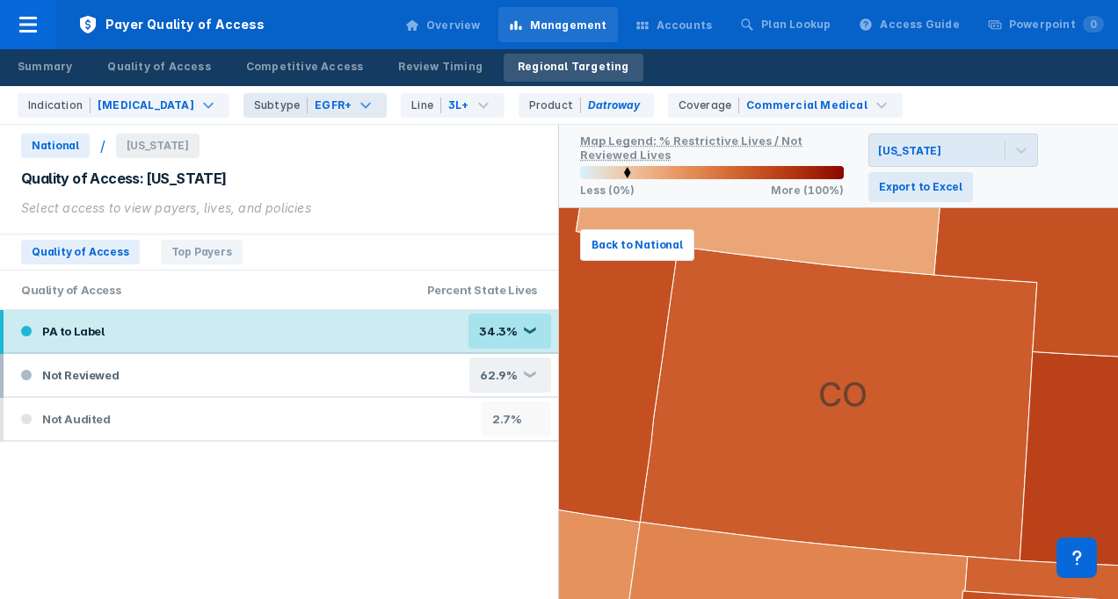
click at [391, 329] on div "PA to Label 34.3% ❮" at bounding box center [281, 331] width 554 height 42
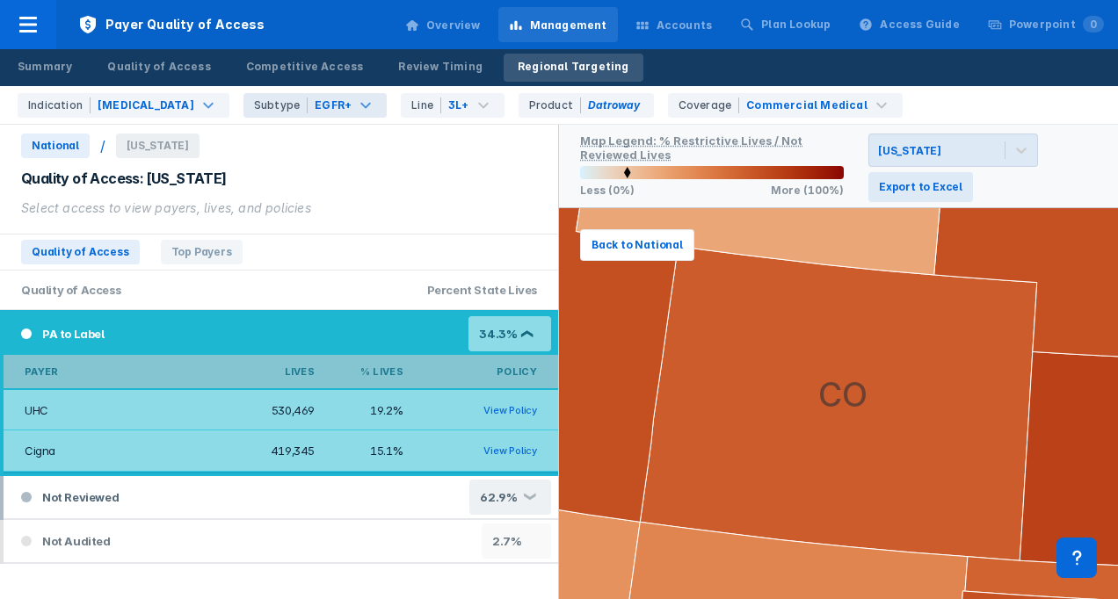
click at [511, 406] on link "View Policy" at bounding box center [510, 410] width 54 height 12
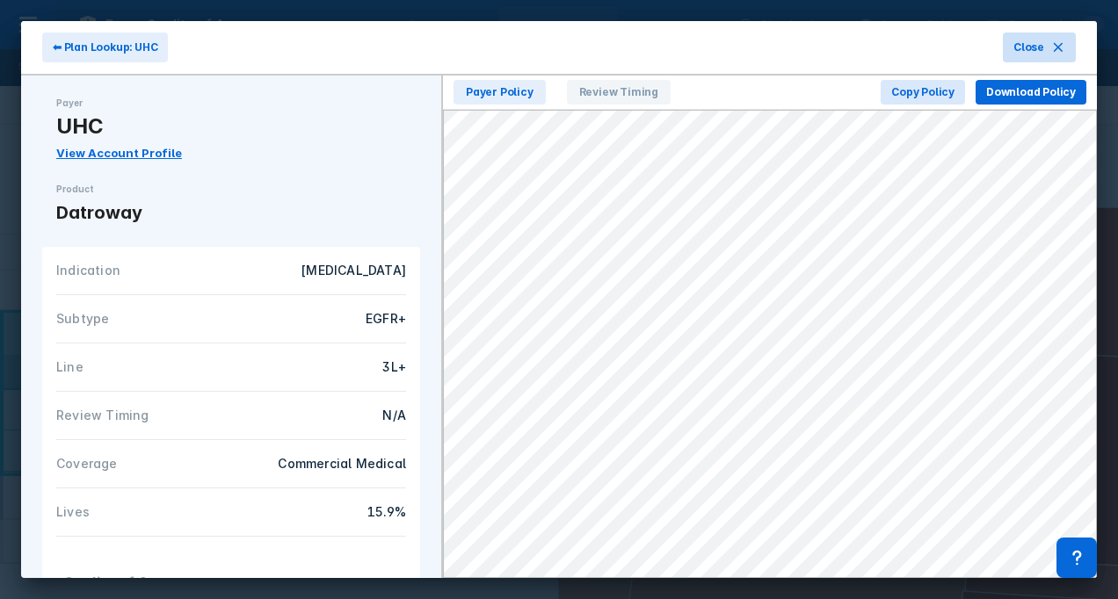
click at [1031, 44] on span "Close" at bounding box center [1028, 48] width 31 height 16
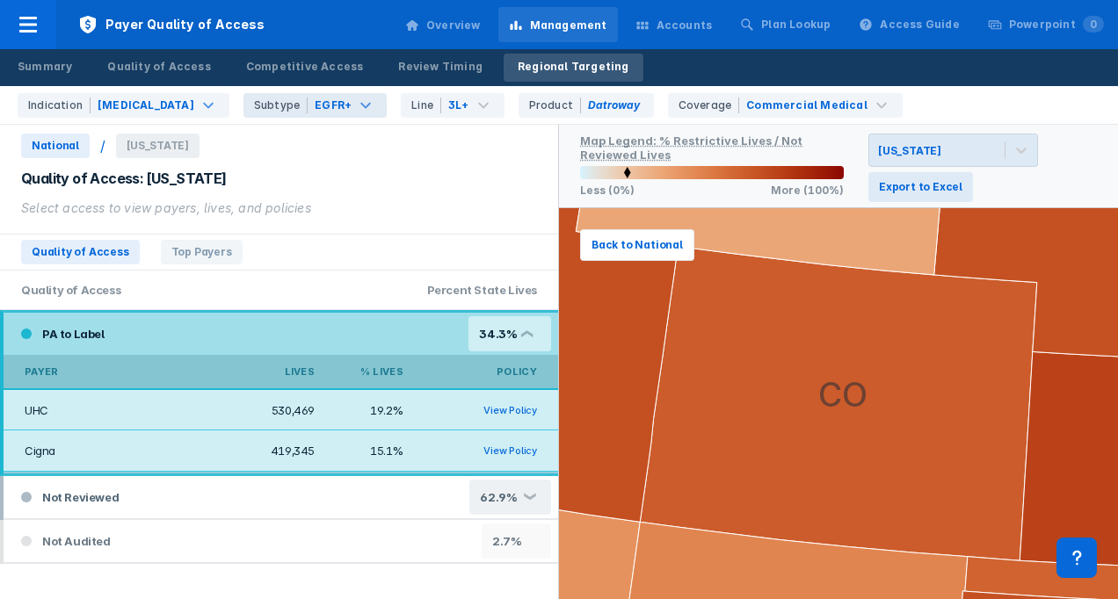
click at [680, 25] on div "Accounts" at bounding box center [684, 26] width 56 height 16
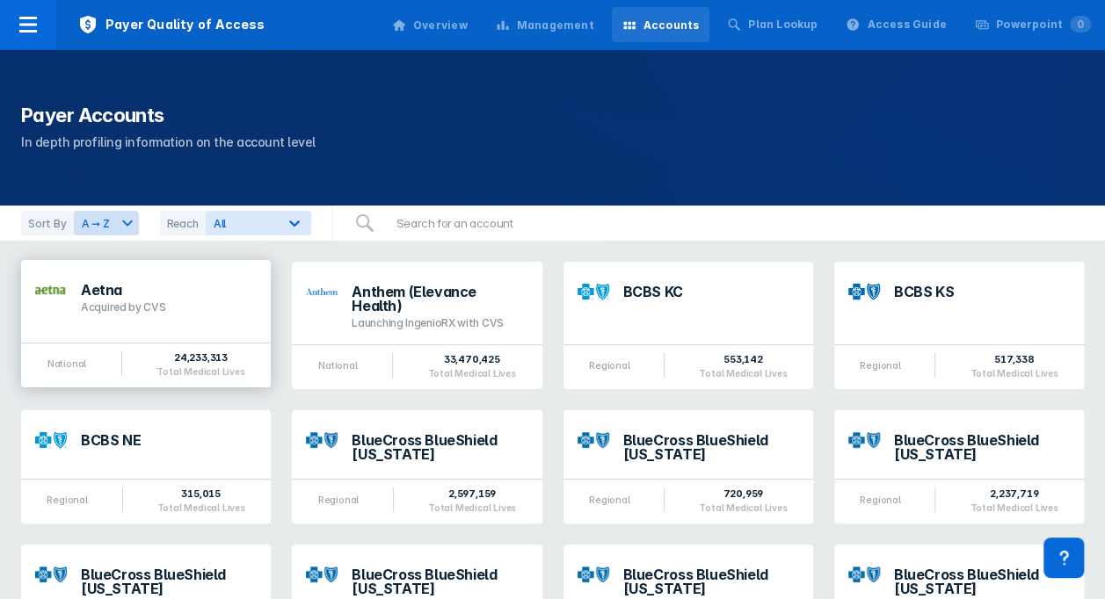
click at [221, 297] on div "Aetna Acquired by CVS" at bounding box center [169, 299] width 176 height 32
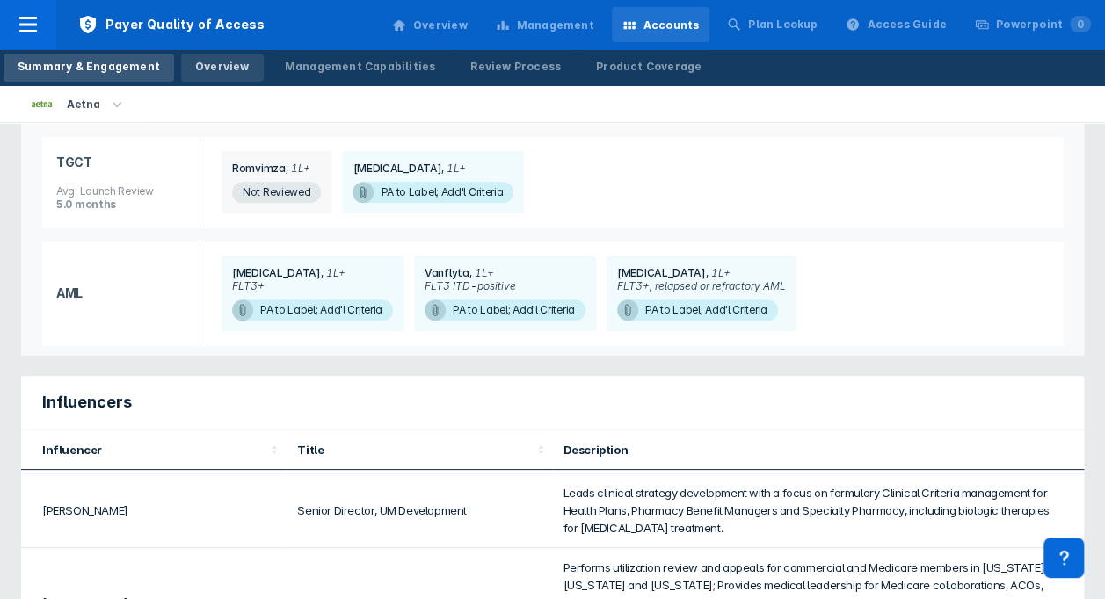
scroll to position [439, 0]
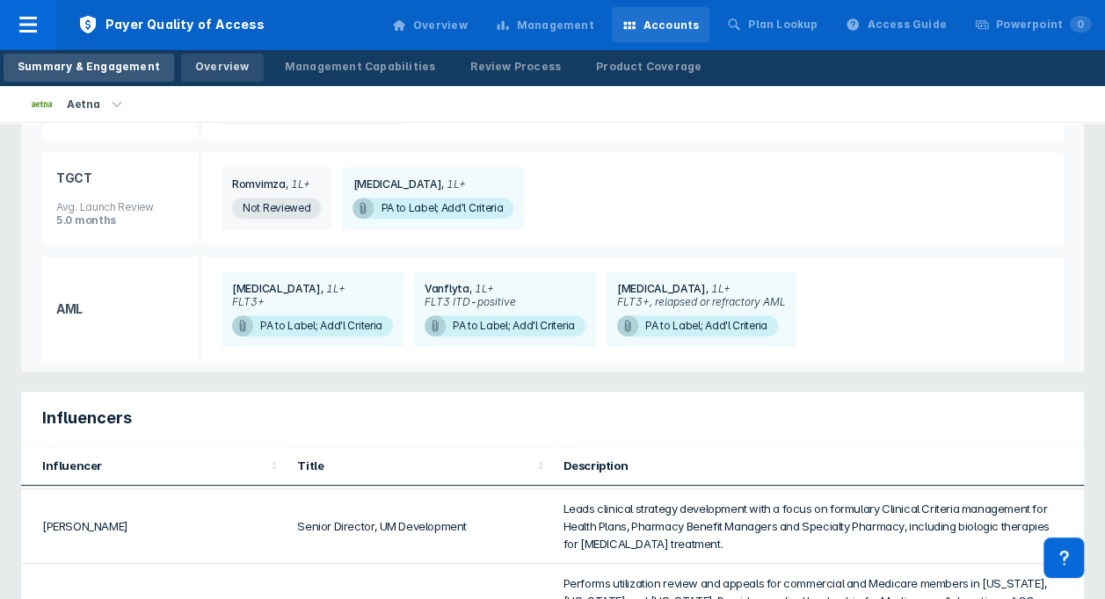
click at [207, 71] on div "Overview" at bounding box center [222, 67] width 54 height 16
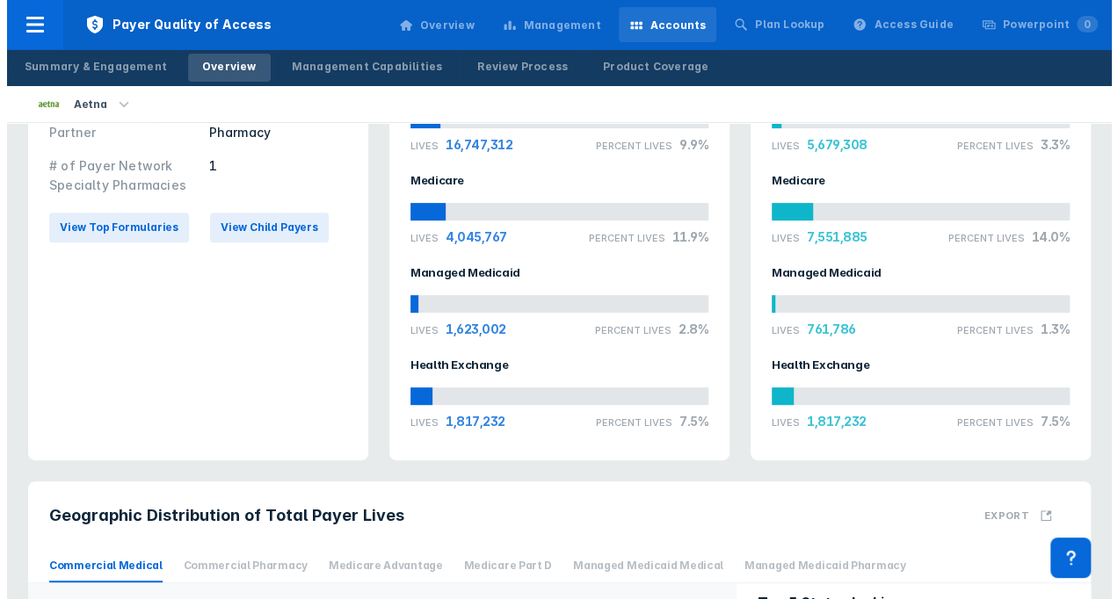
scroll to position [192, 0]
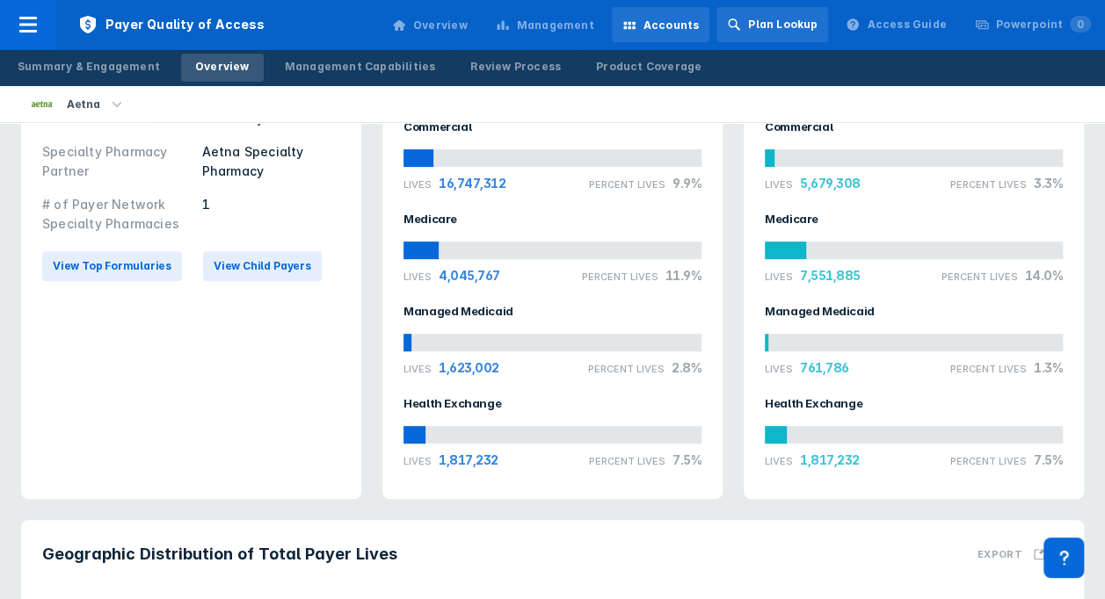
click at [741, 25] on icon at bounding box center [734, 25] width 14 height 14
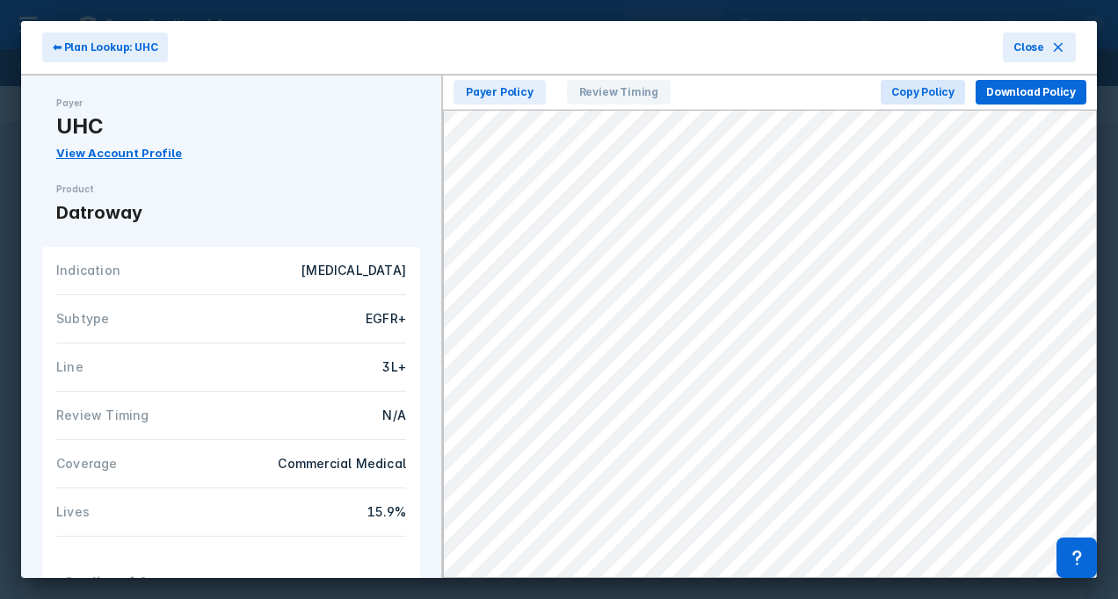
drag, startPoint x: 68, startPoint y: 41, endPoint x: 58, endPoint y: 41, distance: 9.7
click at [67, 41] on span "⬅ Plan Lookup: UHC" at bounding box center [105, 48] width 105 height 16
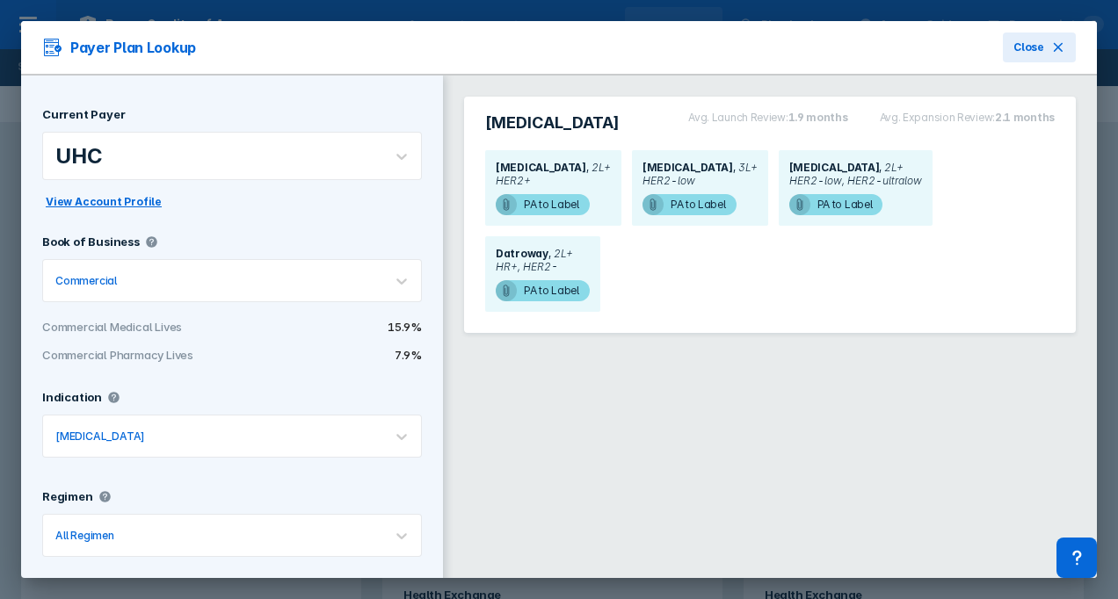
click at [351, 156] on div at bounding box center [237, 156] width 264 height 17
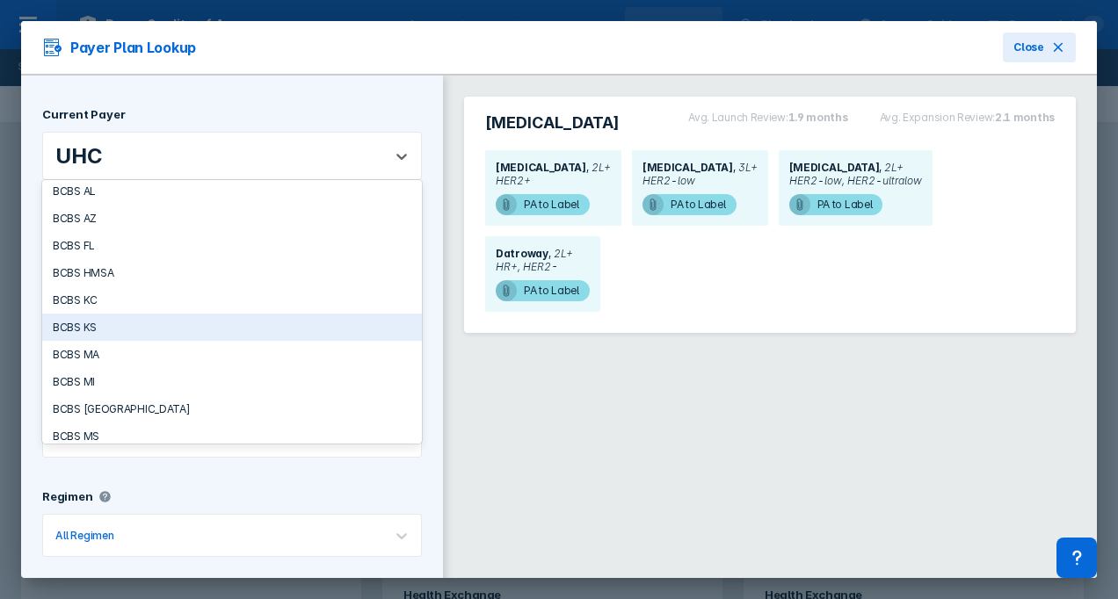
scroll to position [88, 0]
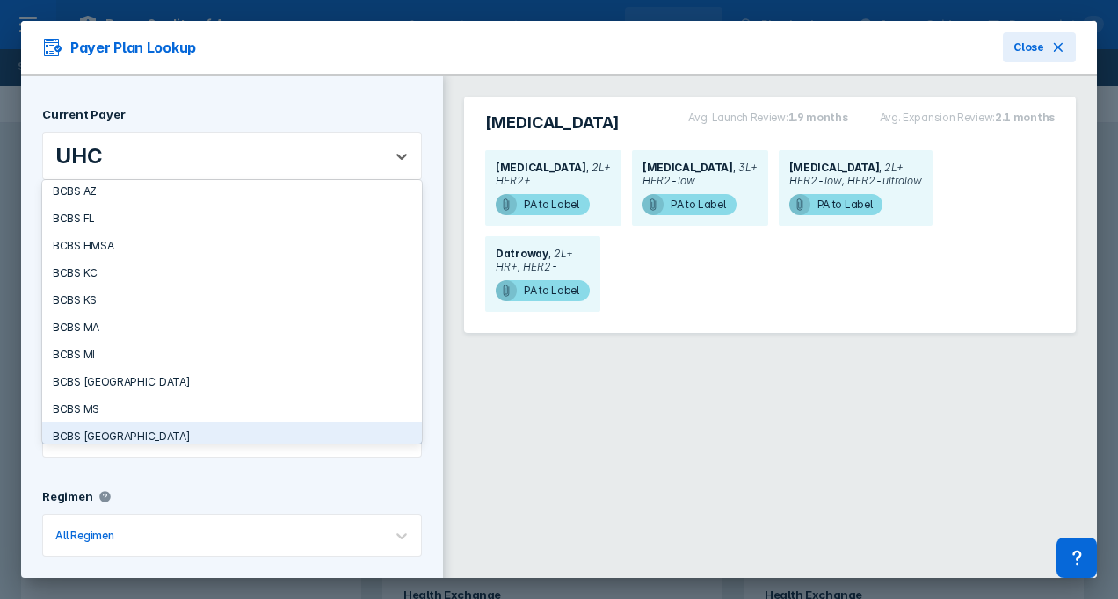
click at [120, 423] on div "BCBS [GEOGRAPHIC_DATA]" at bounding box center [232, 436] width 380 height 27
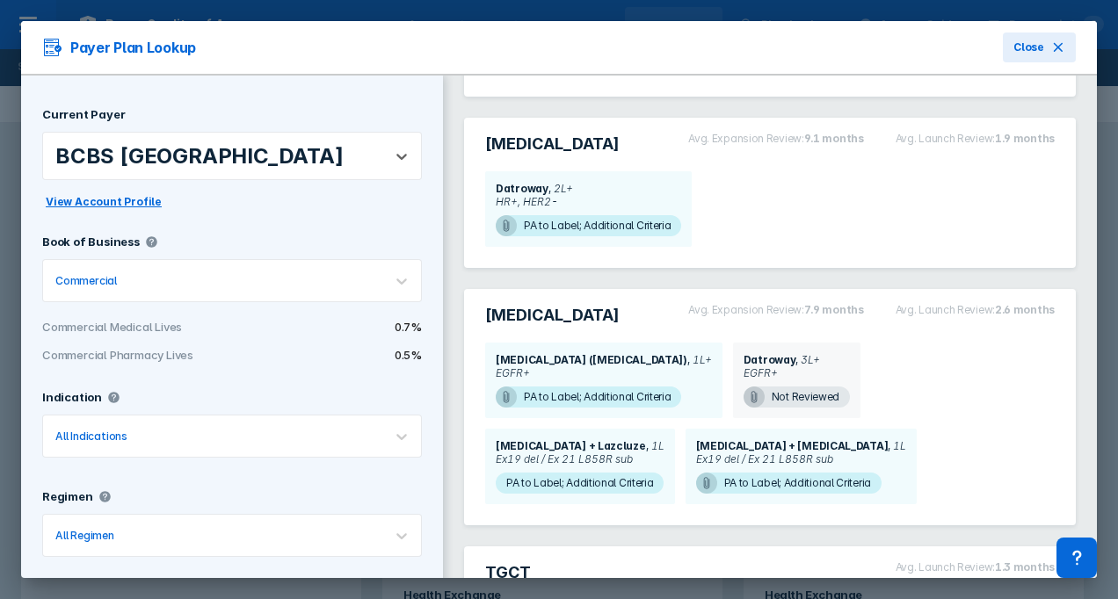
scroll to position [264, 0]
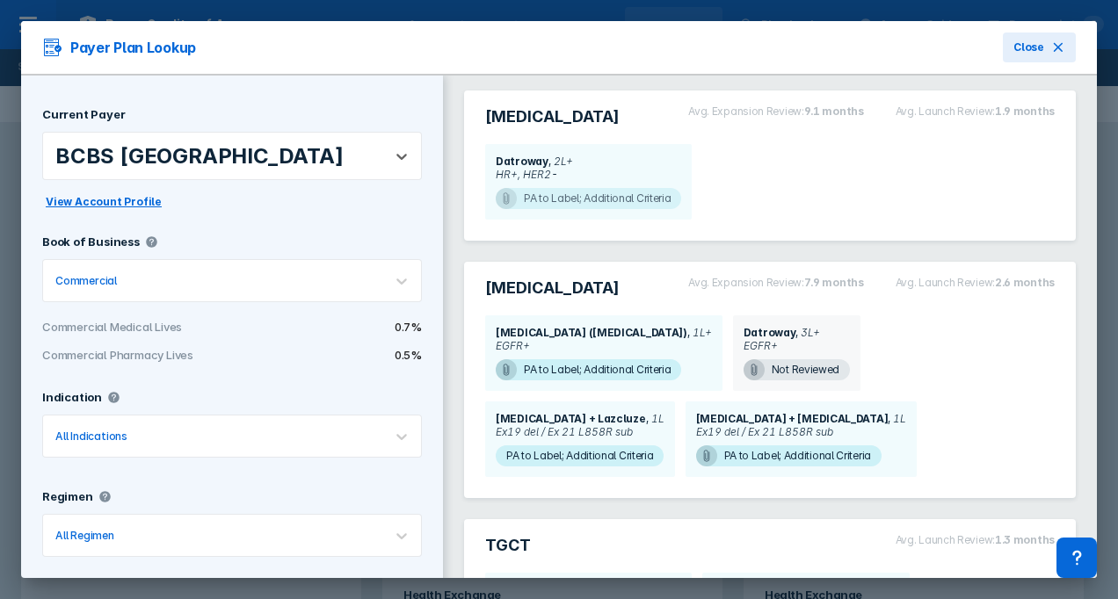
click at [531, 194] on span "PA to Label; Additional Criteria" at bounding box center [588, 198] width 185 height 21
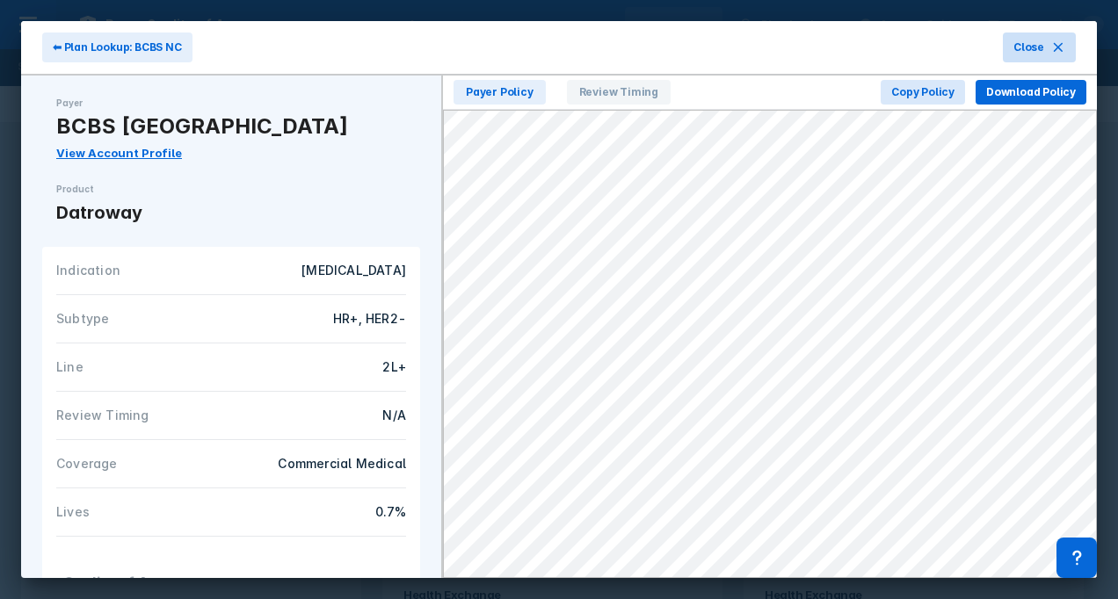
click at [1025, 47] on span "Close" at bounding box center [1028, 48] width 31 height 16
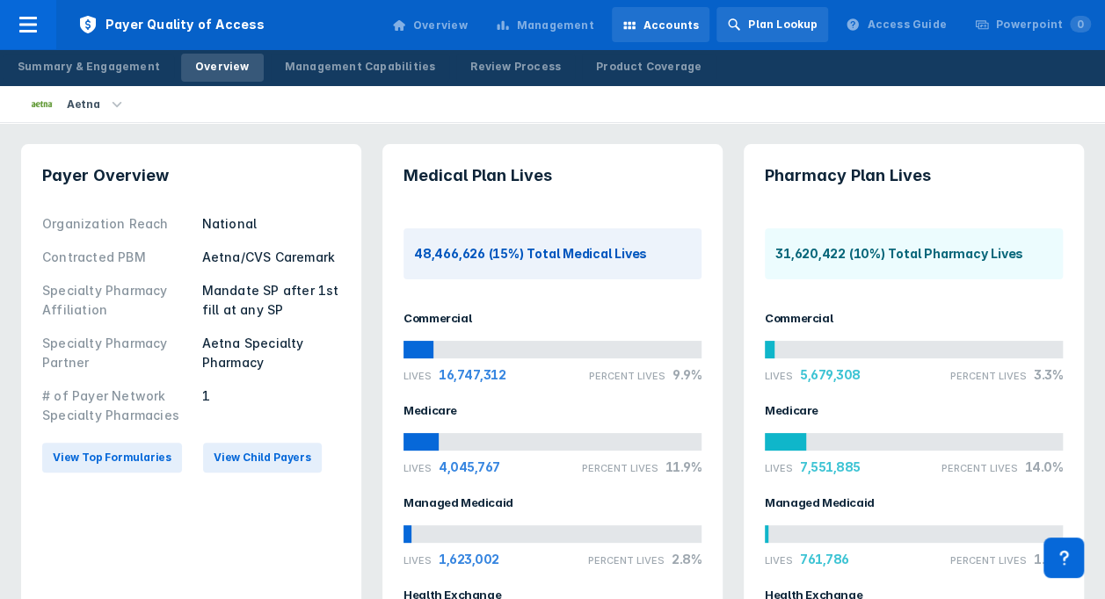
click at [778, 14] on div "Plan Lookup" at bounding box center [772, 24] width 112 height 35
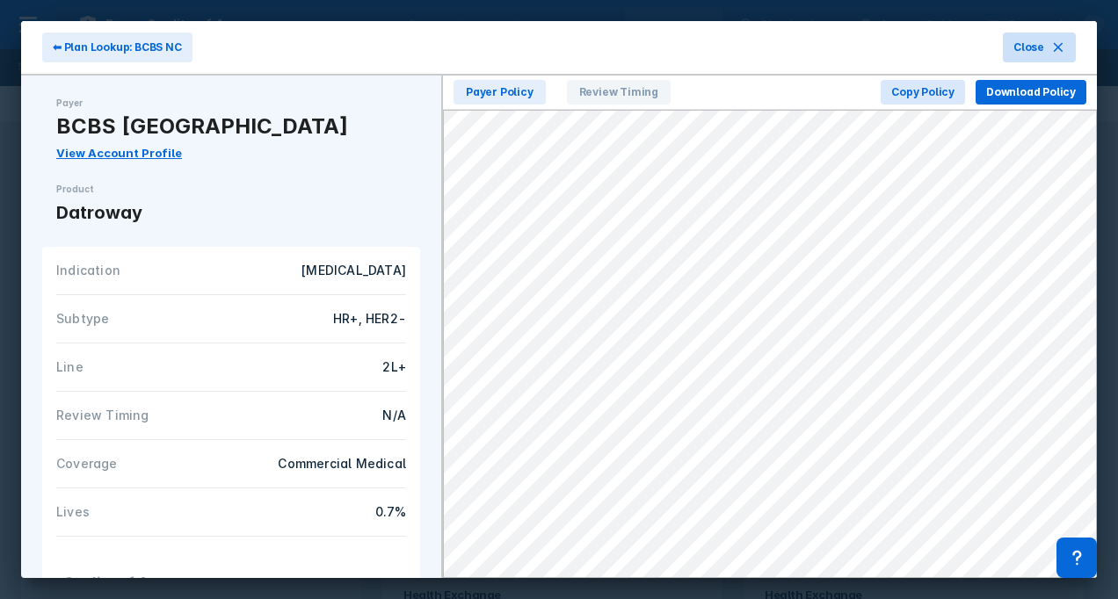
click at [1032, 45] on span "Close" at bounding box center [1028, 48] width 31 height 16
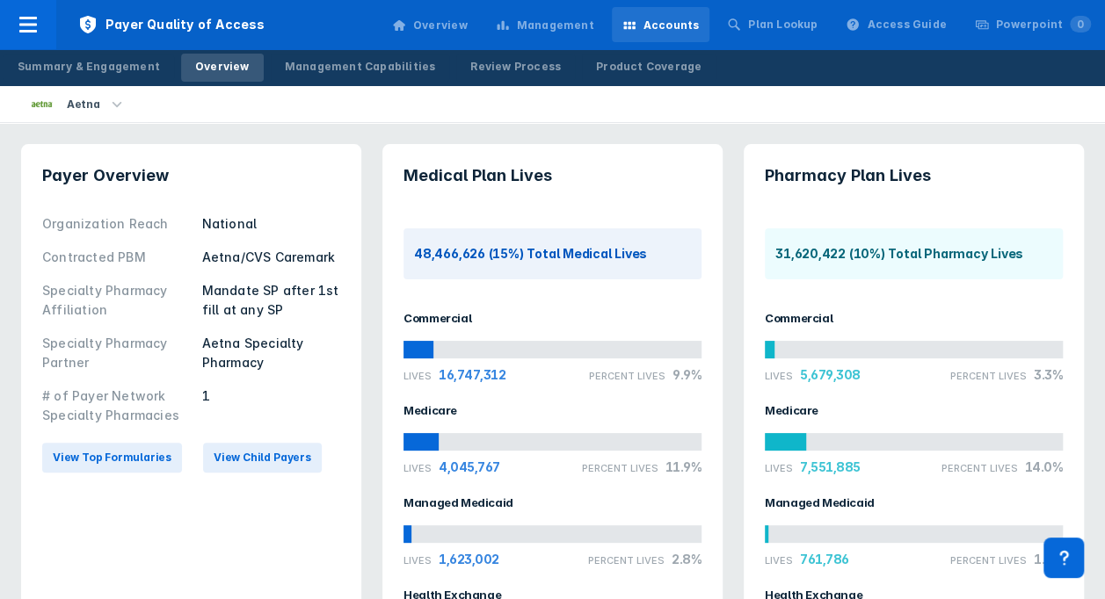
click at [459, 24] on div "Overview" at bounding box center [440, 26] width 54 height 16
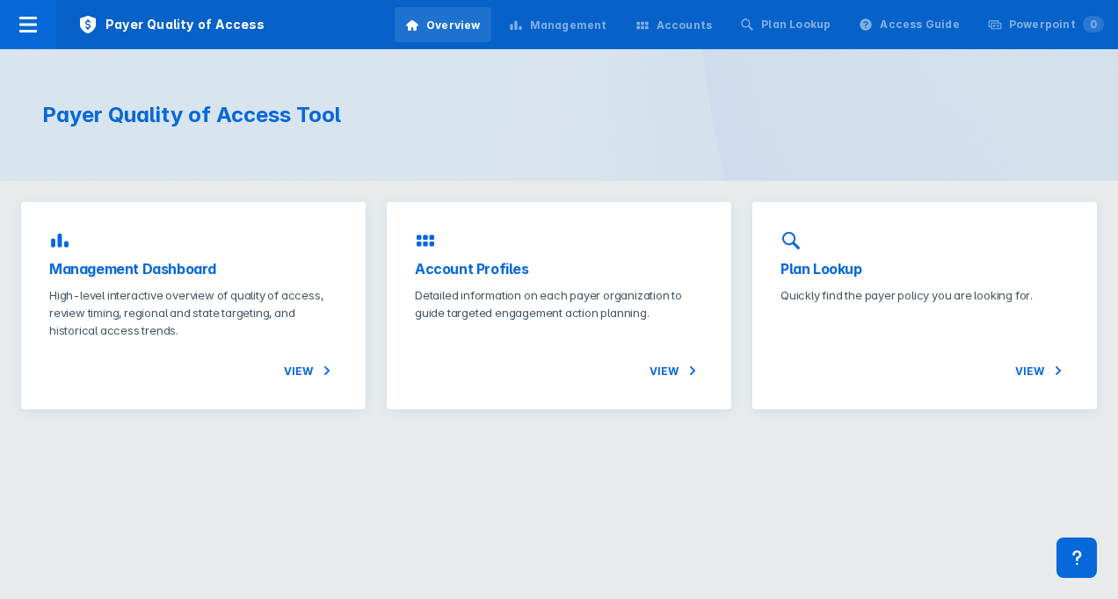
click at [564, 23] on div "Management" at bounding box center [568, 26] width 77 height 16
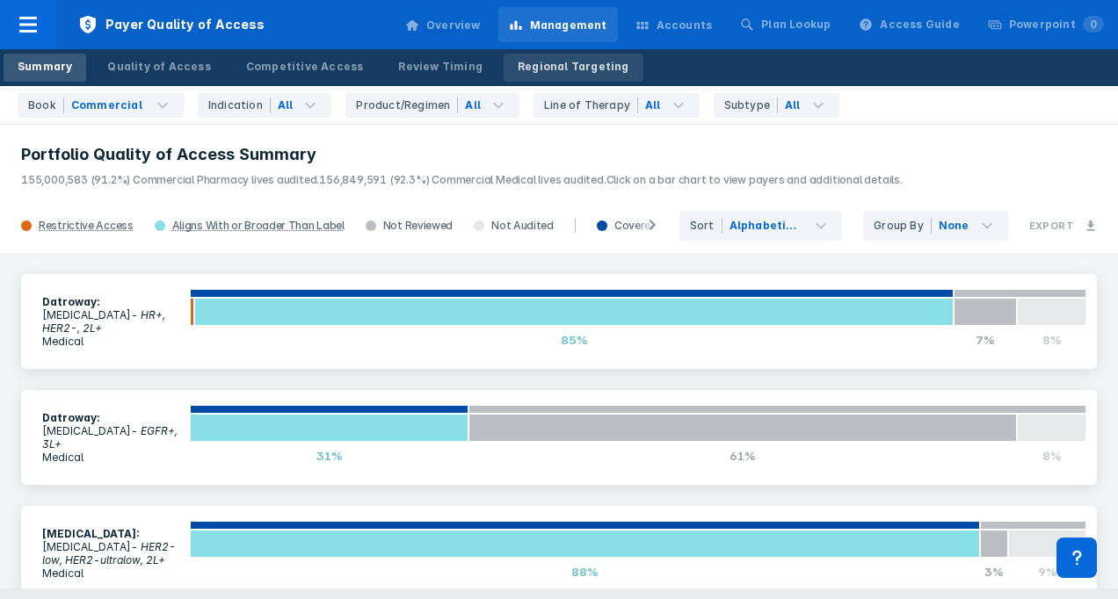
click at [518, 74] on div "Regional Targeting" at bounding box center [574, 67] width 112 height 16
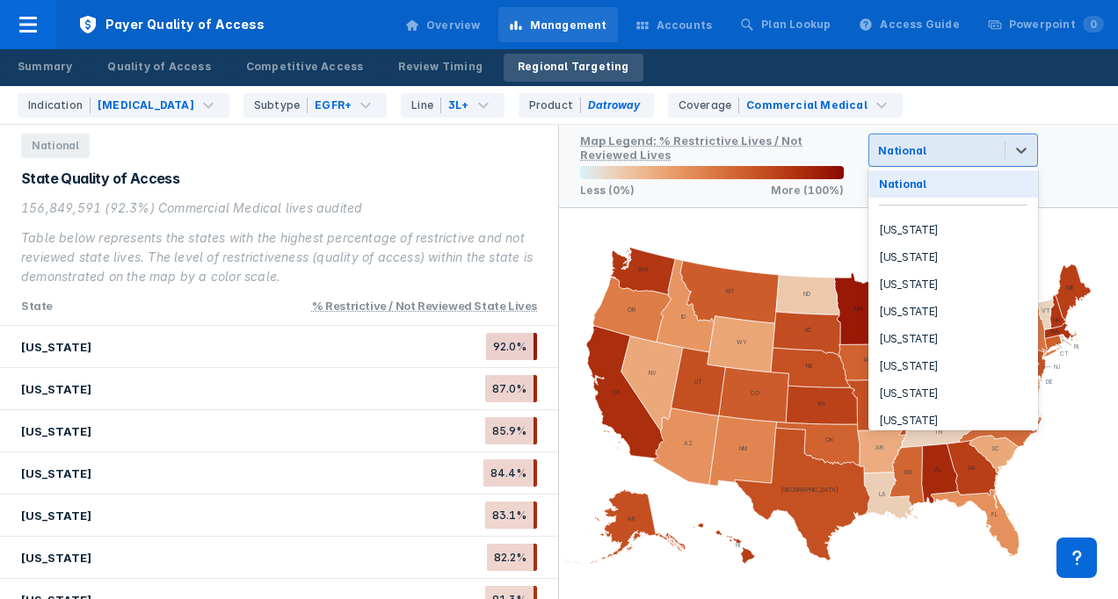
click at [887, 153] on div "National" at bounding box center [901, 150] width 47 height 13
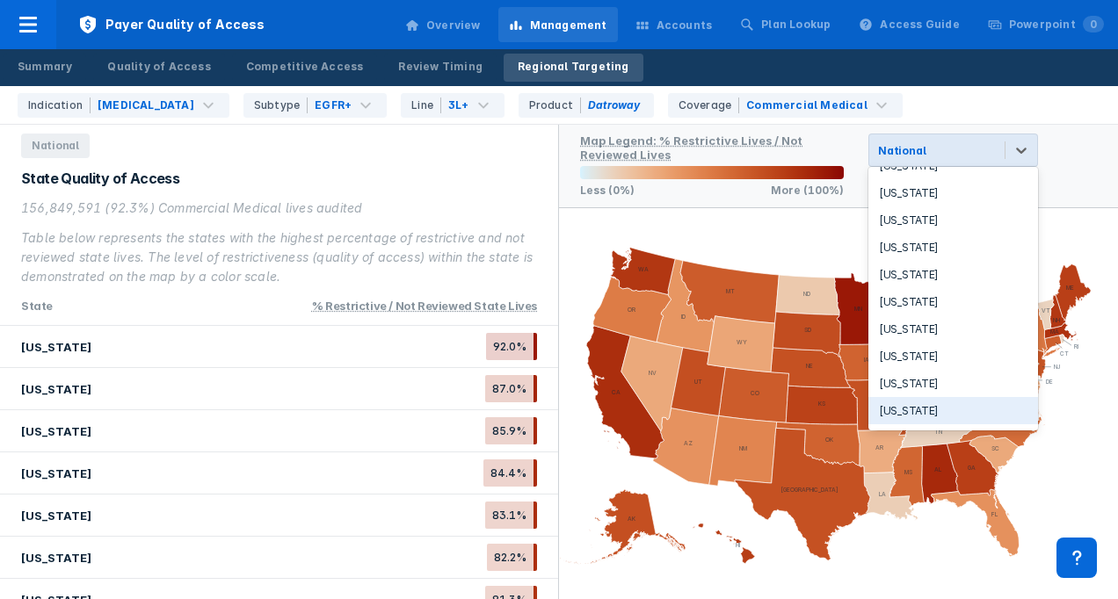
scroll to position [615, 0]
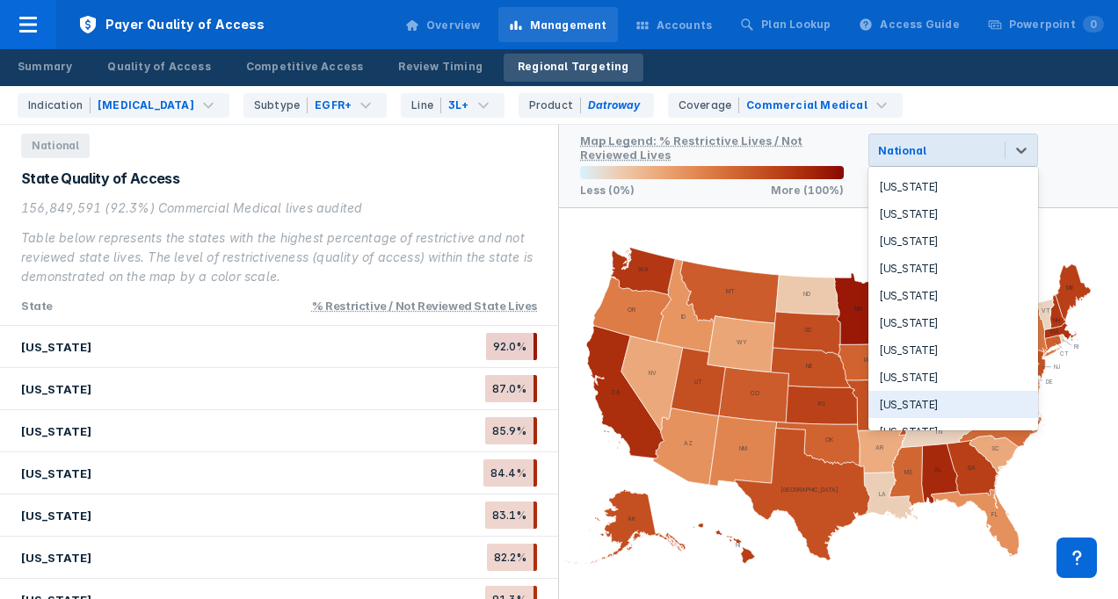
click at [900, 391] on div "[US_STATE]" at bounding box center [953, 404] width 170 height 27
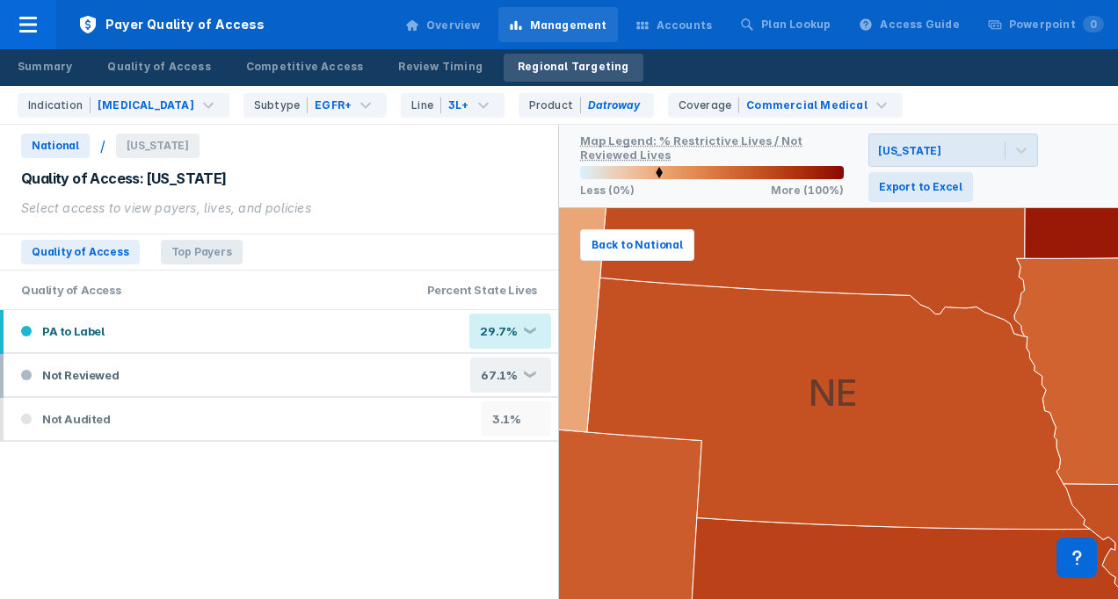
click at [172, 252] on span "Top Payers" at bounding box center [202, 252] width 82 height 25
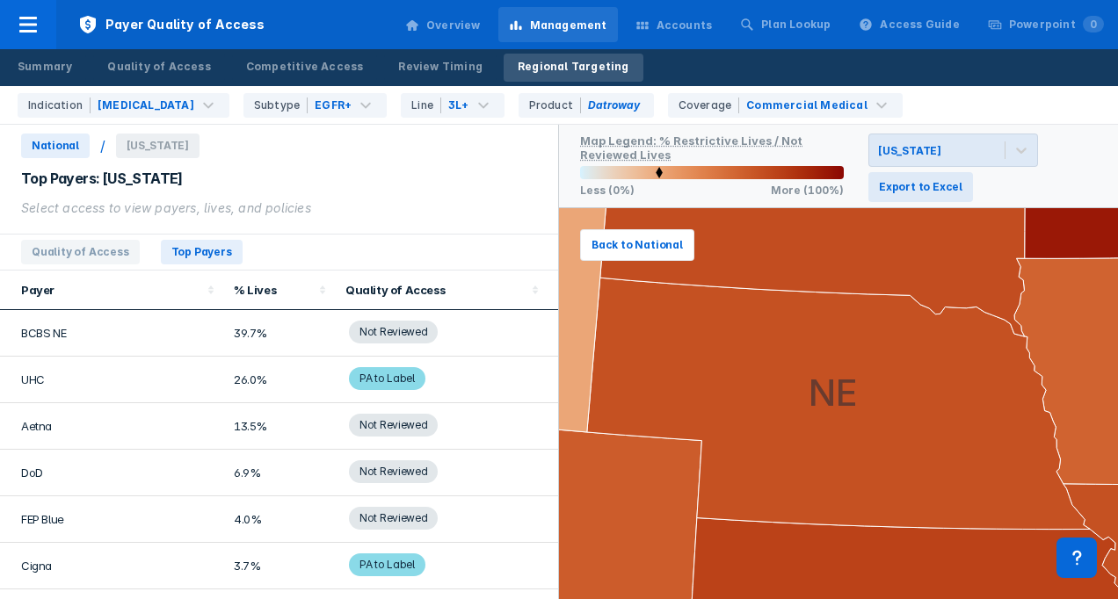
scroll to position [0, 0]
click at [67, 69] on div "Summary" at bounding box center [45, 67] width 54 height 16
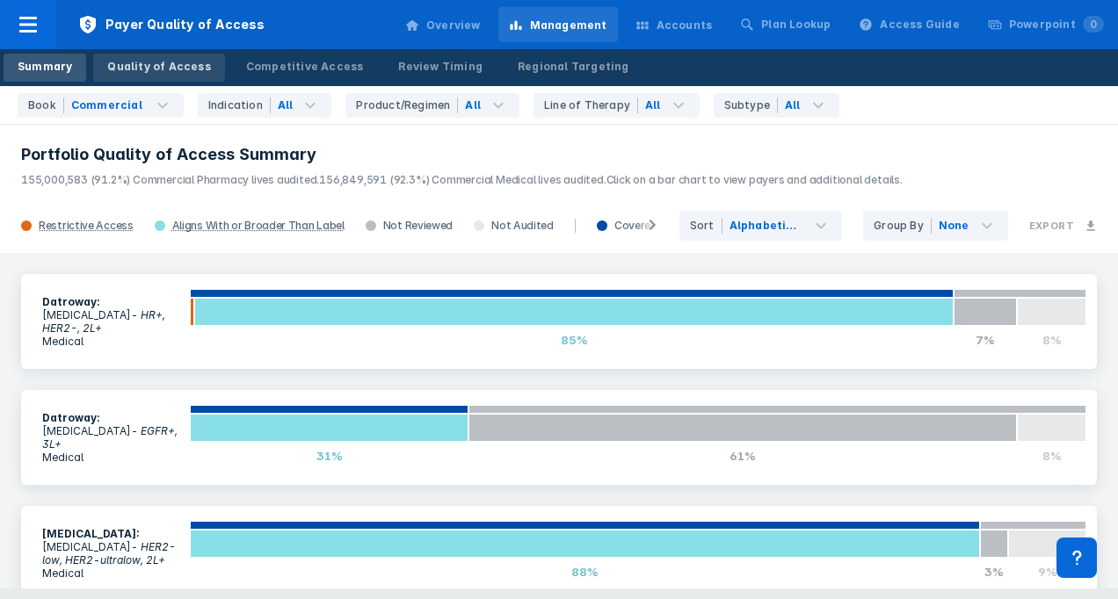
click at [160, 69] on div "Quality of Access" at bounding box center [158, 67] width 103 height 16
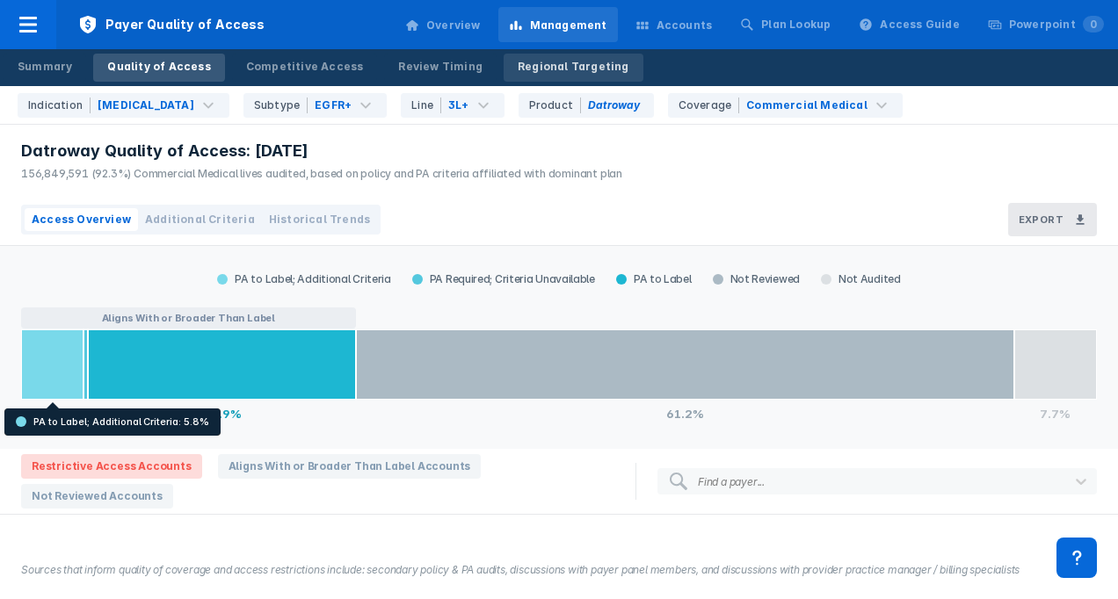
click at [530, 68] on div "Regional Targeting" at bounding box center [574, 67] width 112 height 16
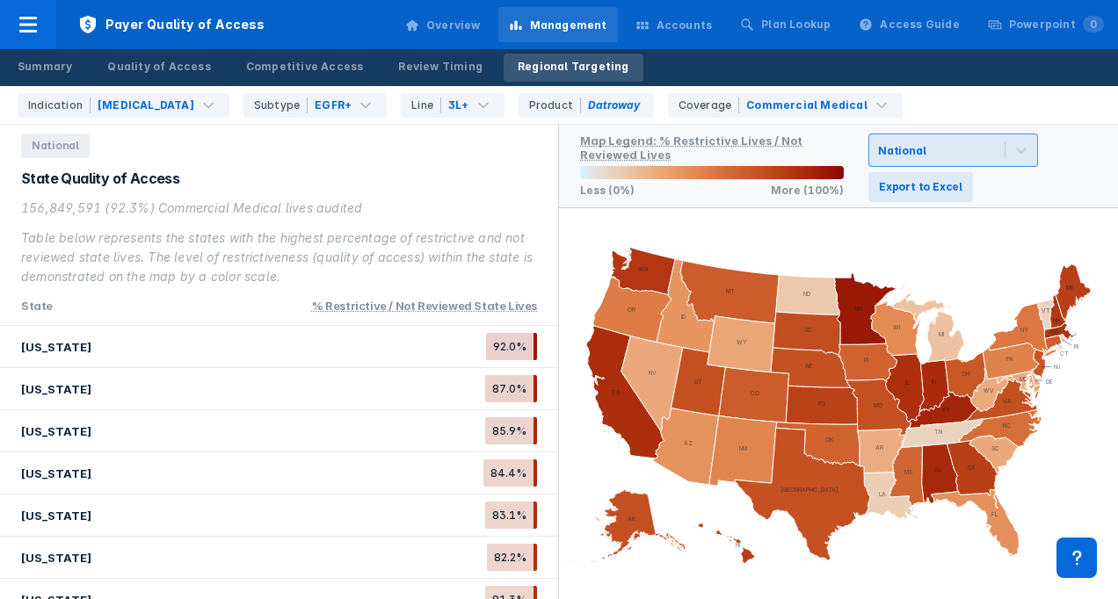
click at [916, 144] on div "National" at bounding box center [901, 150] width 47 height 13
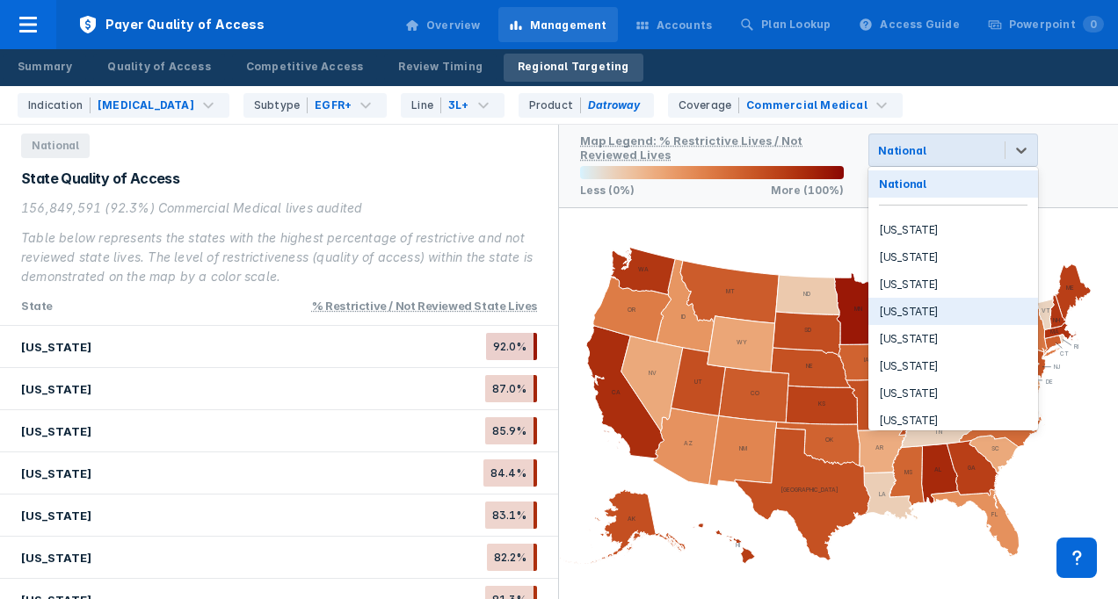
click at [891, 313] on div "[US_STATE]" at bounding box center [953, 311] width 170 height 27
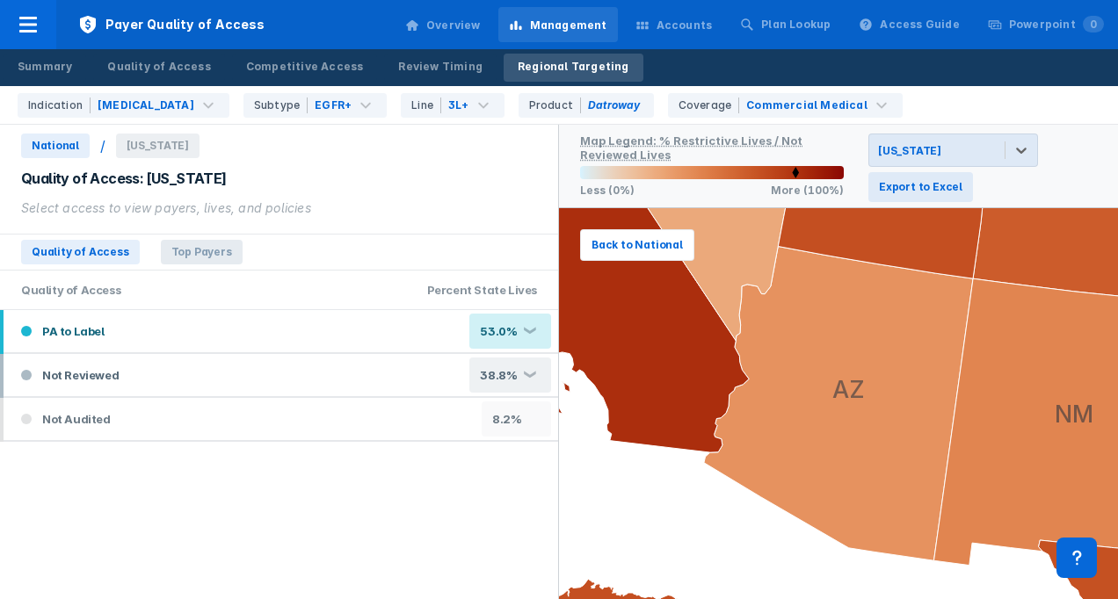
click at [185, 255] on span "Top Payers" at bounding box center [202, 252] width 82 height 25
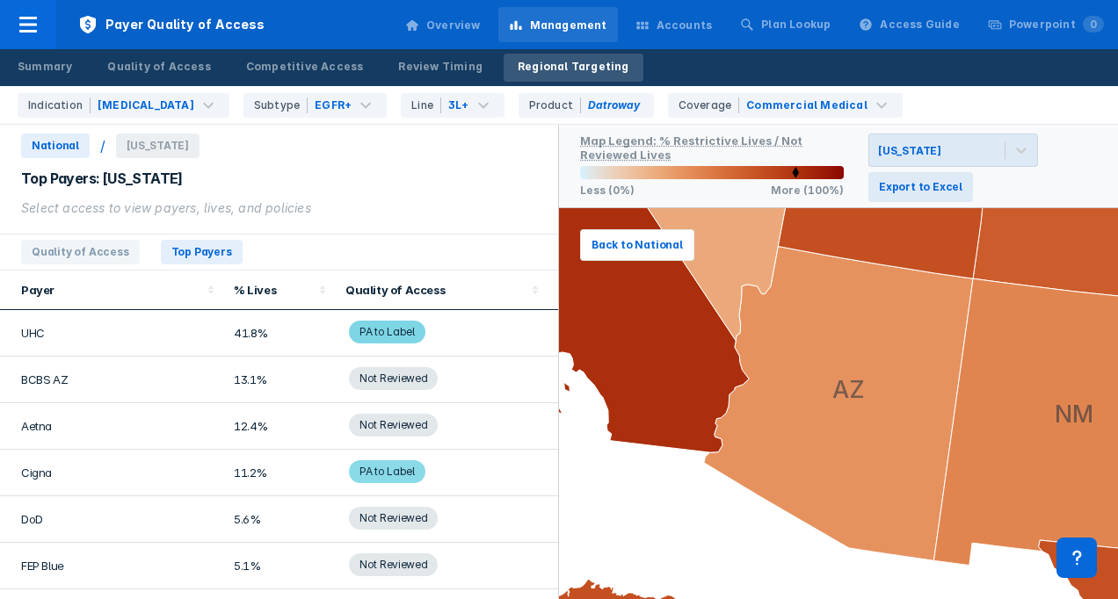
click at [366, 331] on span "PA to Label" at bounding box center [387, 332] width 76 height 23
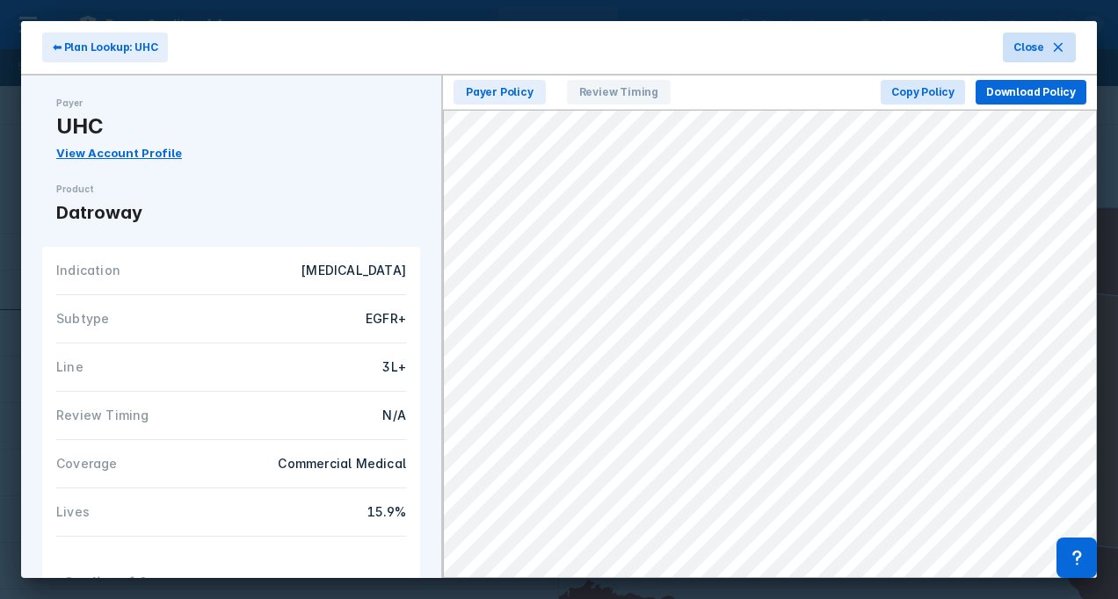
click at [1059, 49] on icon at bounding box center [1058, 47] width 14 height 14
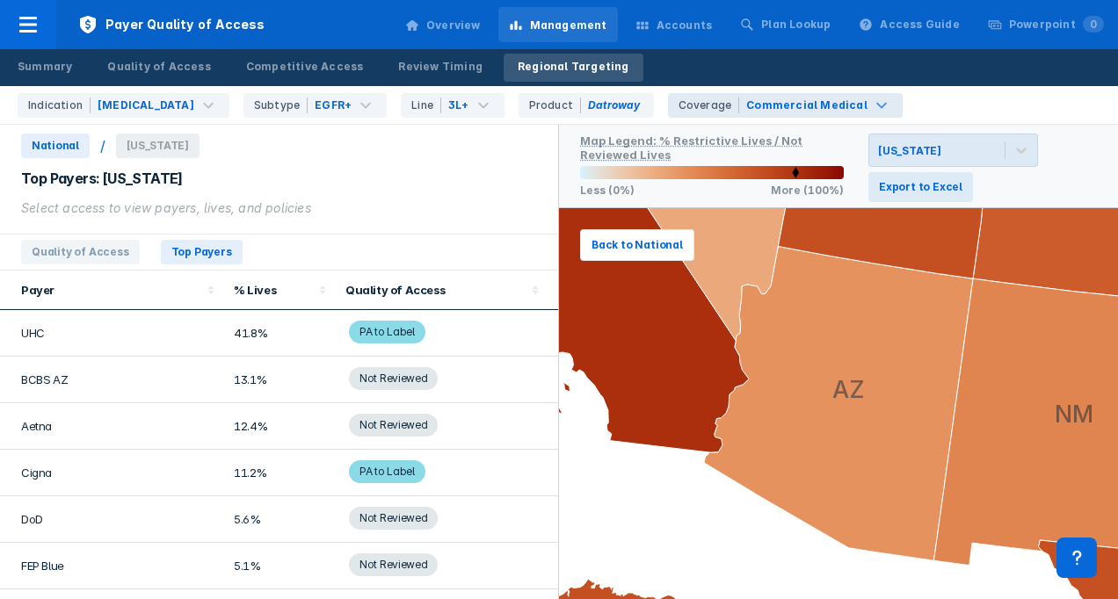
click at [678, 109] on div "Coverage" at bounding box center [709, 106] width 62 height 16
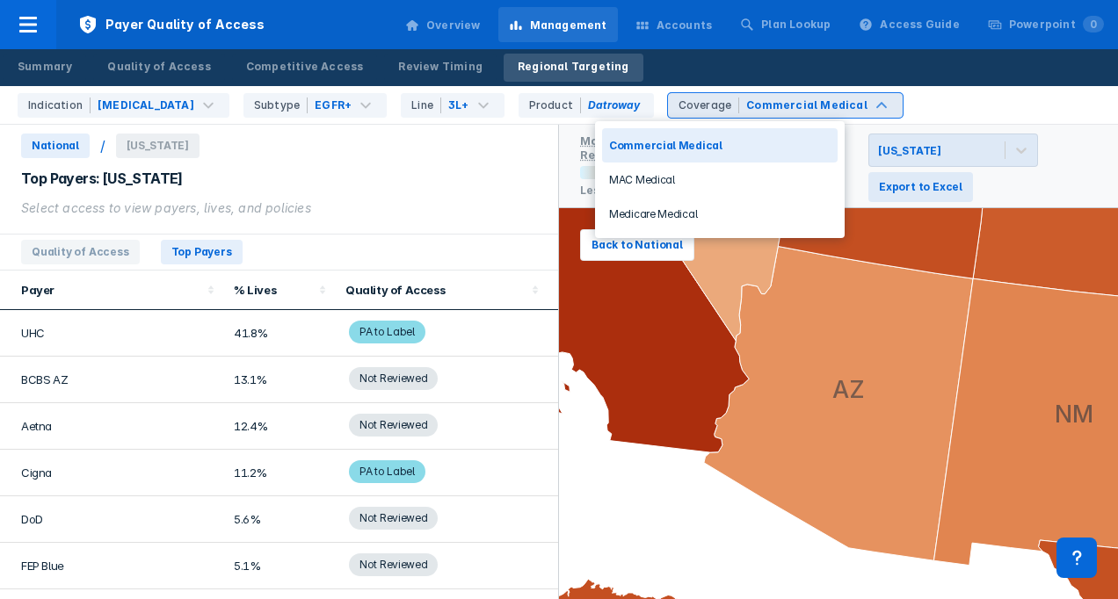
click at [678, 106] on div "Coverage" at bounding box center [709, 106] width 62 height 16
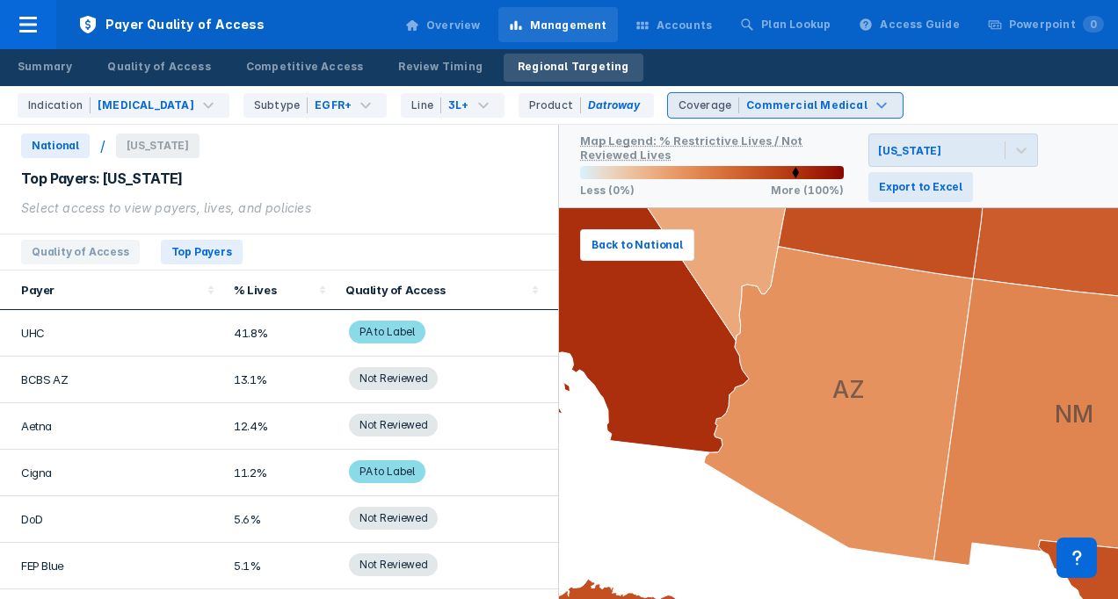
click at [746, 107] on div "Commercial Medical" at bounding box center [806, 106] width 121 height 16
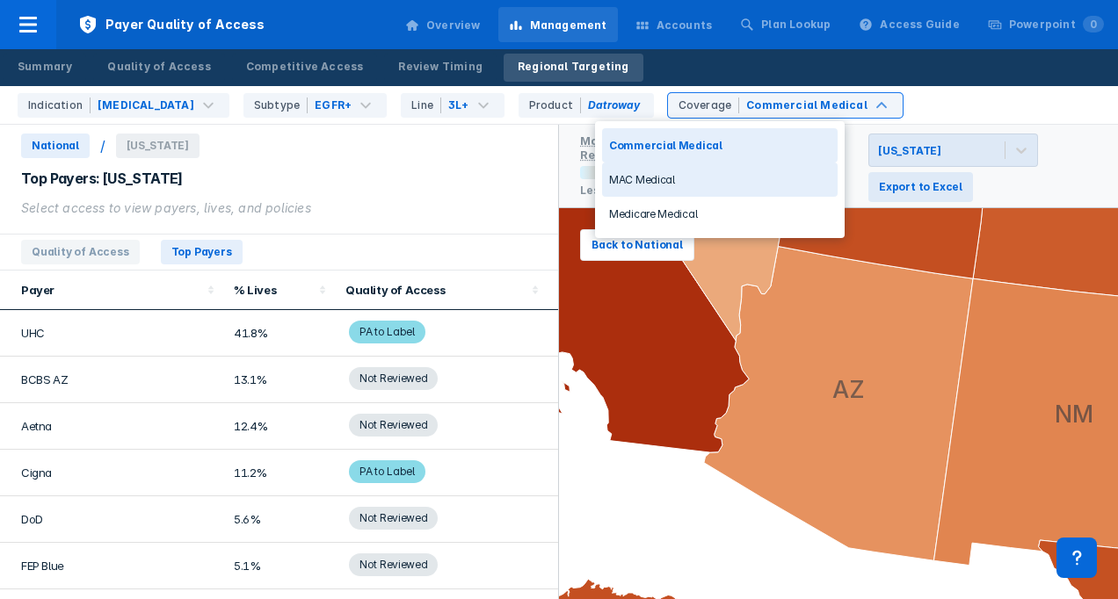
click at [481, 181] on div "Top Payers: [US_STATE]" at bounding box center [279, 178] width 516 height 19
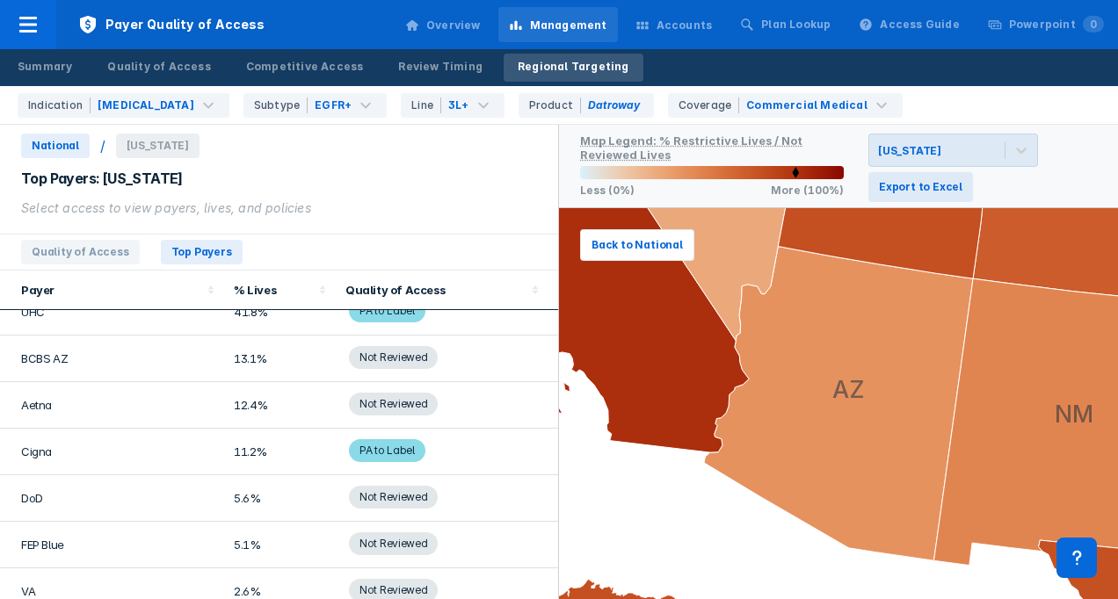
scroll to position [33, 0]
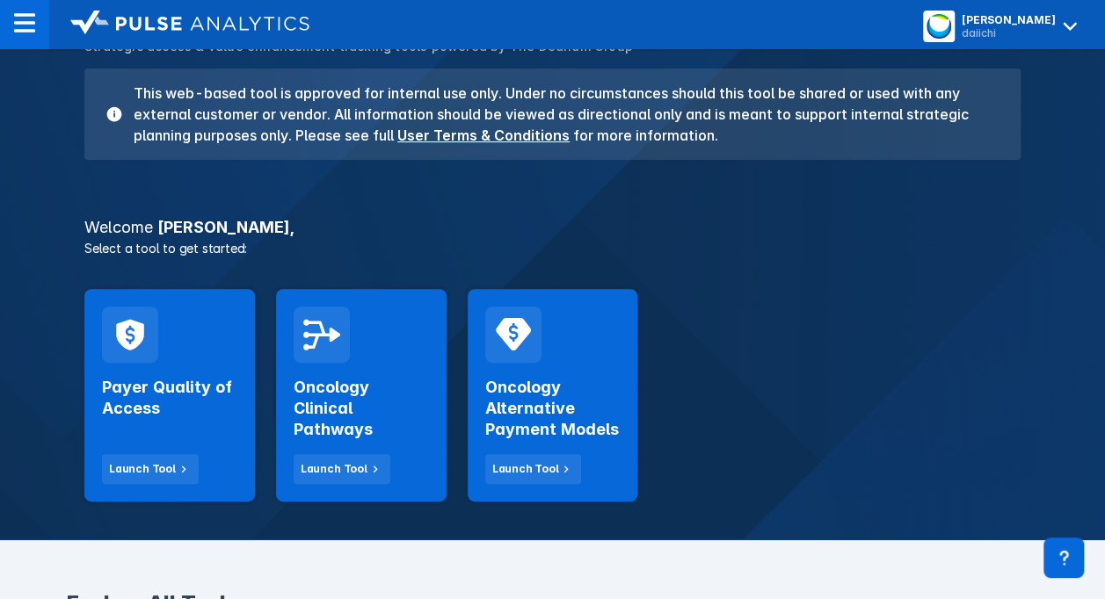
scroll to position [176, 0]
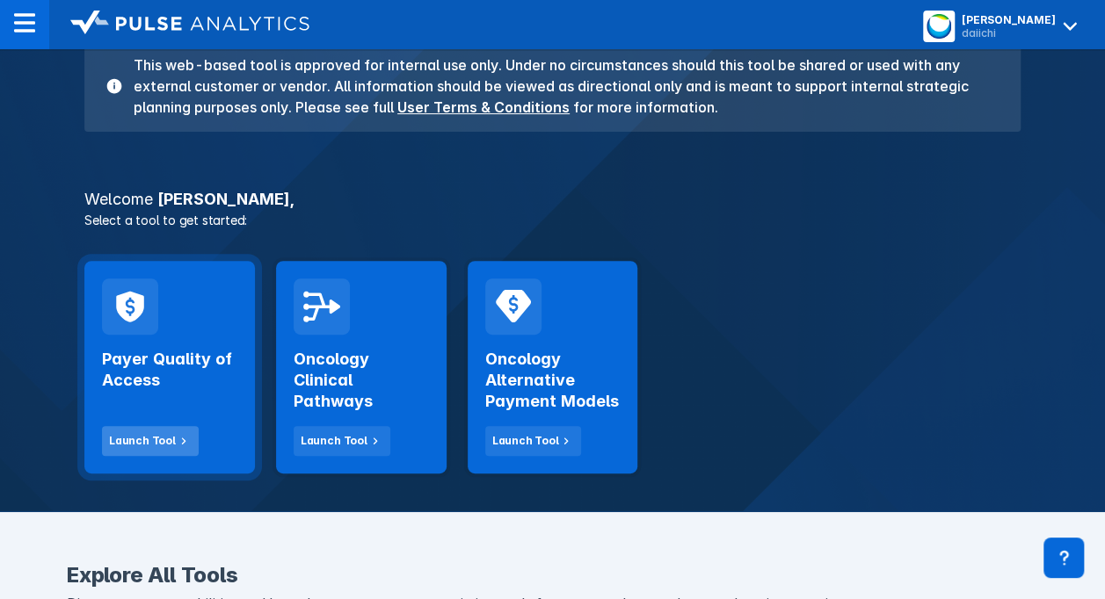
click at [153, 444] on div "Launch Tool" at bounding box center [142, 441] width 67 height 16
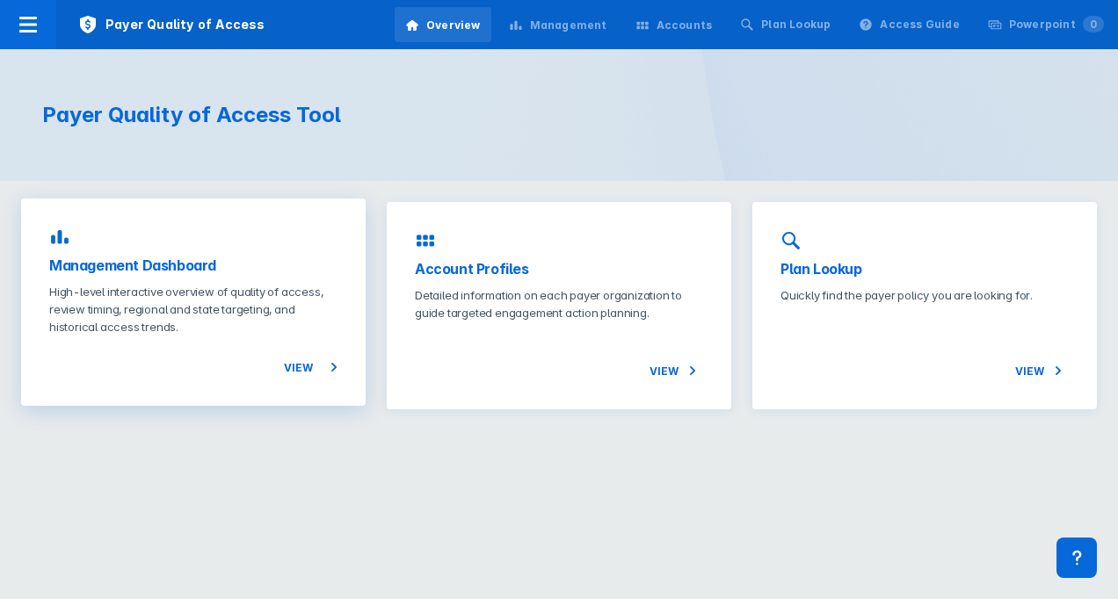
click at [297, 368] on span "View" at bounding box center [311, 367] width 54 height 21
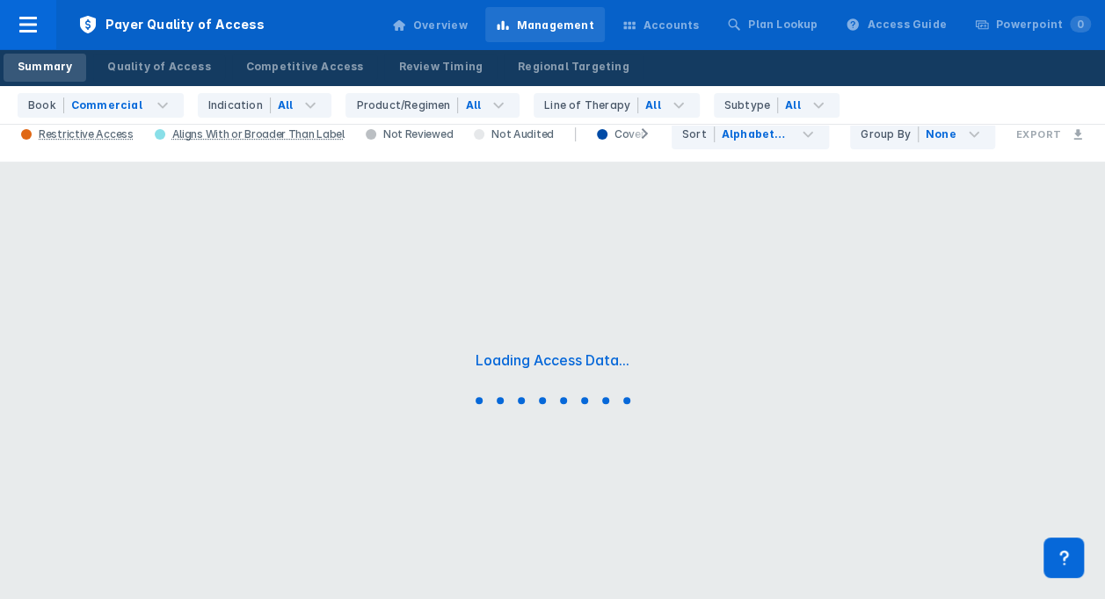
scroll to position [93, 0]
